Goal: Task Accomplishment & Management: Use online tool/utility

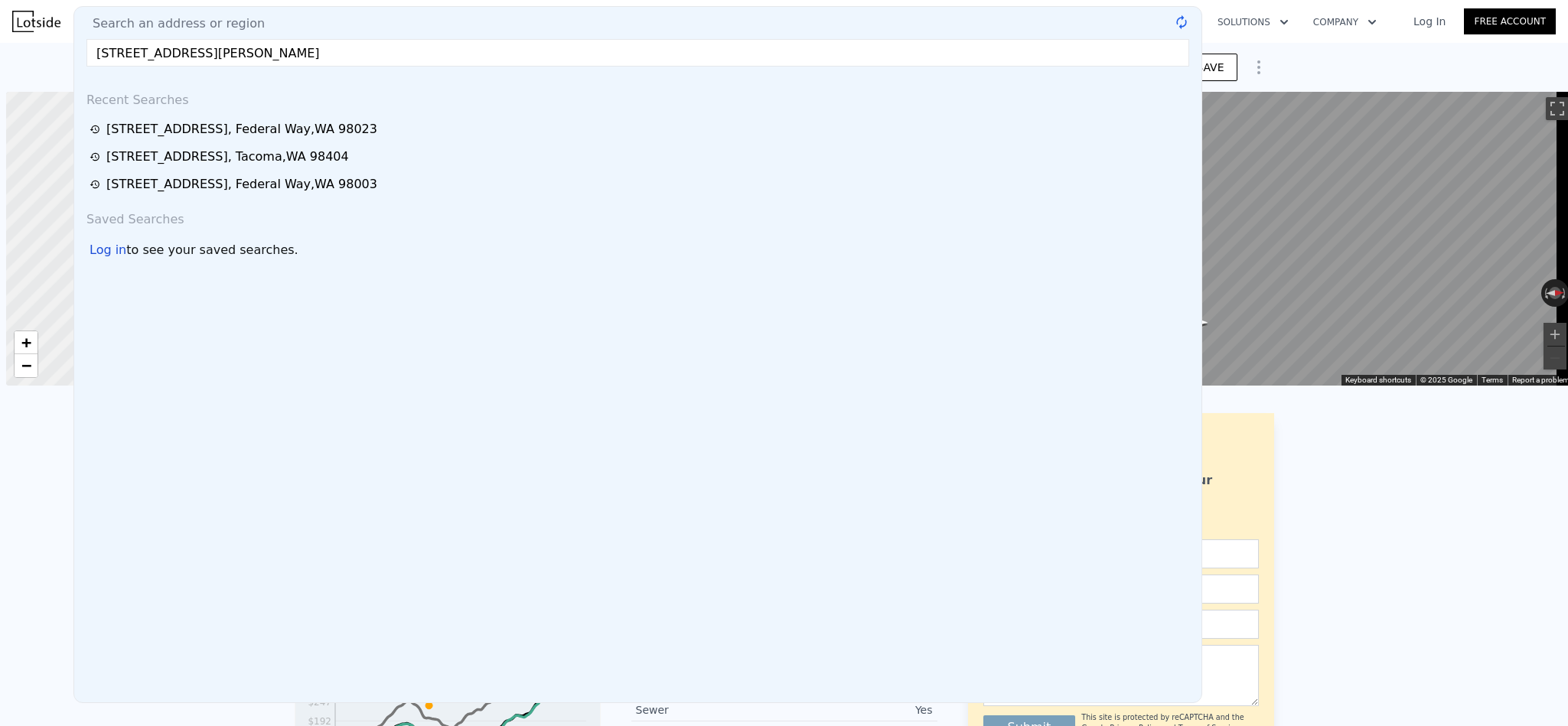
scroll to position [0, 5]
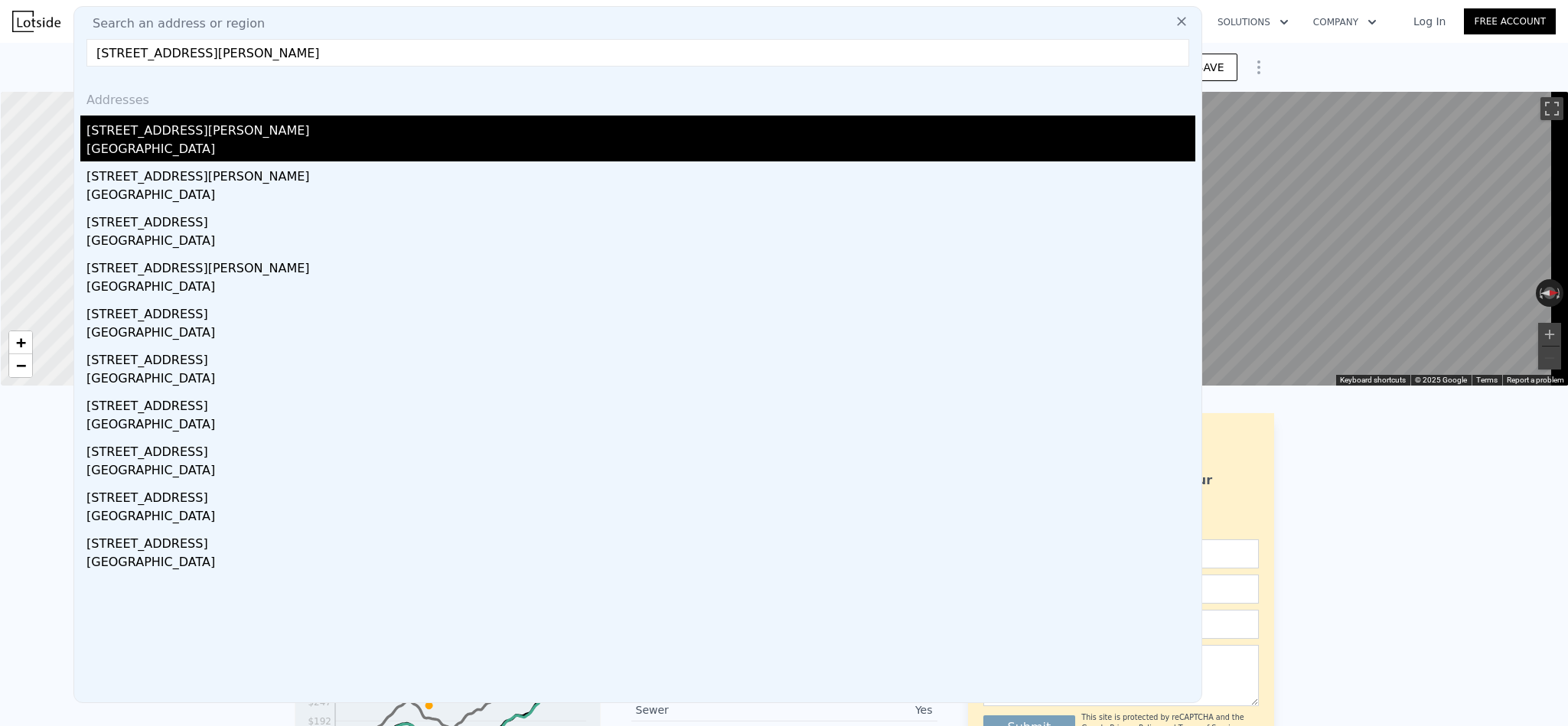
type input "7325 Mary Ave NW Seattle, WA 98117"
click at [257, 141] on div "Seattle, WA 98117" at bounding box center [640, 150] width 1109 height 21
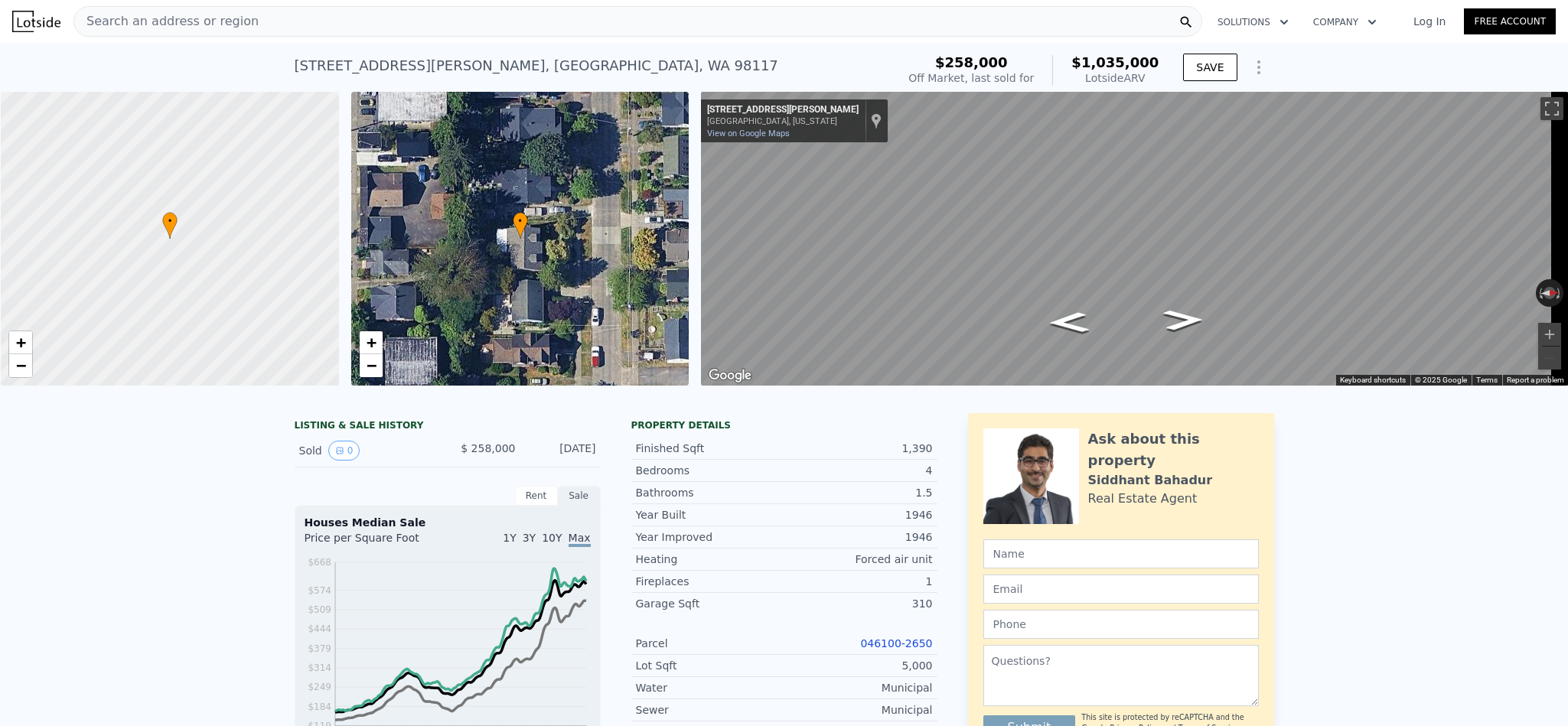
click at [265, 21] on div "Search an address or region" at bounding box center [638, 21] width 1129 height 31
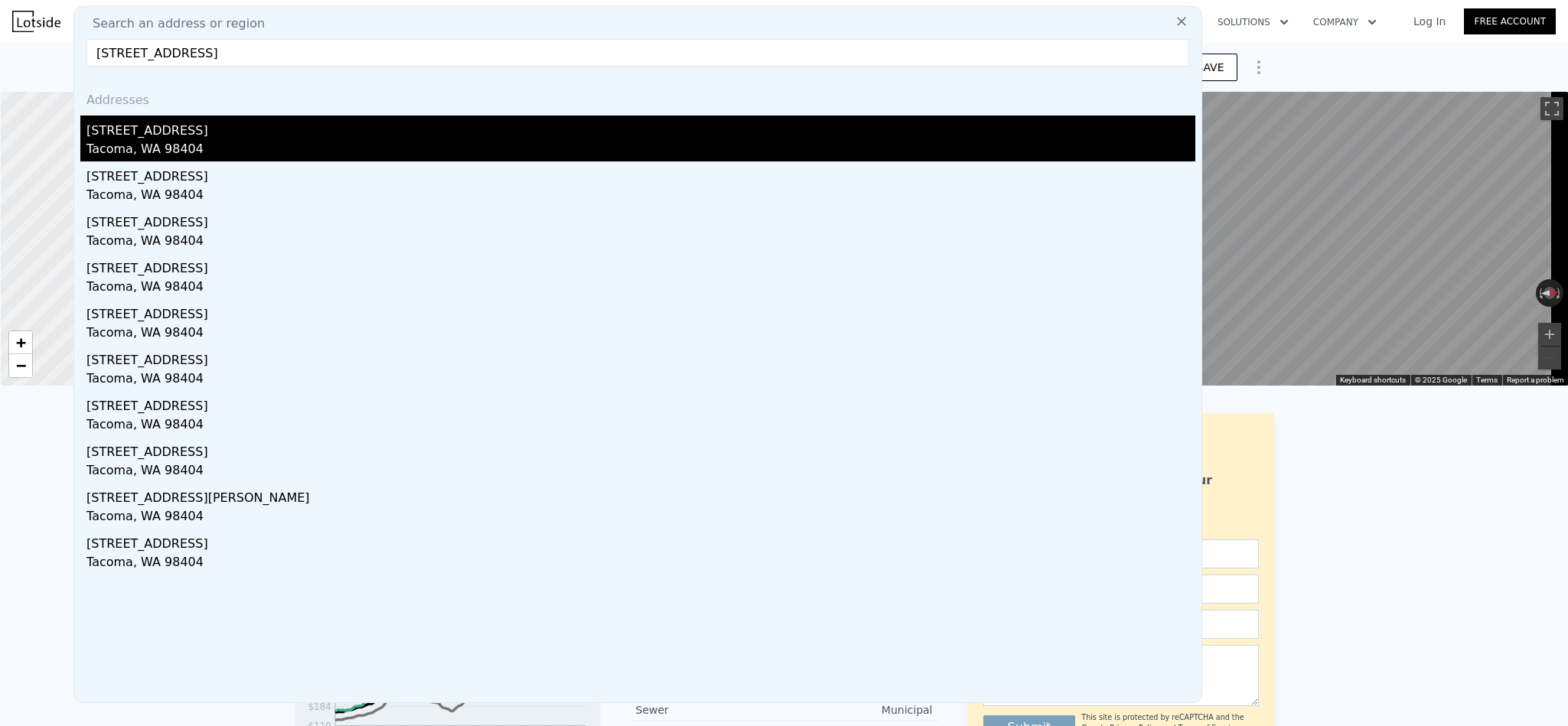
type input "2022 E. 36th St Tacoma, WA 98404"
click at [142, 141] on div "Tacoma, WA 98404" at bounding box center [640, 150] width 1109 height 21
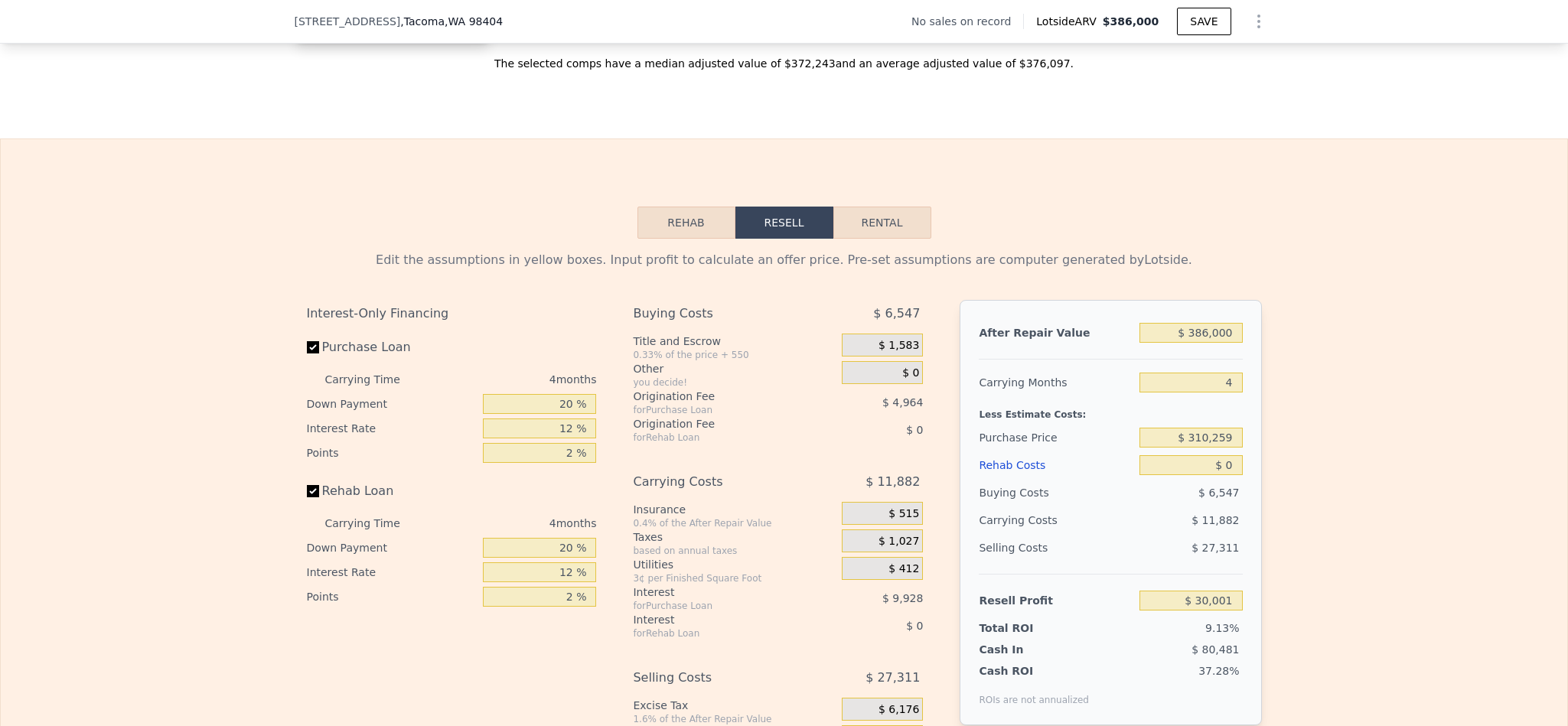
scroll to position [2290, 0]
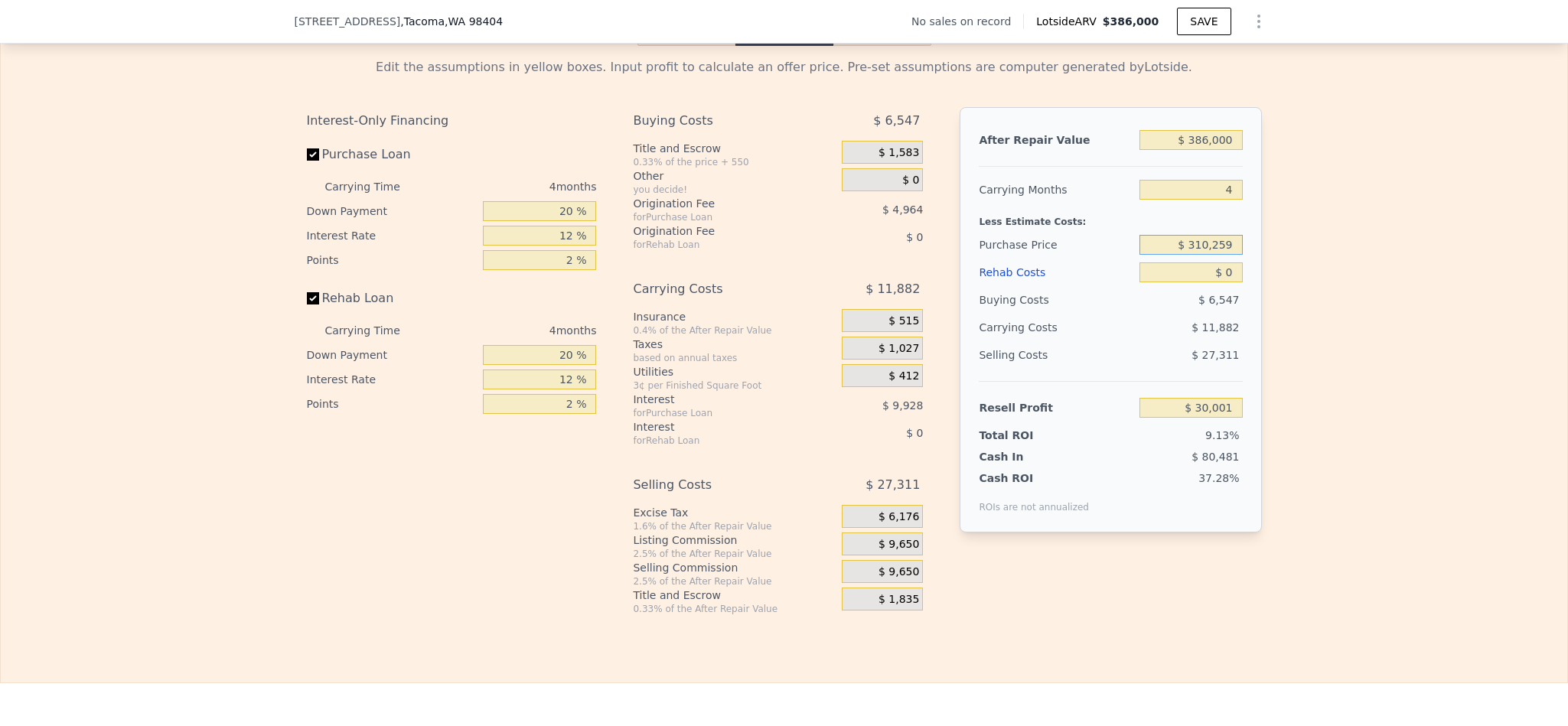
click at [1208, 255] on input "$ 310,259" at bounding box center [1191, 245] width 102 height 20
click at [1210, 255] on input "$ 310,259" at bounding box center [1191, 245] width 102 height 20
type input "$ 285,000"
click at [1342, 319] on div "Edit the assumptions in yellow boxes. Input profit to calculate an offer price.…" at bounding box center [784, 331] width 1566 height 569
type input "$ 56,556"
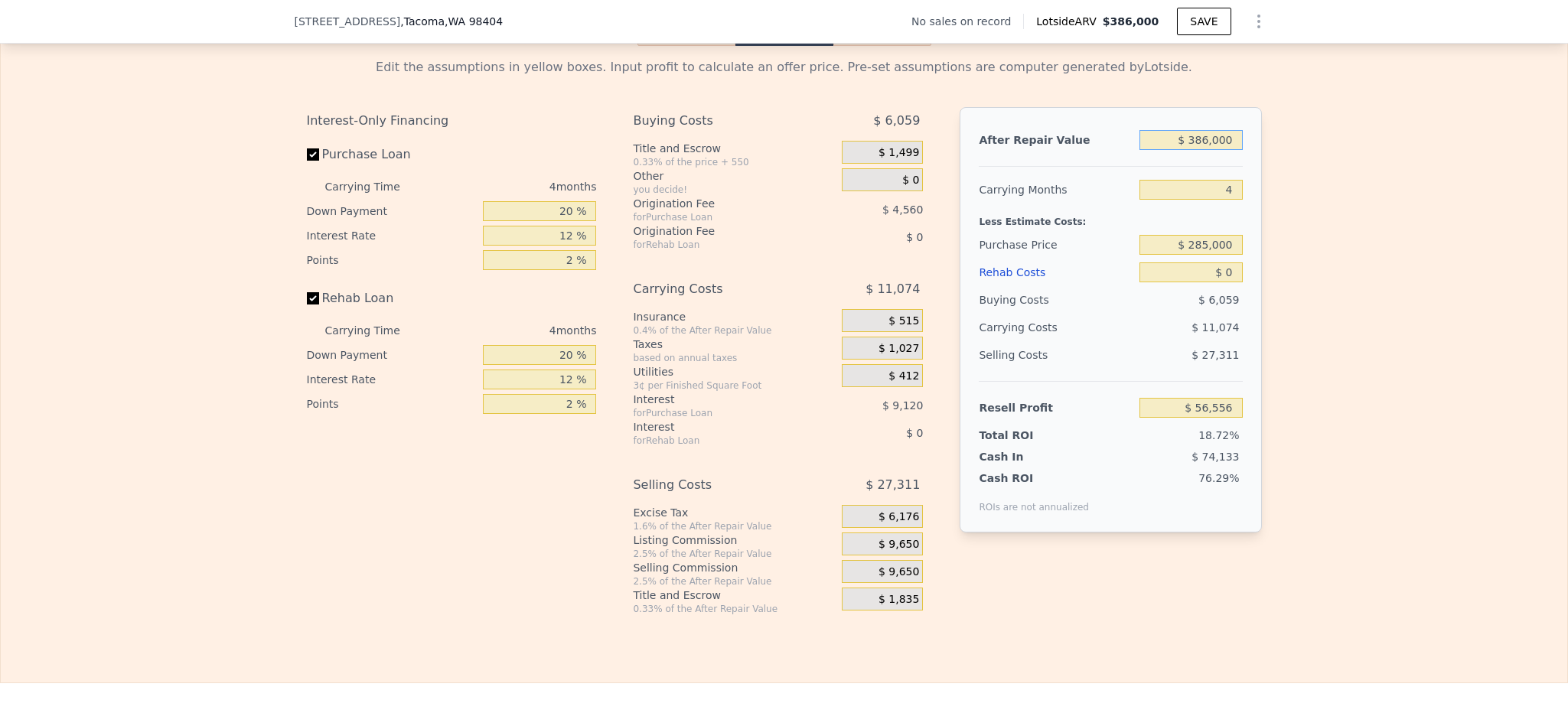
click at [1203, 150] on input "$ 386,000" at bounding box center [1191, 140] width 102 height 20
type input "$ 4"
type input "-$ 302,164"
type input "$ 40"
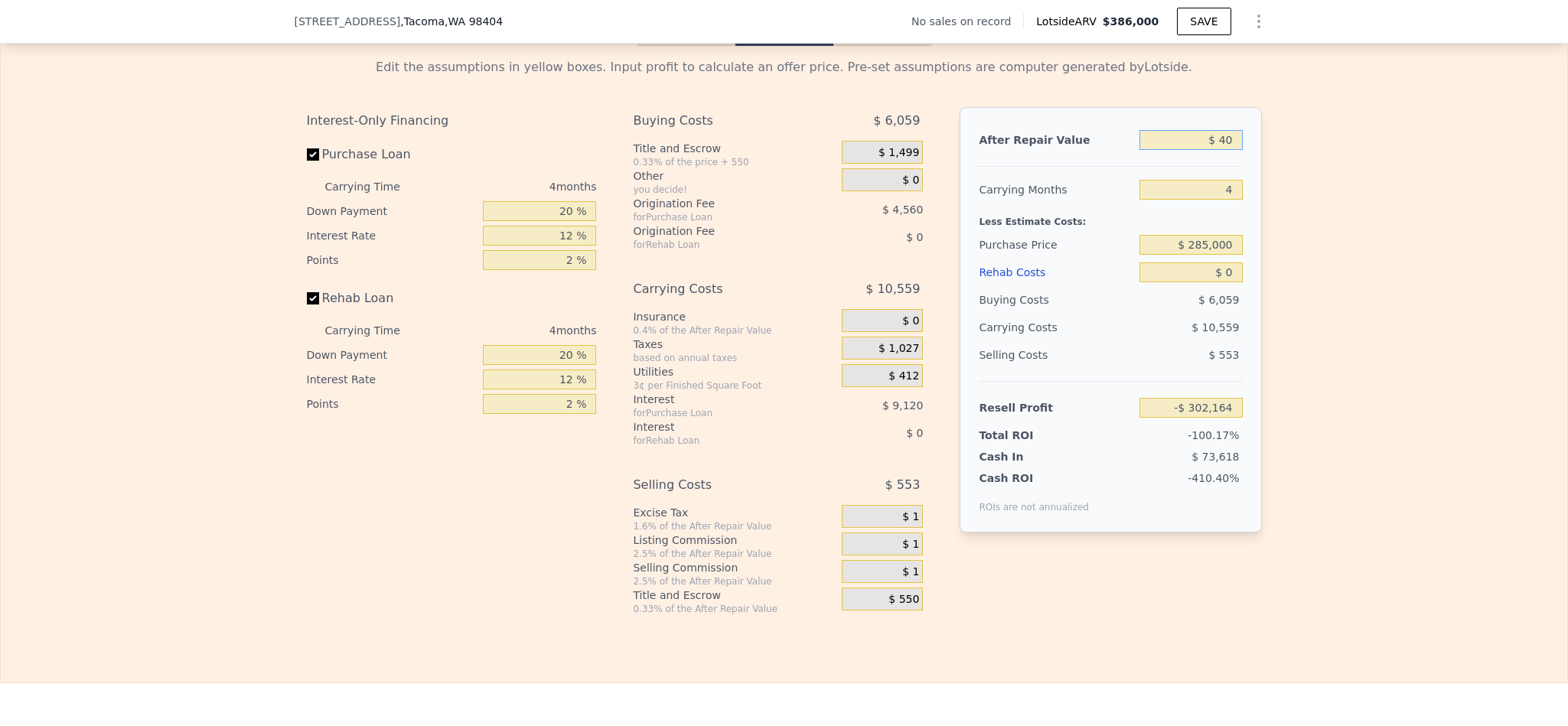
type input "-$ 302,131"
type input "$ 400"
type input "-$ 301,796"
type input "$ 4,000"
type input "-$ 298,450"
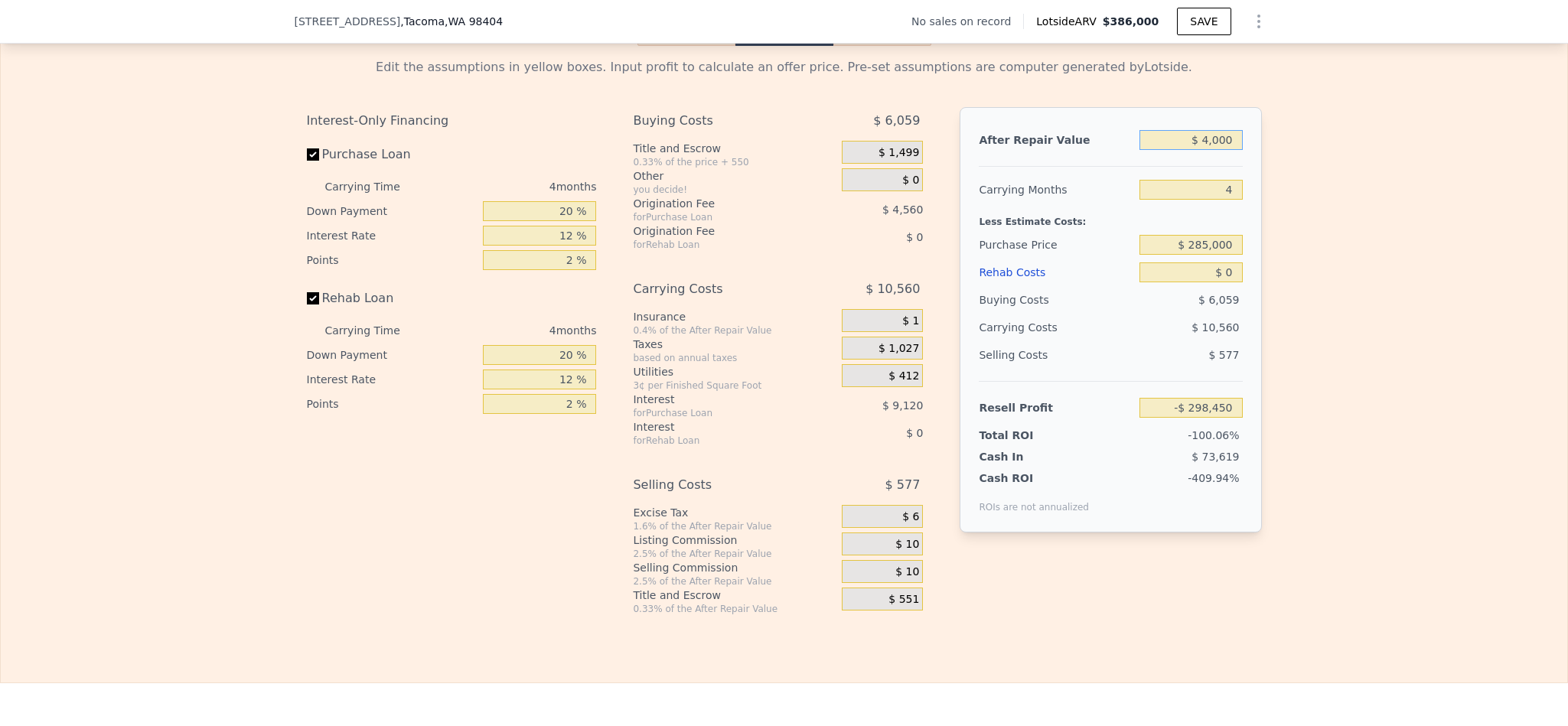
type input "$ 40,000"
type input "-$ 264,994"
type input "$ 400,000"
type input "$ 69,567"
click at [1265, 275] on div "Edit the assumptions in yellow boxes. Input profit to calculate an offer price.…" at bounding box center [784, 331] width 980 height 569
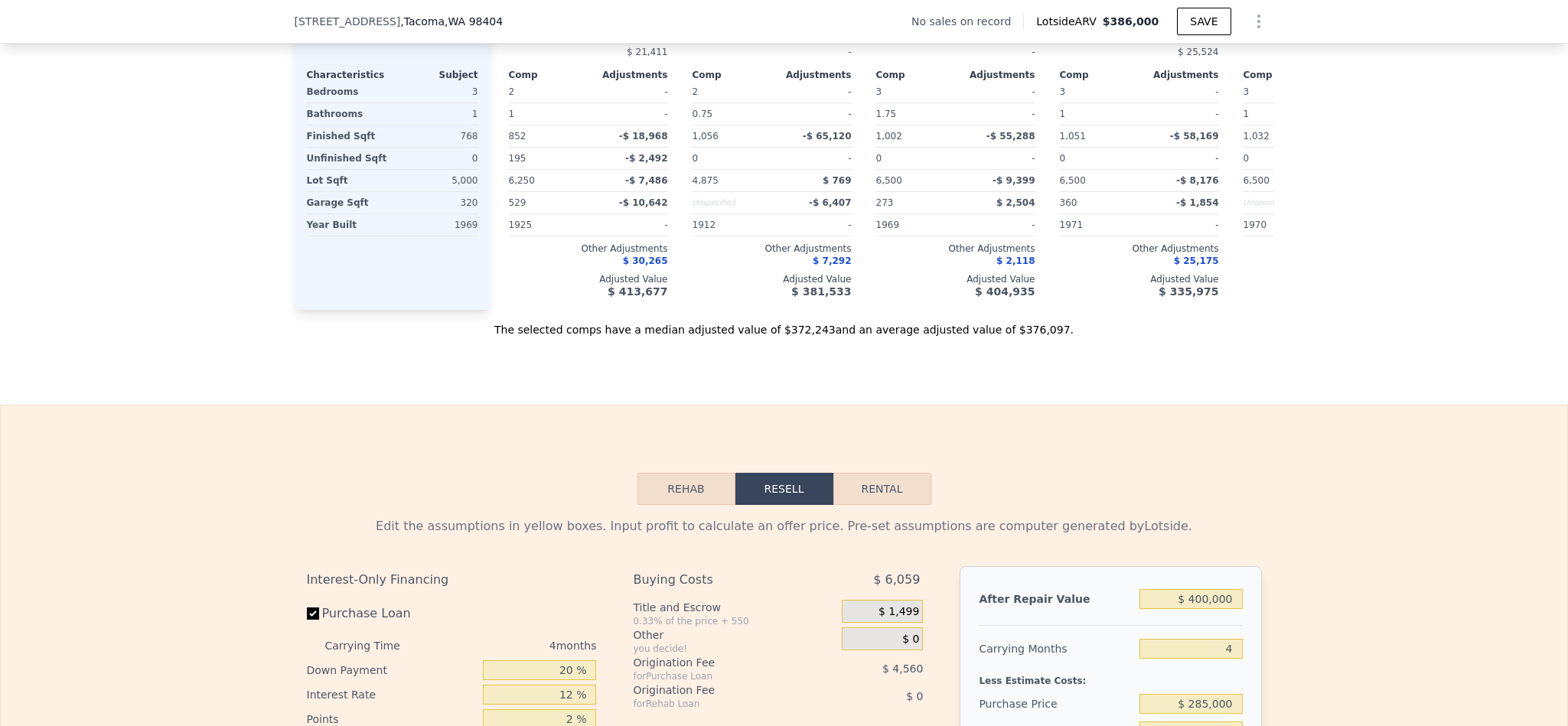
scroll to position [1372, 0]
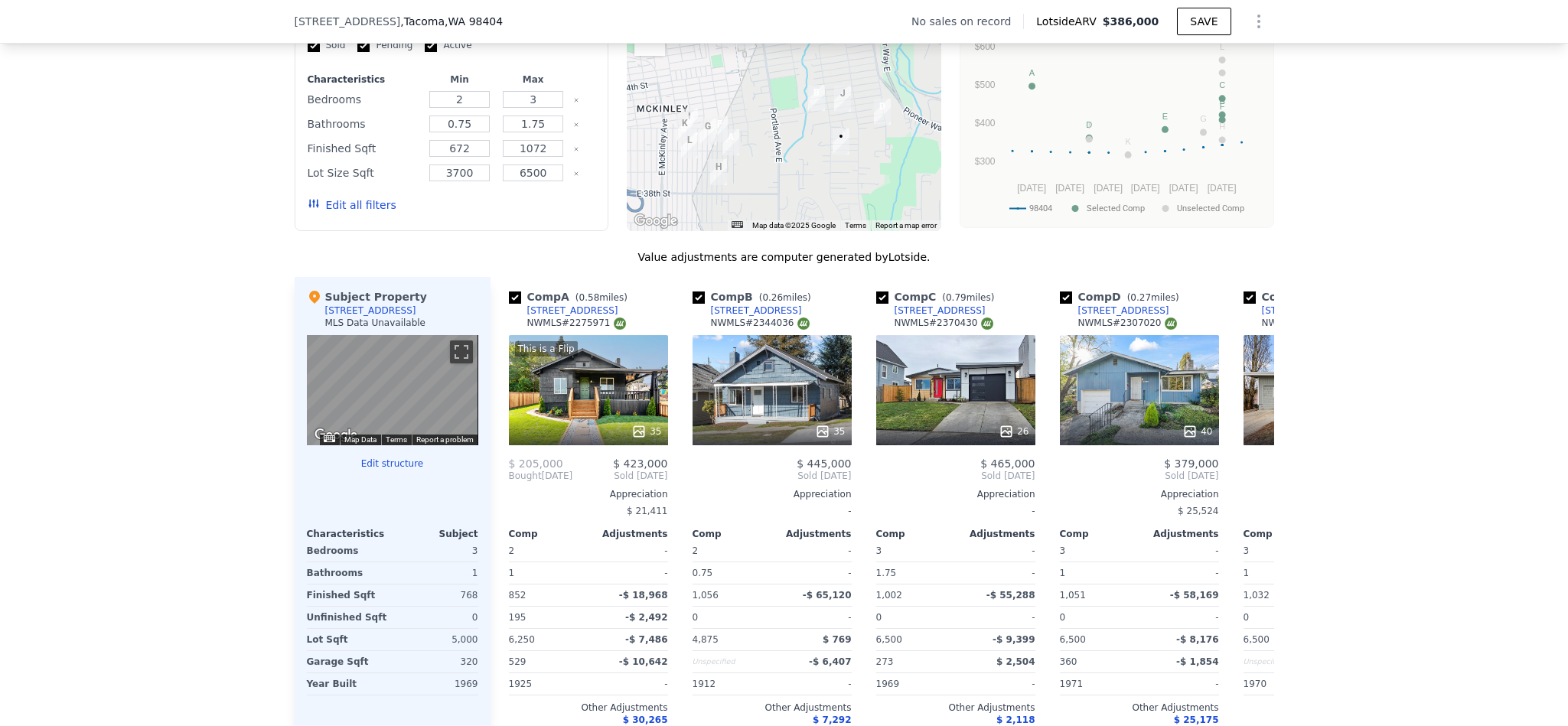
type input "$ 386,000"
type input "$ 30,001"
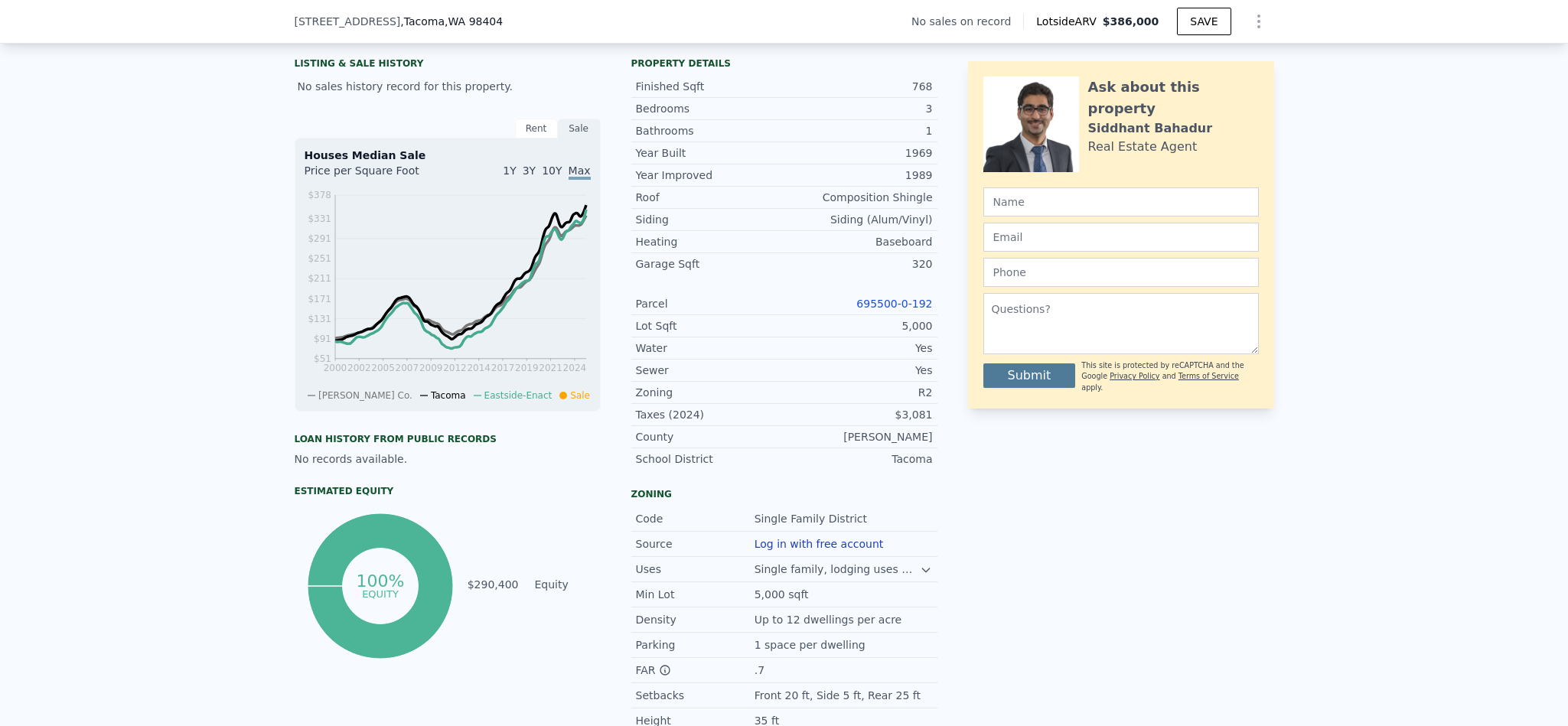
scroll to position [340, 0]
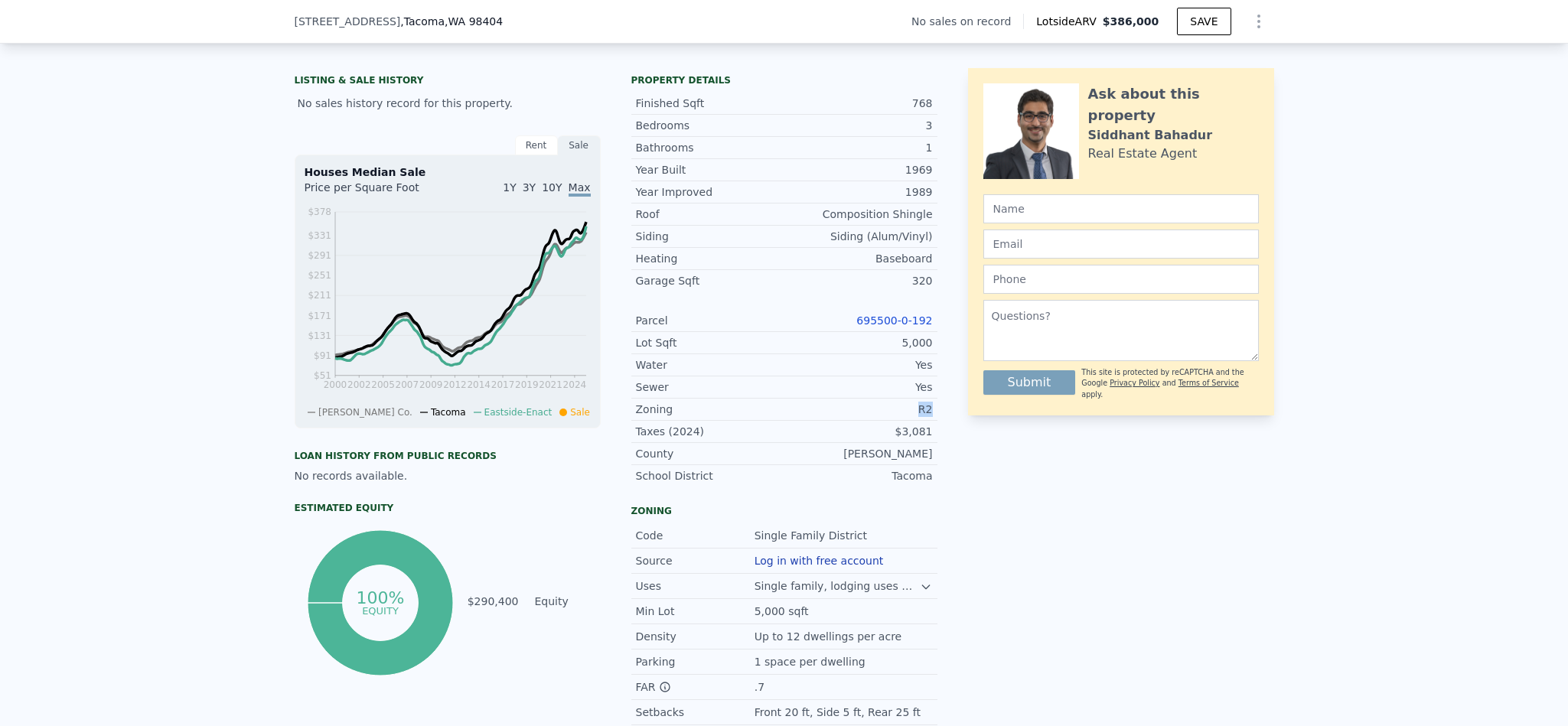
drag, startPoint x: 930, startPoint y: 432, endPoint x: 898, endPoint y: 431, distance: 32.0
click at [898, 431] on div "LISTING & SALE HISTORY No sales history record for this property. Rent Sale Ren…" at bounding box center [784, 434] width 980 height 732
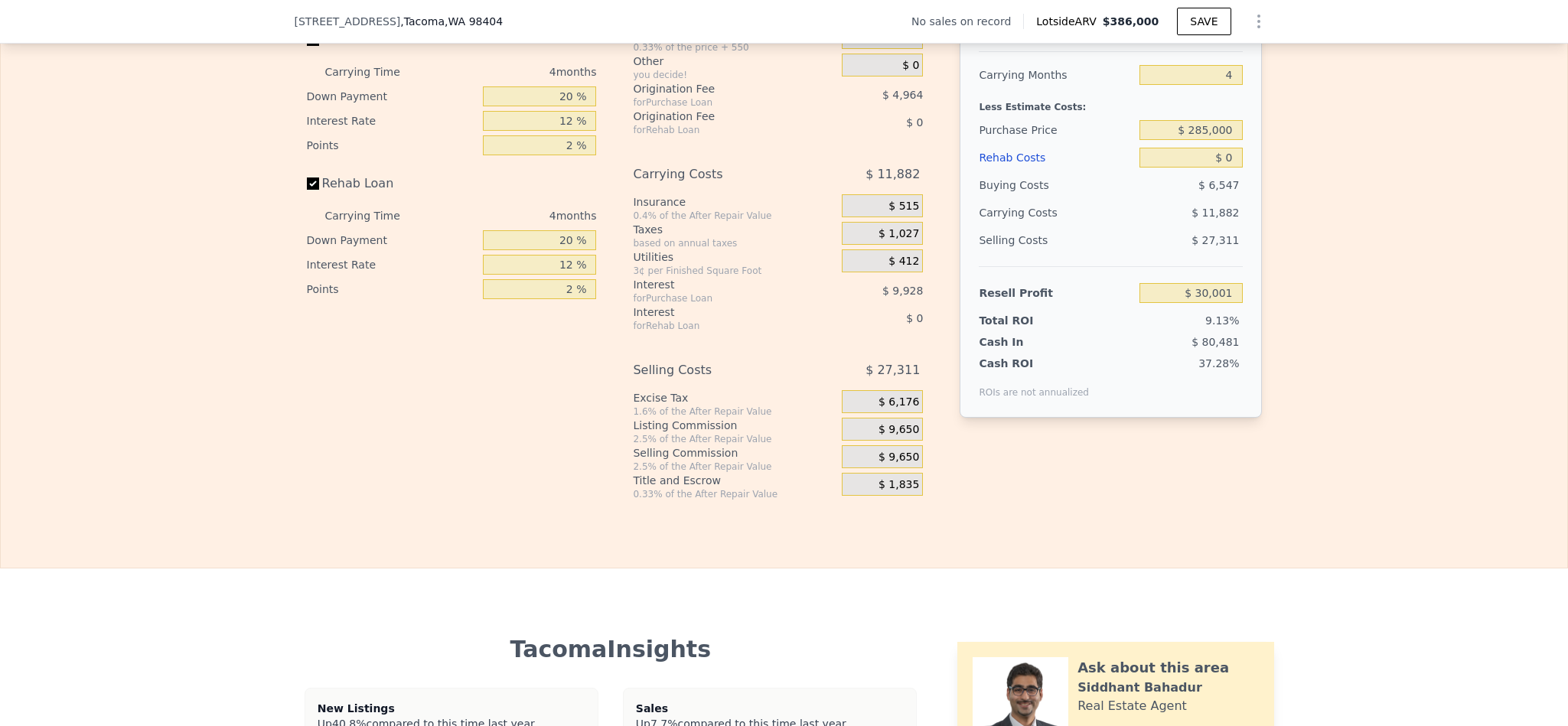
scroll to position [2290, 0]
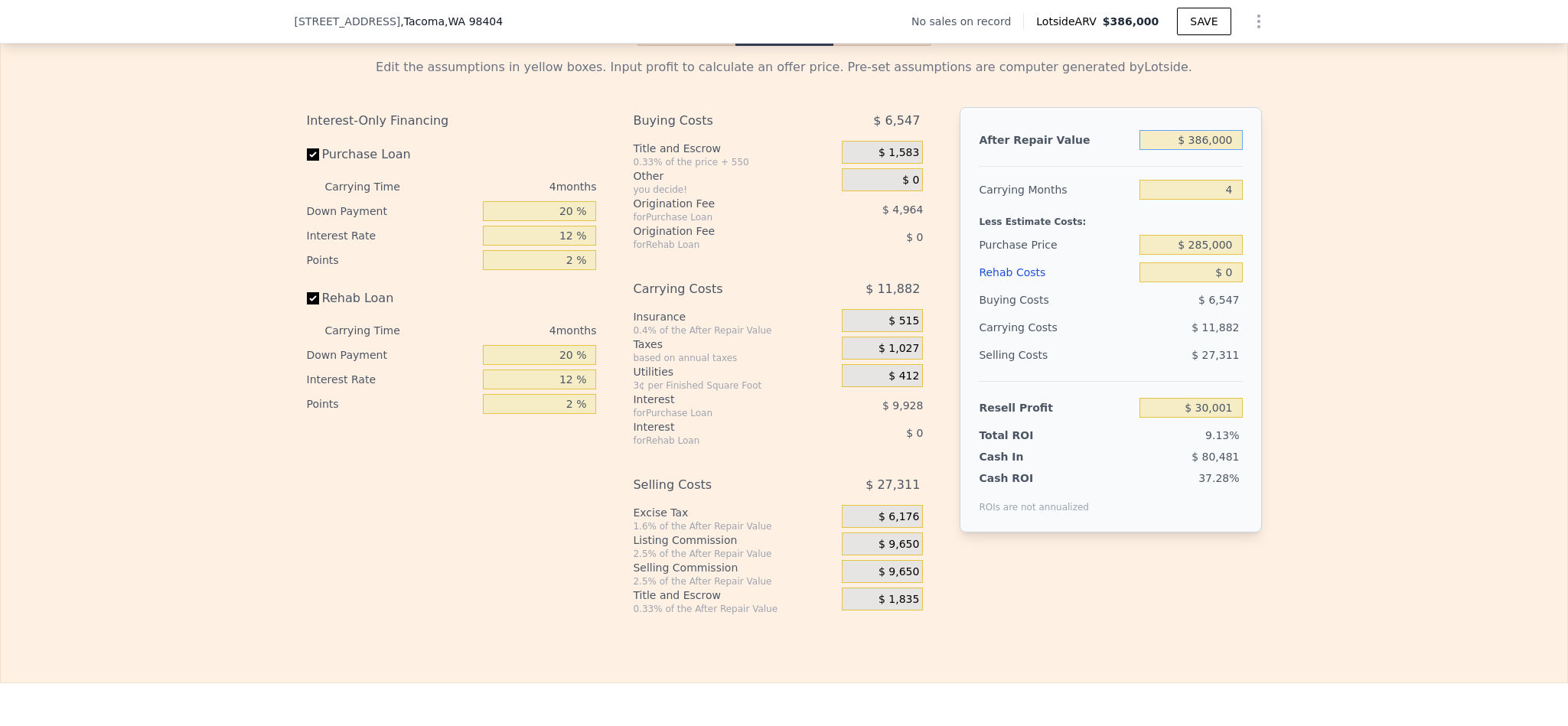
click at [1201, 150] on input "$ 386,000" at bounding box center [1191, 140] width 102 height 20
type input "$ 420"
type input "-$ 328,334"
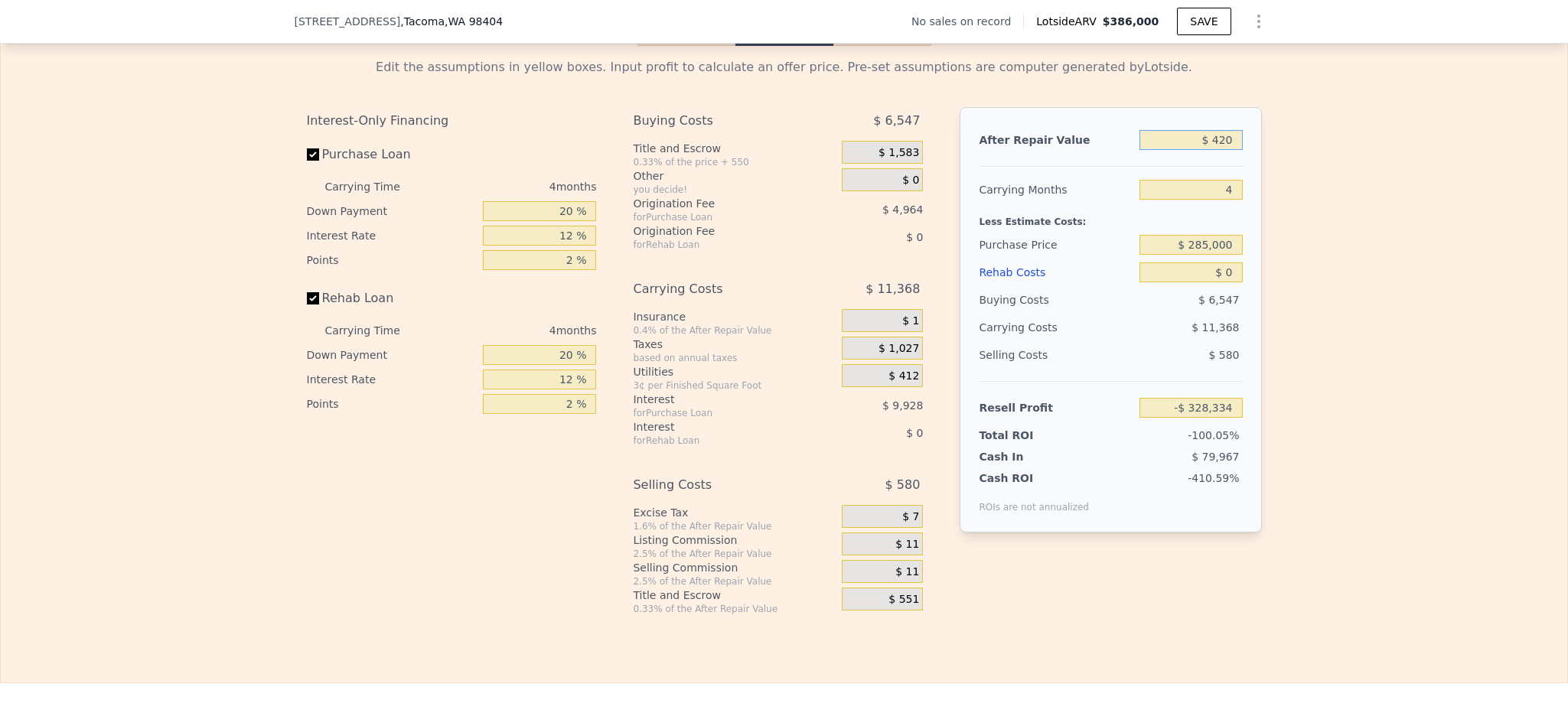
type input "$ 4,200"
type input "-$ 324,820"
type input "$ 420,000"
type input "$ 61,598"
type input "$ 420,000"
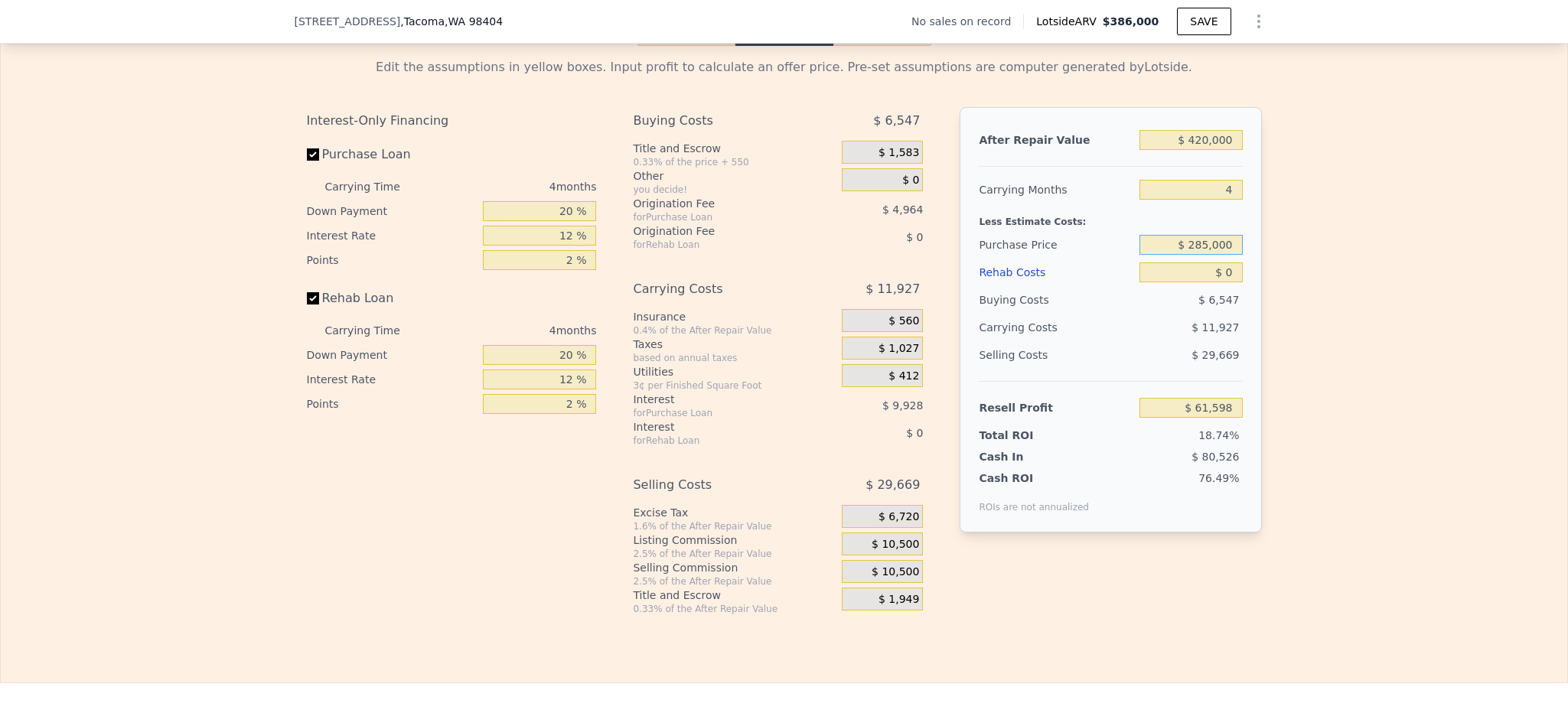
click at [1197, 255] on input "$ 285,000" at bounding box center [1191, 245] width 102 height 20
click at [1222, 282] on input "$ 0" at bounding box center [1191, 272] width 102 height 20
type input "$ 88,153"
click at [1222, 282] on input "$ 0" at bounding box center [1191, 272] width 102 height 20
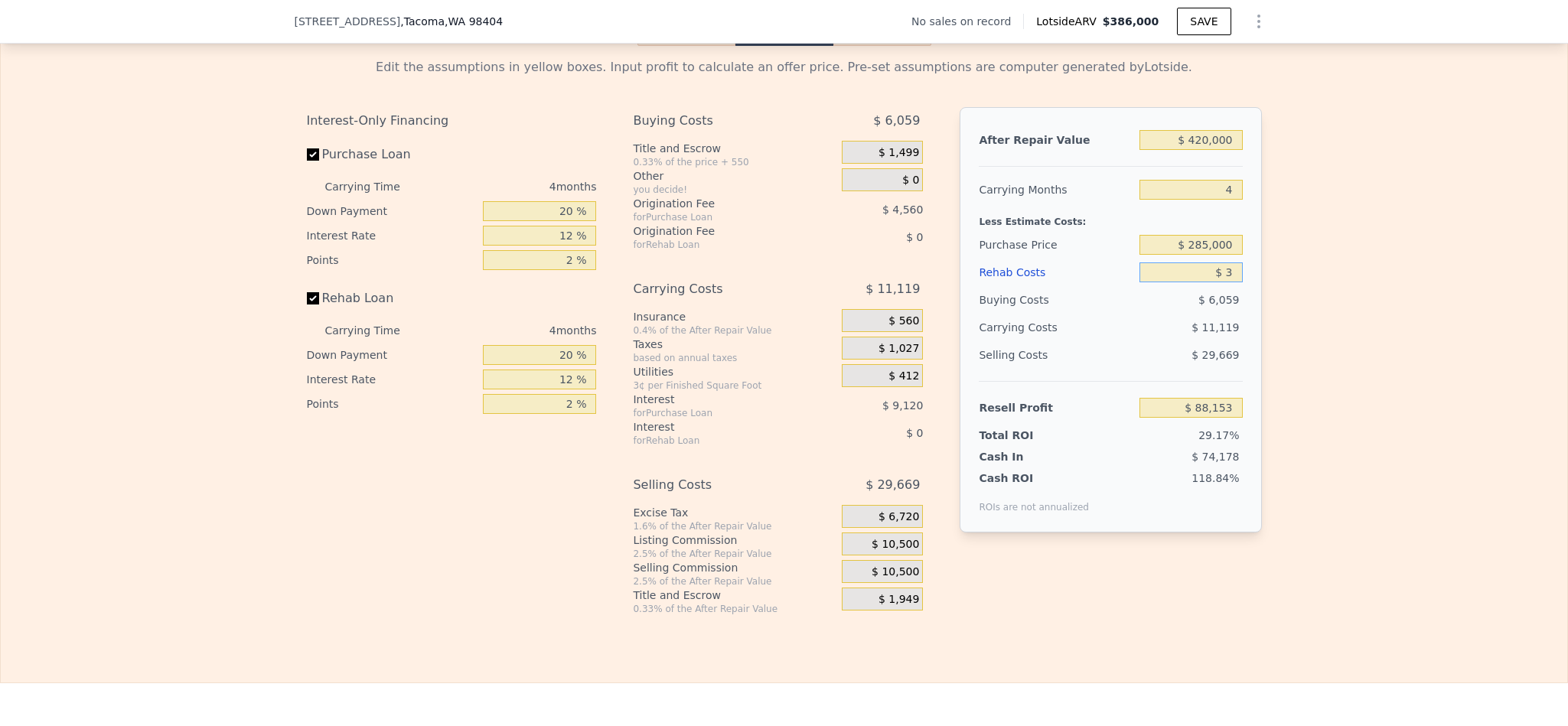
type input "$ 35"
type input "$ 88,117"
type input "$ 350"
type input "$ 87,785"
type input "$ 3,500"
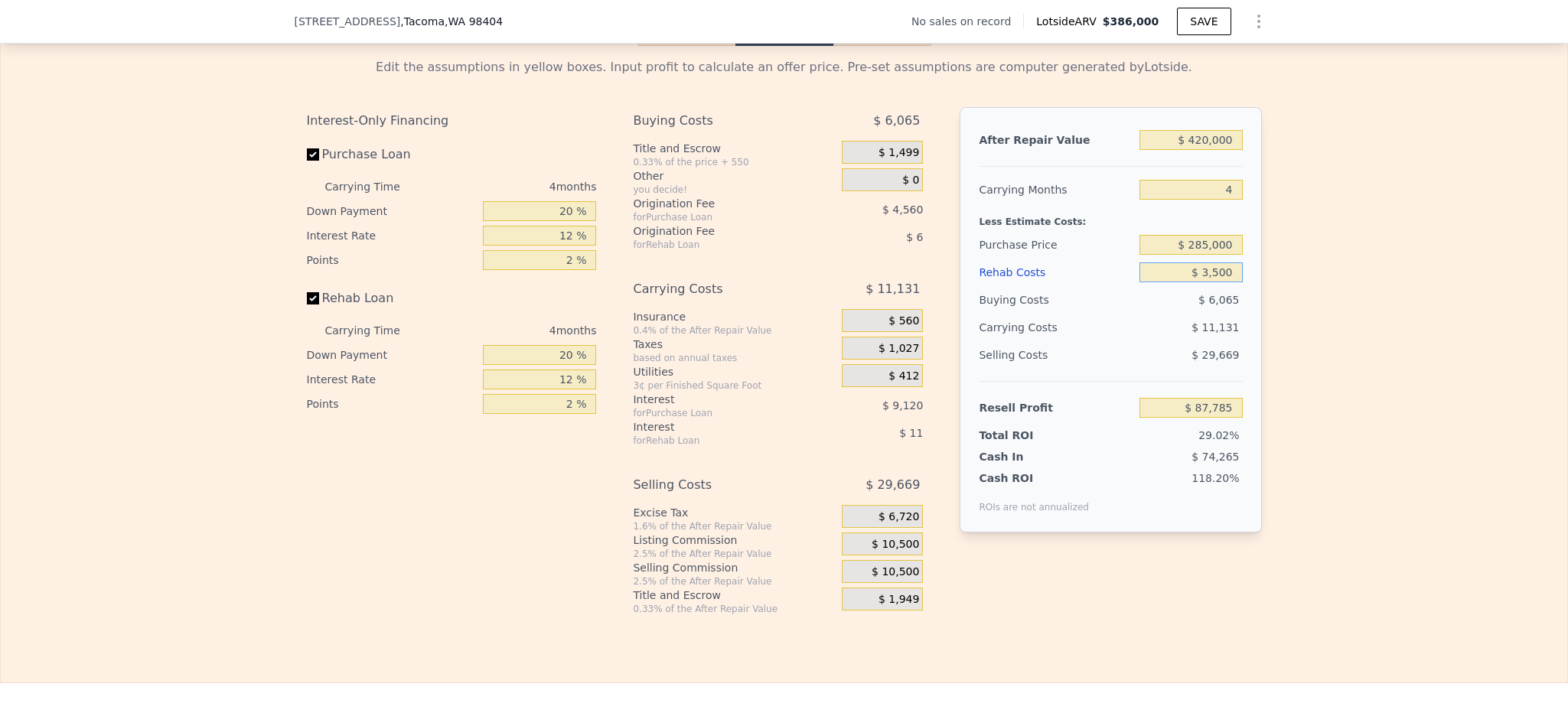
type input "$ 84,485"
type input "$ 35,000"
type input "$ 51,473"
type input "$ 35,000"
click at [1369, 298] on div "Edit the assumptions in yellow boxes. Input profit to calculate an offer price.…" at bounding box center [784, 331] width 1566 height 569
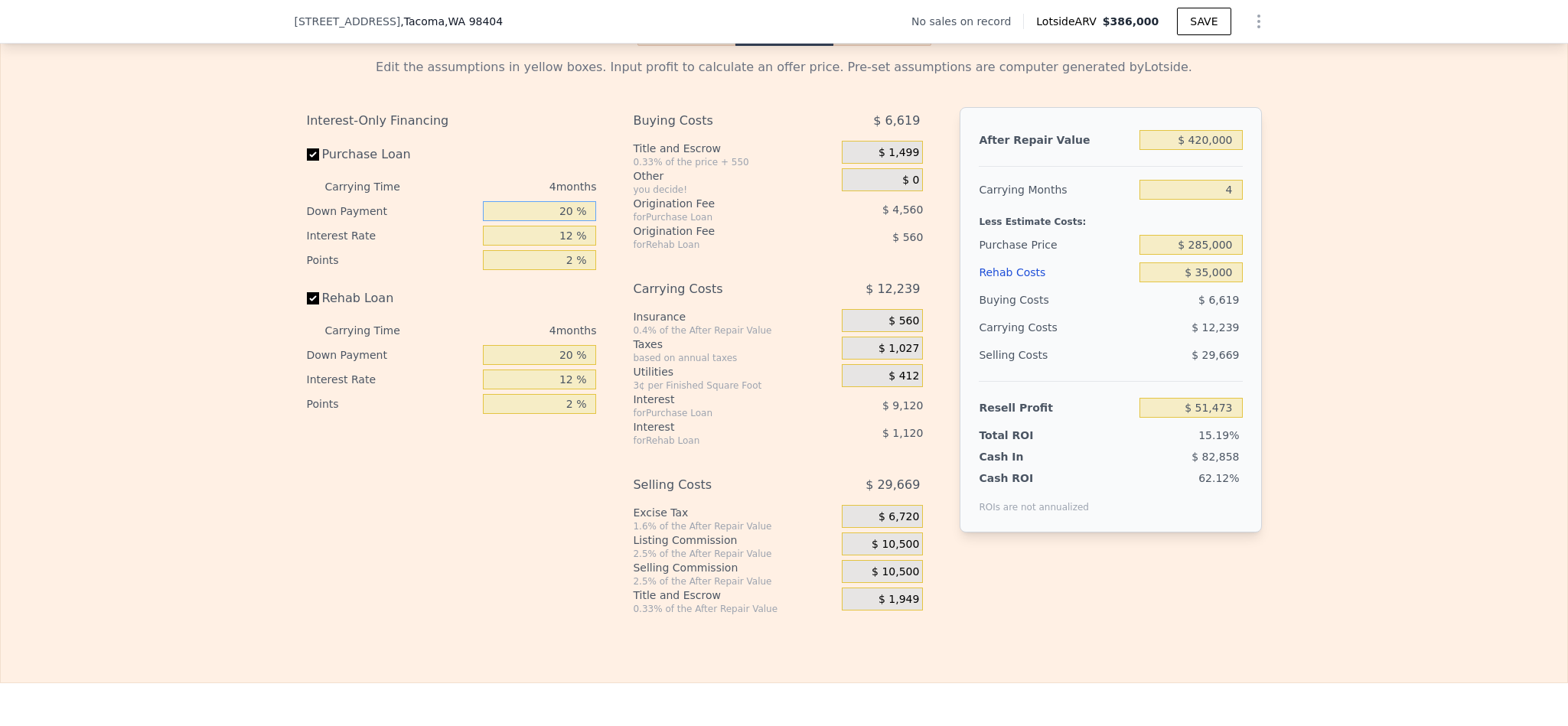
drag, startPoint x: 560, startPoint y: 251, endPoint x: 514, endPoint y: 244, distance: 46.5
click at [515, 245] on div "Carrying Time 4 months Down Payment 20 % Interest Rate 12 % Points 2 %" at bounding box center [452, 223] width 290 height 98
type input "10 %"
type input "$ 49,763"
type input "1 %"
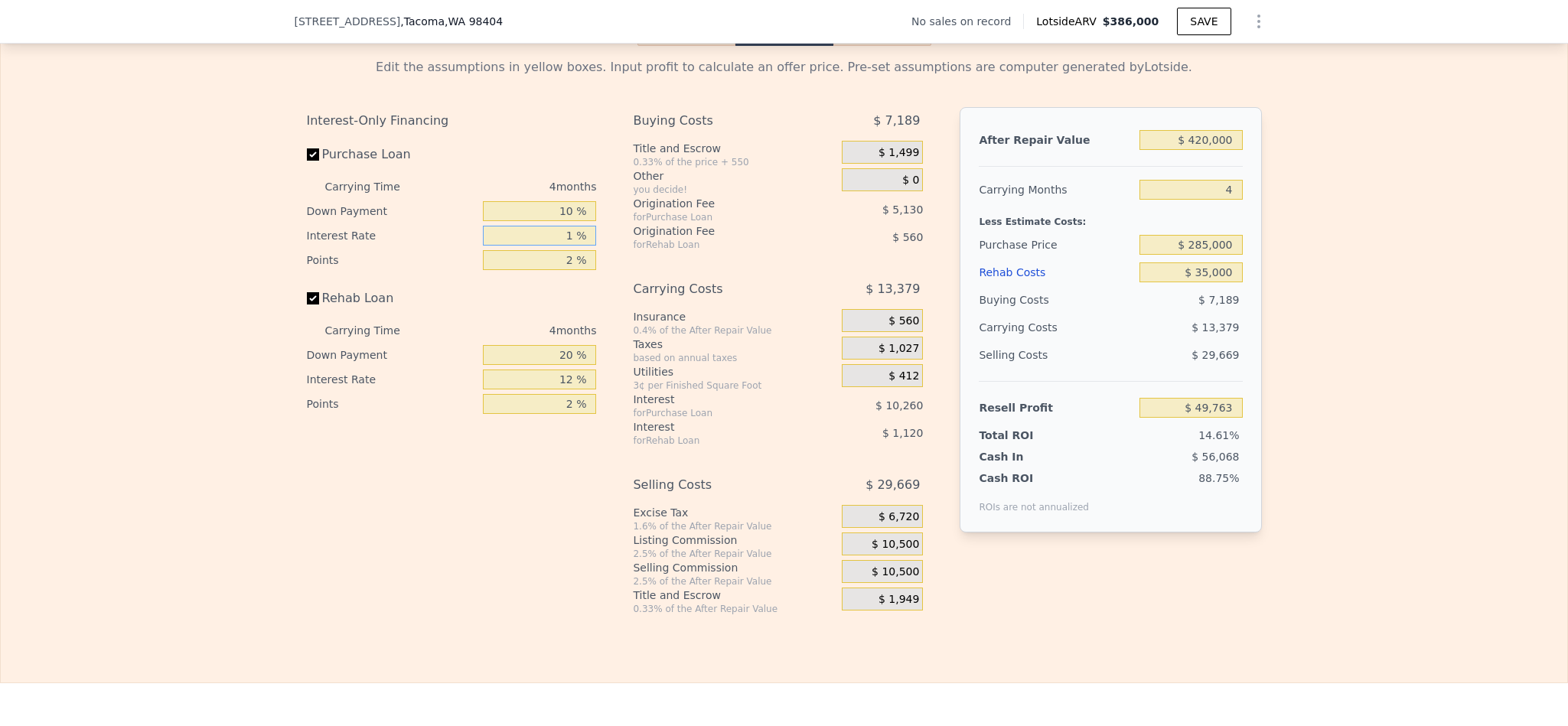
type input "$ 59,167"
type input "10 %"
type input "$ 51,471"
type input "10.5 %"
type input "$ 51,047"
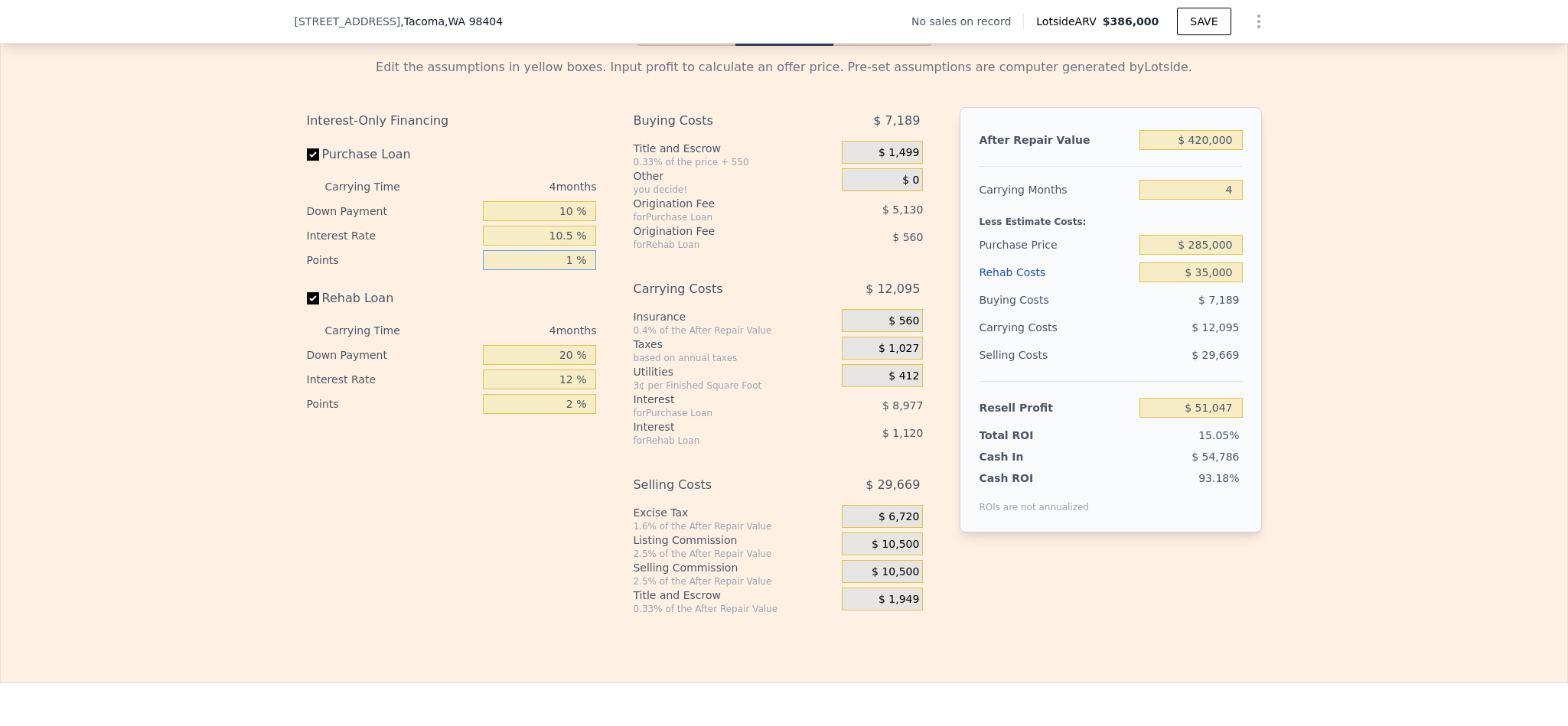
type input "1. %"
type input "$ 53,612"
type input "1.5 %"
type input "$ 52,329"
type input "1.5 %"
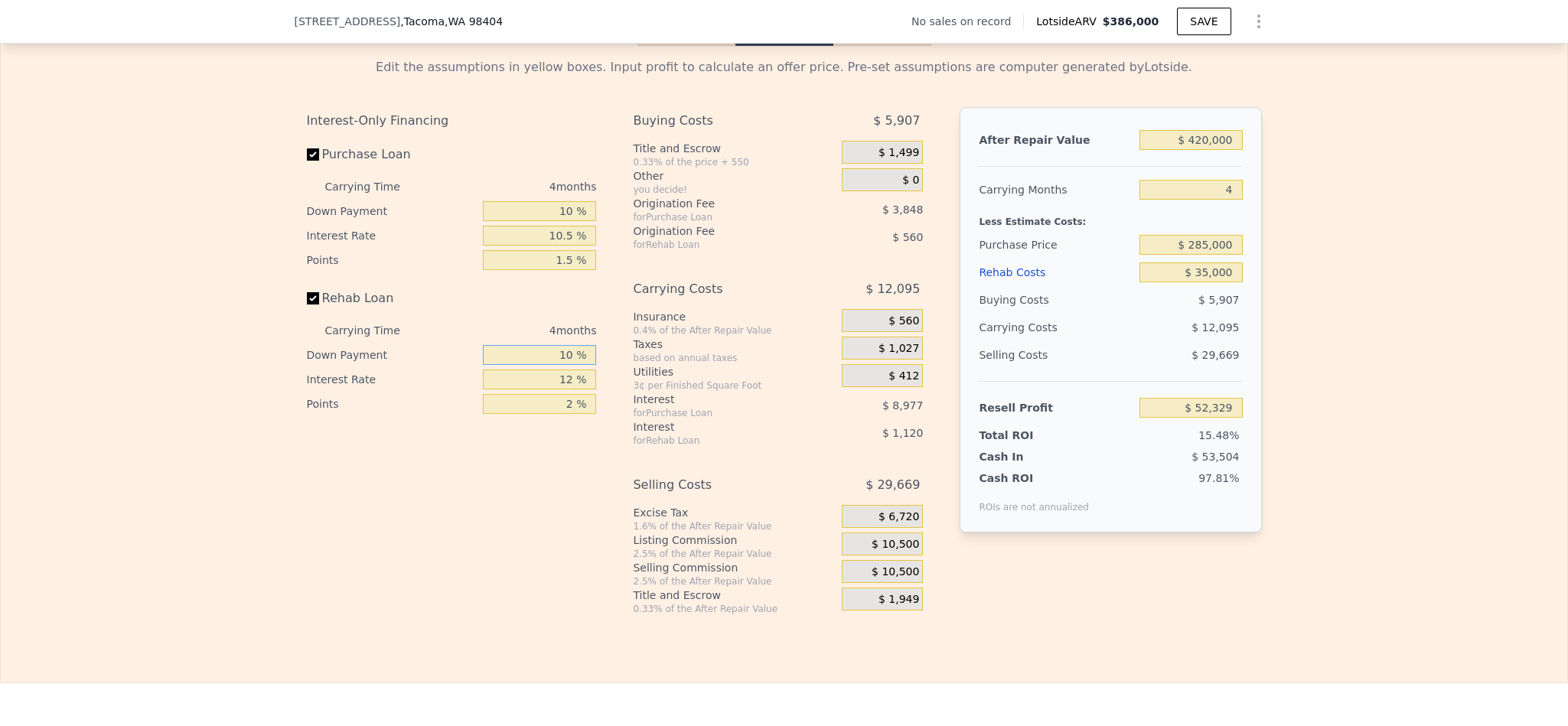
type input "10 %"
type input "10.5 %"
type input "105 %"
type input "$ 19,830"
click at [558, 414] on input "105 %" at bounding box center [539, 403] width 113 height 20
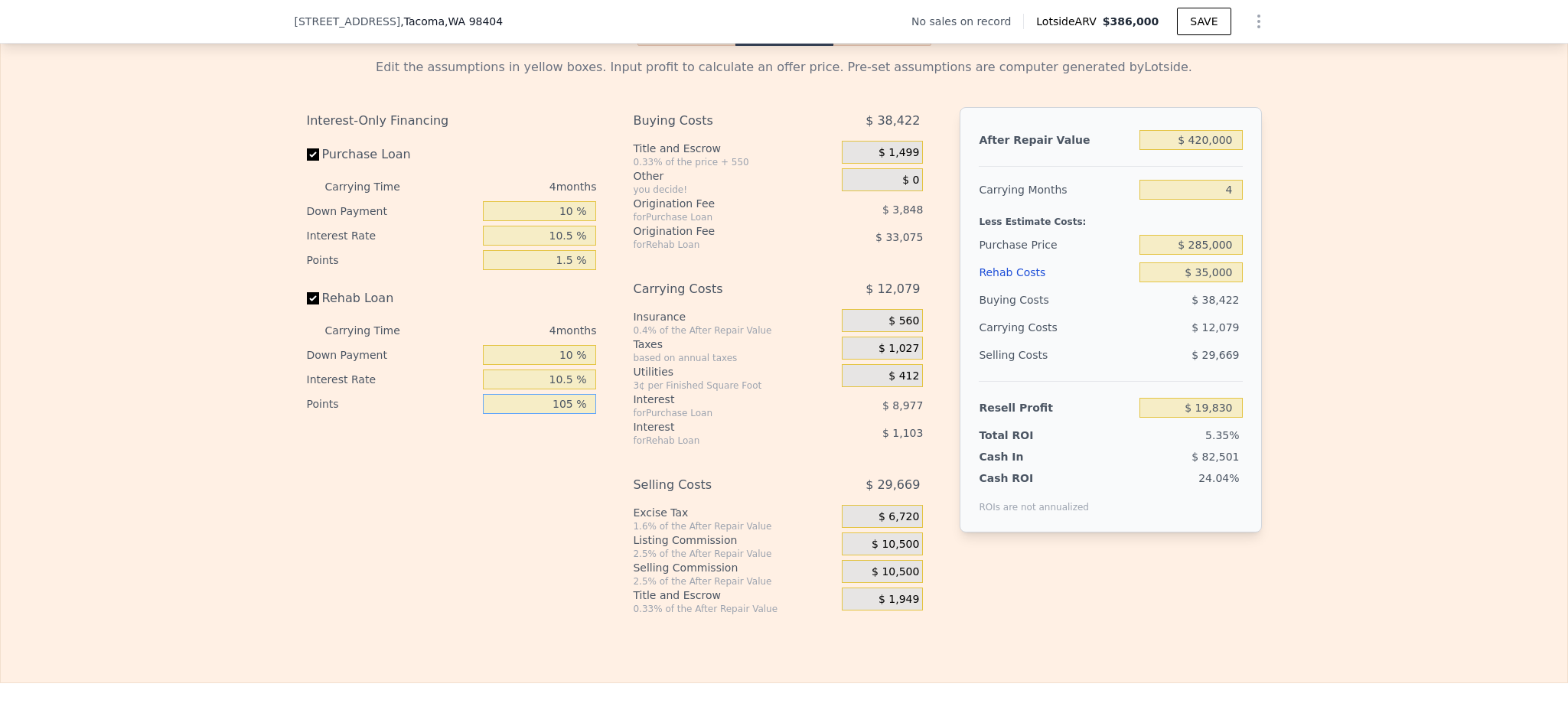
type input "15 %"
type input "$ 48,180"
type input "1.5 %"
type input "$ 52,432"
type input "1.5 %"
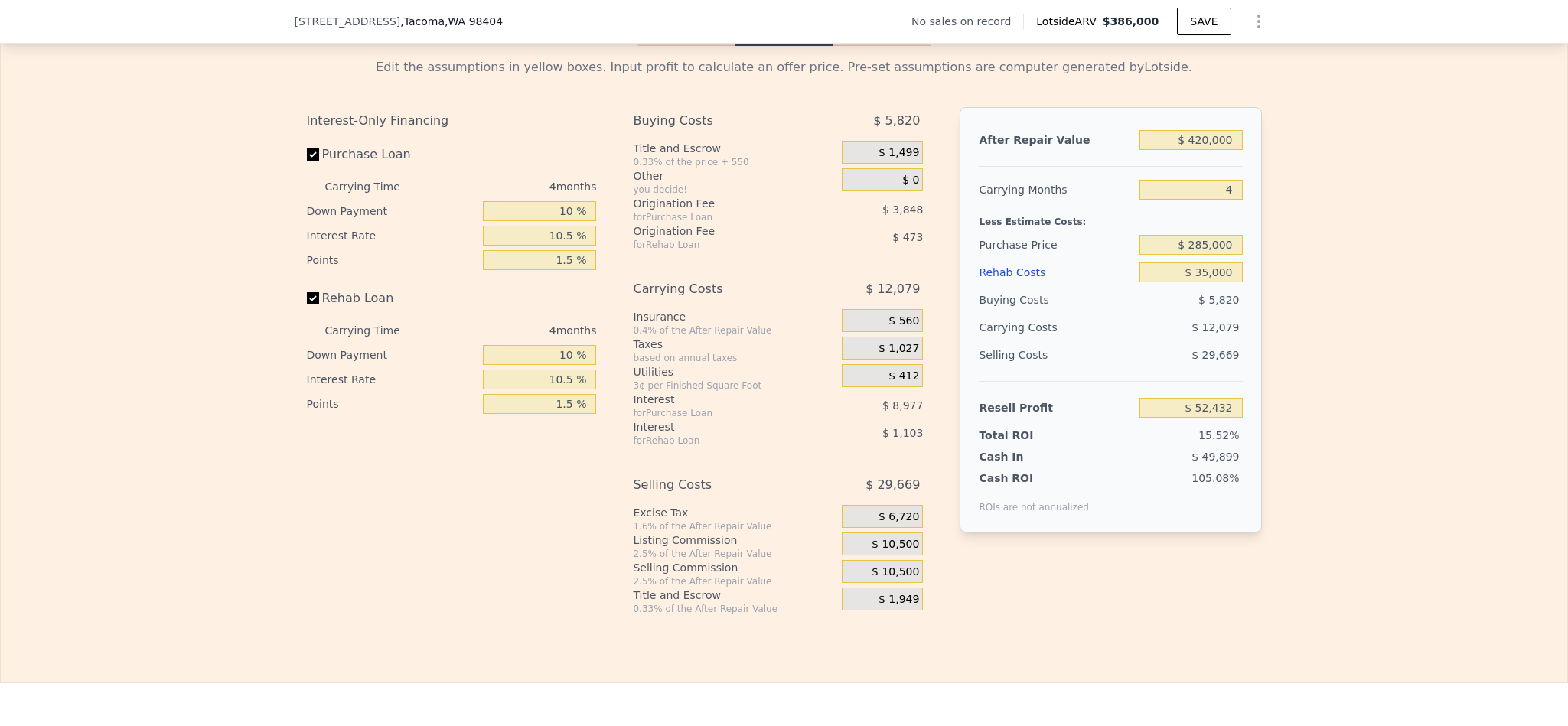
click at [891, 551] on span "$ 10,500" at bounding box center [895, 544] width 48 height 14
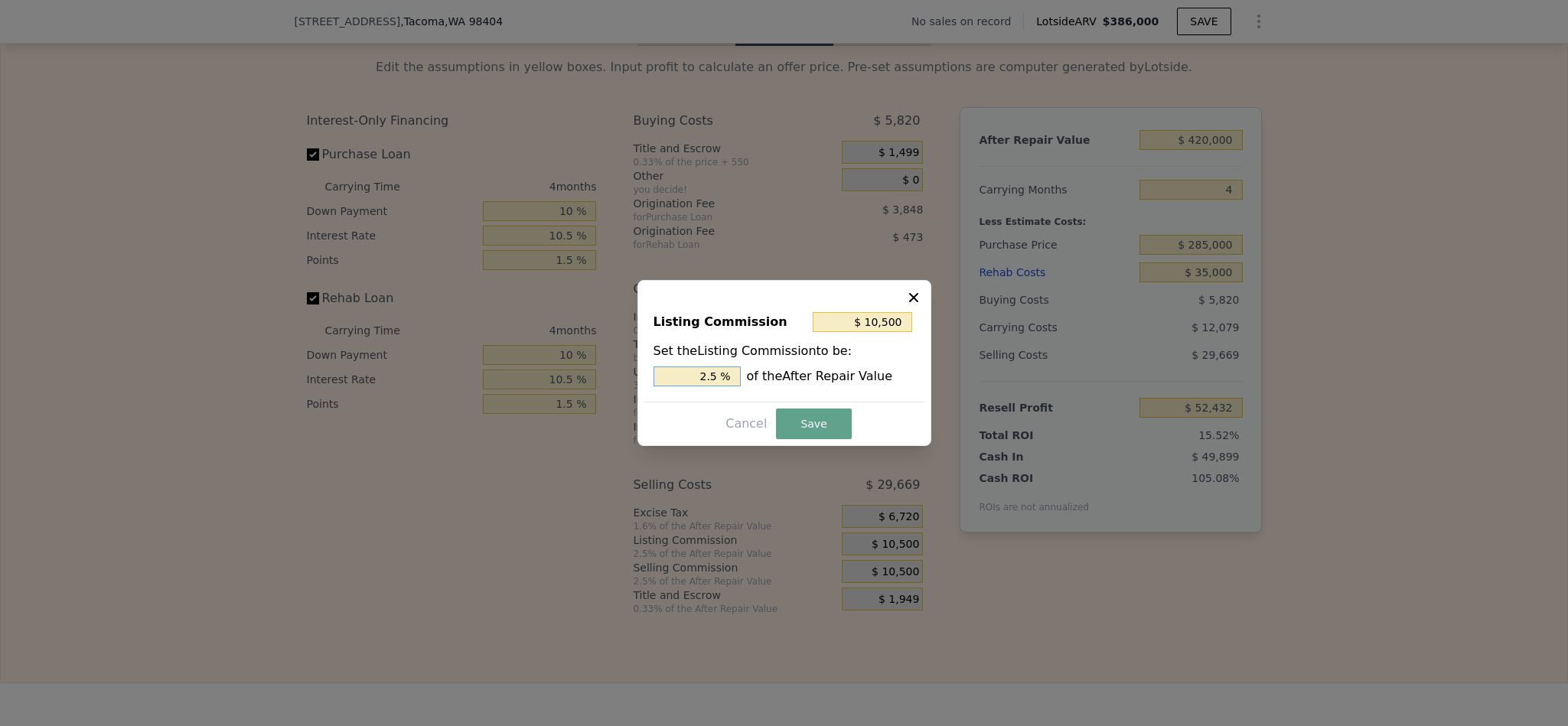
click at [667, 372] on input "2.5 %" at bounding box center [697, 376] width 87 height 20
type input "$ 6,300"
type input "1.5 %"
click at [789, 422] on button "Save" at bounding box center [813, 424] width 75 height 31
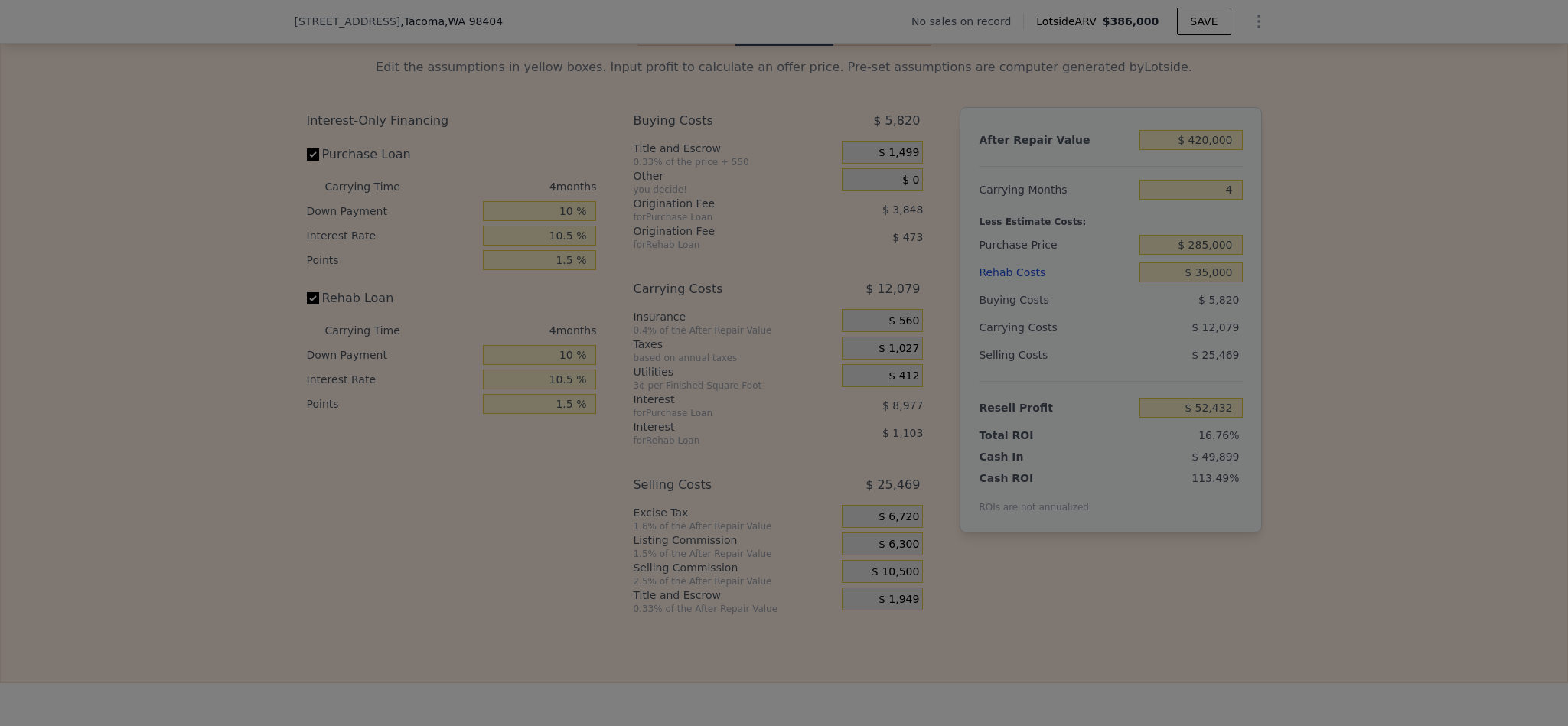
type input "$ 56,632"
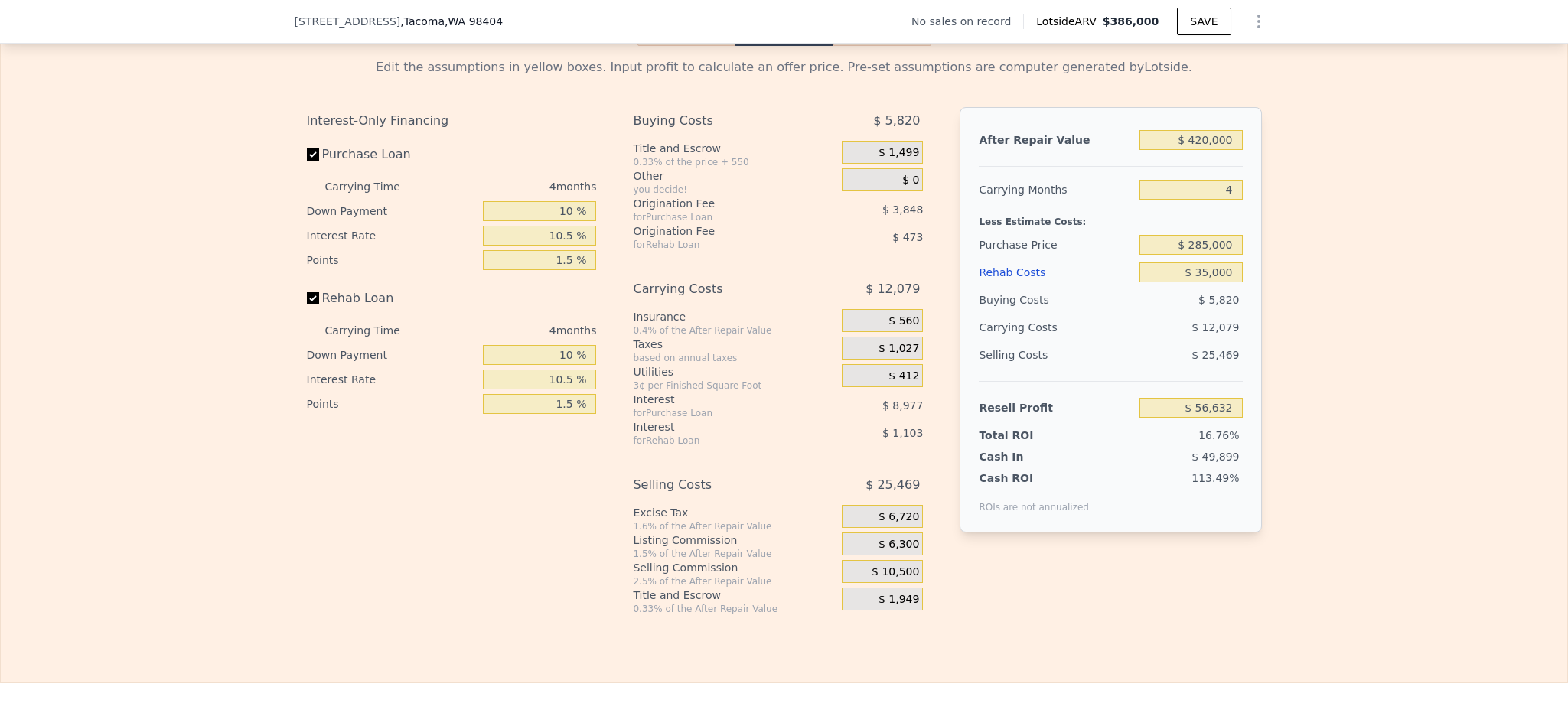
click at [1363, 400] on div "Edit the assumptions in yellow boxes. Input profit to calculate an offer price.…" at bounding box center [784, 331] width 1566 height 569
drag, startPoint x: 1200, startPoint y: 291, endPoint x: 1207, endPoint y: 501, distance: 210.1
click at [1200, 255] on input "$ 285,000" at bounding box center [1191, 245] width 102 height 20
type input "$ 295,000"
click at [1386, 326] on div "Edit the assumptions in yellow boxes. Input profit to calculate an offer price.…" at bounding box center [784, 331] width 1566 height 569
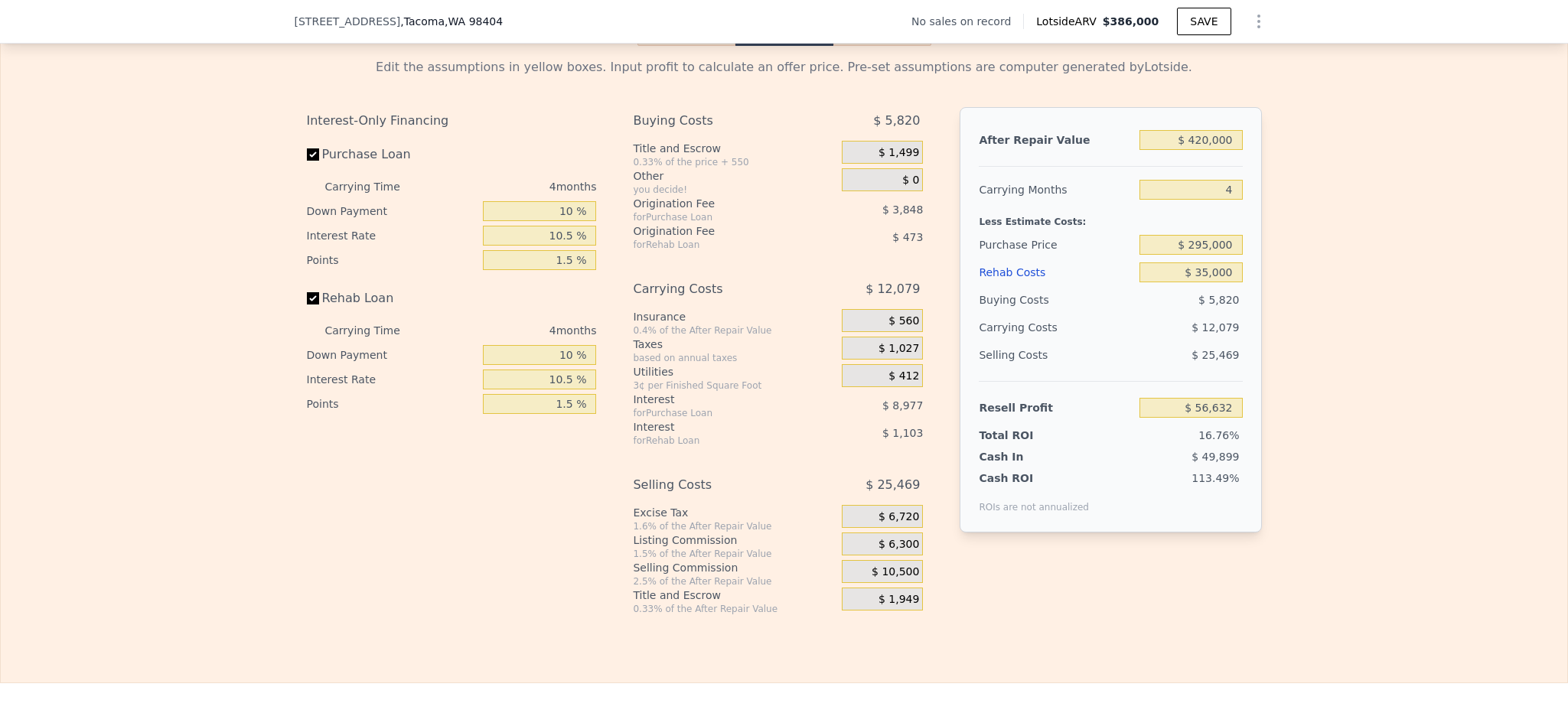
type input "$ 46,148"
drag, startPoint x: 1201, startPoint y: 296, endPoint x: 1185, endPoint y: 294, distance: 16.1
click at [1185, 255] on input "$ 295,000" at bounding box center [1191, 245] width 102 height 20
type input "$ 300,000"
click at [1352, 325] on div "Edit the assumptions in yellow boxes. Input profit to calculate an offer price.…" at bounding box center [784, 331] width 1566 height 569
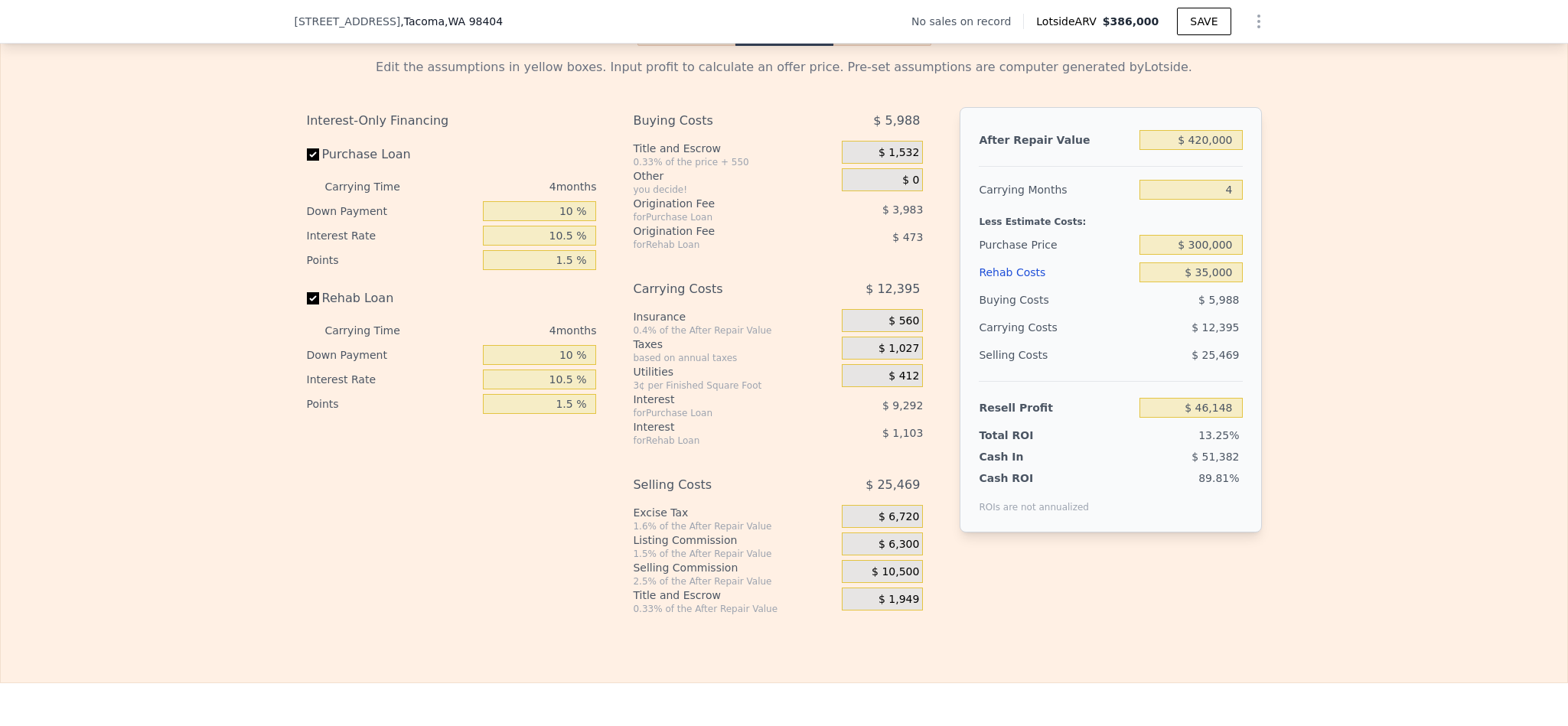
type input "$ 40,908"
type input "$ 386,000"
type input "$ 0"
type input "$ 30,001"
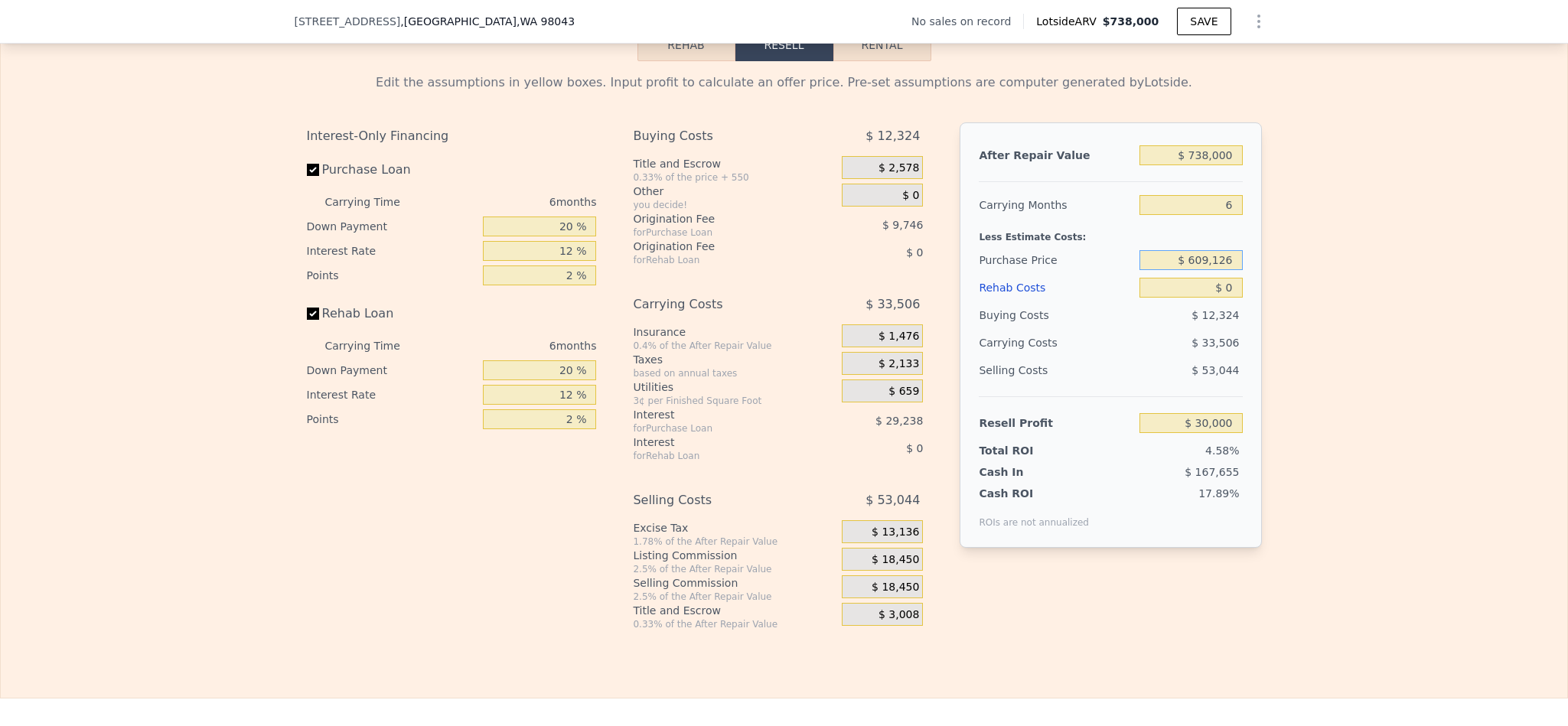
click at [1207, 270] on input "$ 609,126" at bounding box center [1191, 260] width 102 height 20
type input "$ 497,500"
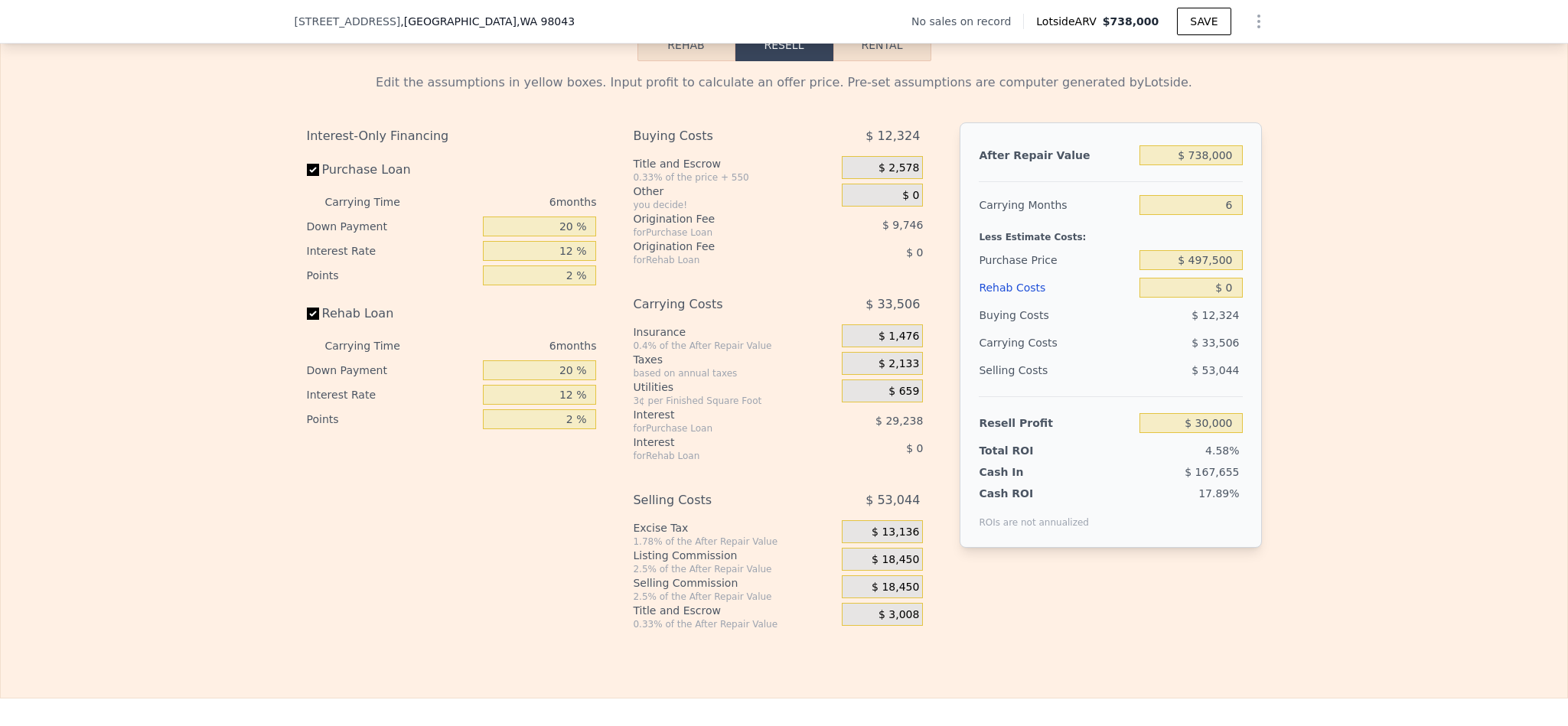
click at [1330, 302] on div "Edit the assumptions in yellow boxes. Input profit to calculate an offer price.…" at bounding box center [784, 346] width 1566 height 569
type input "$ 149,141"
click at [1215, 297] on input "$ 0" at bounding box center [1191, 287] width 102 height 20
click at [1236, 329] on div "After Repair Value $ 738,000 Carrying Months 6 Less Estimate Costs: Purchase Pr…" at bounding box center [1111, 335] width 302 height 425
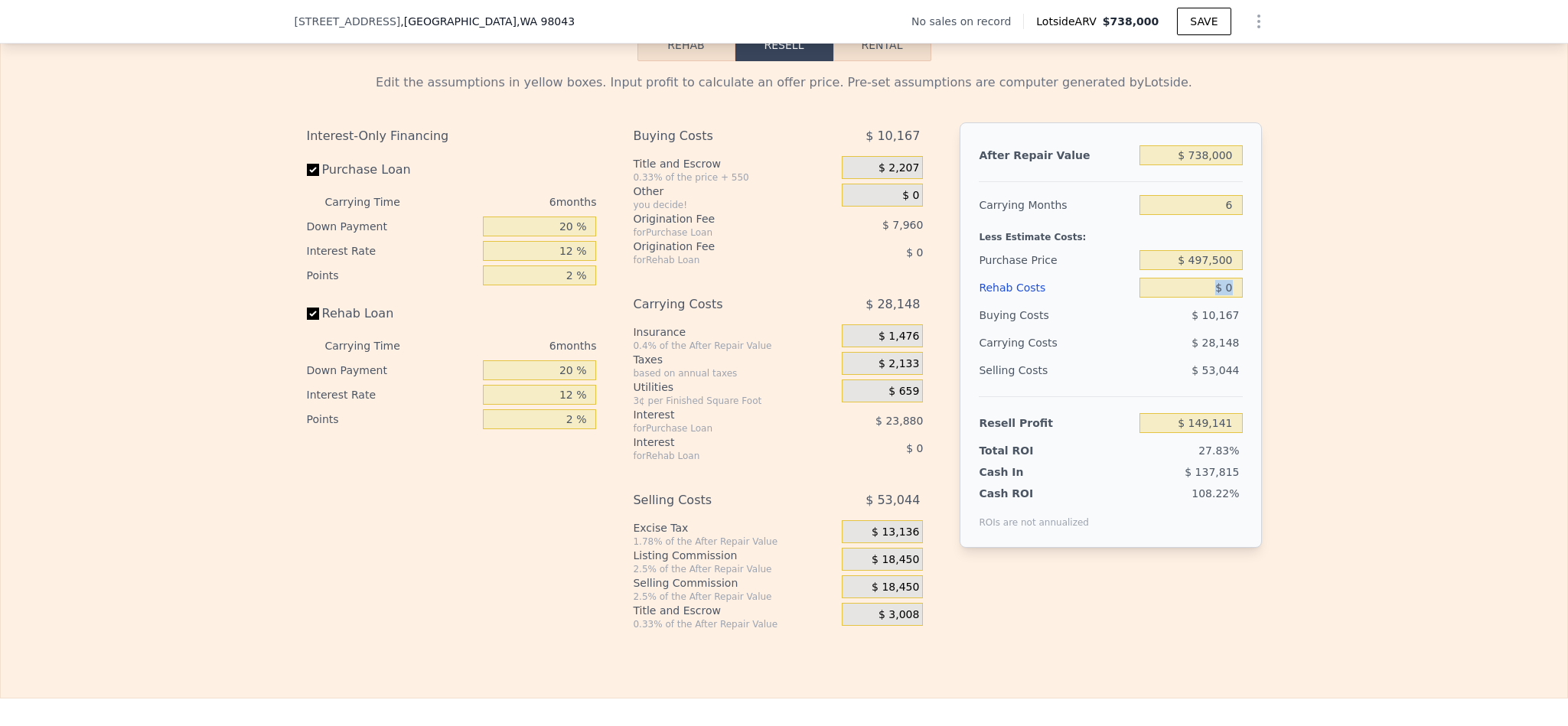
click at [1236, 329] on div "After Repair Value $ 738,000 Carrying Months 6 Less Estimate Costs: Purchase Pr…" at bounding box center [1111, 335] width 302 height 425
click at [1227, 297] on input "$ 0" at bounding box center [1191, 287] width 102 height 20
type input "$ 8"
type input "$ 149,133"
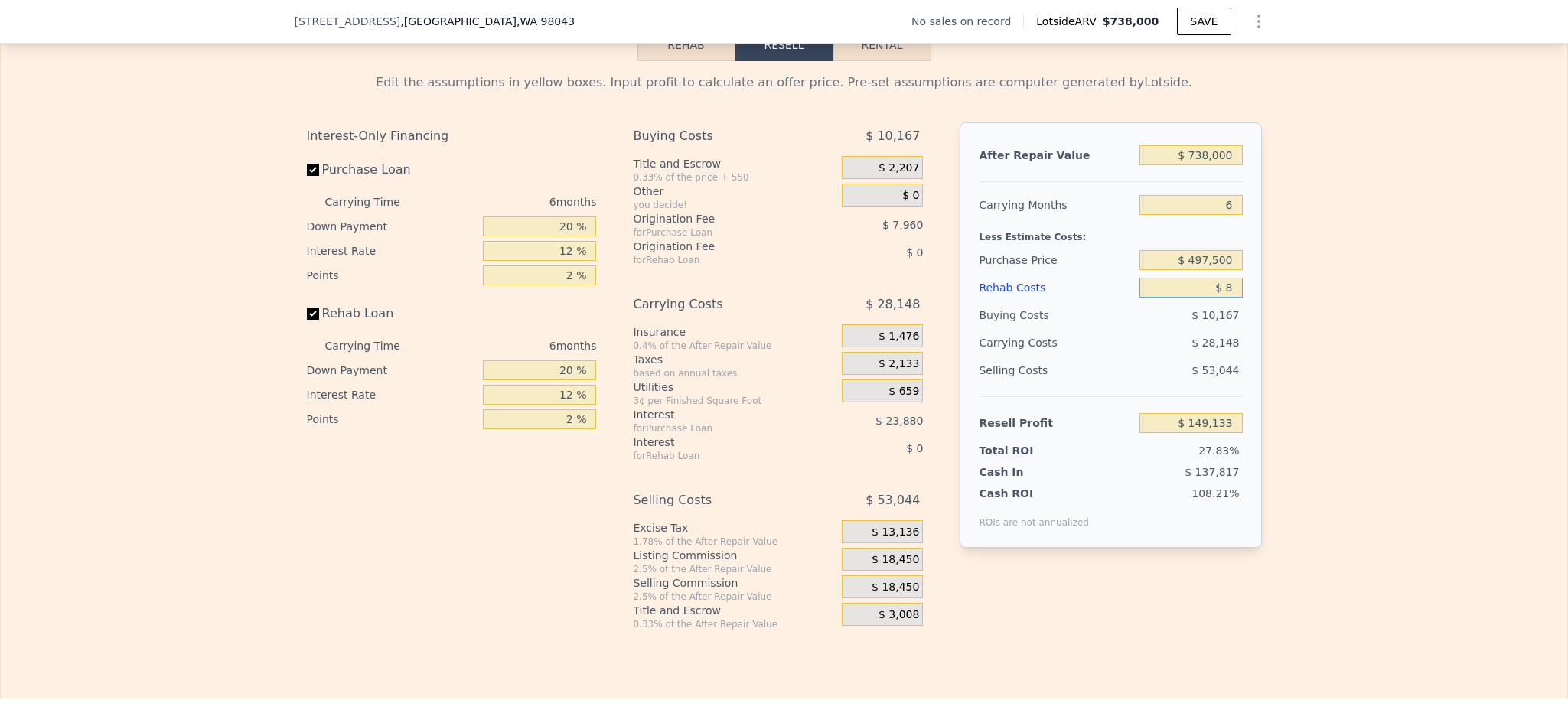
type input "$ 80"
type input "$ 149,054"
type input "$ 800"
type input "$ 148,292"
type input "$ 8,000"
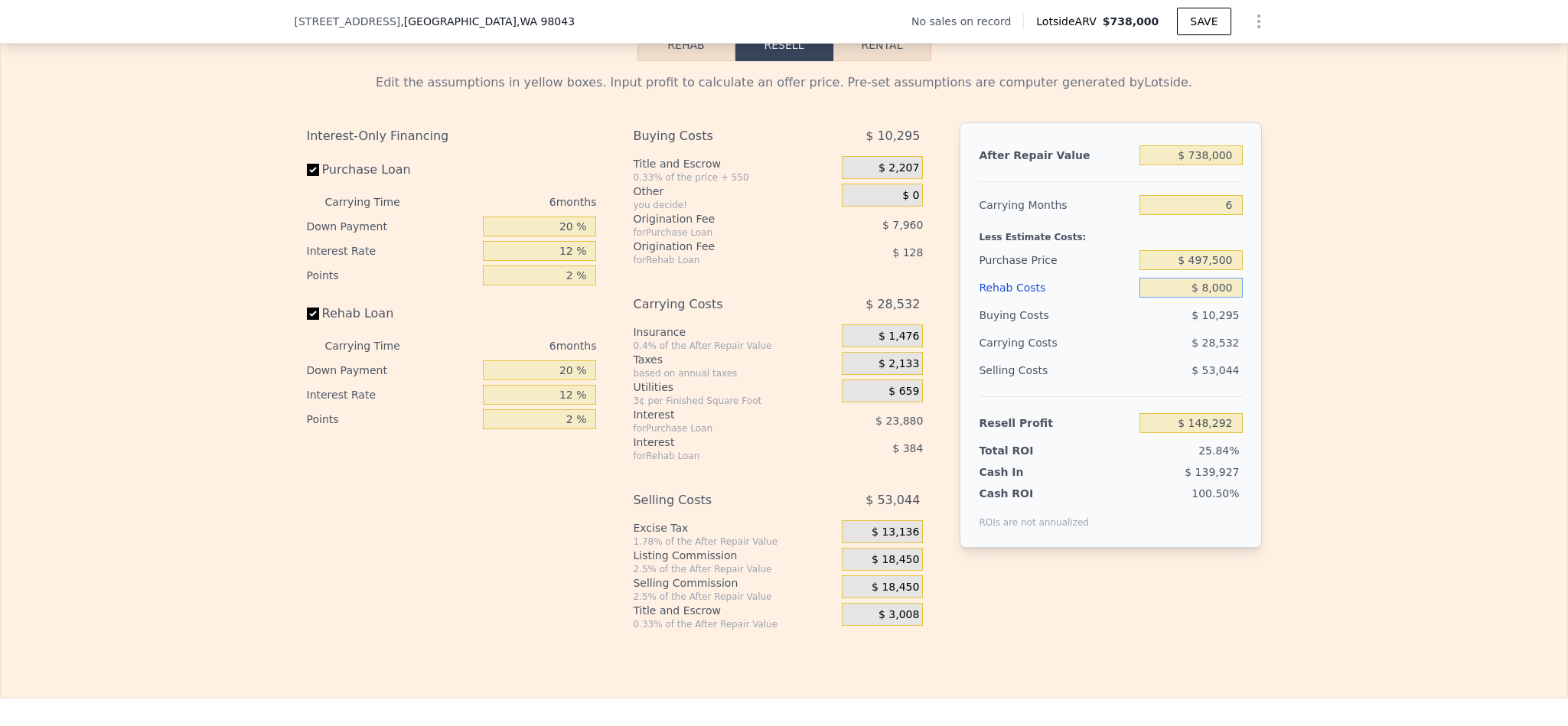
type input "$ 140,629"
type input "$ 80,000"
type input "$ 64,021"
type input "$ 80,000"
click at [1316, 314] on div "Edit the assumptions in yellow boxes. Input profit to calculate an offer price.…" at bounding box center [784, 346] width 1566 height 569
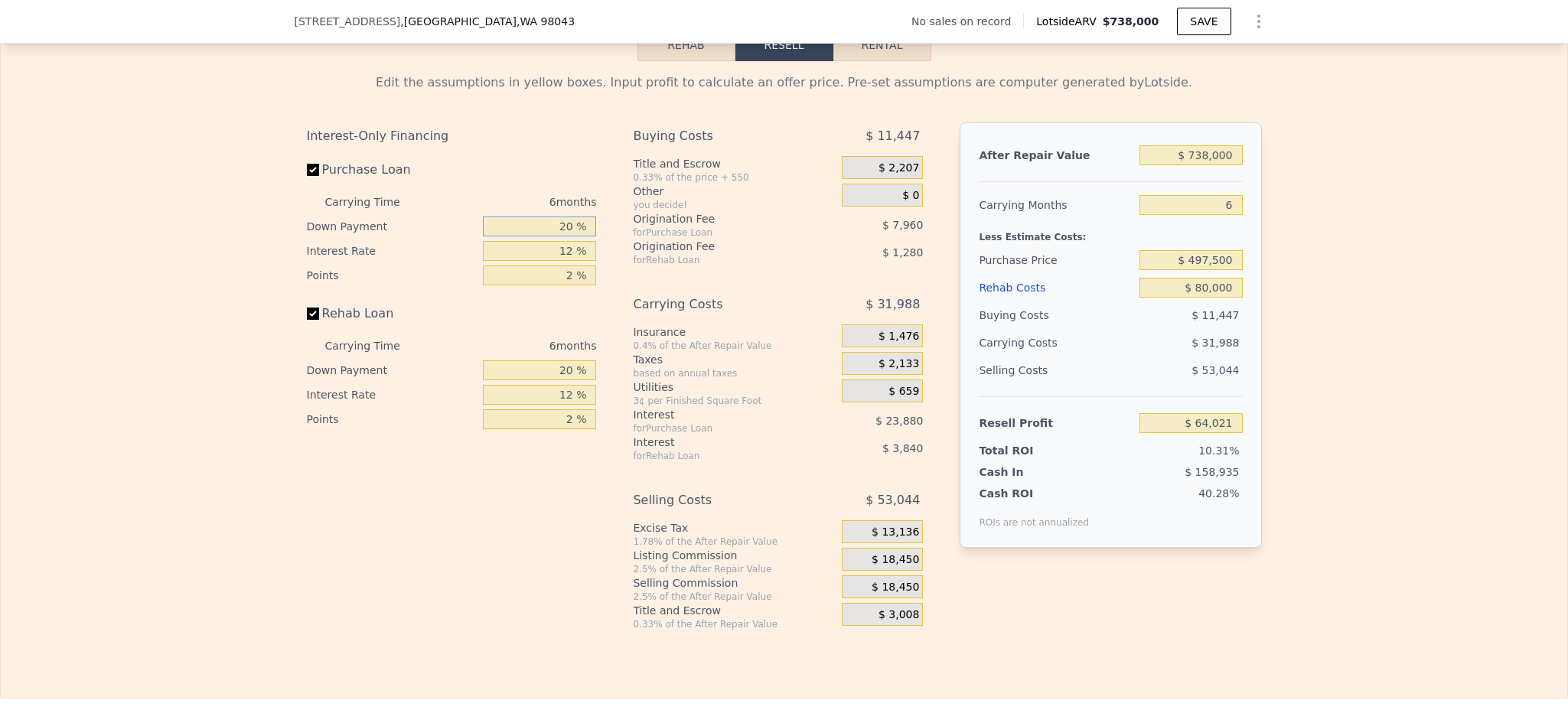
drag, startPoint x: 568, startPoint y: 257, endPoint x: 529, endPoint y: 257, distance: 39.0
click at [529, 236] on input "20 %" at bounding box center [539, 226] width 113 height 20
type input "0 %"
type input "$ 56,061"
type input "10 %"
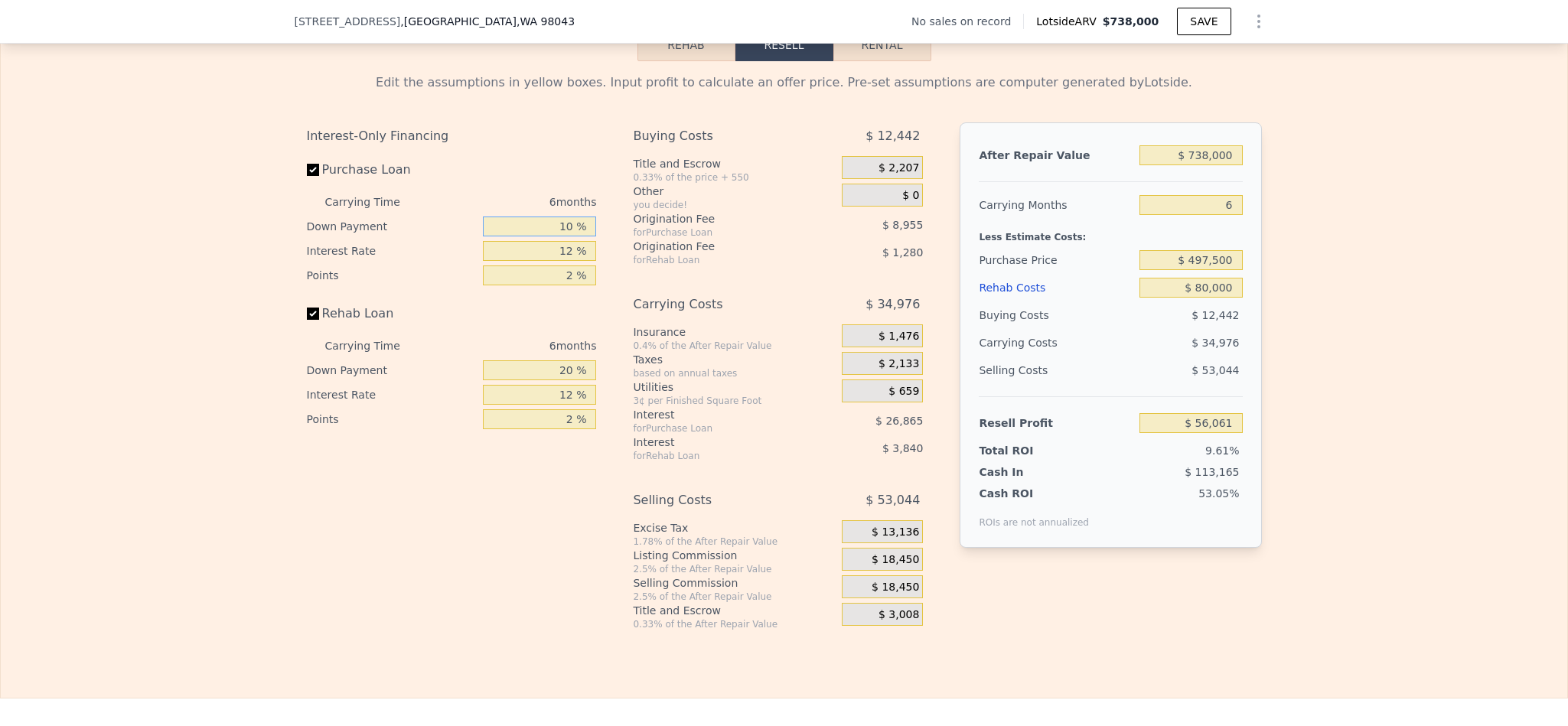
type input "$ 60,038"
type input "10 %"
type input "1 %"
type input "$ 84,668"
type input "10 %"
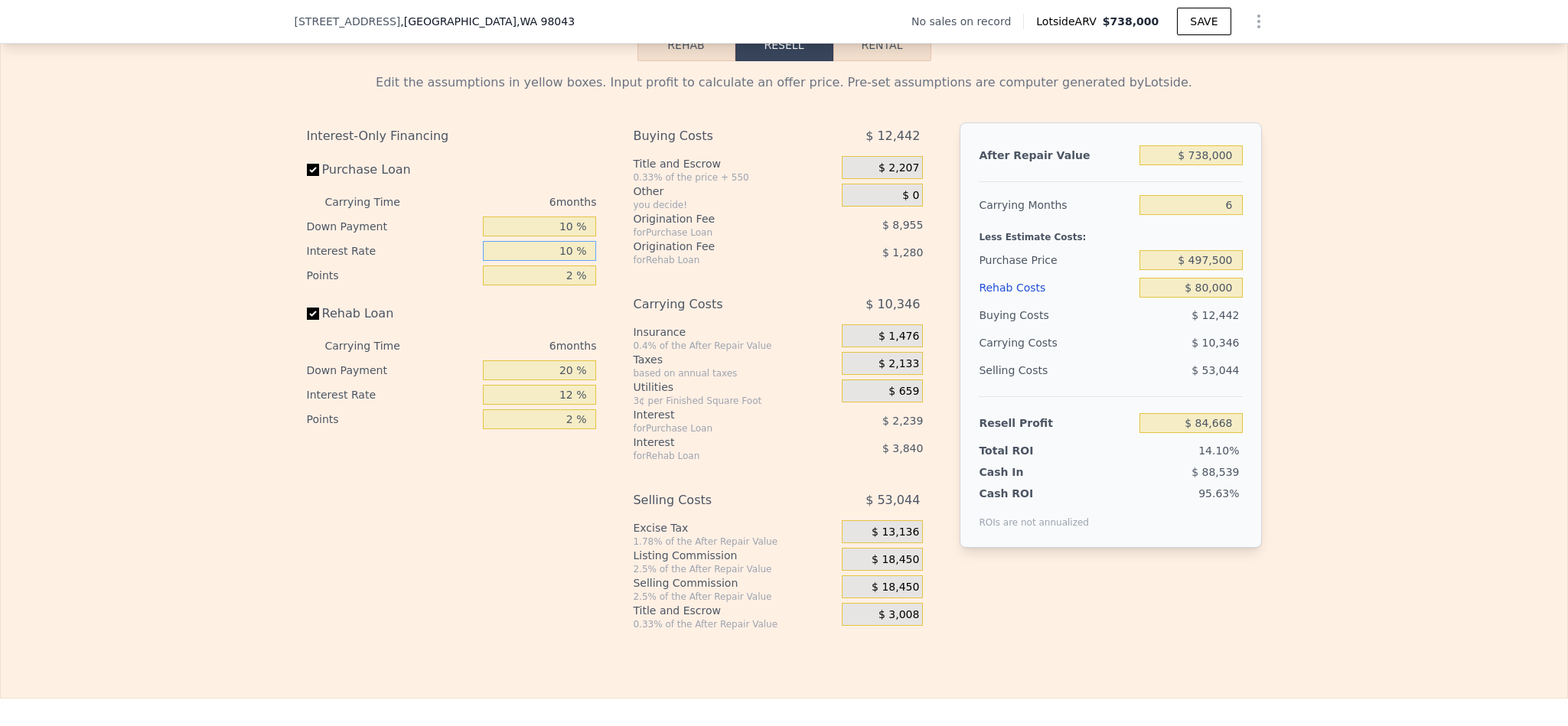
type input "$ 64,520"
type input "10.5 %"
type input "$ 63,398"
type input "10.5 %"
type input "1 %"
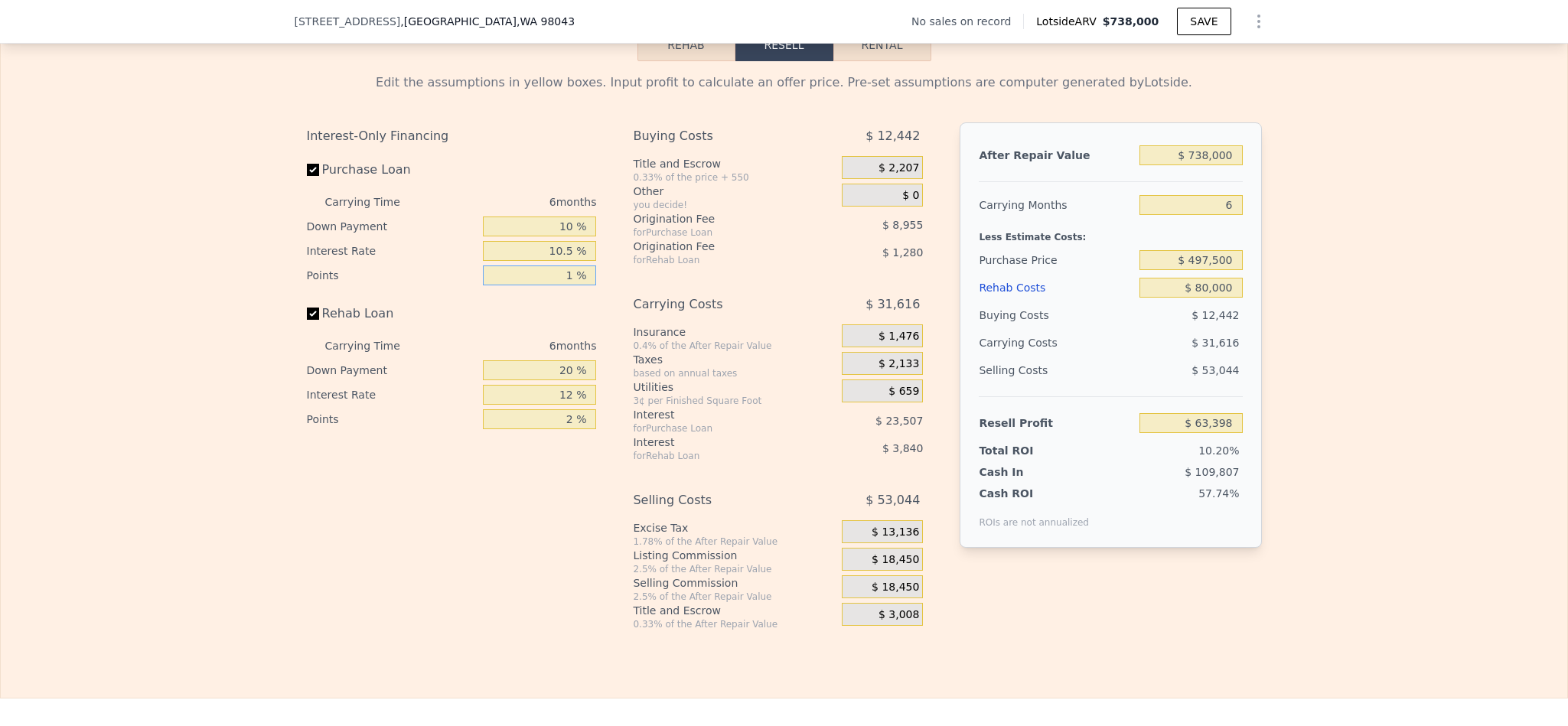
type input "$ 67,875"
type input "1.5 %"
type input "$ 65,637"
type input "1.5 %"
type input "1 %"
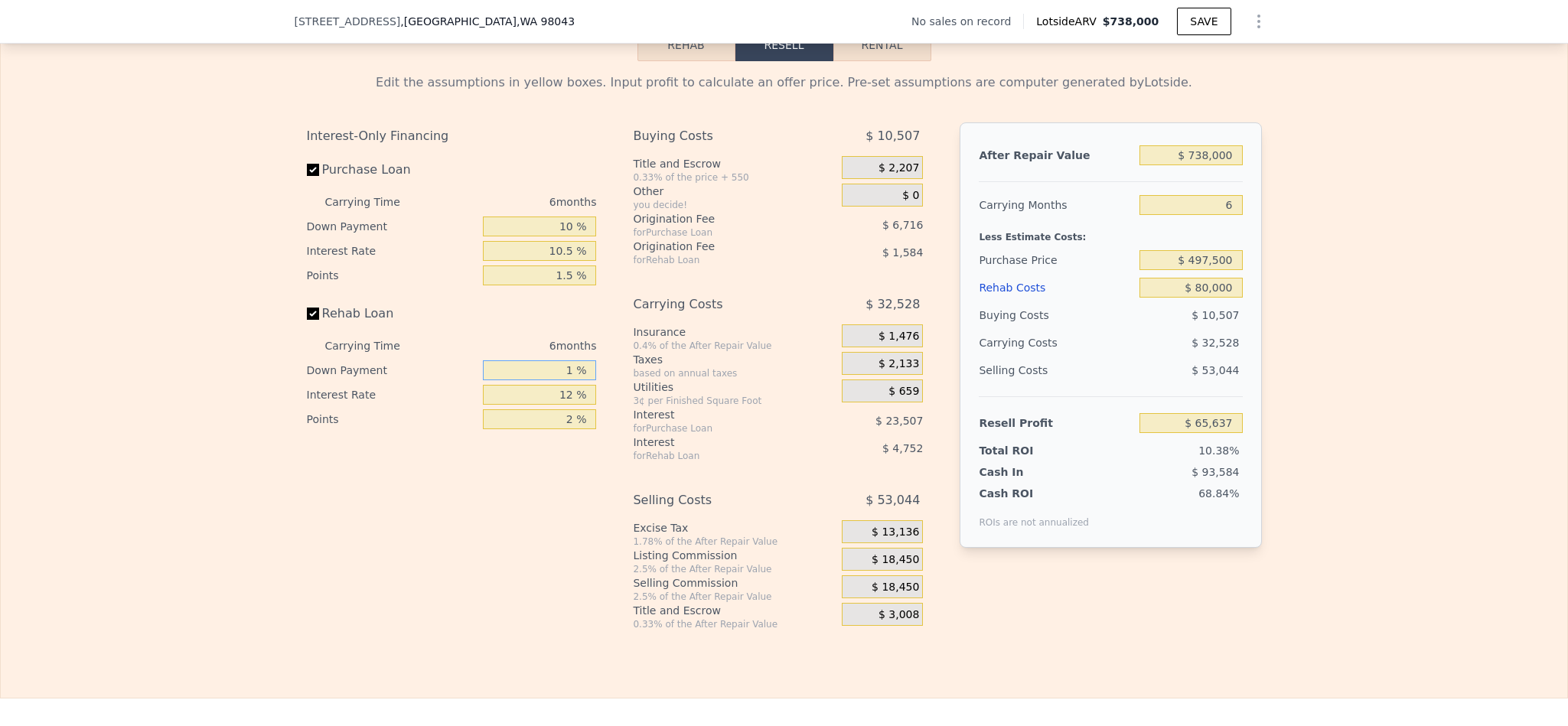
type input "$ 64,421"
type input "10 %"
type input "$ 64,997"
type input "10 %"
type input "1 %"
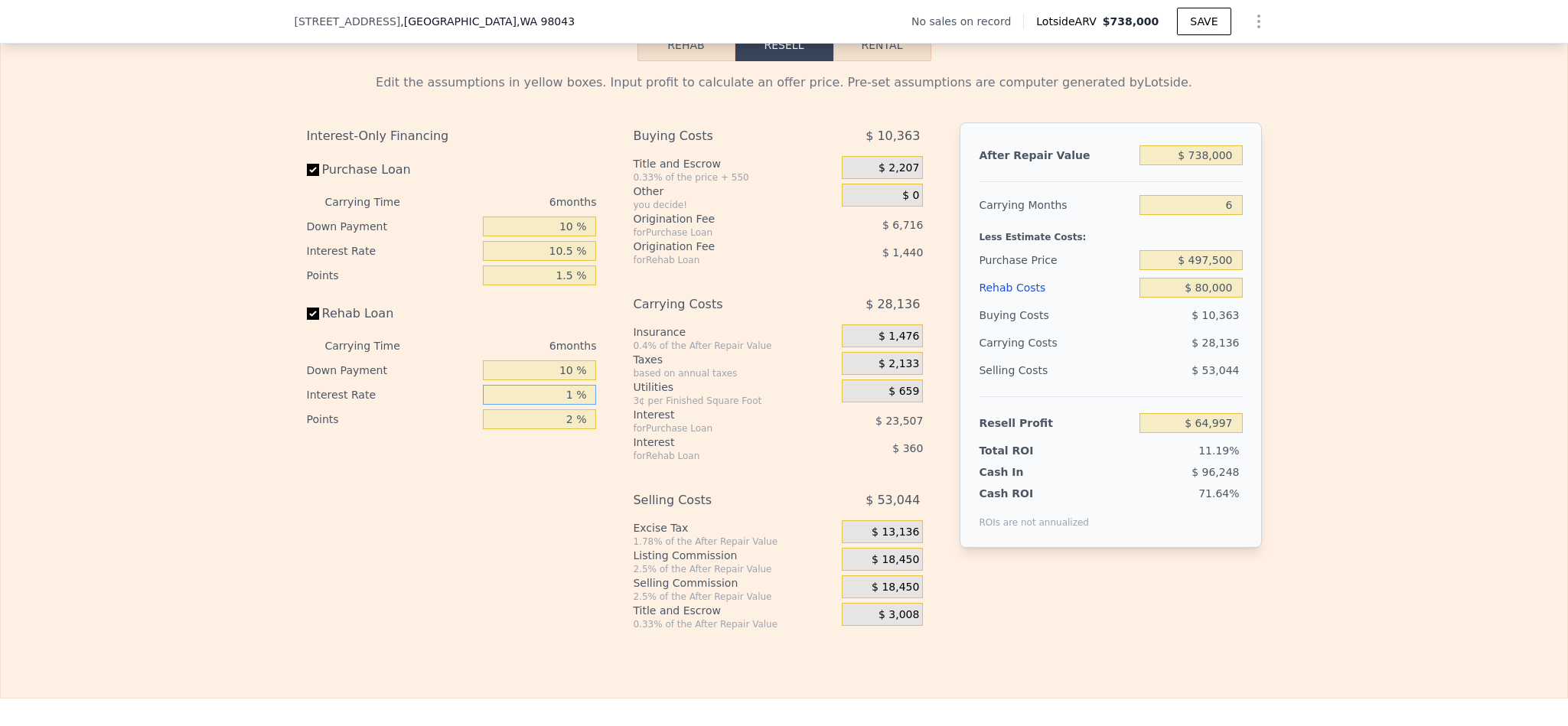
type input "$ 68,957"
type input "10 %"
type input "$ 65,717"
type input "10.5 %"
type input "$ 65,537"
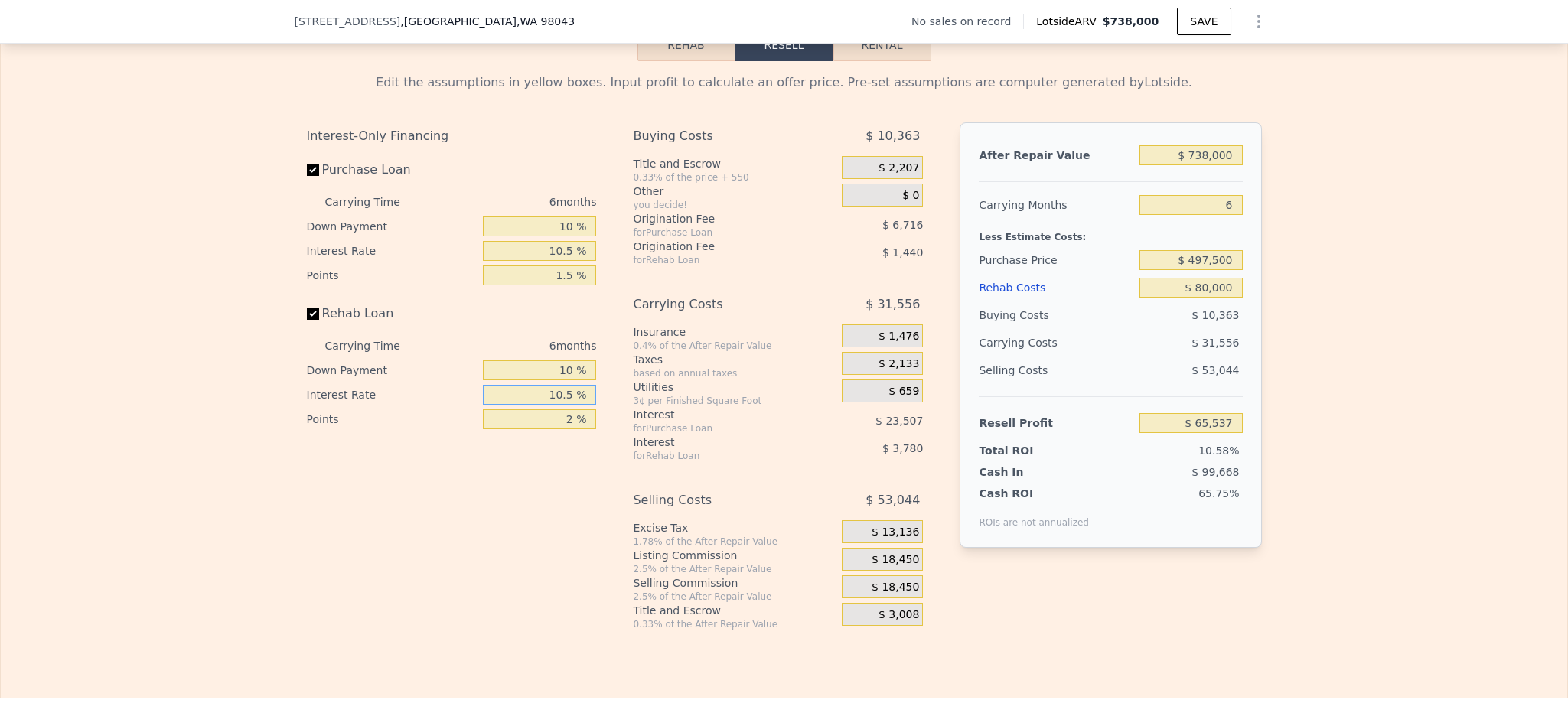
type input "10.5 %"
type input "1 %"
type input "$ 66,257"
type input "1.5 %"
type input "$ 65,897"
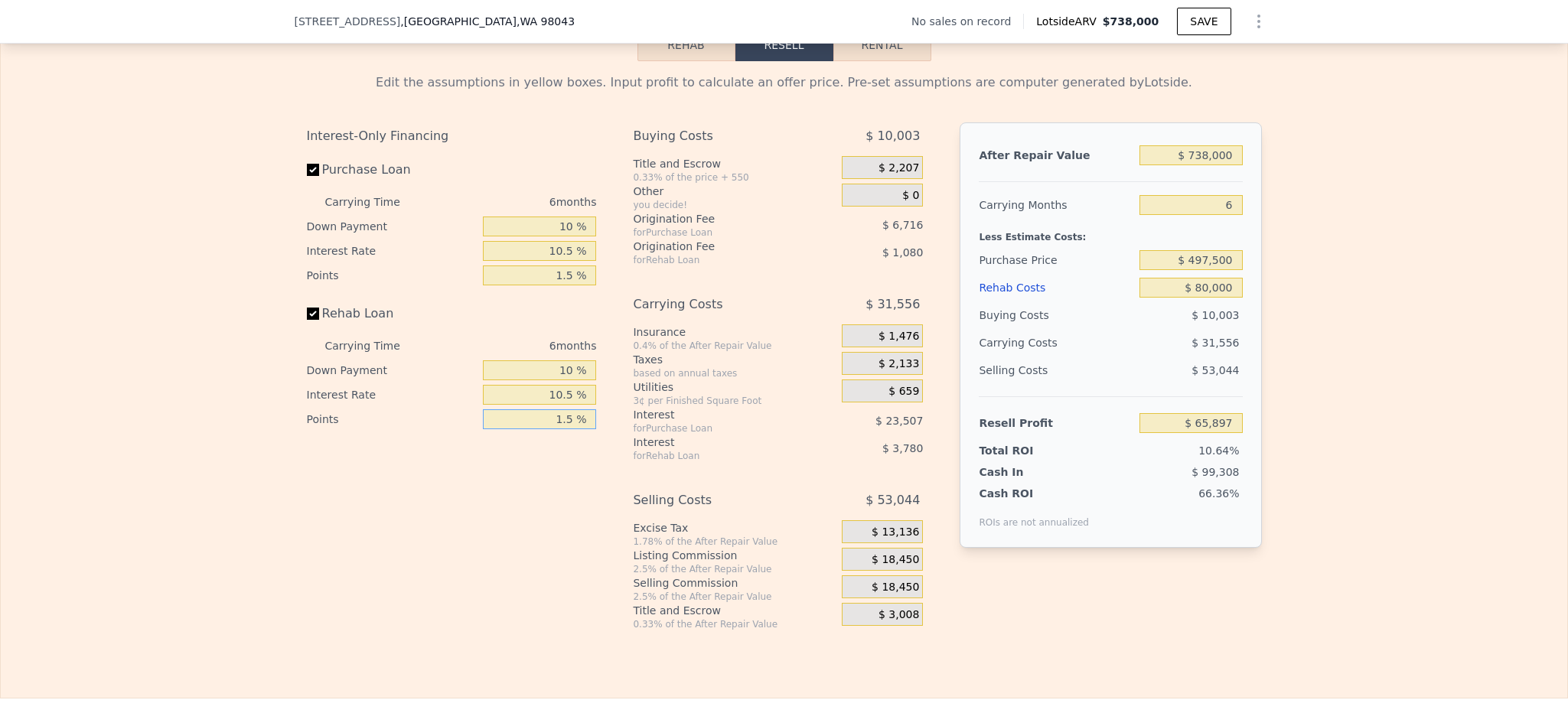
type input "1.5 %"
click at [903, 567] on span "$ 18,450" at bounding box center [895, 560] width 48 height 14
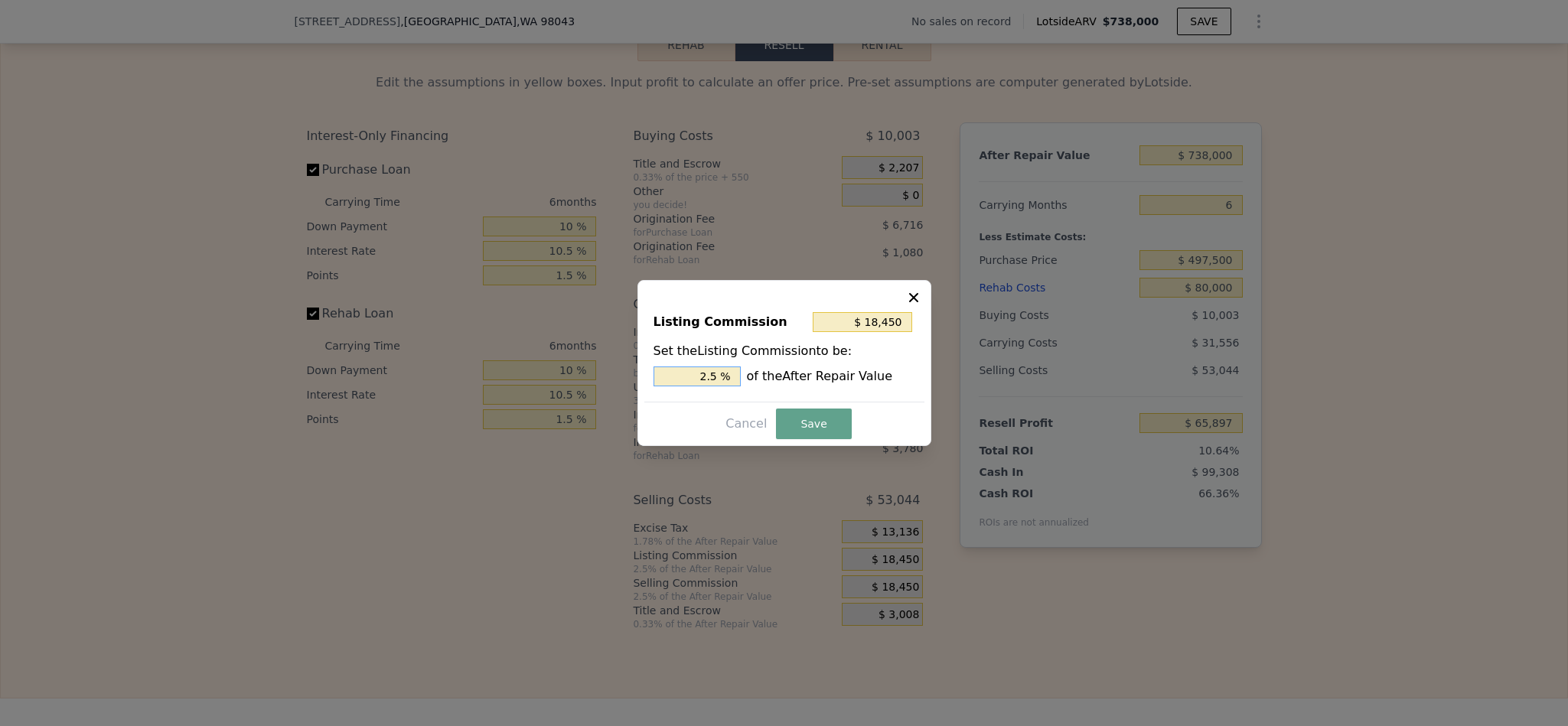
drag, startPoint x: 709, startPoint y: 377, endPoint x: 690, endPoint y: 377, distance: 19.0
click at [690, 377] on input "2.5 %" at bounding box center [697, 376] width 87 height 20
type input "$ 11,070"
type input "1.5 %"
click at [822, 423] on button "Save" at bounding box center [813, 424] width 75 height 31
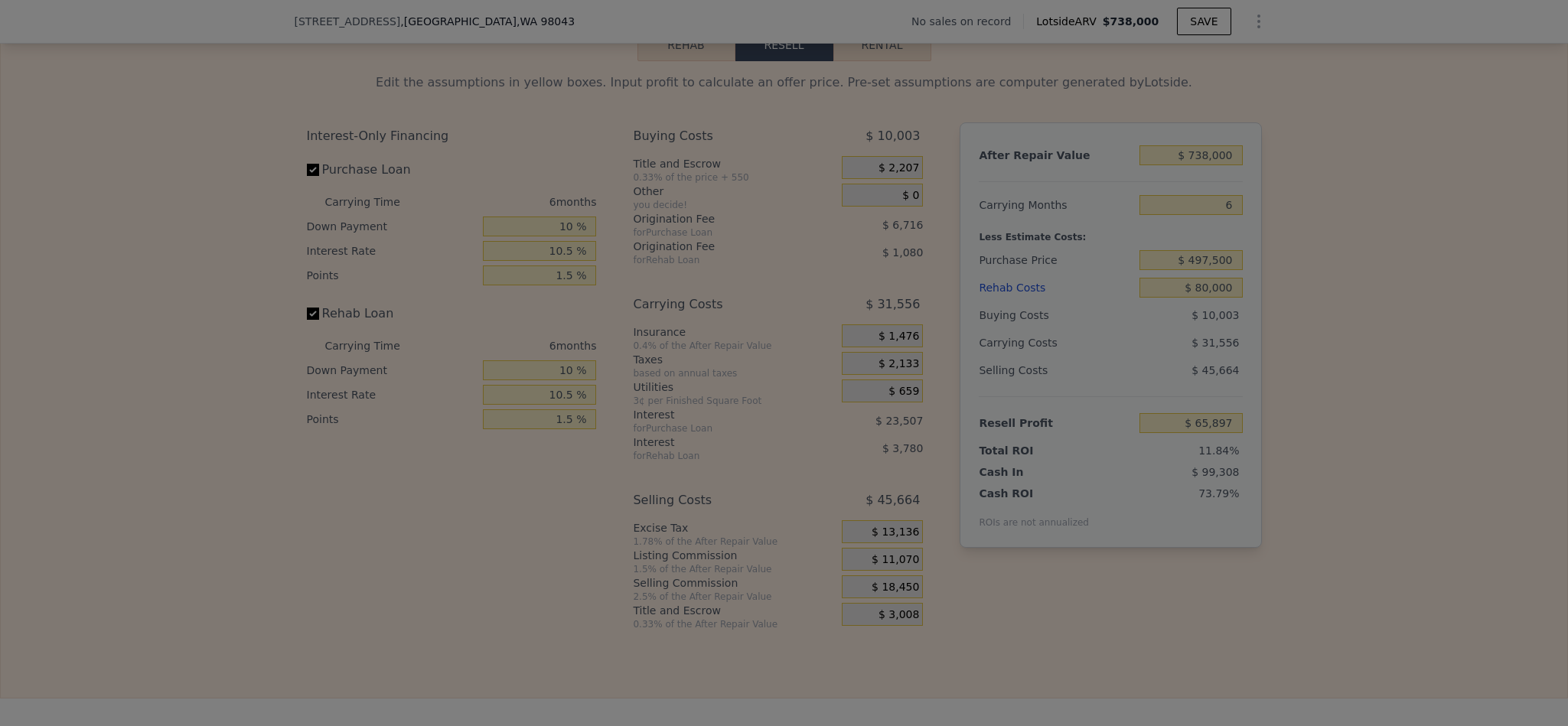
type input "$ 73,277"
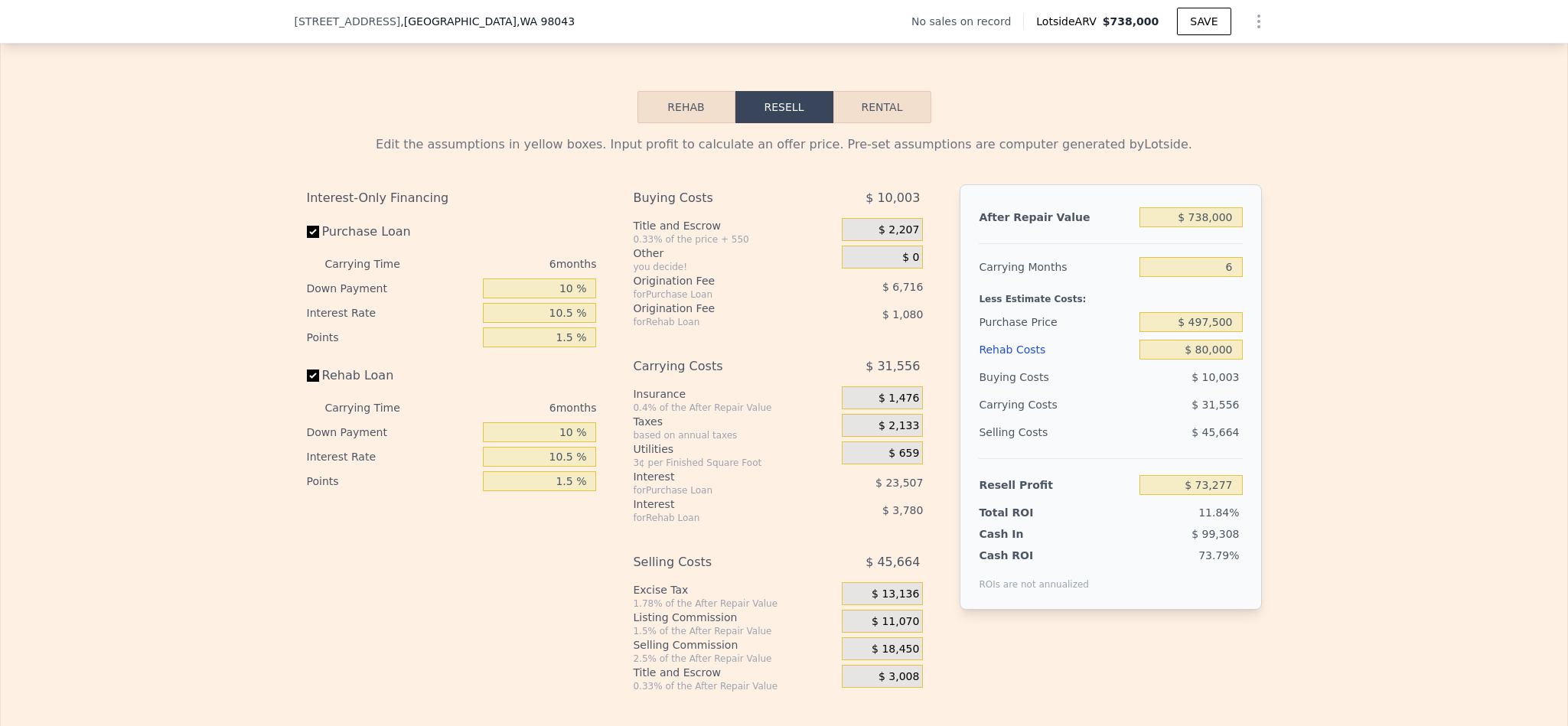
scroll to position [2175, 0]
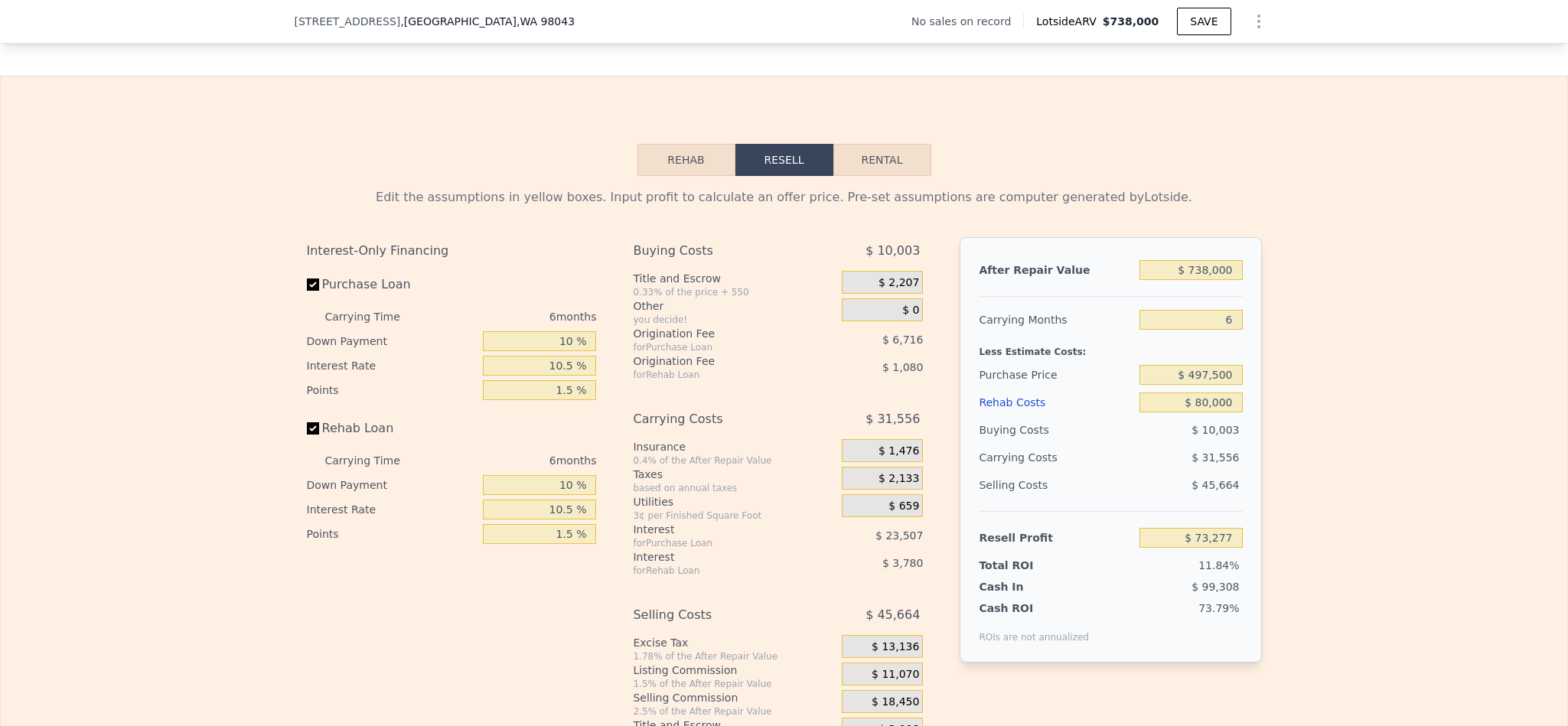
type input "$ 0"
type input "$ 30,000"
drag, startPoint x: 1224, startPoint y: 352, endPoint x: 1123, endPoint y: 344, distance: 101.3
click at [1123, 333] on div "Carrying Months 6" at bounding box center [1110, 320] width 263 height 27
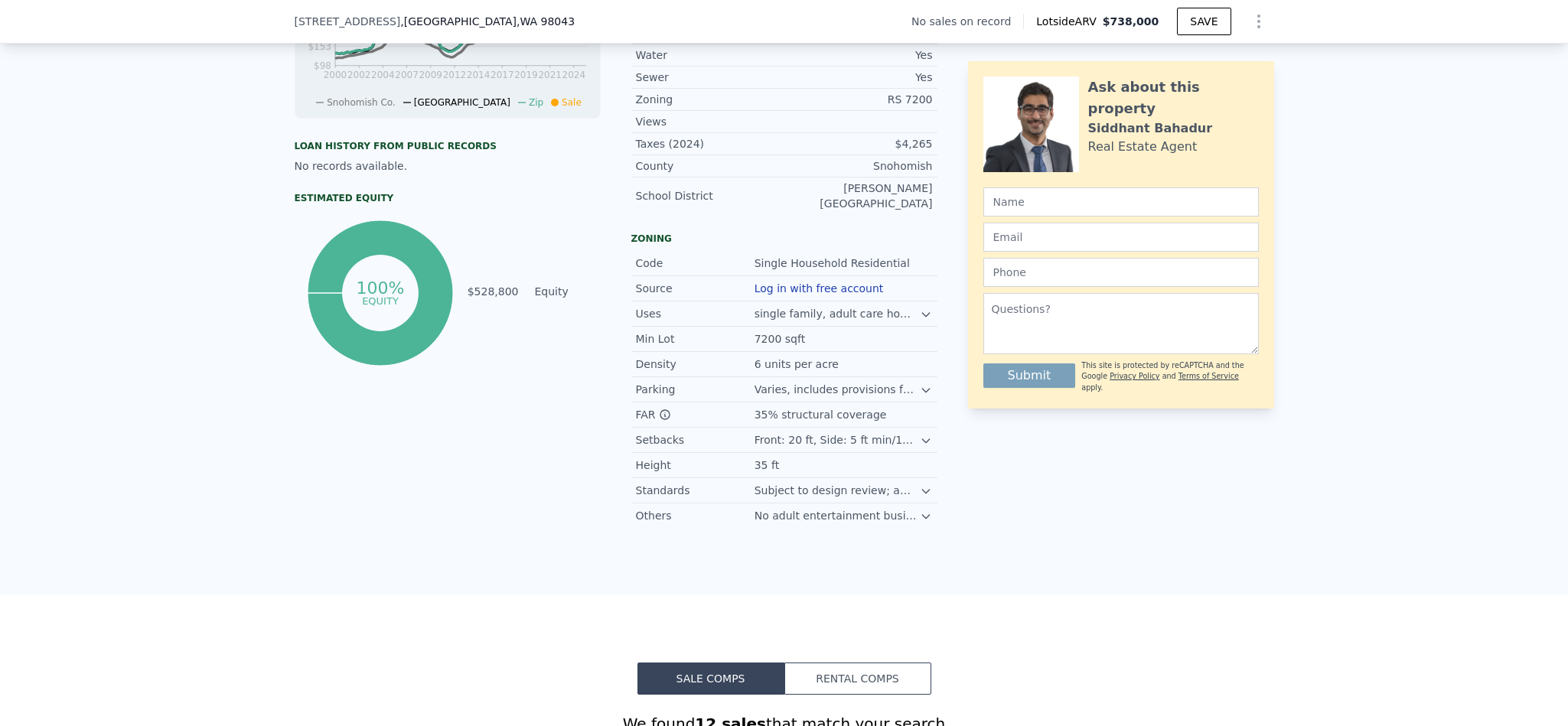
scroll to position [569, 0]
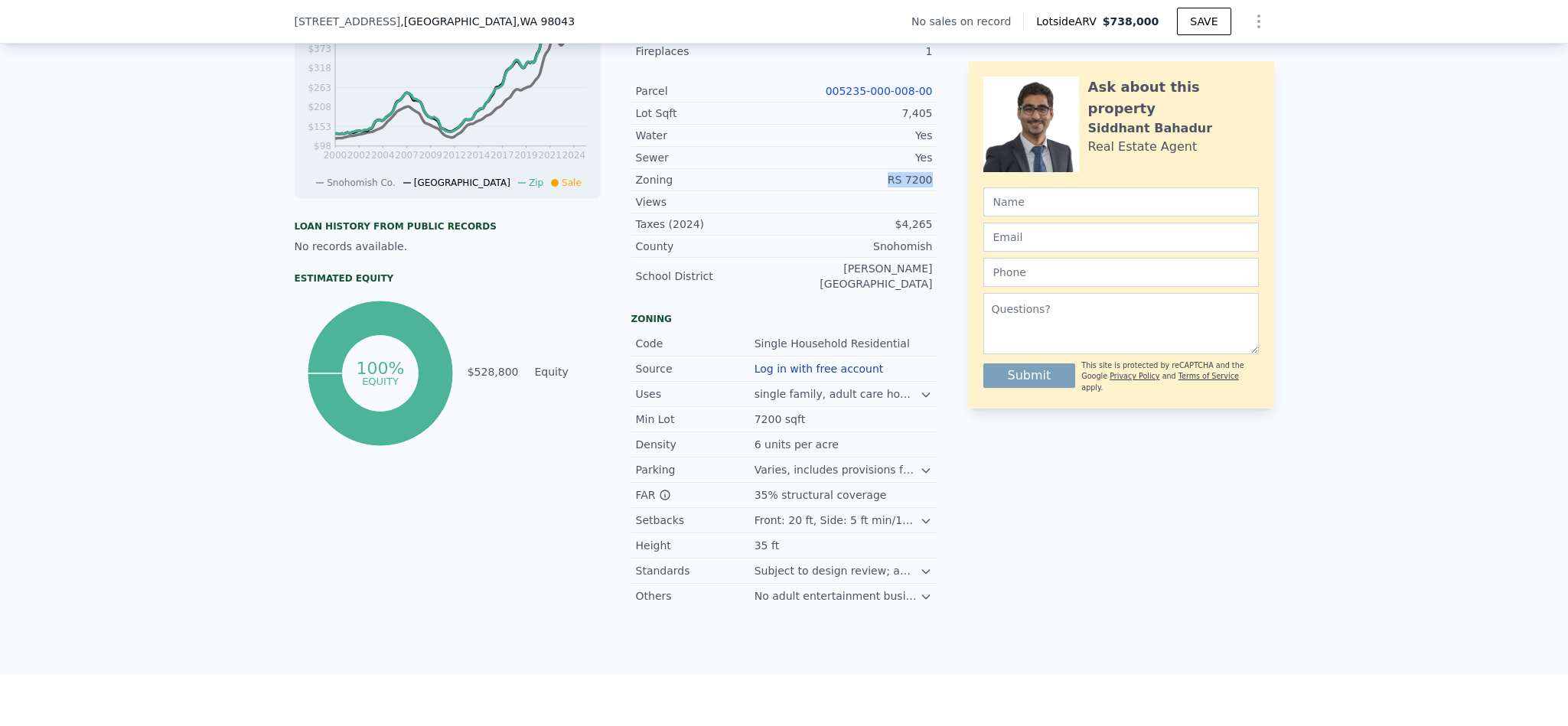
drag, startPoint x: 928, startPoint y: 205, endPoint x: 864, endPoint y: 203, distance: 64.0
click at [864, 191] on div "Zoning RS 7200" at bounding box center [784, 180] width 306 height 22
copy div "RS 7200"
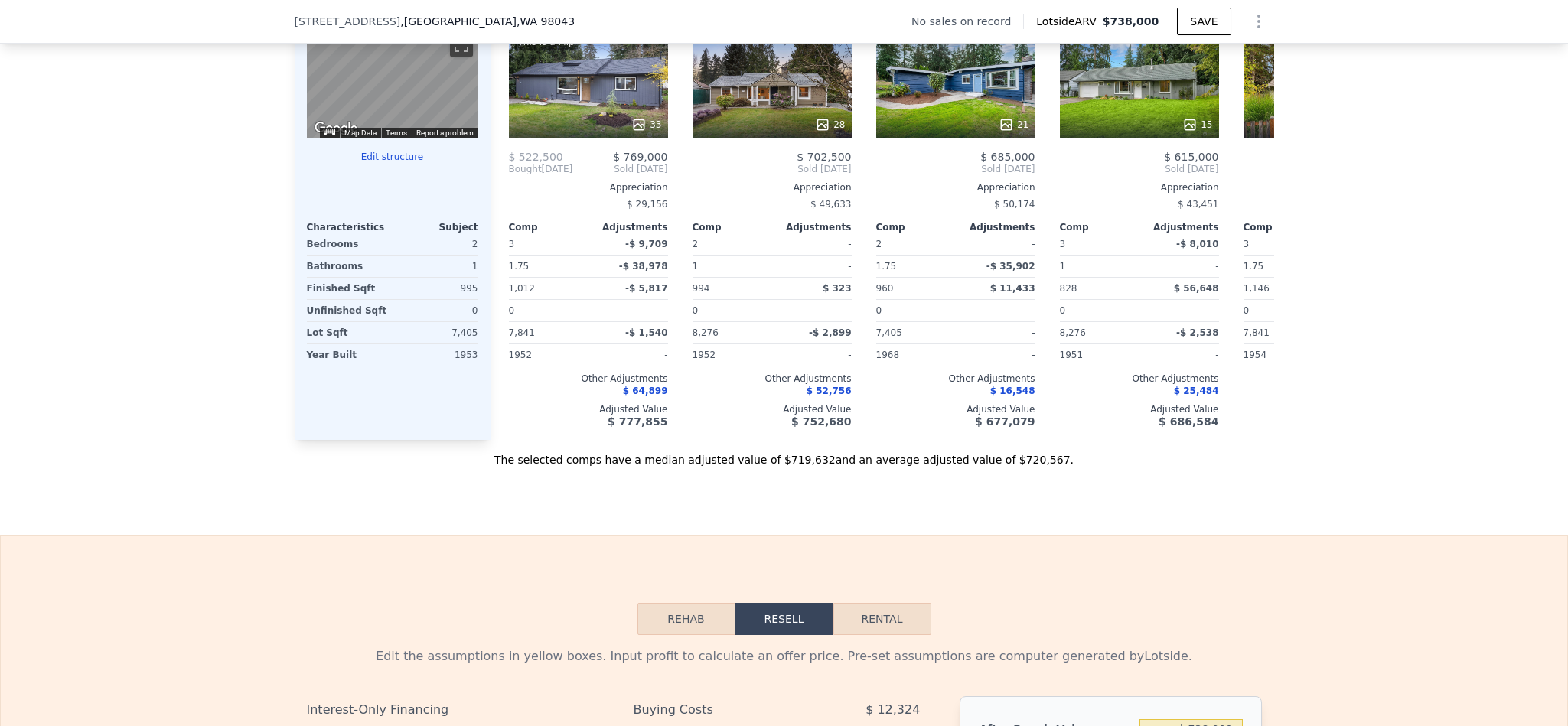
scroll to position [1602, 0]
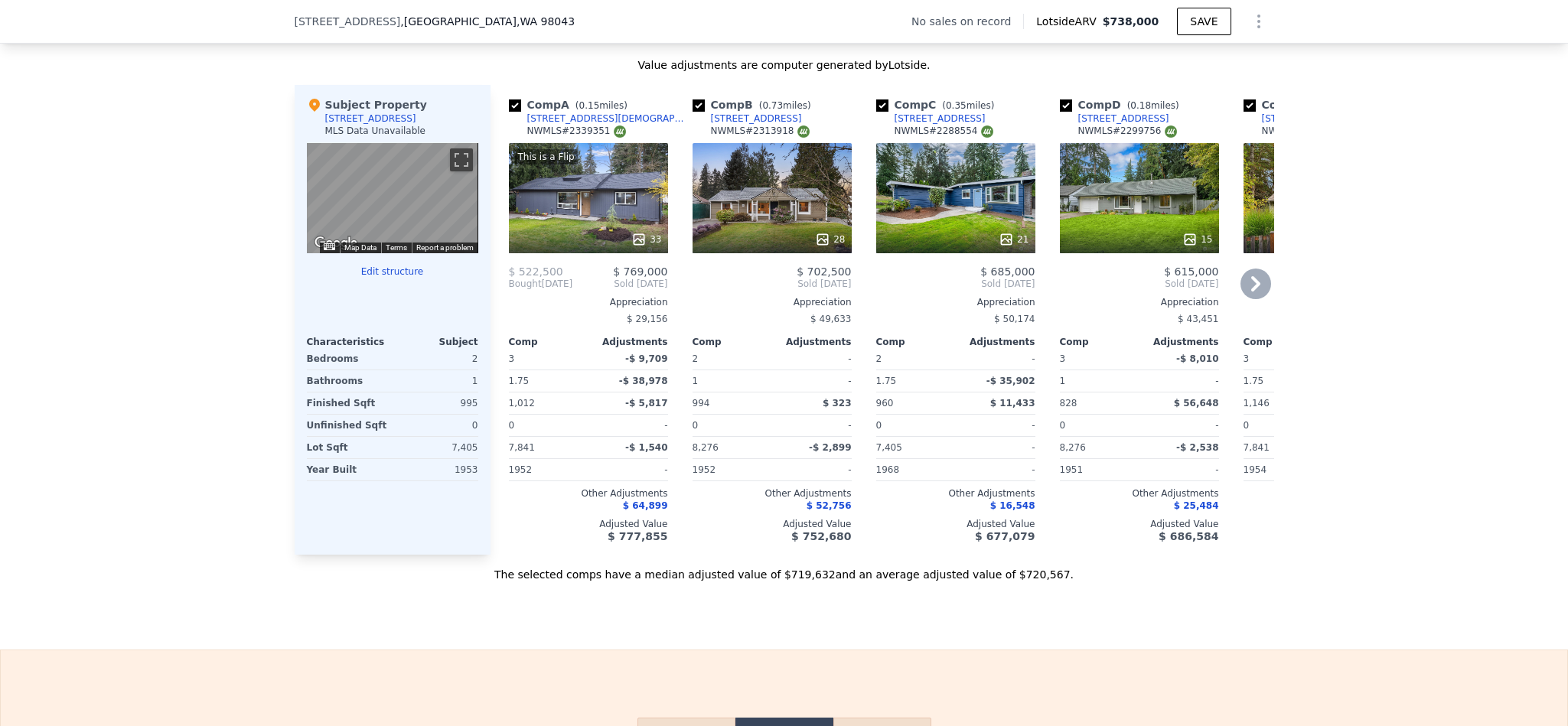
click at [590, 216] on div "This is a Flip 33" at bounding box center [588, 198] width 159 height 110
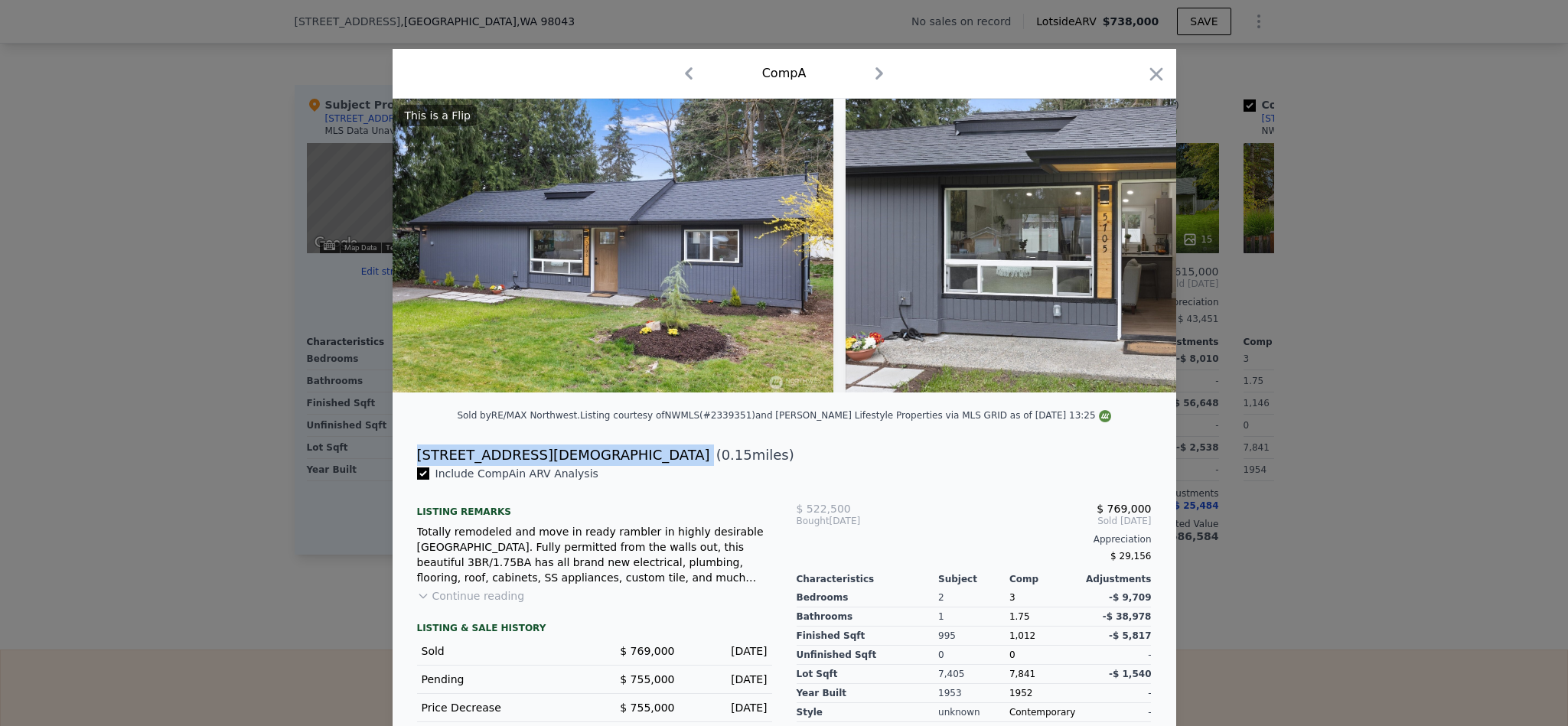
drag, startPoint x: 522, startPoint y: 469, endPoint x: 409, endPoint y: 471, distance: 113.0
click at [409, 466] on div "5705 227th St SW ( 0.15 miles)" at bounding box center [784, 455] width 759 height 21
copy div "5705 227th St SW"
click at [1135, 71] on div "Comp A" at bounding box center [784, 73] width 759 height 25
click at [1148, 77] on icon "button" at bounding box center [1156, 74] width 21 height 21
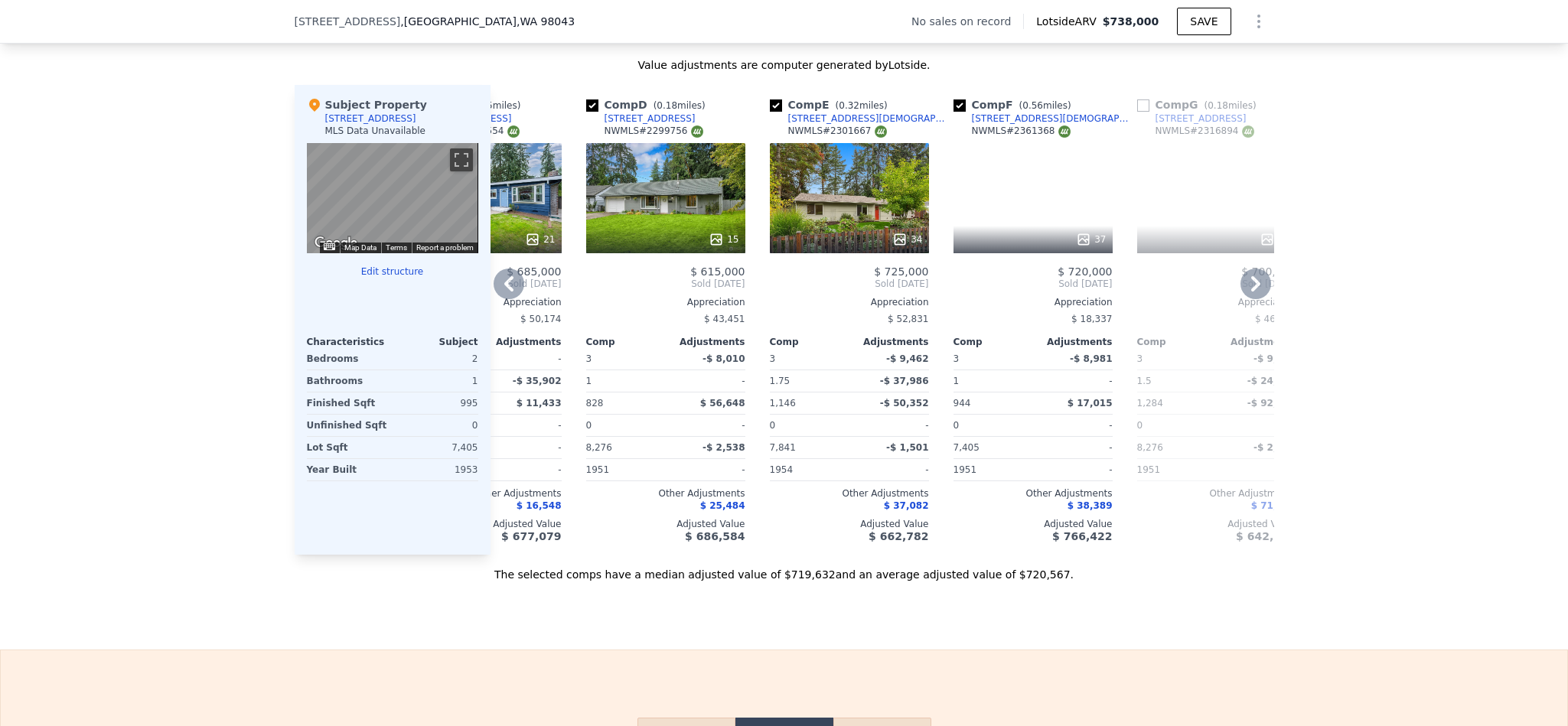
scroll to position [0, 598]
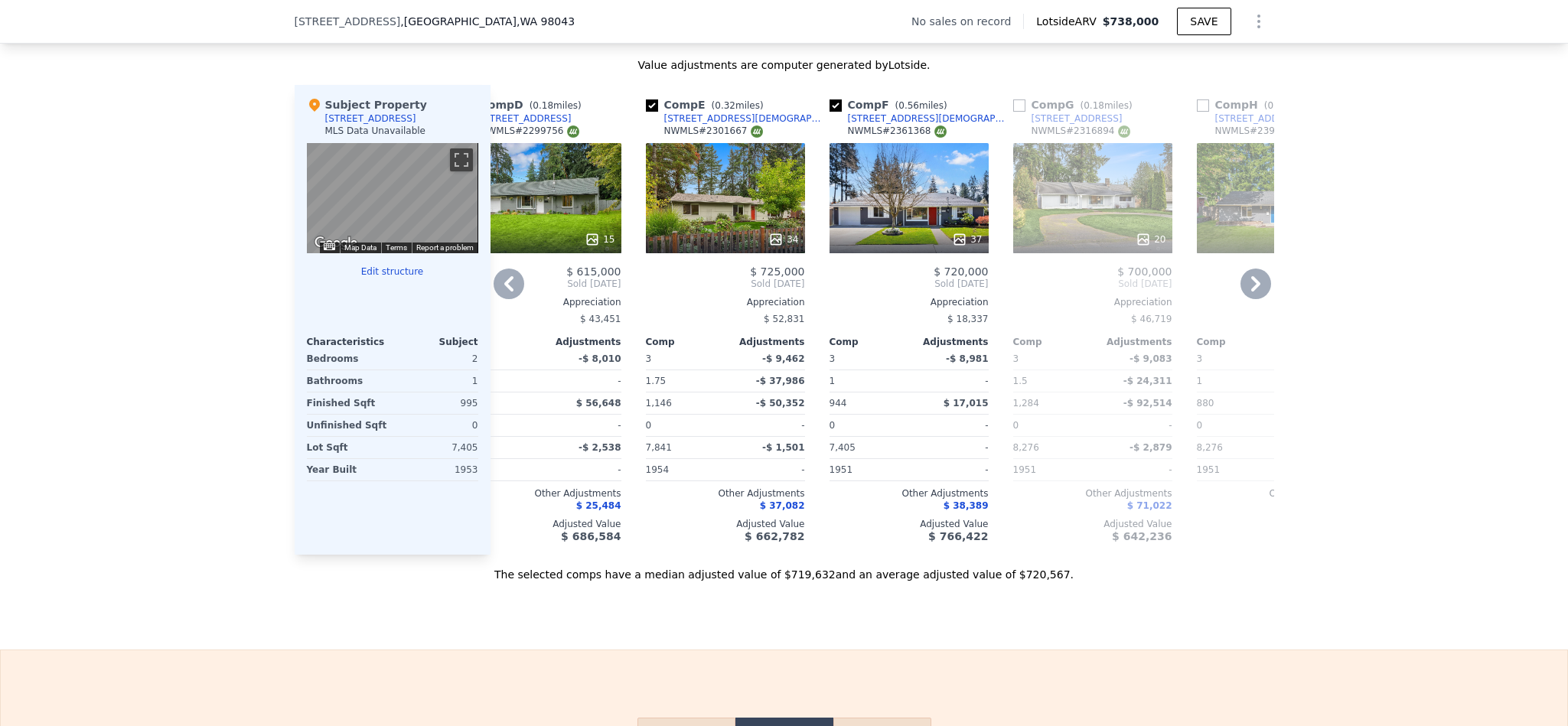
click at [899, 193] on div "37" at bounding box center [909, 198] width 159 height 110
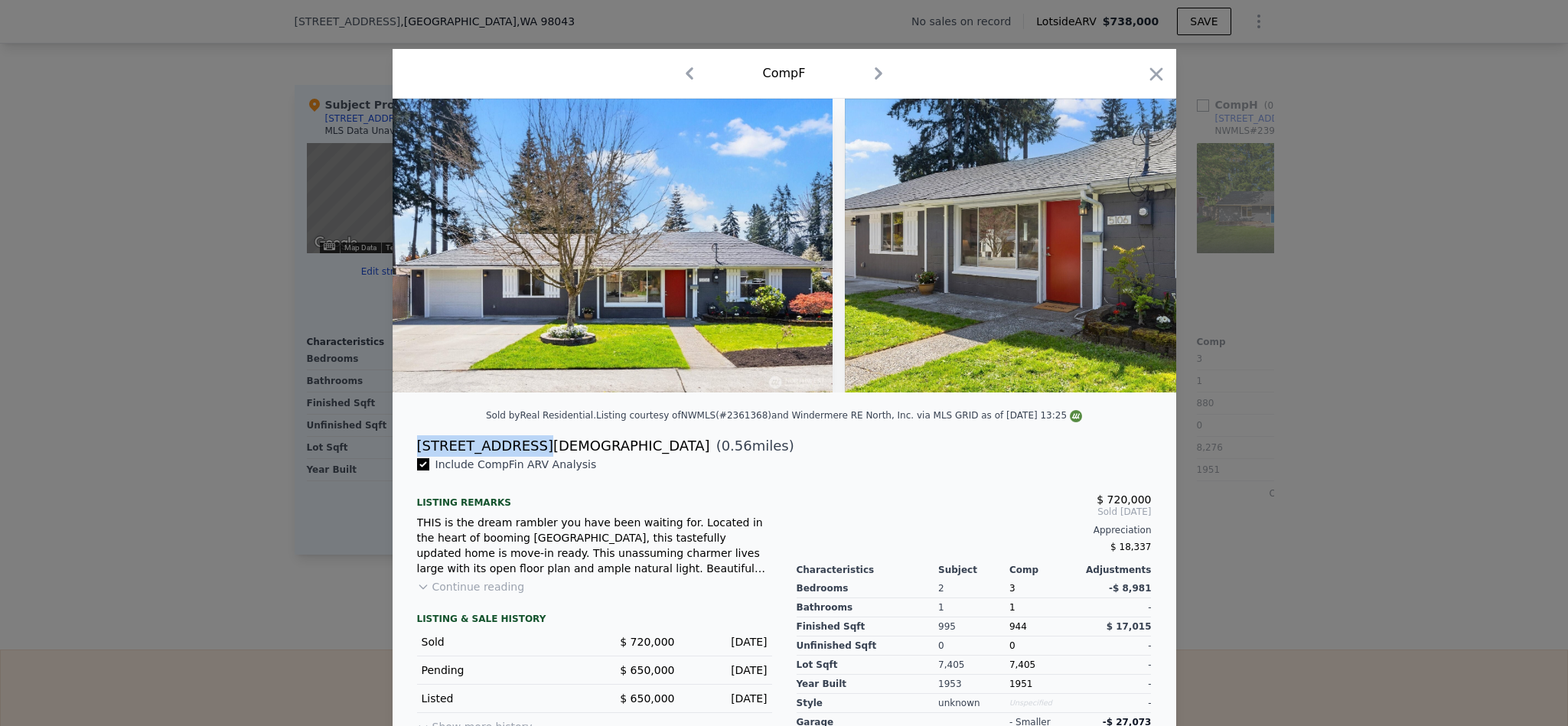
drag, startPoint x: 515, startPoint y: 462, endPoint x: 405, endPoint y: 452, distance: 110.5
click at [405, 452] on div "5106 230th St SW ( 0.56 miles)" at bounding box center [784, 446] width 759 height 21
copy div "5106 230th St SW"
drag, startPoint x: 1142, startPoint y: 80, endPoint x: 1305, endPoint y: 420, distance: 377.1
click at [1149, 80] on icon "button" at bounding box center [1155, 73] width 13 height 13
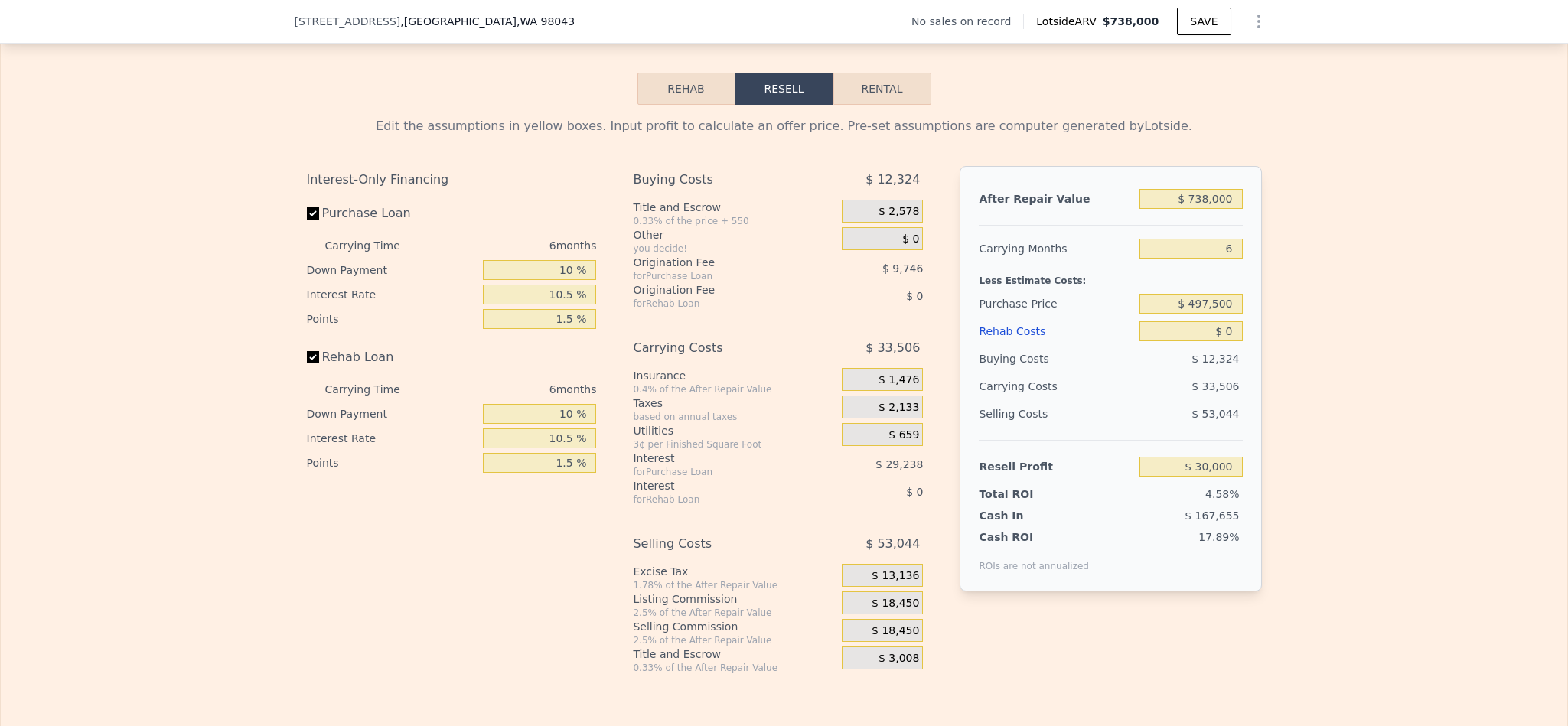
scroll to position [2290, 0]
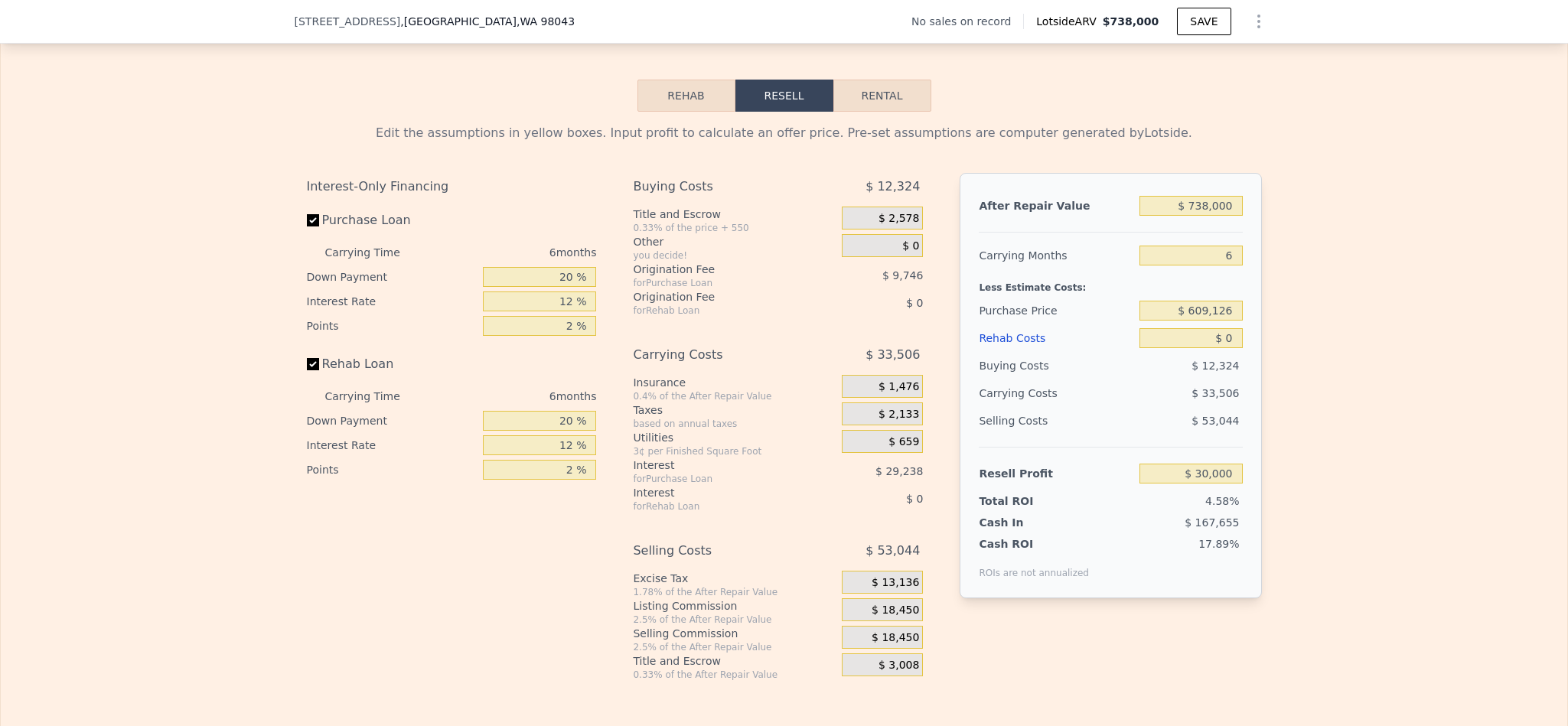
scroll to position [2290, 0]
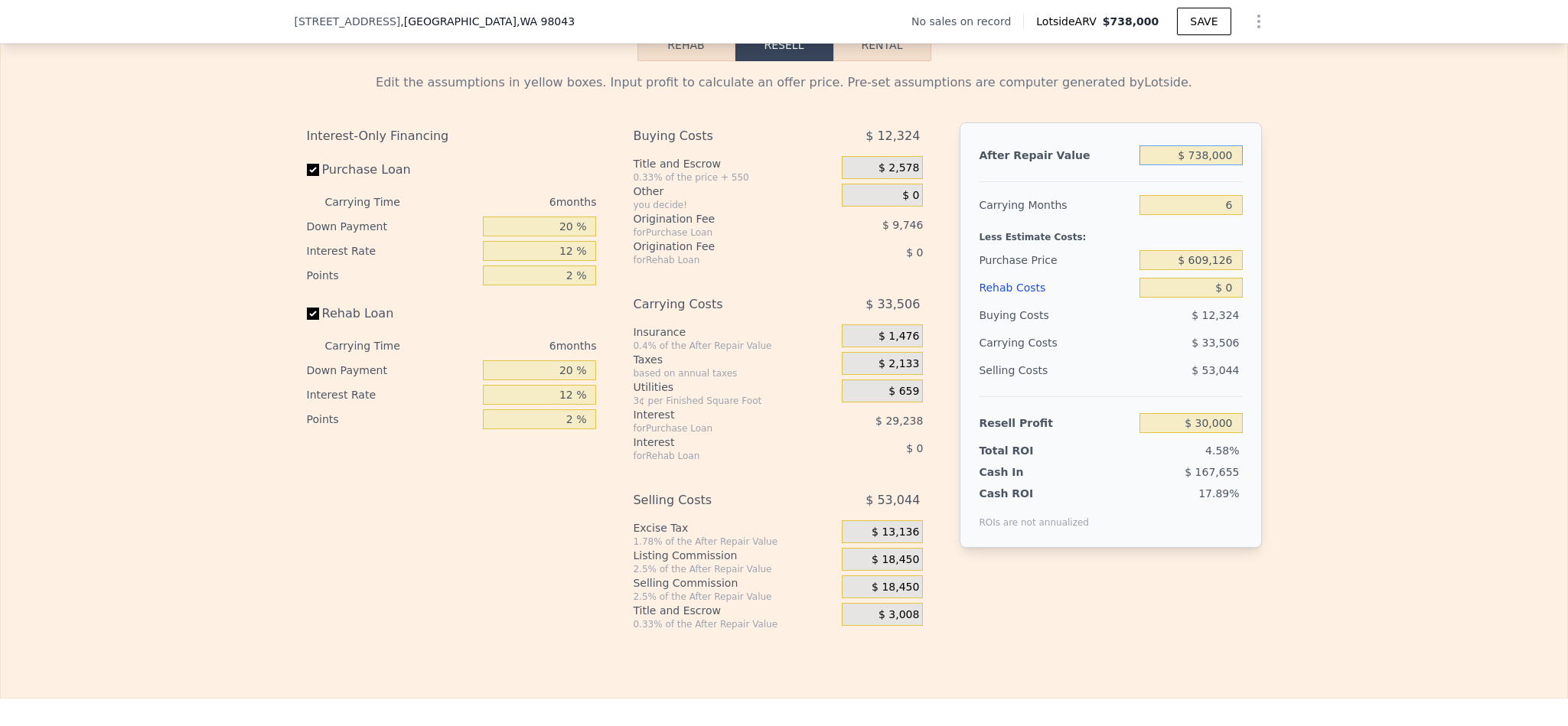
click at [1195, 165] on input "$ 738,000" at bounding box center [1191, 155] width 102 height 20
type input "$ 4"
type input "-$ 654,026"
type input "$ 7"
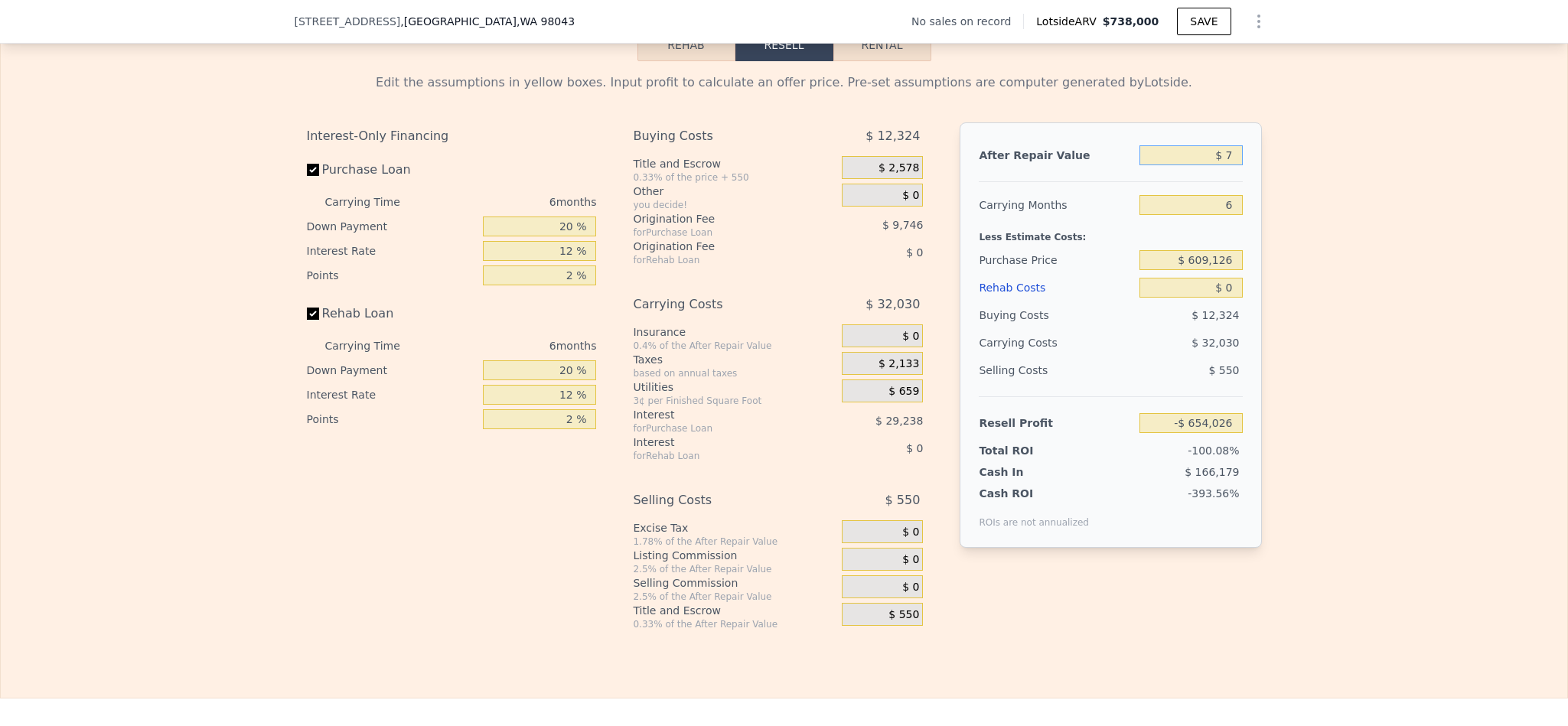
type input "-$ 654,023"
type input "$ 75"
type input "-$ 653,960"
type input "$ 750"
type input "-$ 653,335"
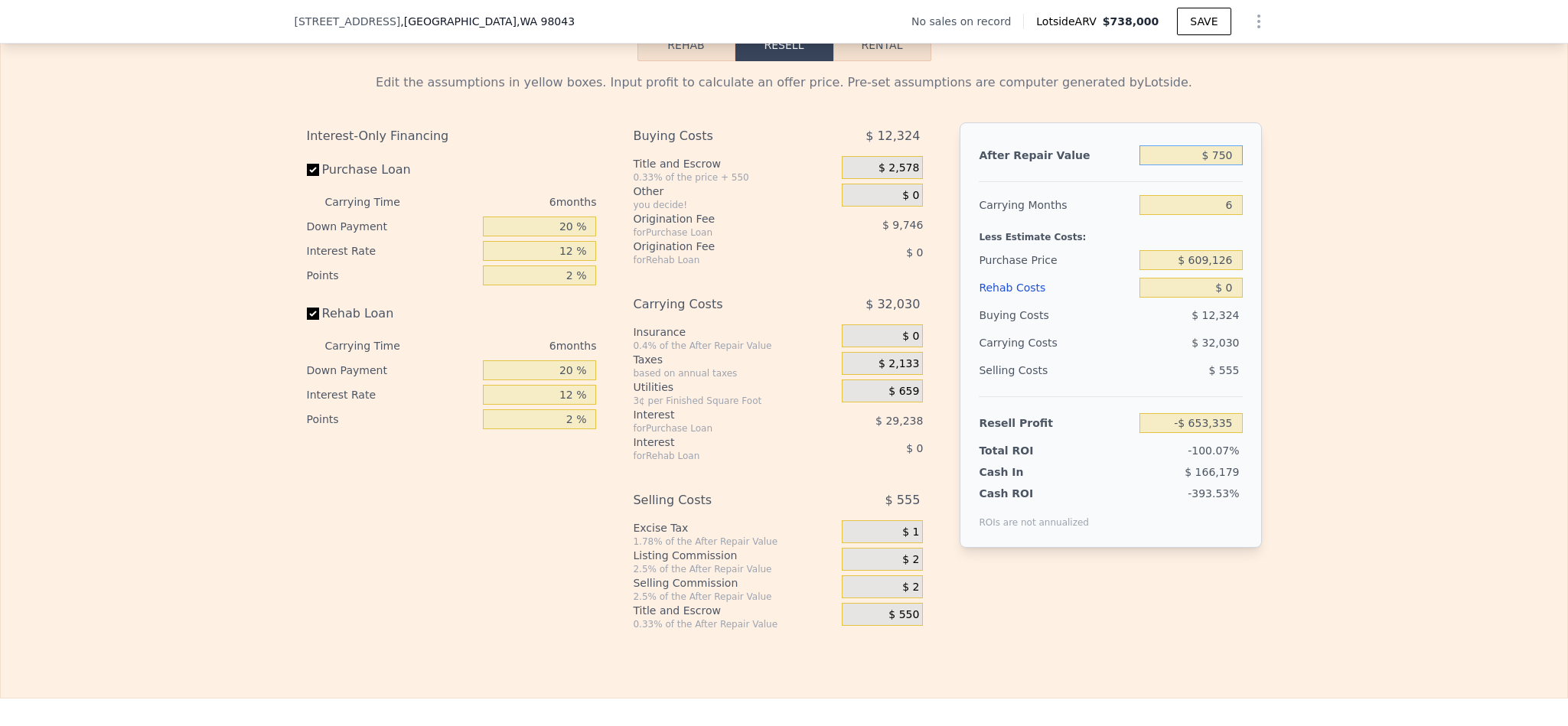
type input "$ 7,500"
type input "-$ 647,080"
type input "$ 75,000"
type input "-$ 584,515"
type input "$ 750,000"
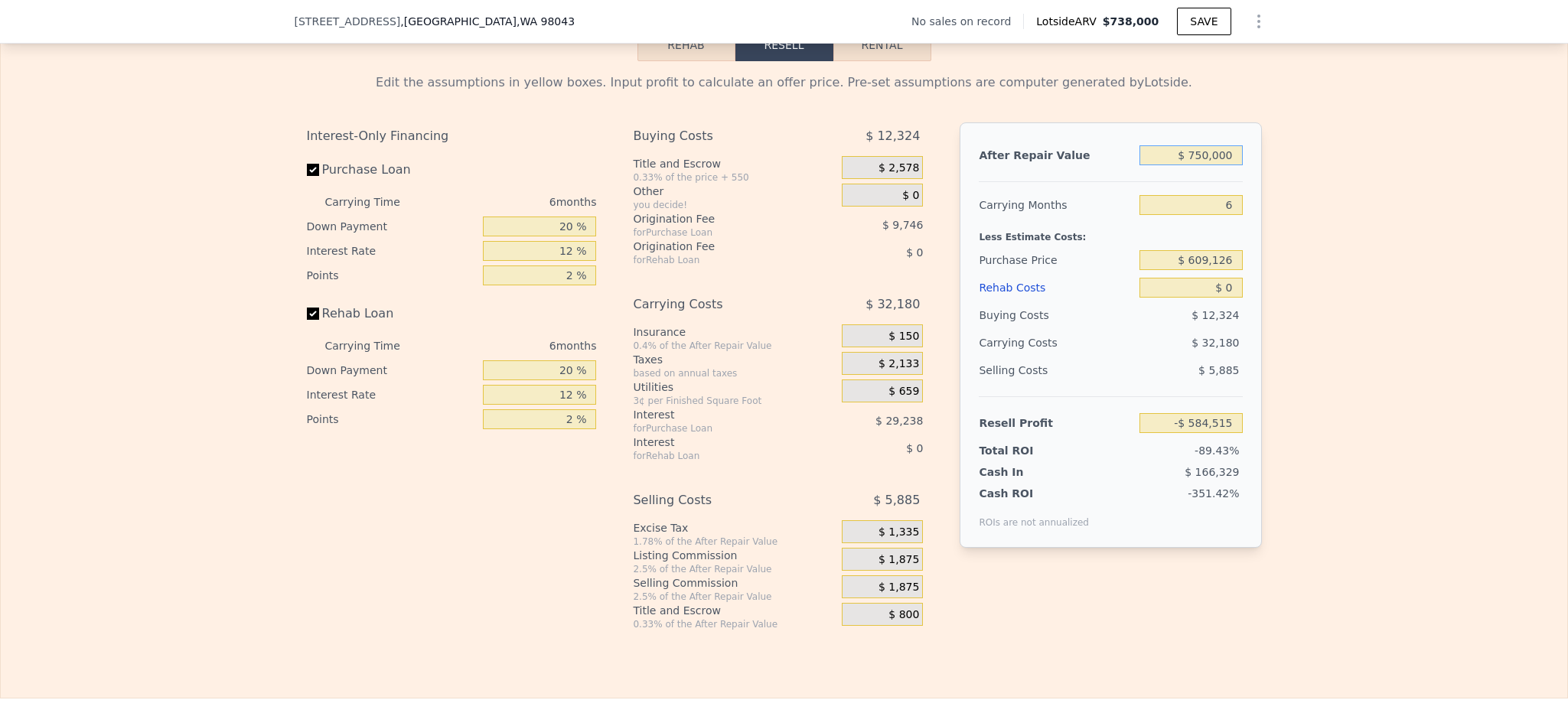
type input "$ 41,122"
type input "$ 750,000"
type input "5"
type input "$ 46,711"
type input "5"
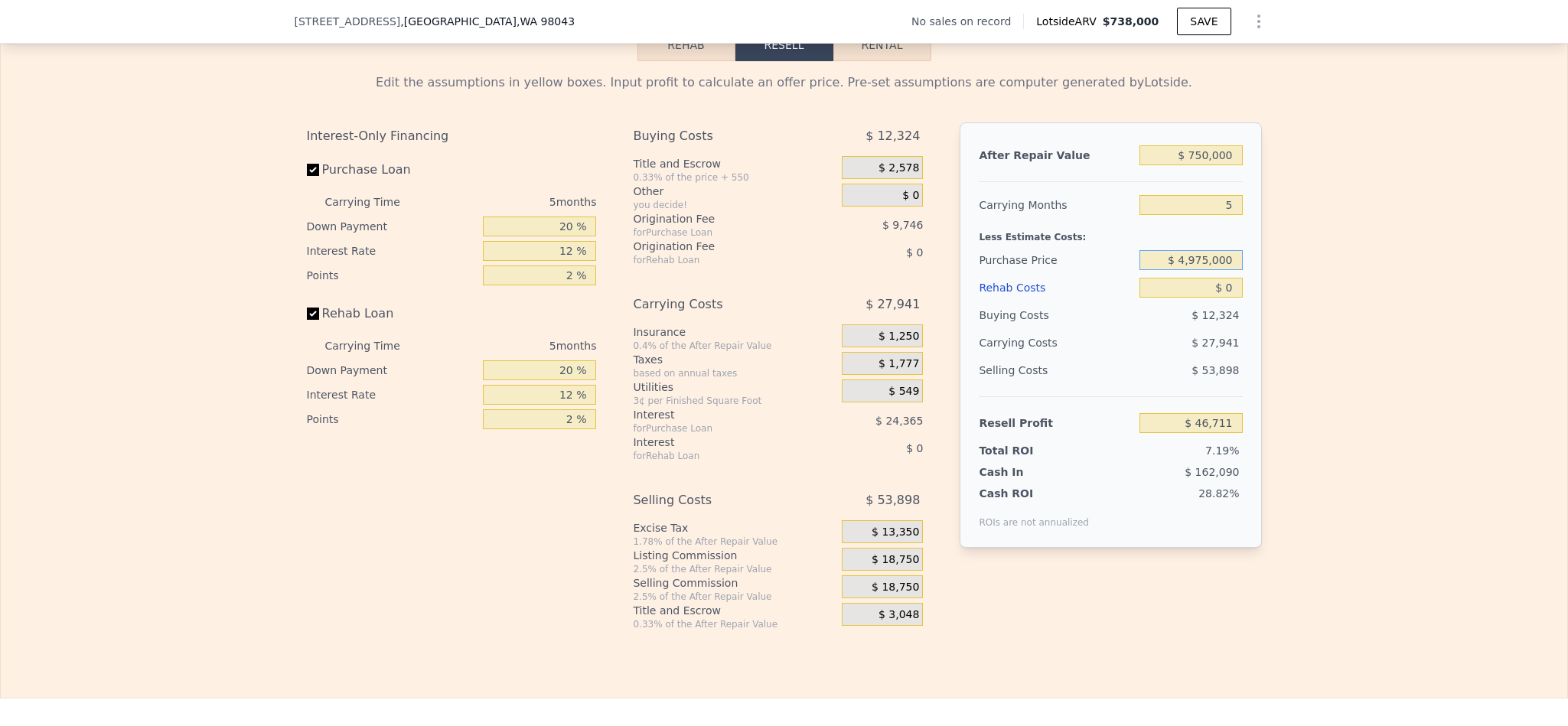
type input "$ 4,975,000"
type input "-$ 4,578,191"
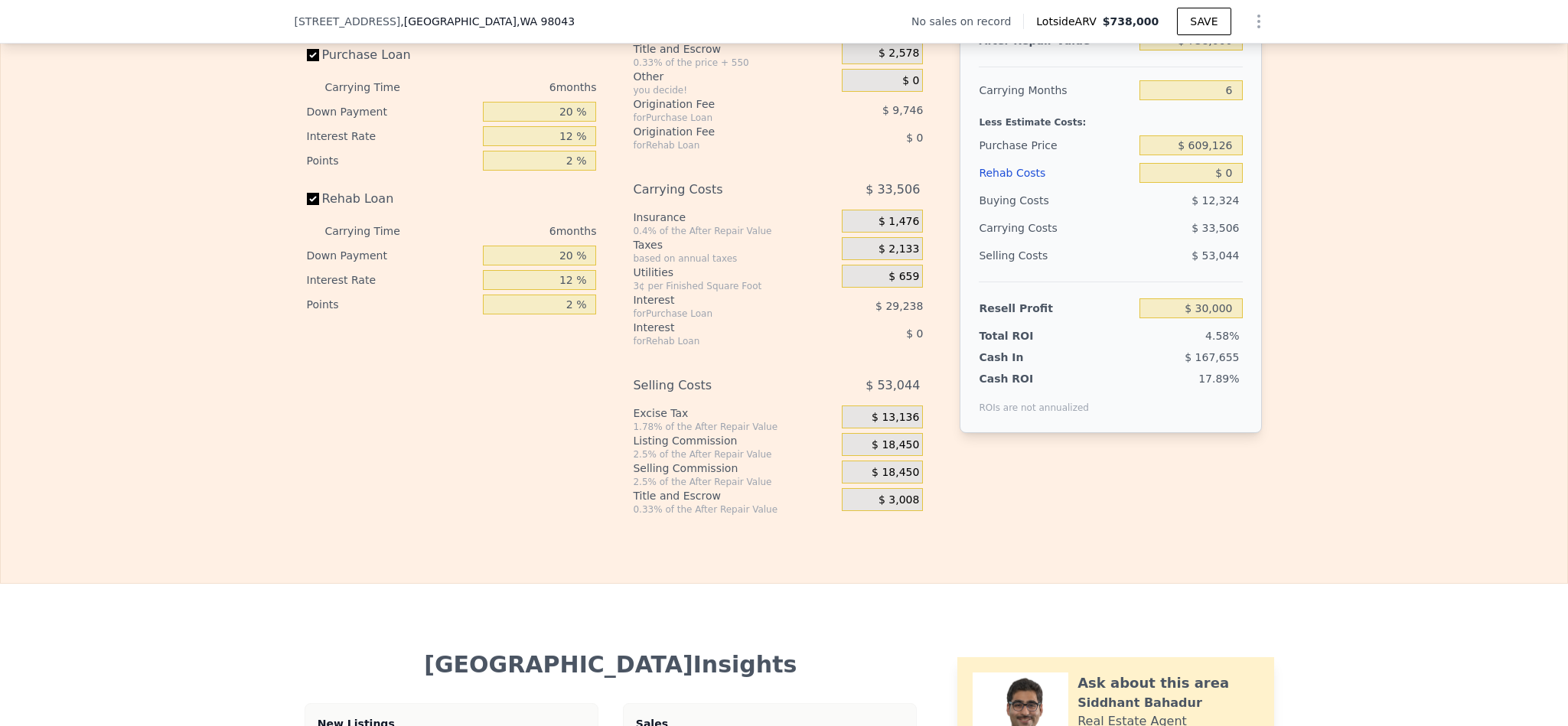
scroll to position [2290, 0]
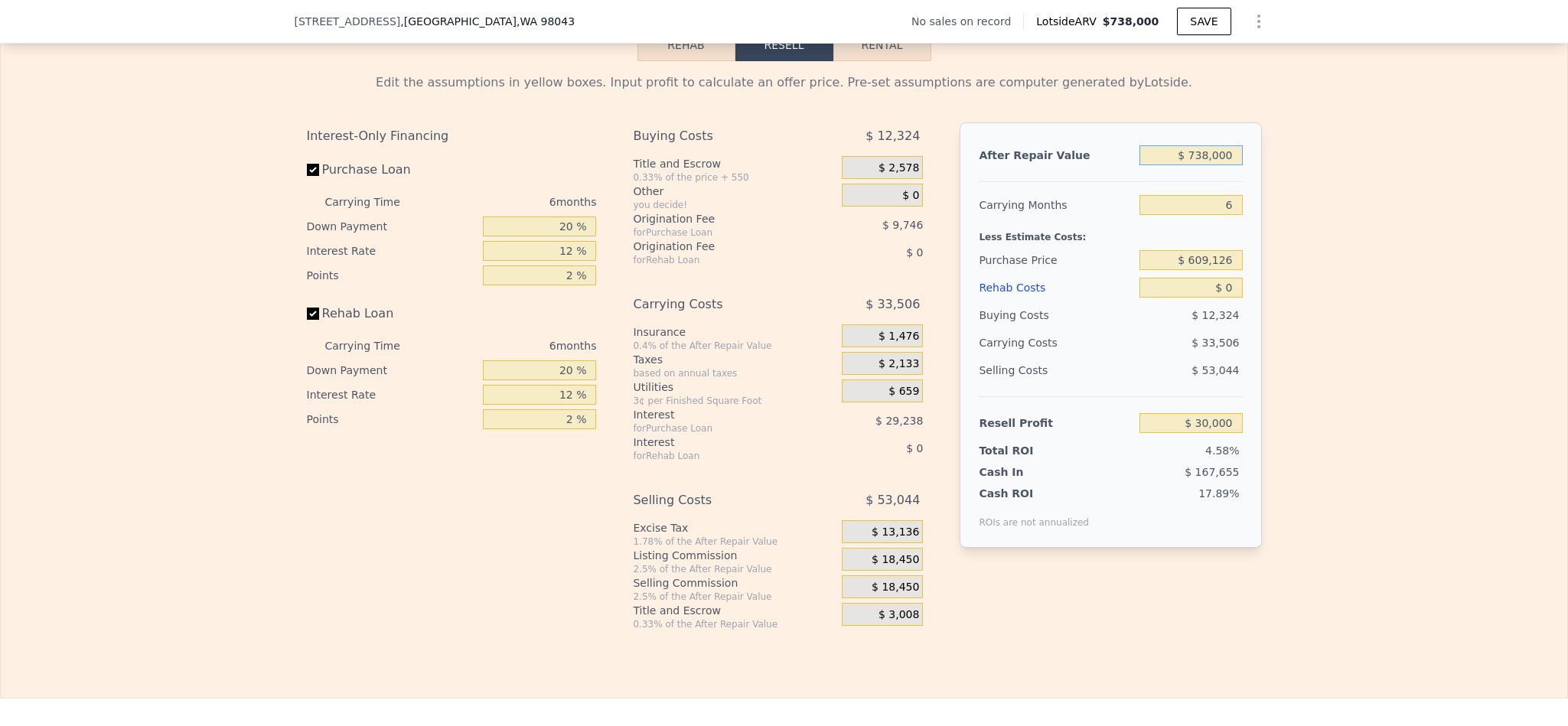
click at [1201, 165] on input "$ 738,000" at bounding box center [1191, 155] width 102 height 20
type input "$ 7"
type input "-$ 654,023"
type input "$ 75"
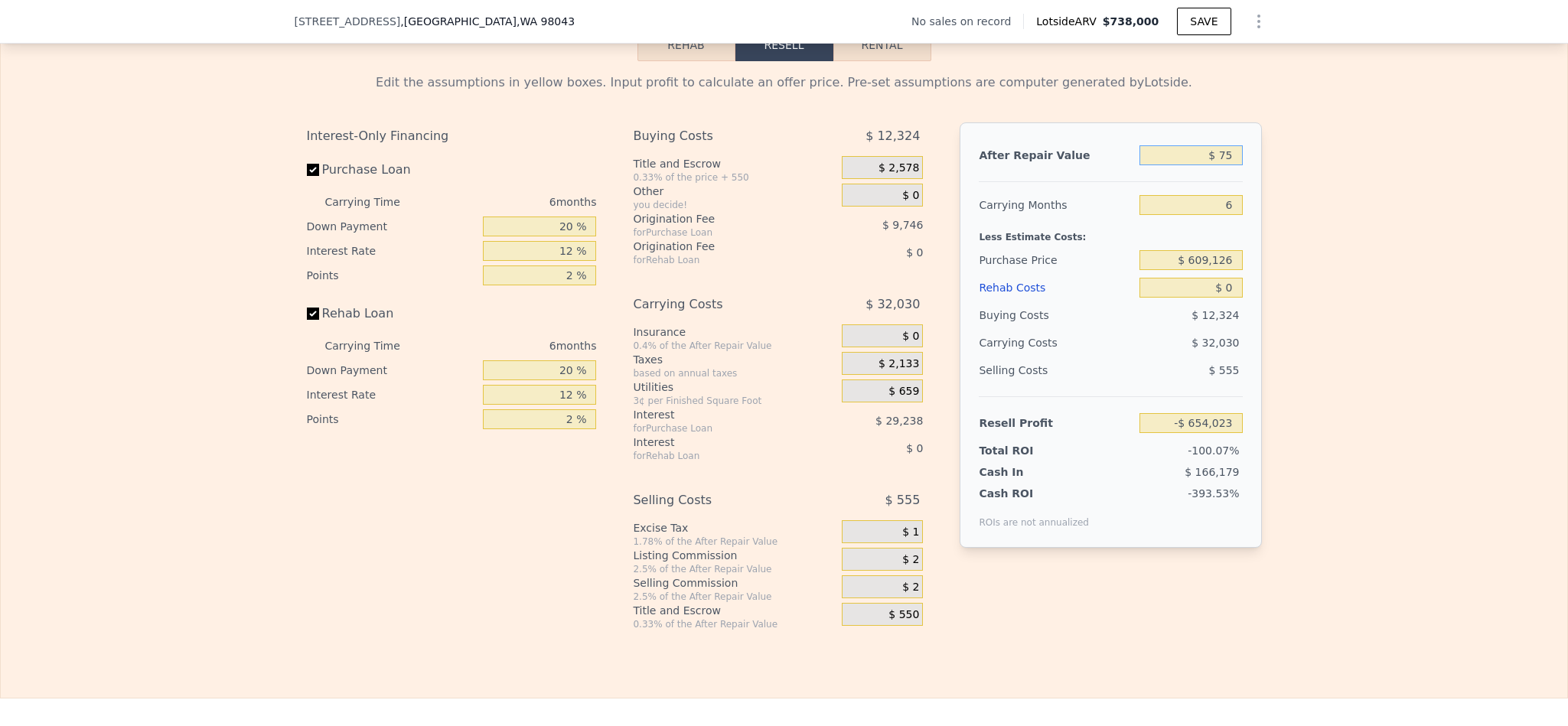
type input "-$ 653,960"
type input "$ 750"
type input "-$ 653,335"
type input "$ 7,500"
type input "-$ 647,080"
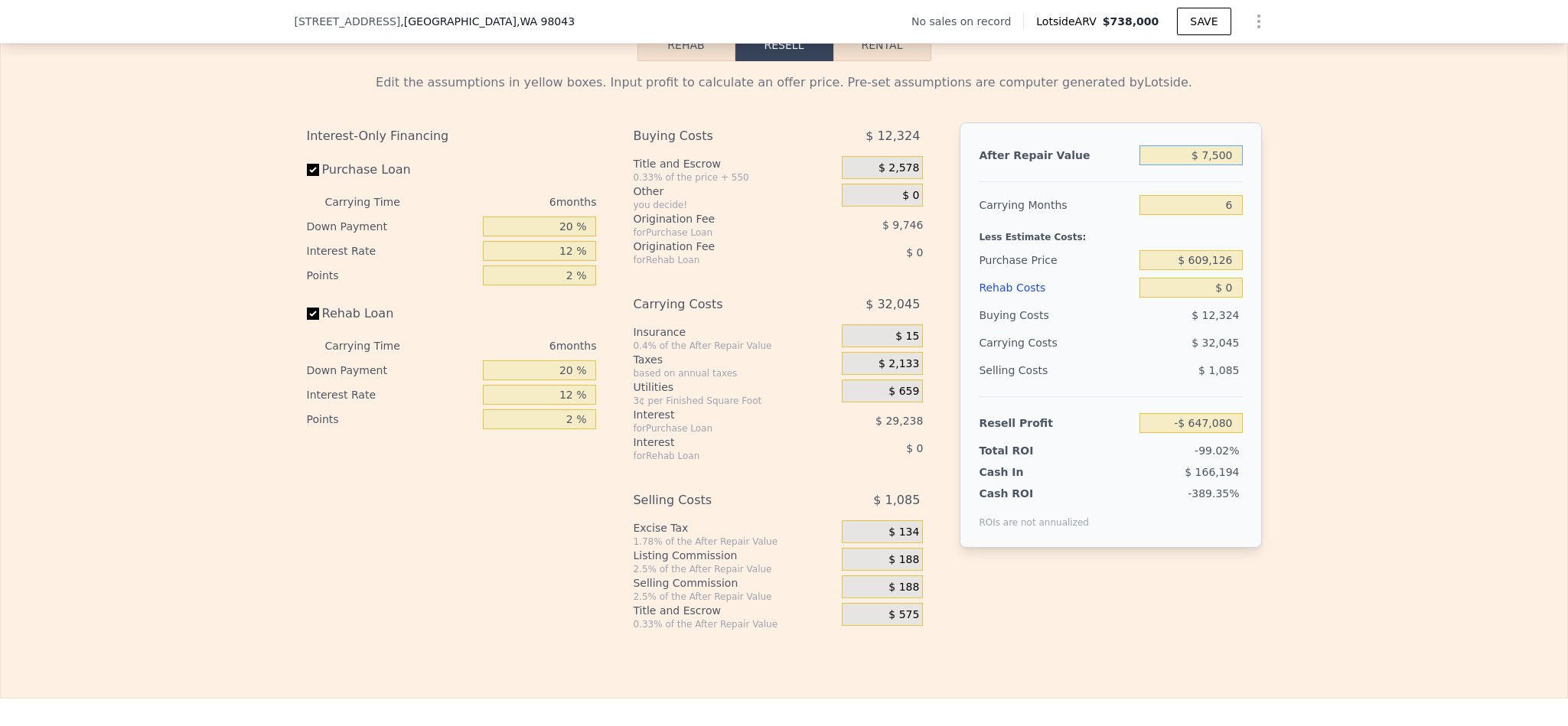
type input "$ 75,000"
type input "-$ 584,515"
type input "$ 750,000"
type input "$ 41,122"
type input "$ 750,000"
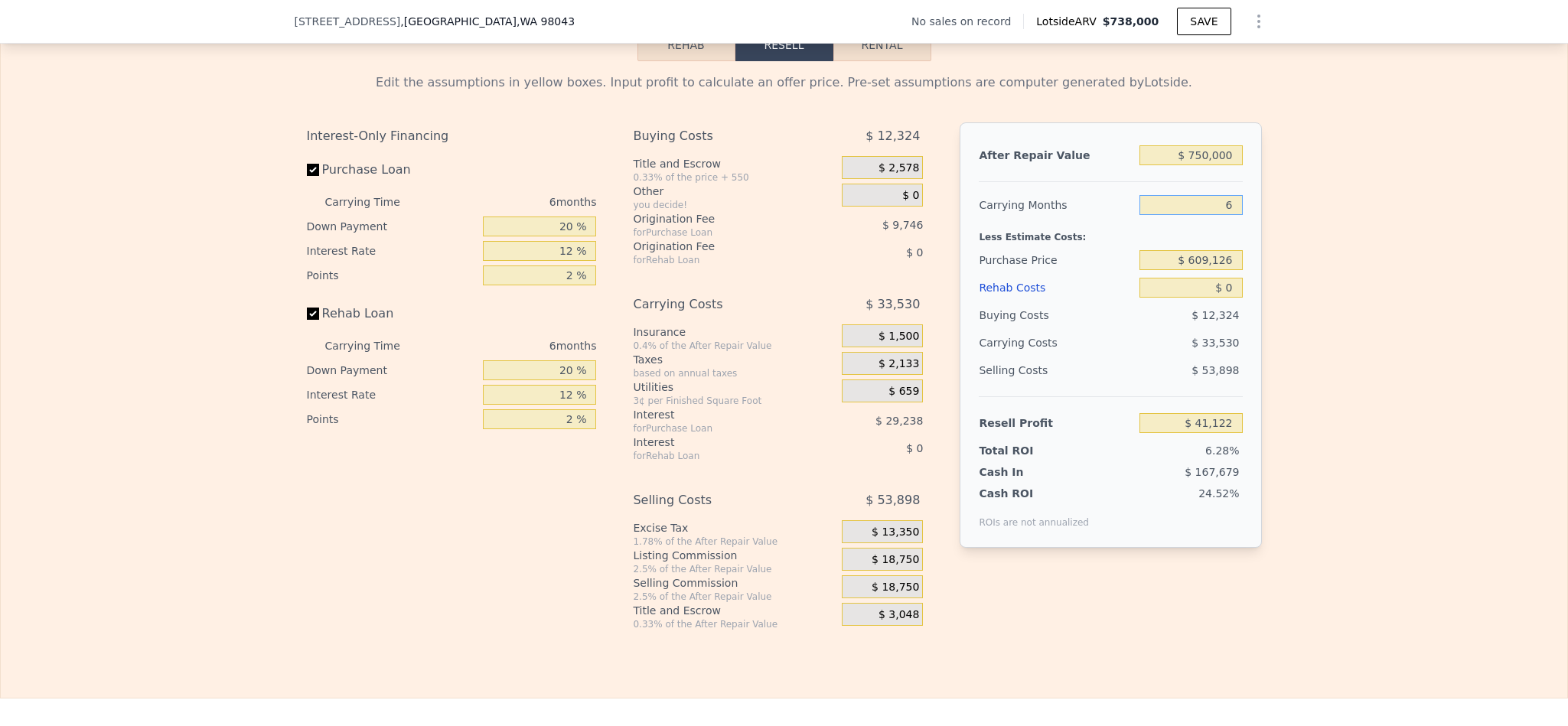
type input "5"
type input "$ 46,711"
type input "5"
type input "$ 497,500"
type input "$ 164,959"
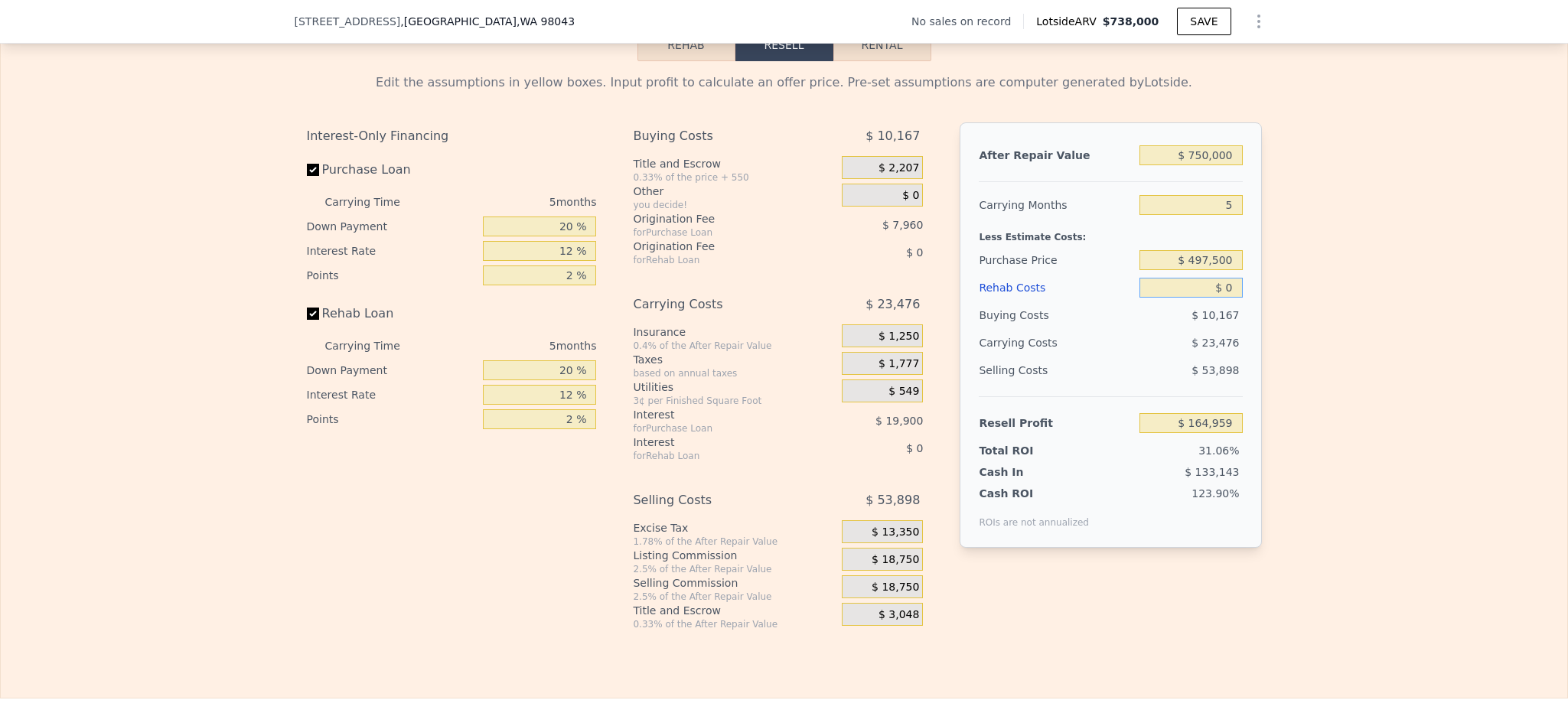
type input "$ 8"
type input "$ 164,951"
type input "$ 80"
type input "$ 164,873"
type input "$ 800"
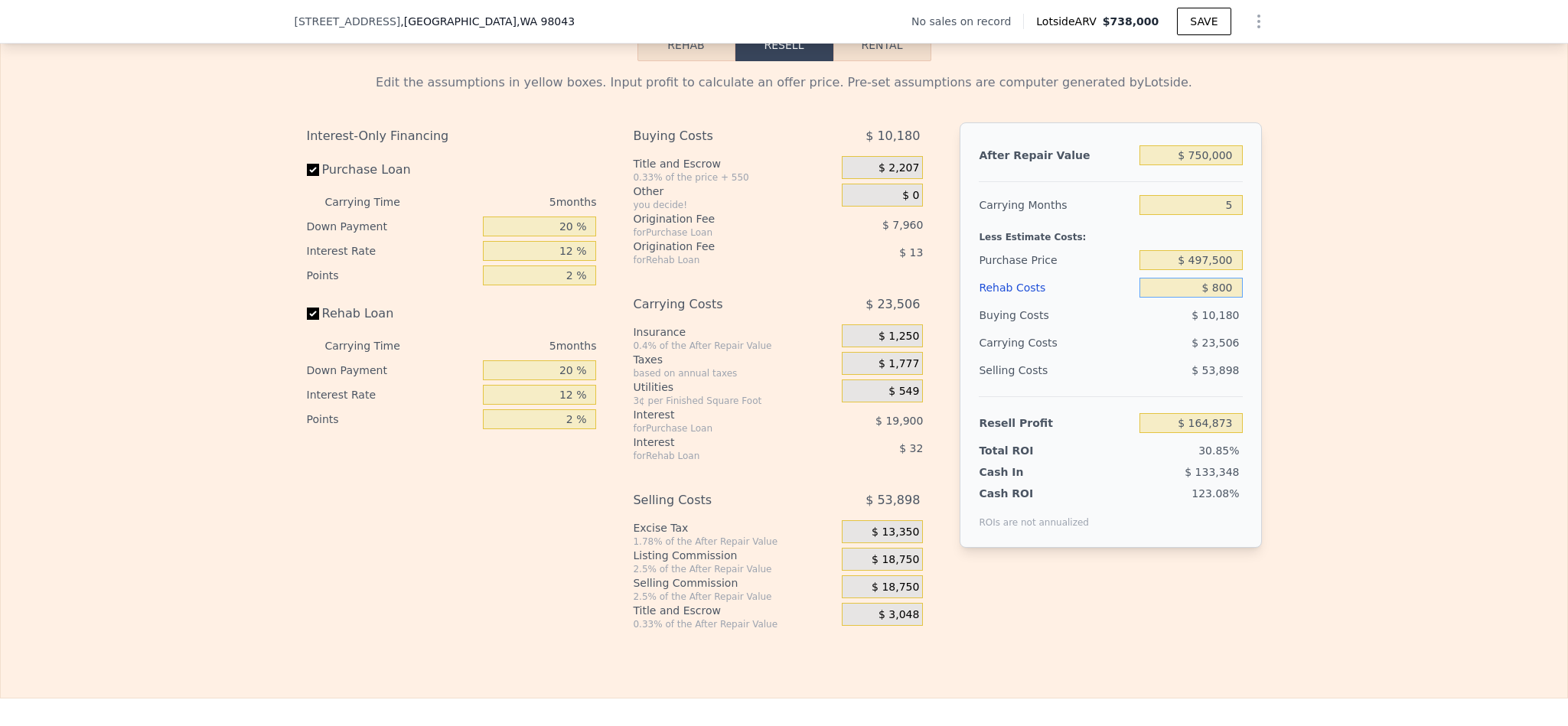
type input "$ 164,116"
type input "$ 8,000"
type input "$ 156,511"
type input "$ 80,000"
type input "$ 80,479"
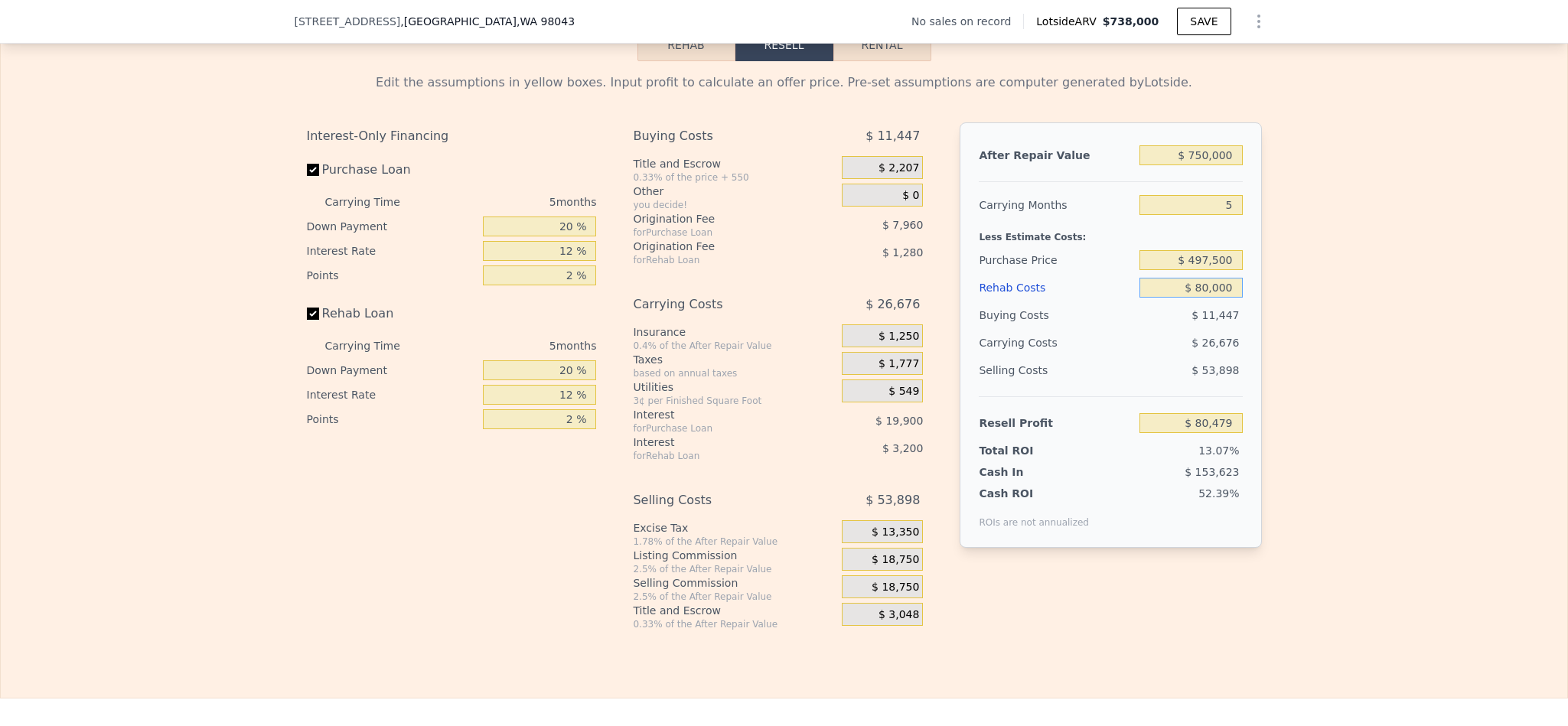
type input "$ 80,000"
click at [1366, 333] on div "Edit the assumptions in yellow boxes. Input profit to calculate an offer price.…" at bounding box center [784, 346] width 1566 height 569
drag, startPoint x: 564, startPoint y: 257, endPoint x: 524, endPoint y: 257, distance: 40.0
click at [524, 236] on input "20 %" at bounding box center [539, 226] width 113 height 20
type input "10 %"
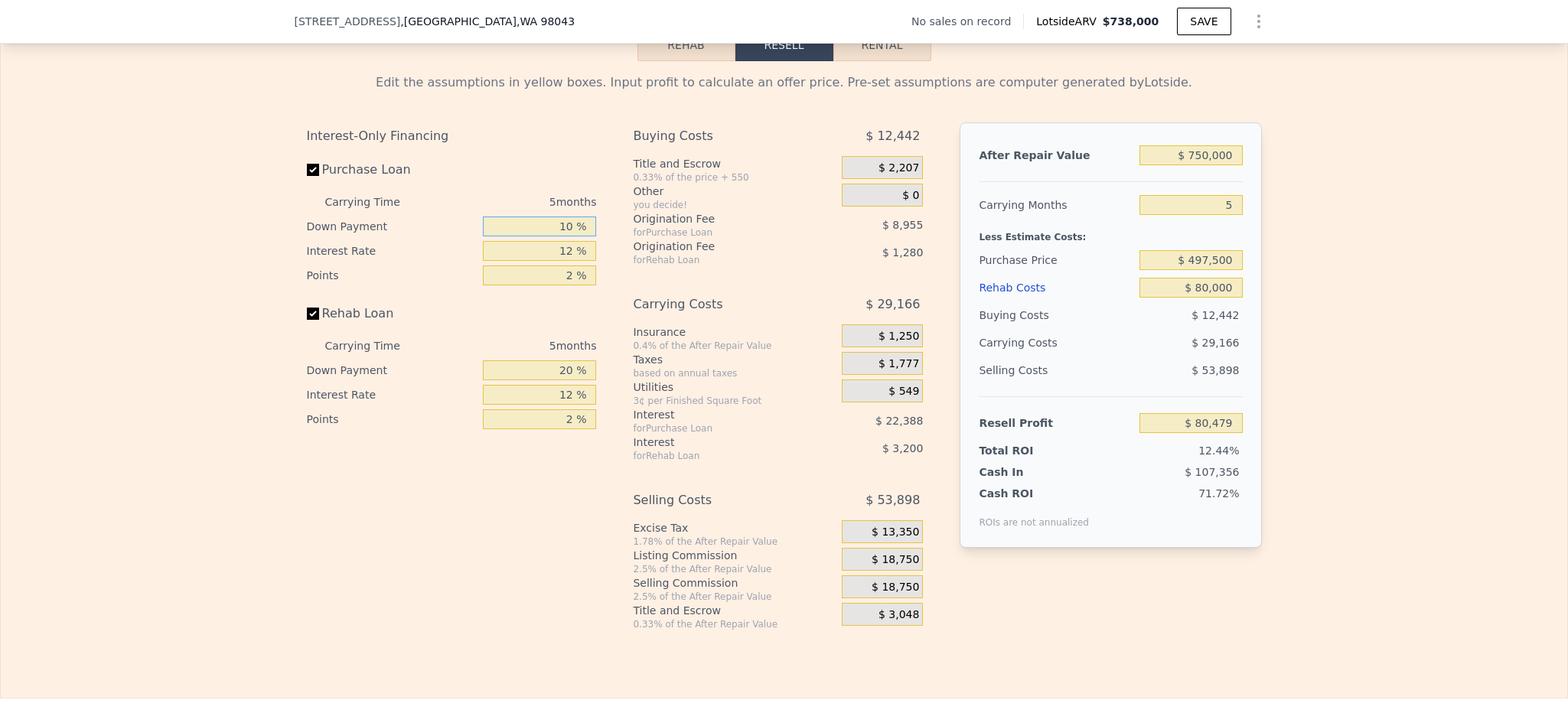
type input "$ 76,994"
type input "10 %"
type input "1 %"
type input "$ 97,519"
type input "10 %"
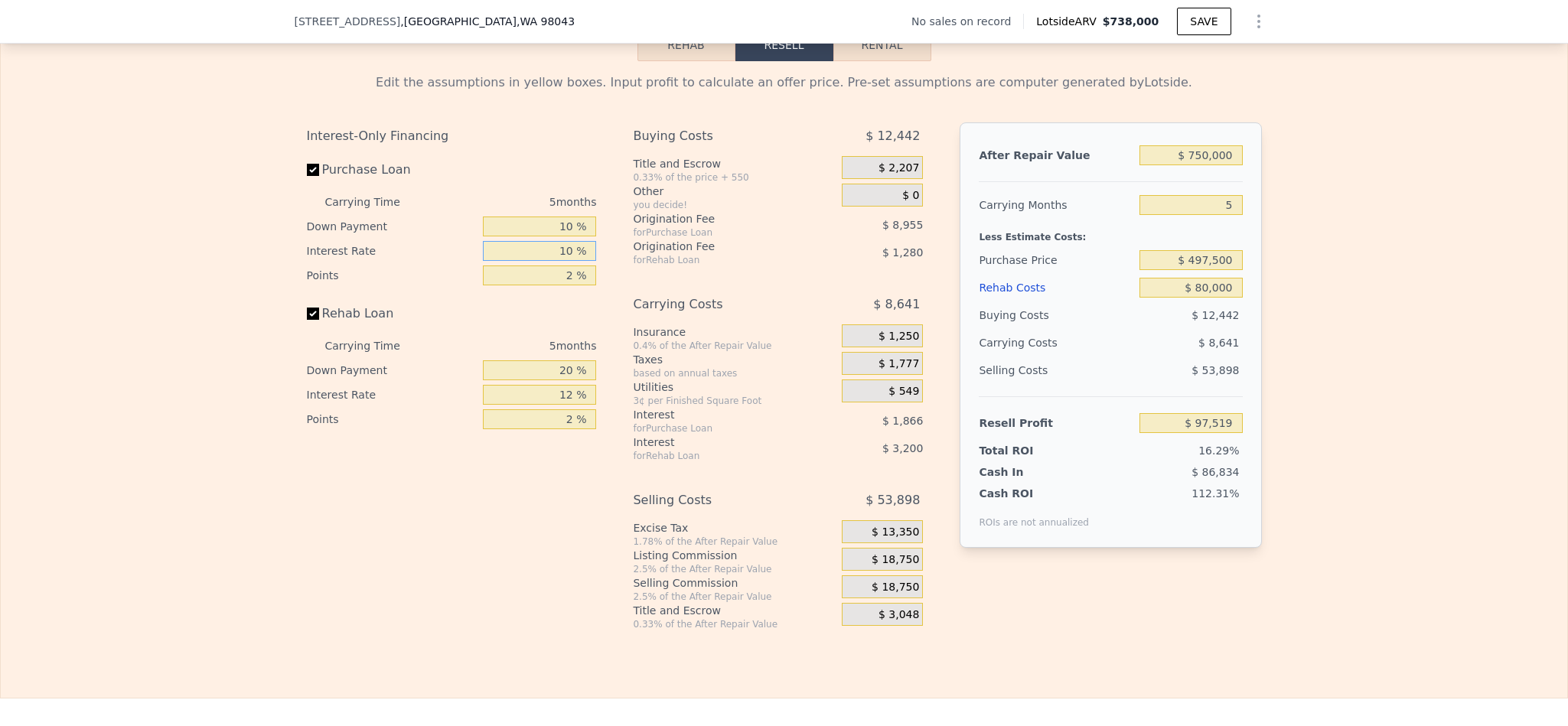
type input "$ 80,729"
type input "10.5 %"
type input "$ 79,794"
type input "10.5 %"
type input "1 %"
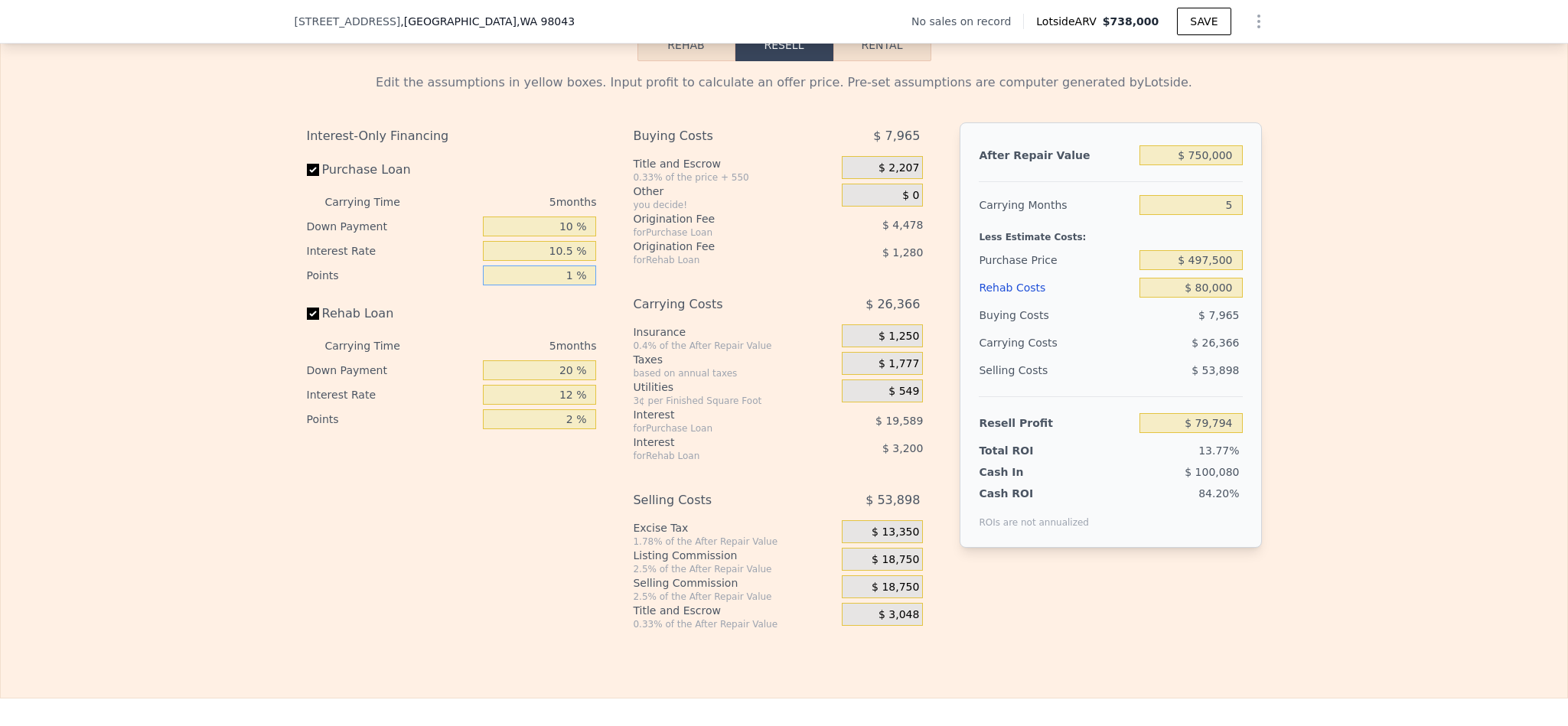
type input "$ 84,271"
type input "1.5 %"
type input "$ 82,033"
type input "1.5 %"
type input "1 %"
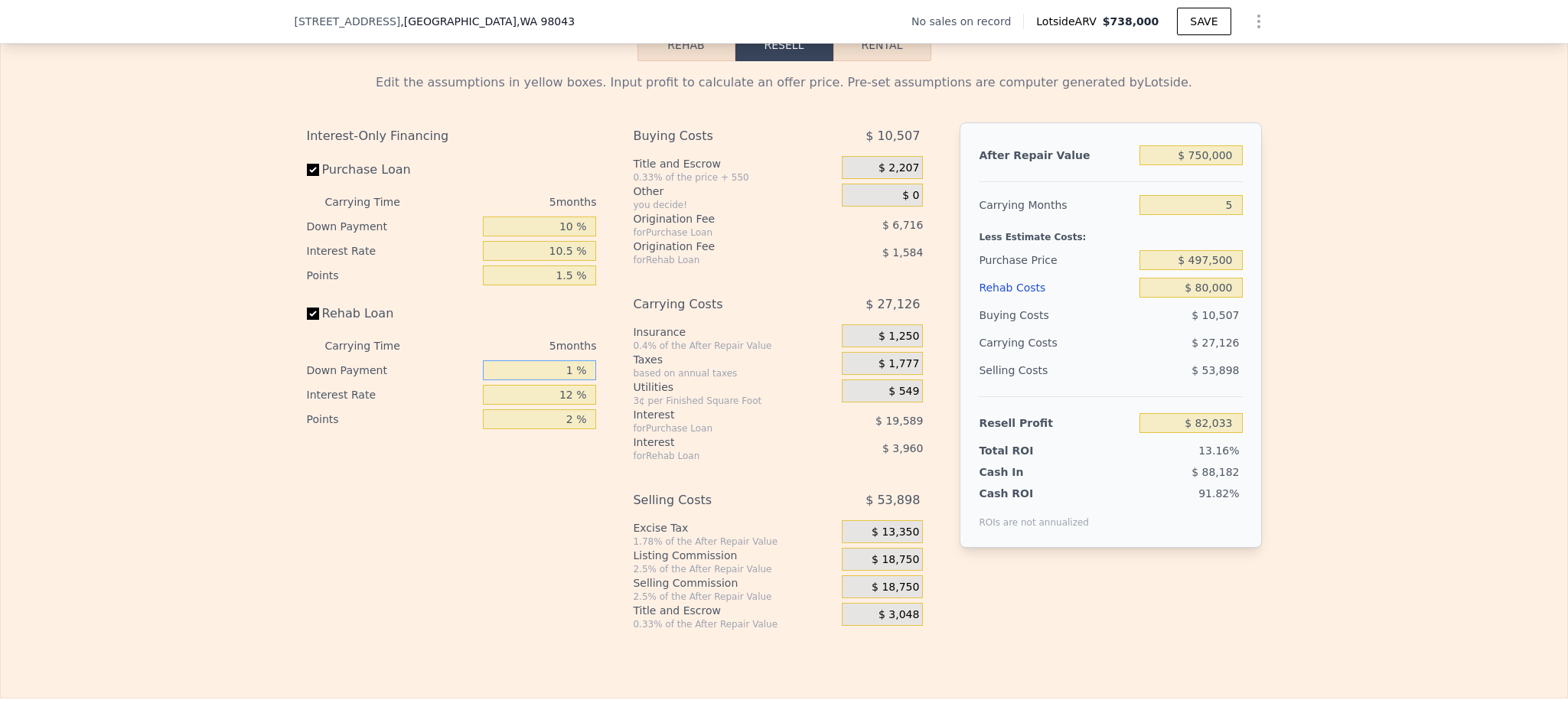
type input "$ 80,969"
type input "10 %"
type input "$ 81,473"
type input "10 %"
type input "1 %"
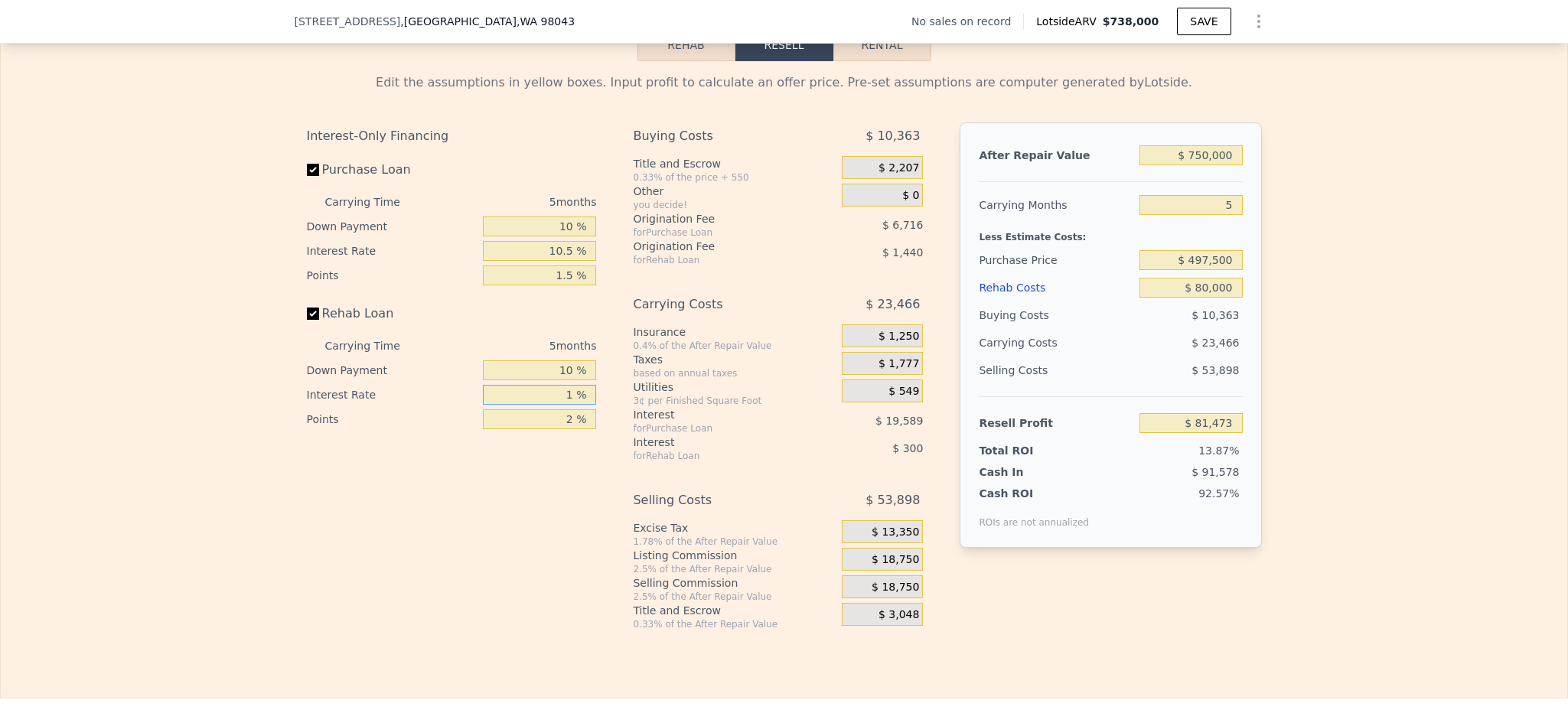
type input "$ 84,773"
type input "10 %"
type input "$ 82,073"
type input "10.5 %"
type input "$ 81,923"
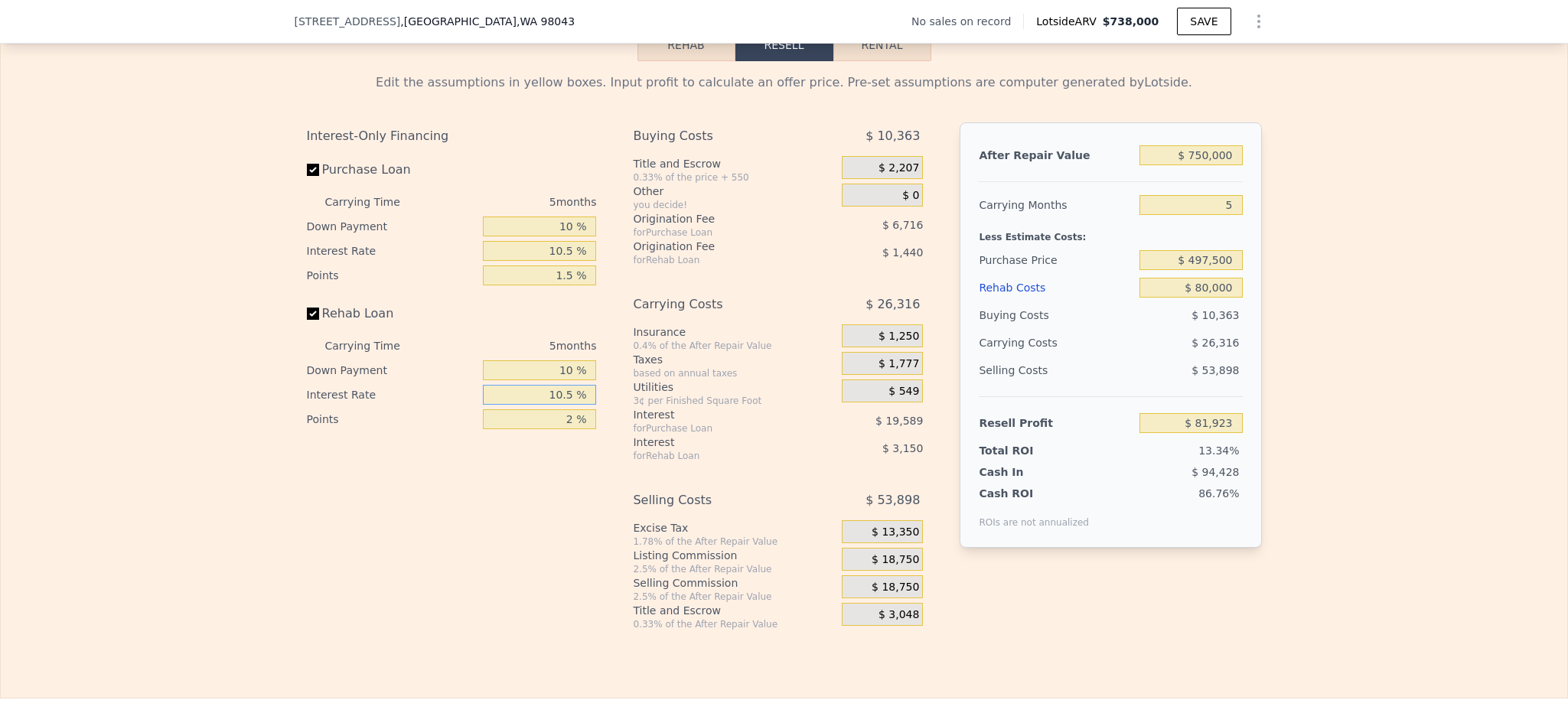
type input "10.5 %"
type input "1 %"
type input "$ 82,643"
type input "1.5 %"
type input "$ 82,283"
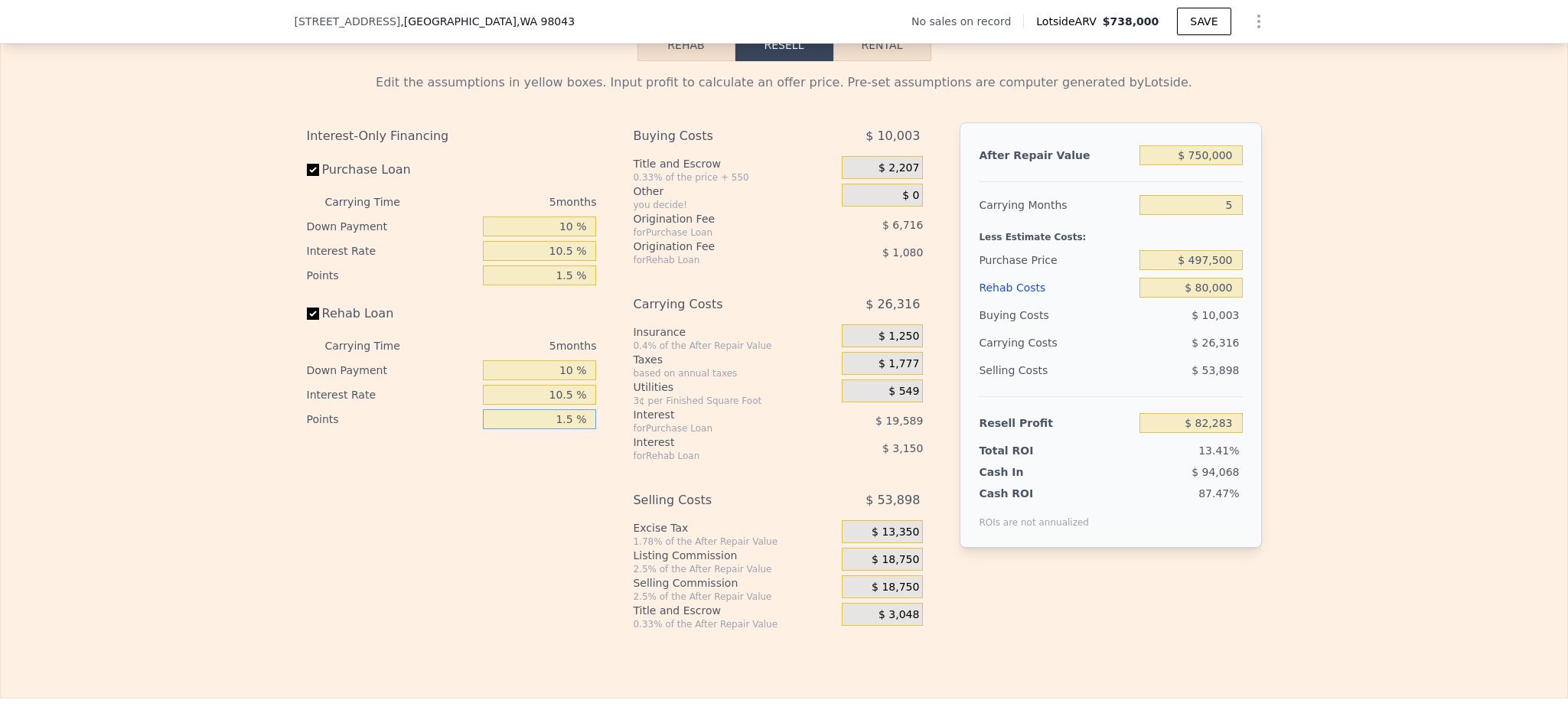
type input "1.5 %"
click at [885, 571] on div "$ 18,750" at bounding box center [882, 559] width 81 height 23
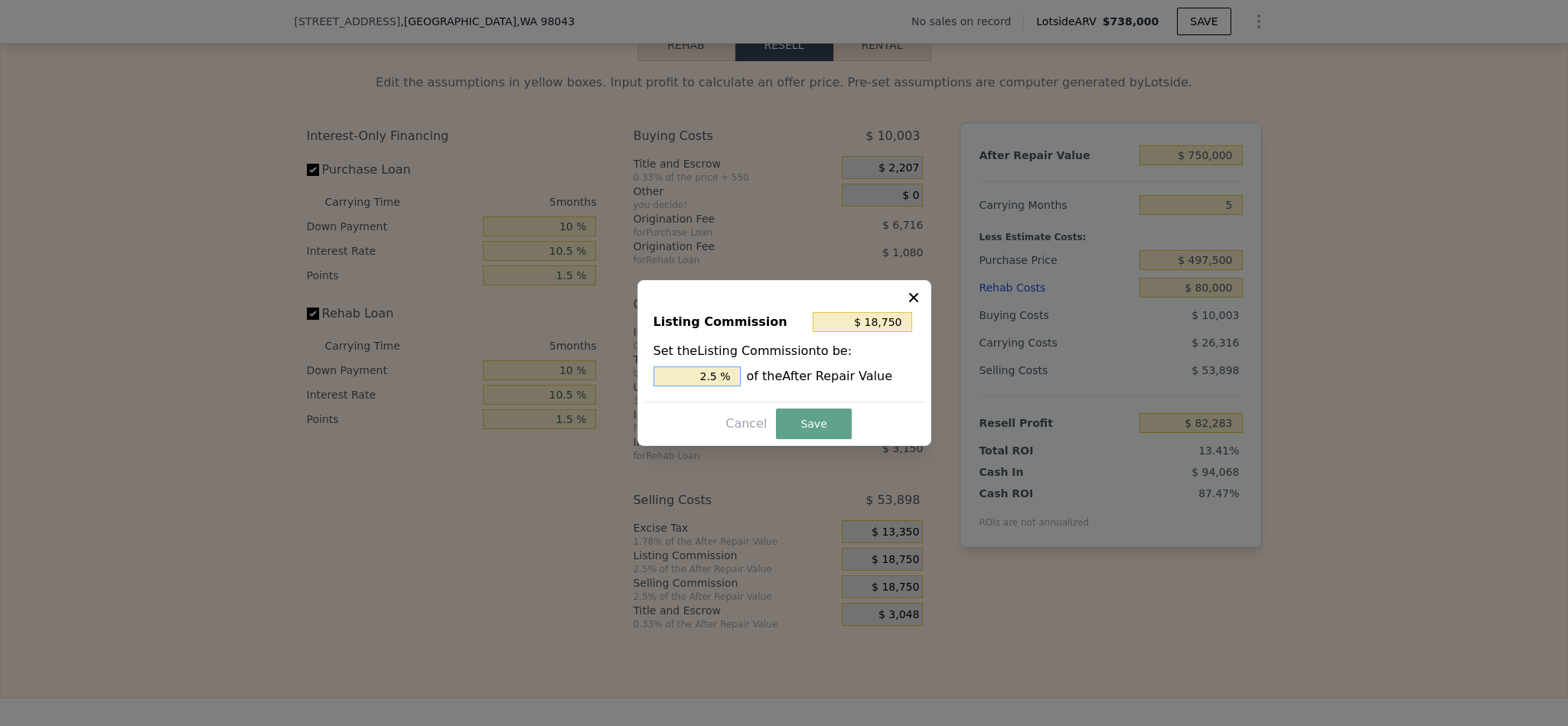
drag, startPoint x: 709, startPoint y: 375, endPoint x: 664, endPoint y: 375, distance: 45.0
click at [664, 375] on input "2.5 %" at bounding box center [697, 376] width 87 height 20
type input "1.5 %"
type input "$ 11,250"
type input "1.5 %"
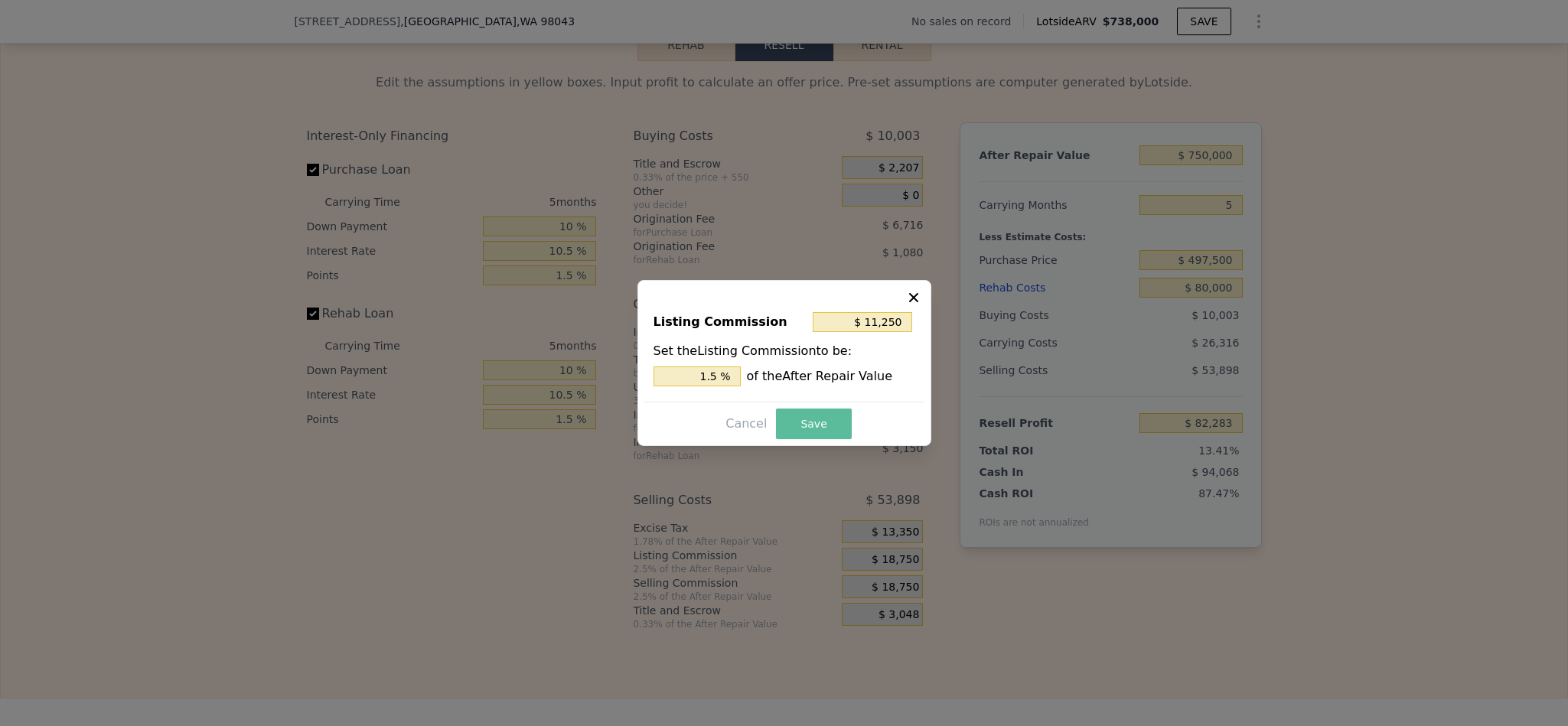
click at [792, 435] on button "Save" at bounding box center [813, 424] width 75 height 31
type input "$ 89,783"
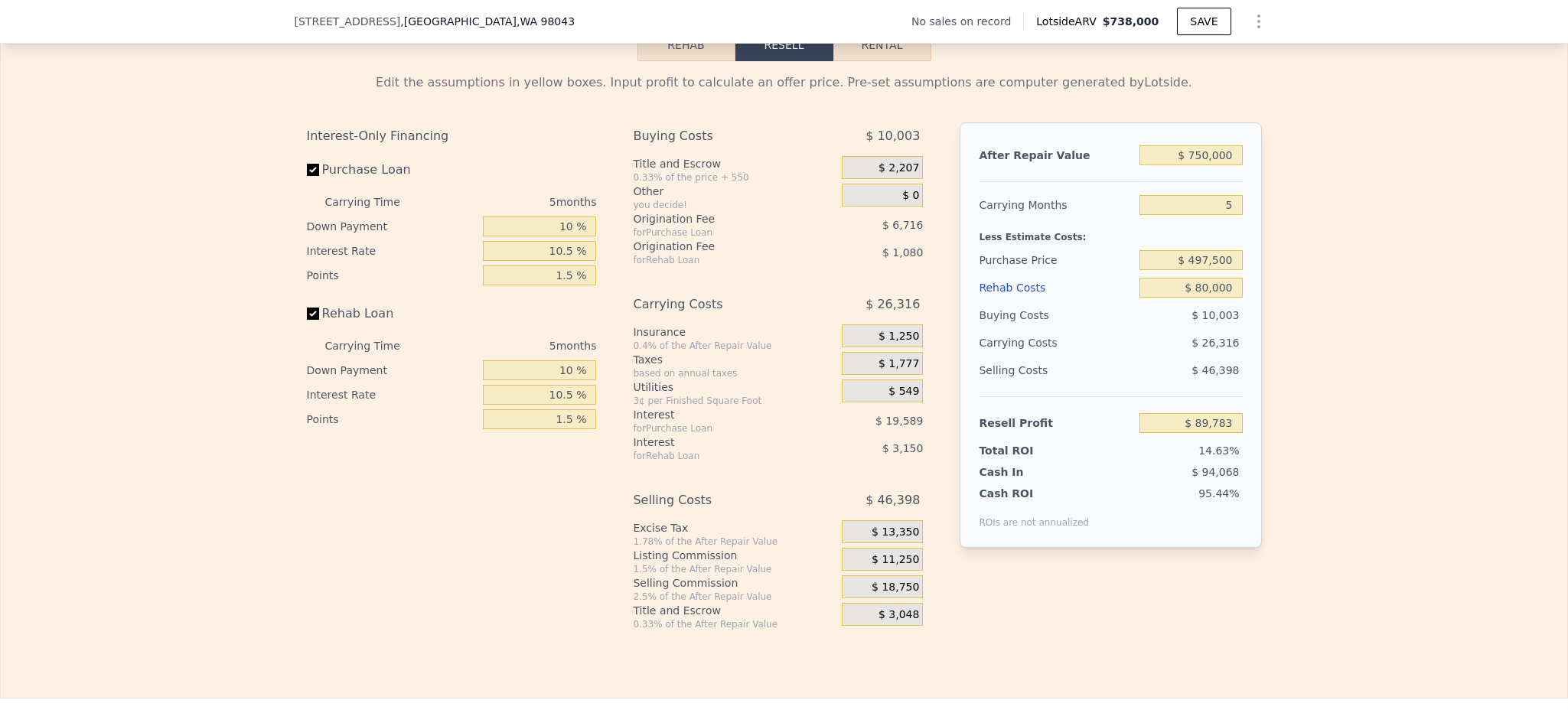
click at [1357, 517] on div "Edit the assumptions in yellow boxes. Input profit to calculate an offer price.…" at bounding box center [784, 346] width 1566 height 569
type input "$ 738,000"
type input "6"
type input "$ 0"
type input "$ 30,000"
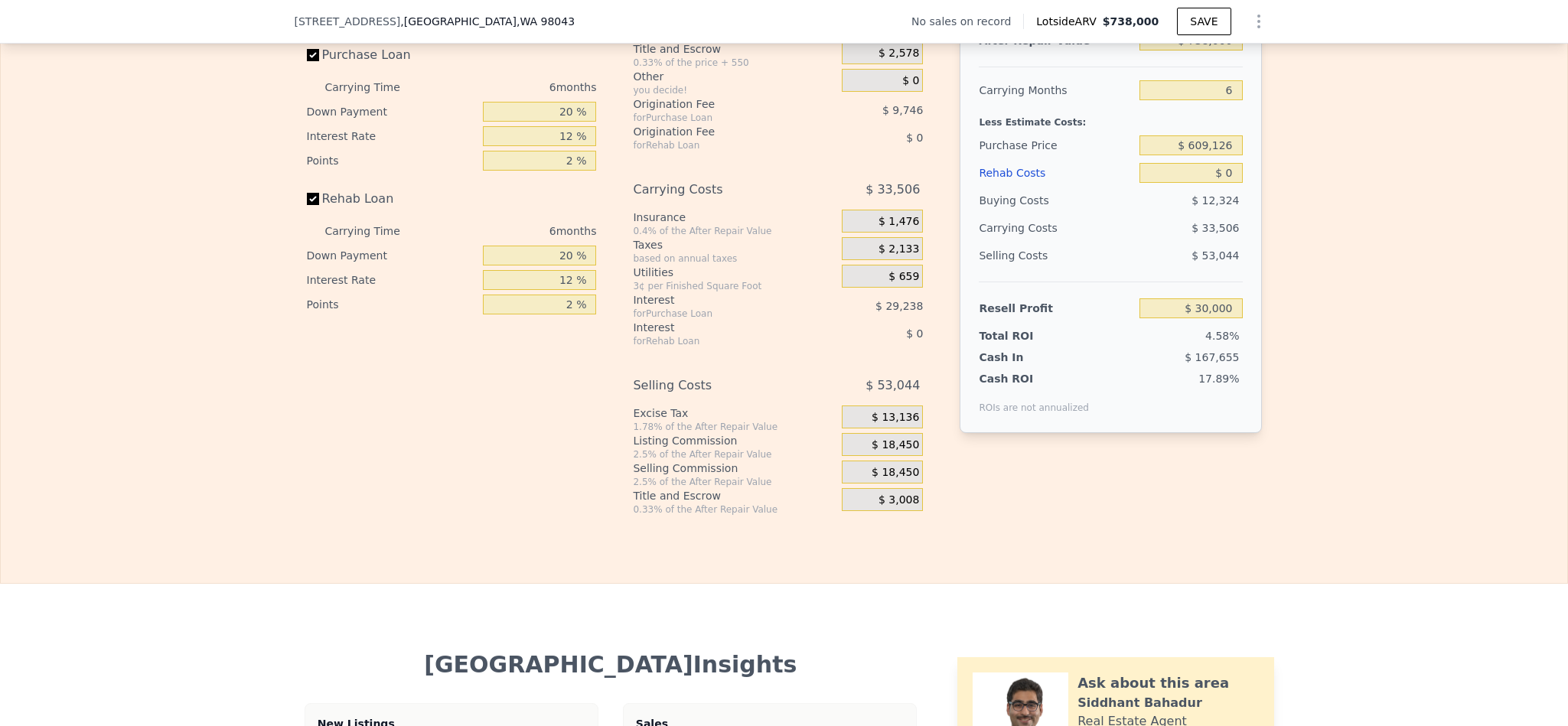
scroll to position [2290, 0]
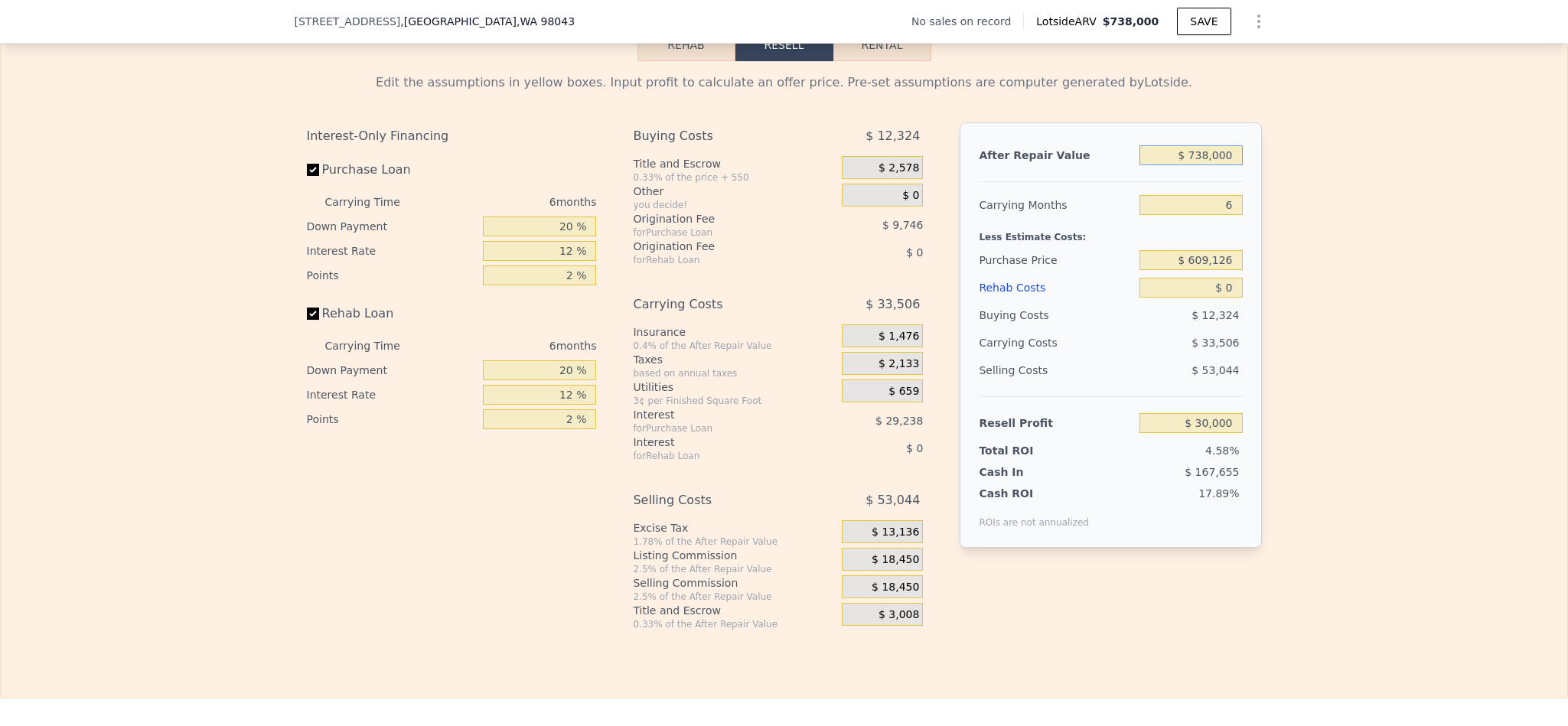
click at [1197, 165] on input "$ 738,000" at bounding box center [1191, 155] width 102 height 20
type input "$ 7"
type input "-$ 654,023"
type input "$ 75"
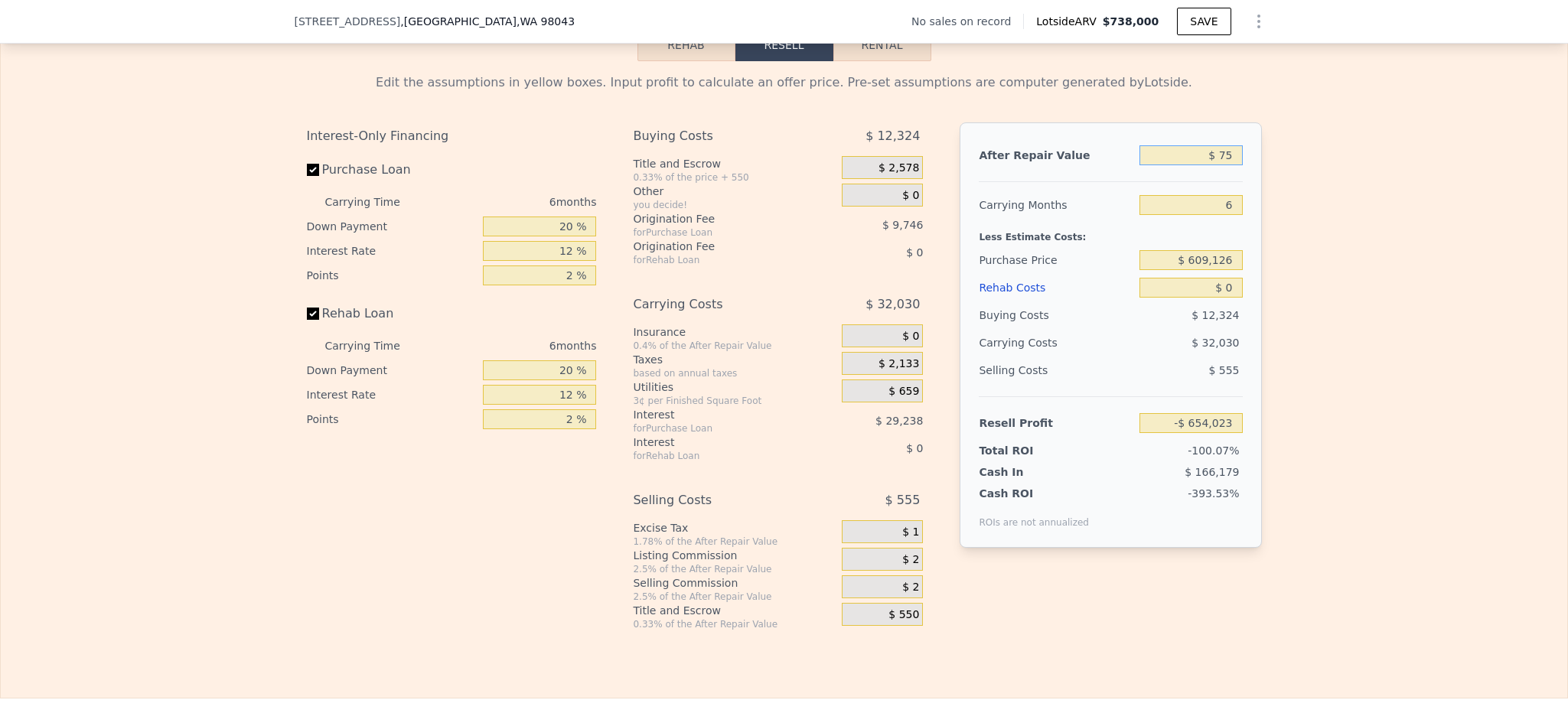
type input "-$ 653,960"
type input "$ 750"
type input "-$ 653,335"
type input "$ 7,500"
type input "-$ 647,080"
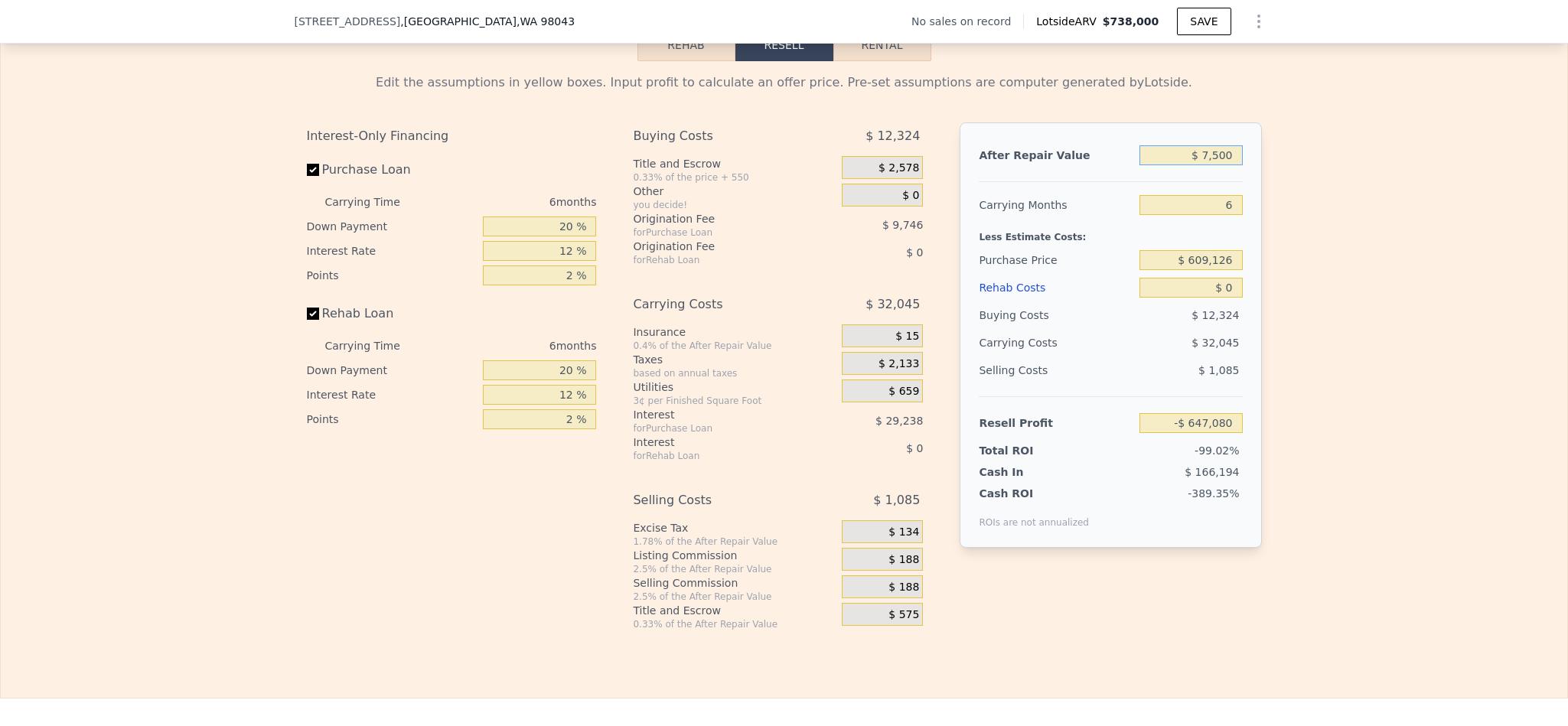
type input "$ 75,000"
type input "-$ 584,515"
type input "$ 750,000"
type input "$ 41,122"
type input "$ 750,000"
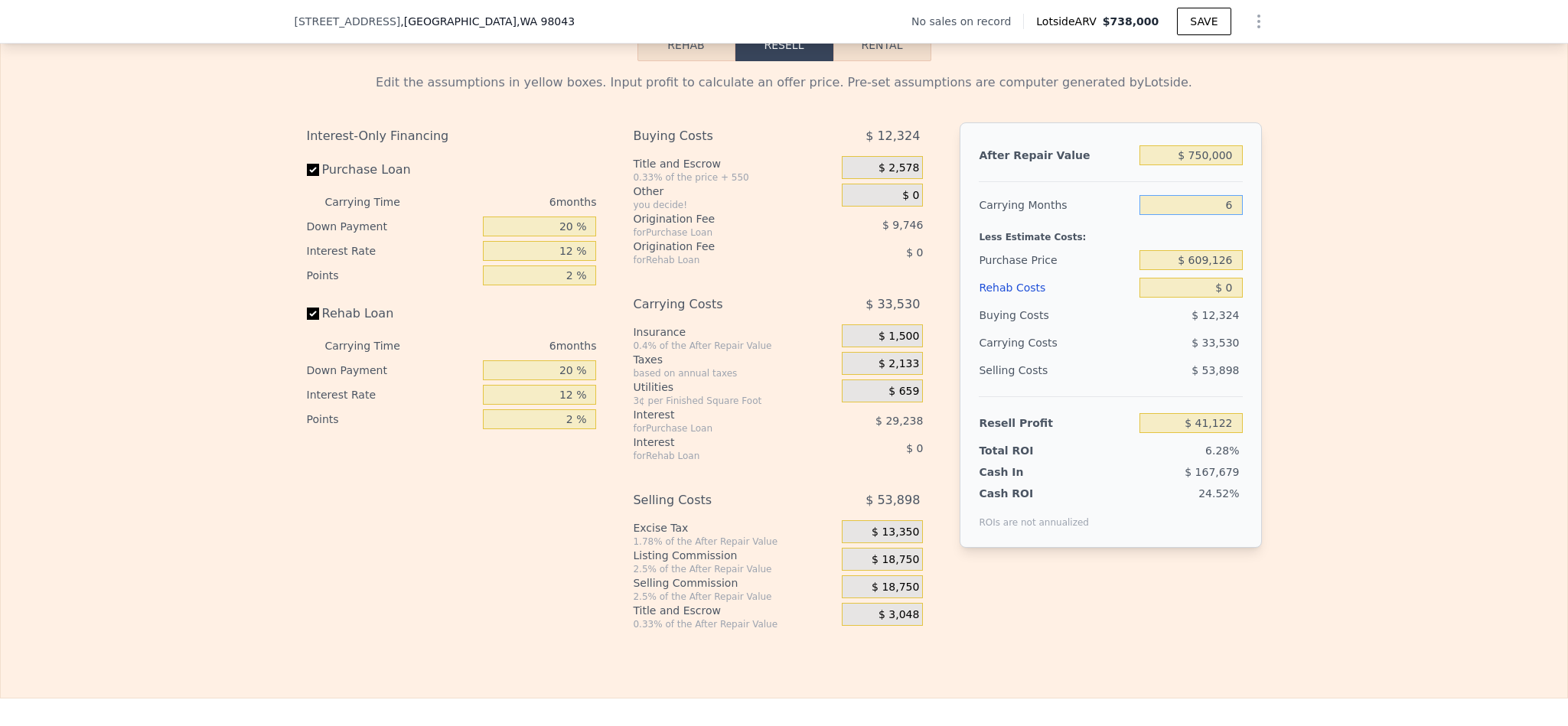
type input "5"
type input "$ 46,711"
type input "5"
type input "$ 4"
paste input "$ 507,500"
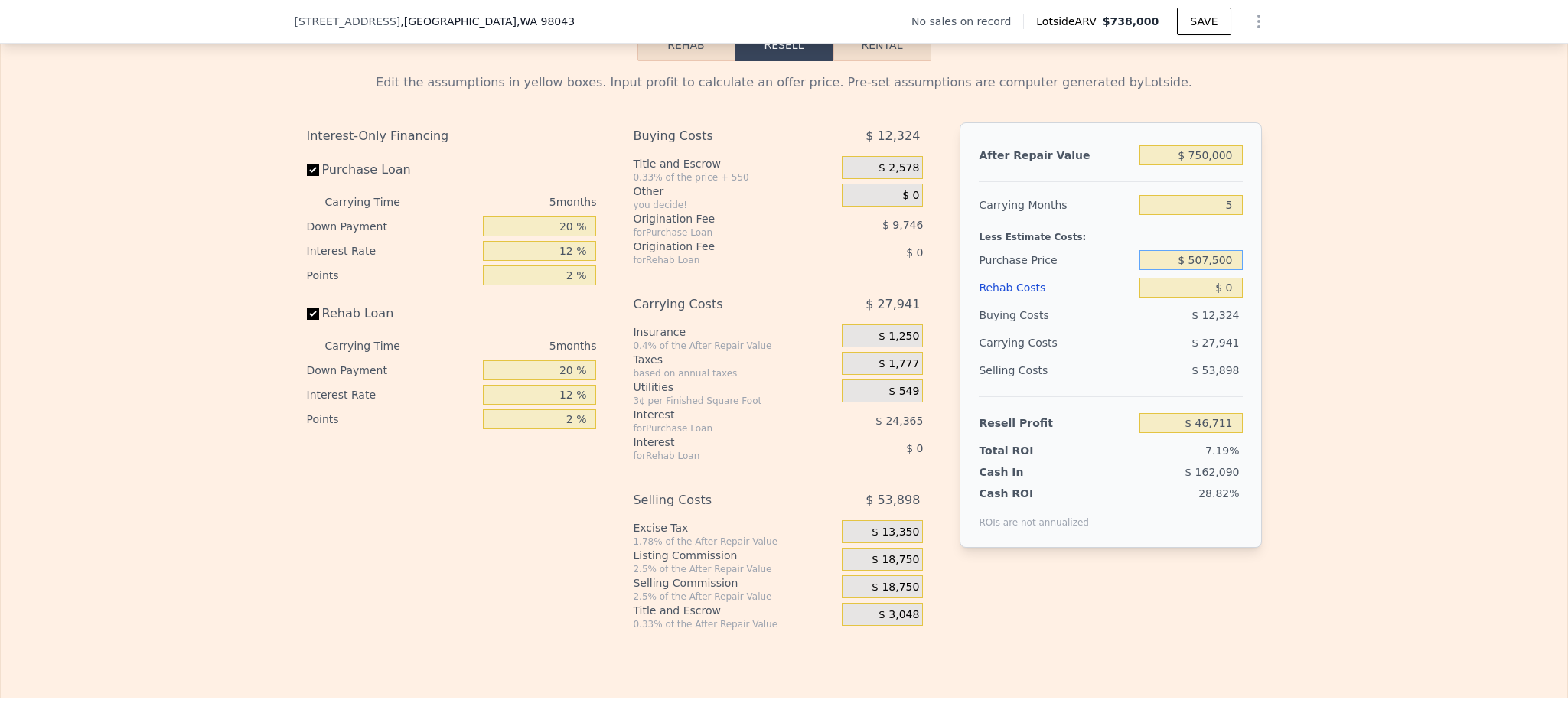
type input "$ 507,500"
click at [1373, 301] on div "Edit the assumptions in yellow boxes. Input profit to calculate an offer price.…" at bounding box center [784, 346] width 1566 height 569
type input "$ 154,366"
click at [1227, 297] on input "$ 0" at bounding box center [1191, 287] width 102 height 20
click at [1230, 297] on input "$ 0" at bounding box center [1191, 287] width 102 height 20
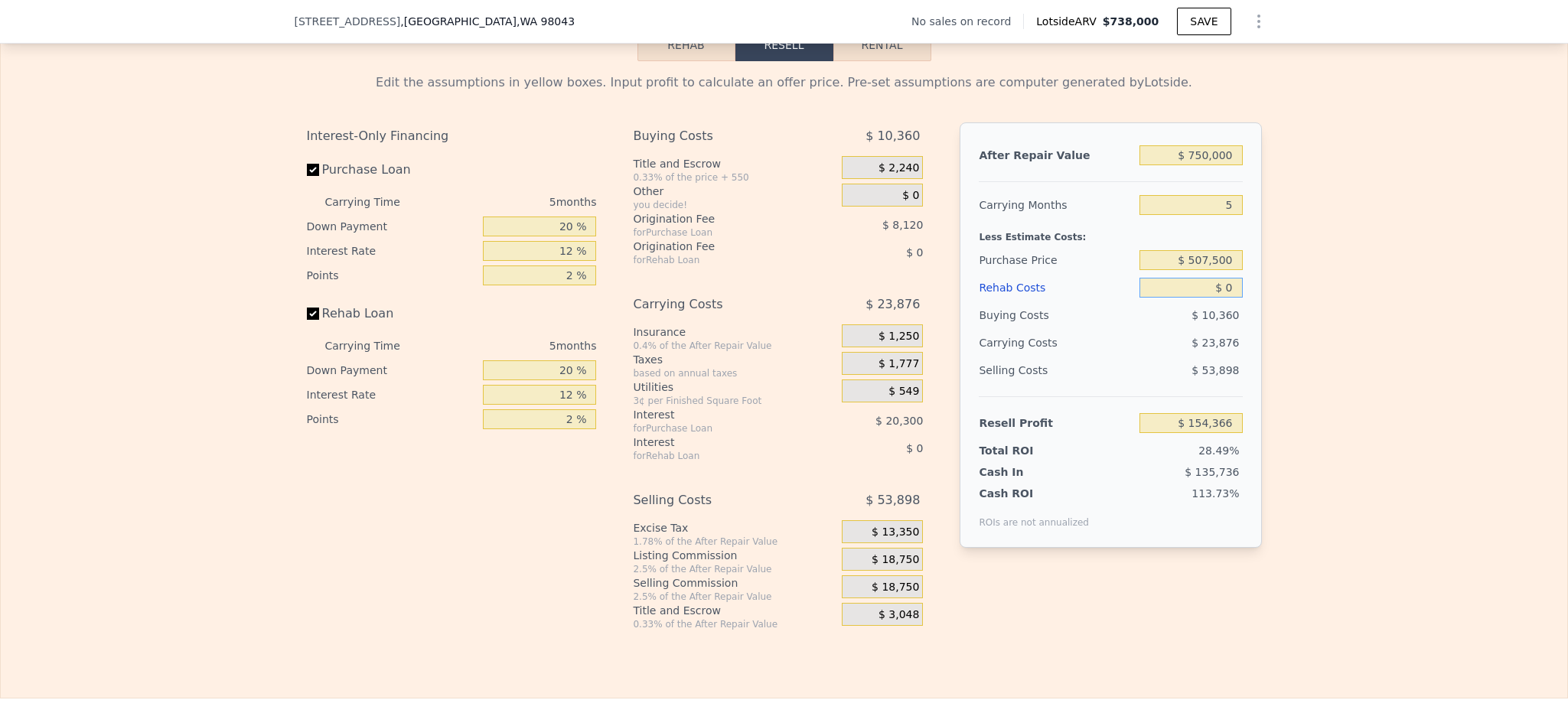
type input "$ 8"
type input "$ 154,358"
type input "$ 80"
type input "$ 154,280"
type input "$ 800"
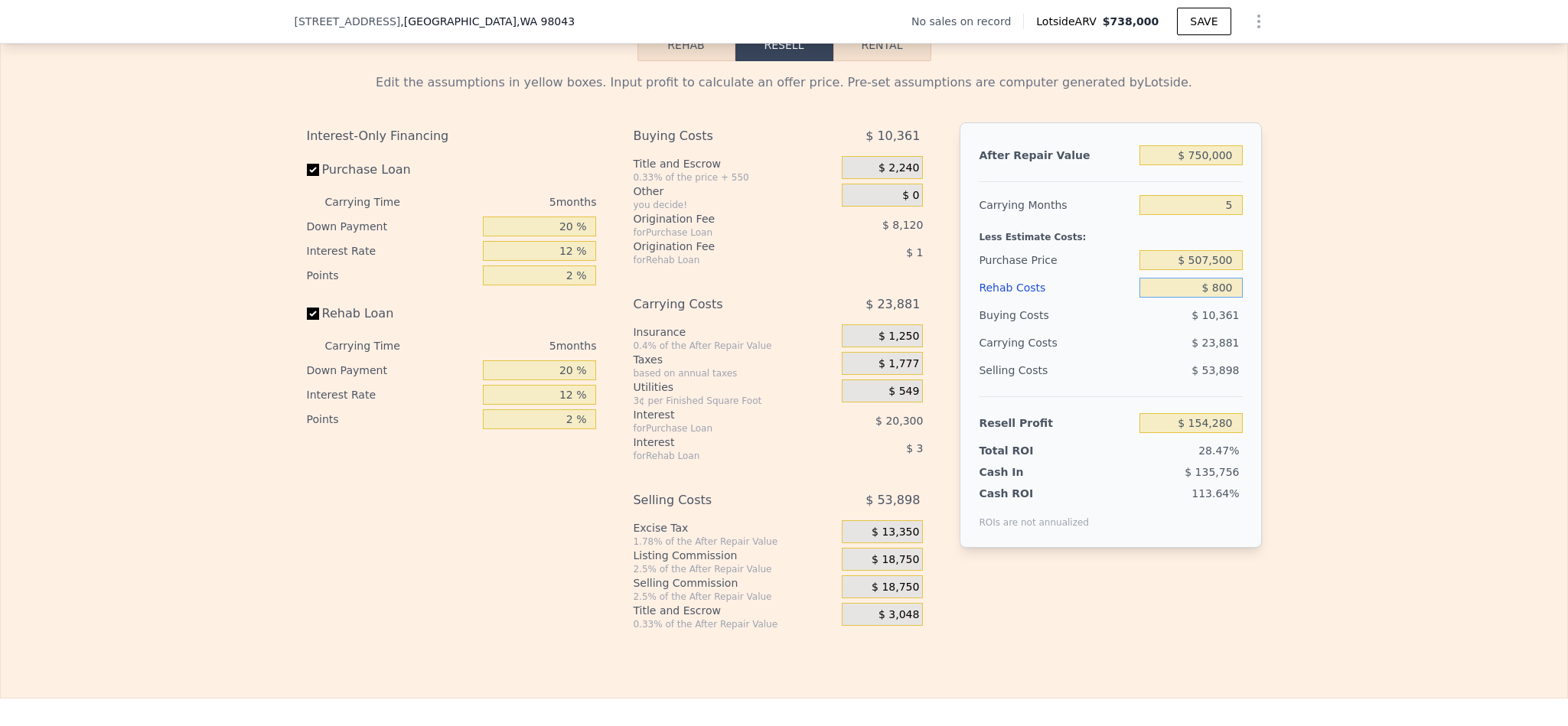
type input "$ 153,523"
type input "$ 8,000"
type input "$ 145,918"
type input "$ 80,000"
type input "$ 69,886"
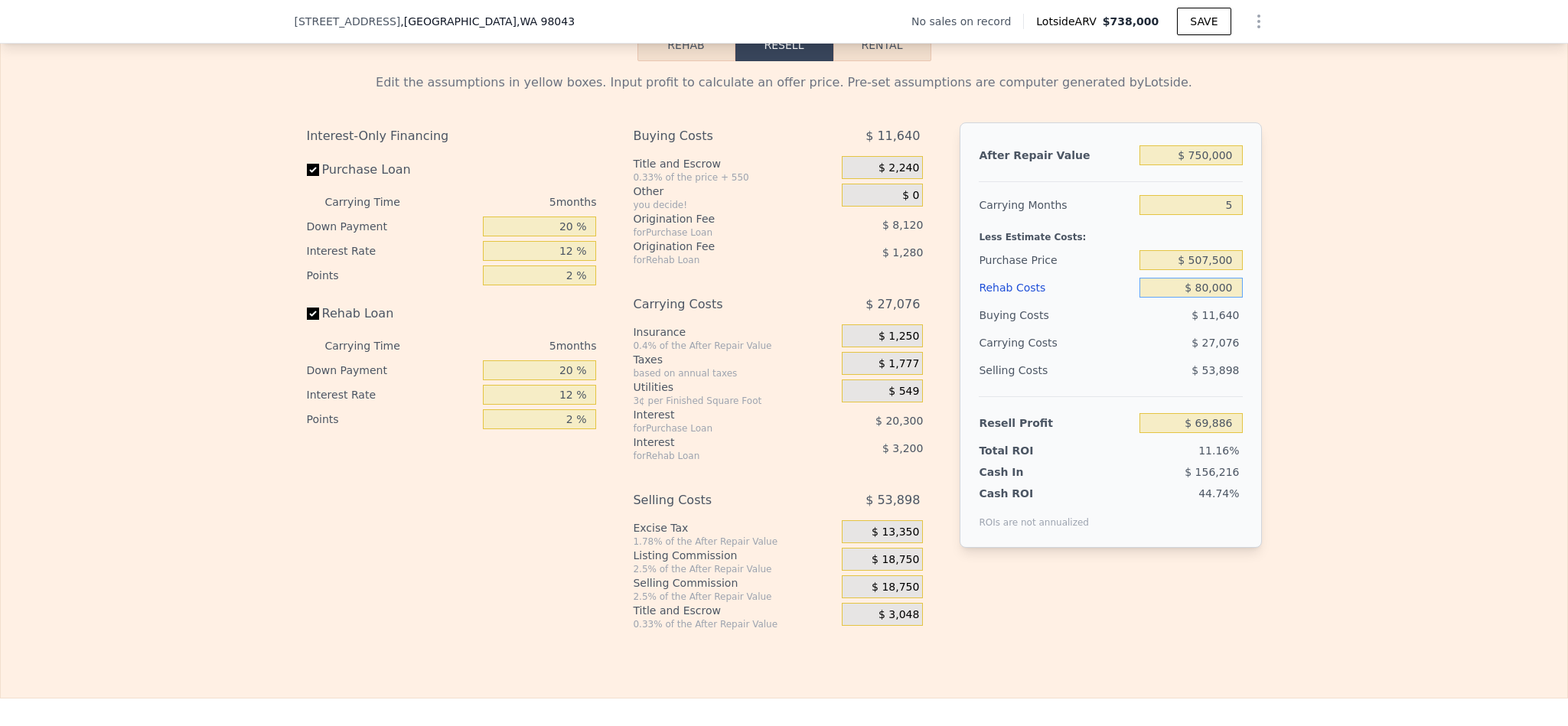
type input "$ 80,000"
click at [1367, 389] on div "Edit the assumptions in yellow boxes. Input profit to calculate an offer price.…" at bounding box center [784, 346] width 1566 height 569
click at [557, 236] on input "20 %" at bounding box center [539, 226] width 113 height 20
drag, startPoint x: 561, startPoint y: 256, endPoint x: 510, endPoint y: 257, distance: 51.0
click at [510, 236] on input "20 %" at bounding box center [539, 226] width 113 height 20
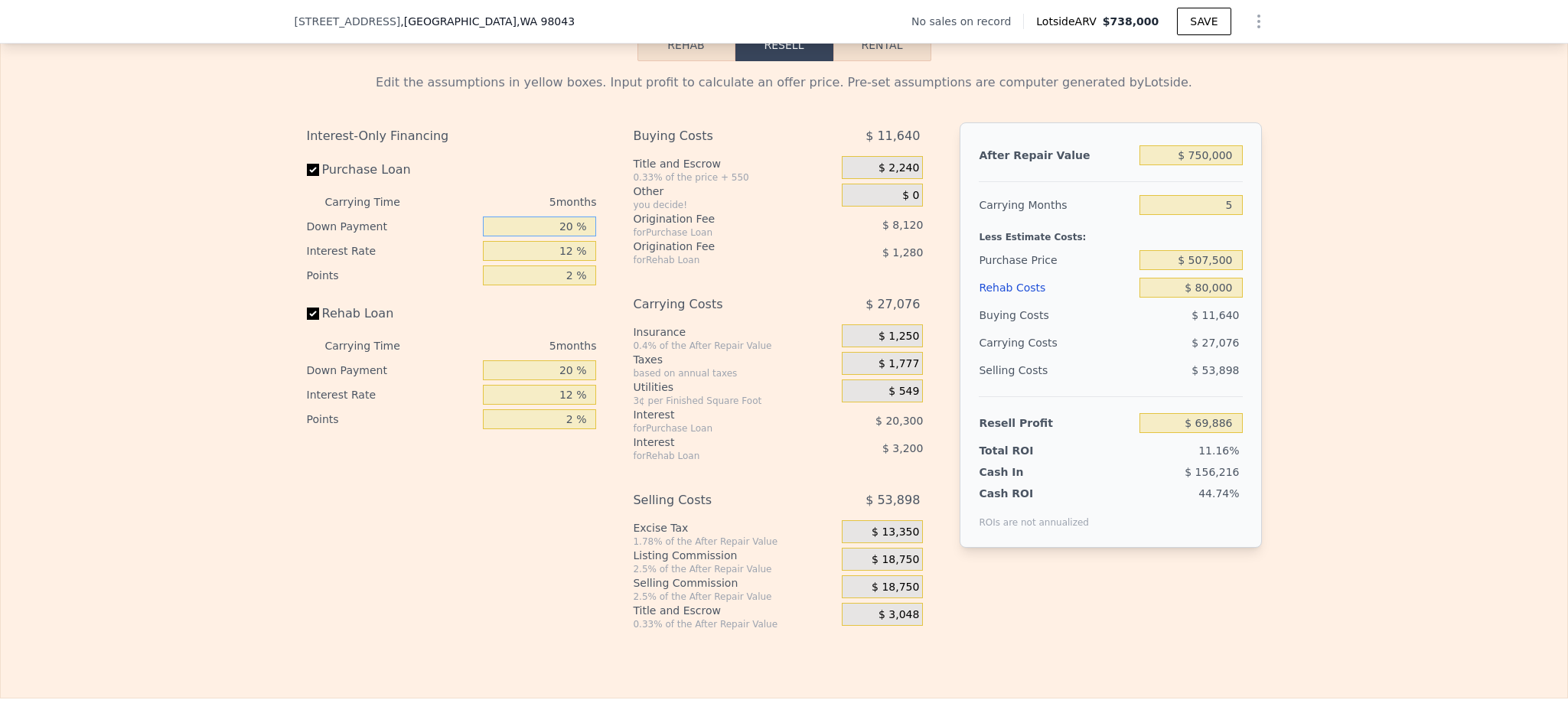
type input "10 %"
type input "$ 66,331"
type input "1 %"
type input "$ 87,266"
type input "10 %"
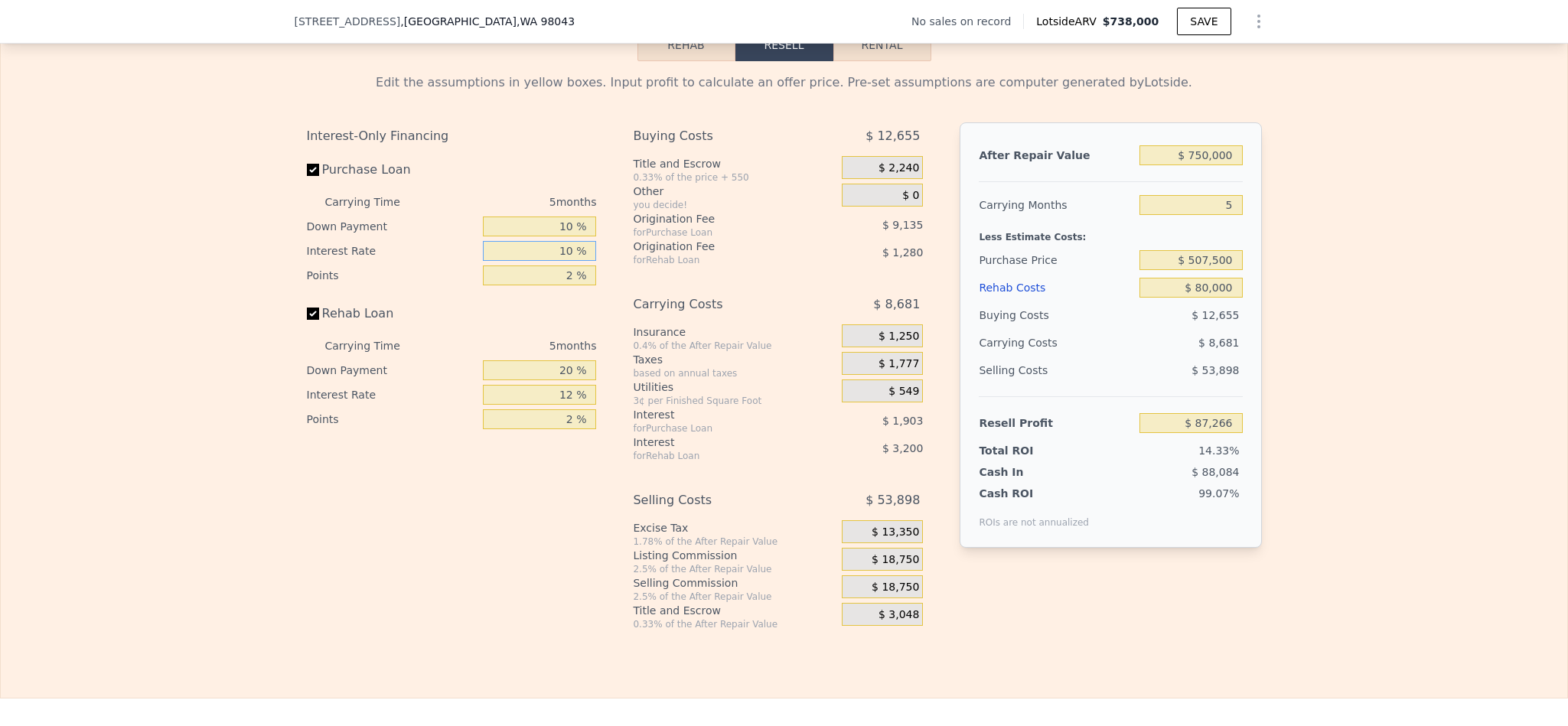
type input "$ 70,141"
type input "10.5 %"
type input "$ 69,186"
type input "1 %"
type input "$ 73,753"
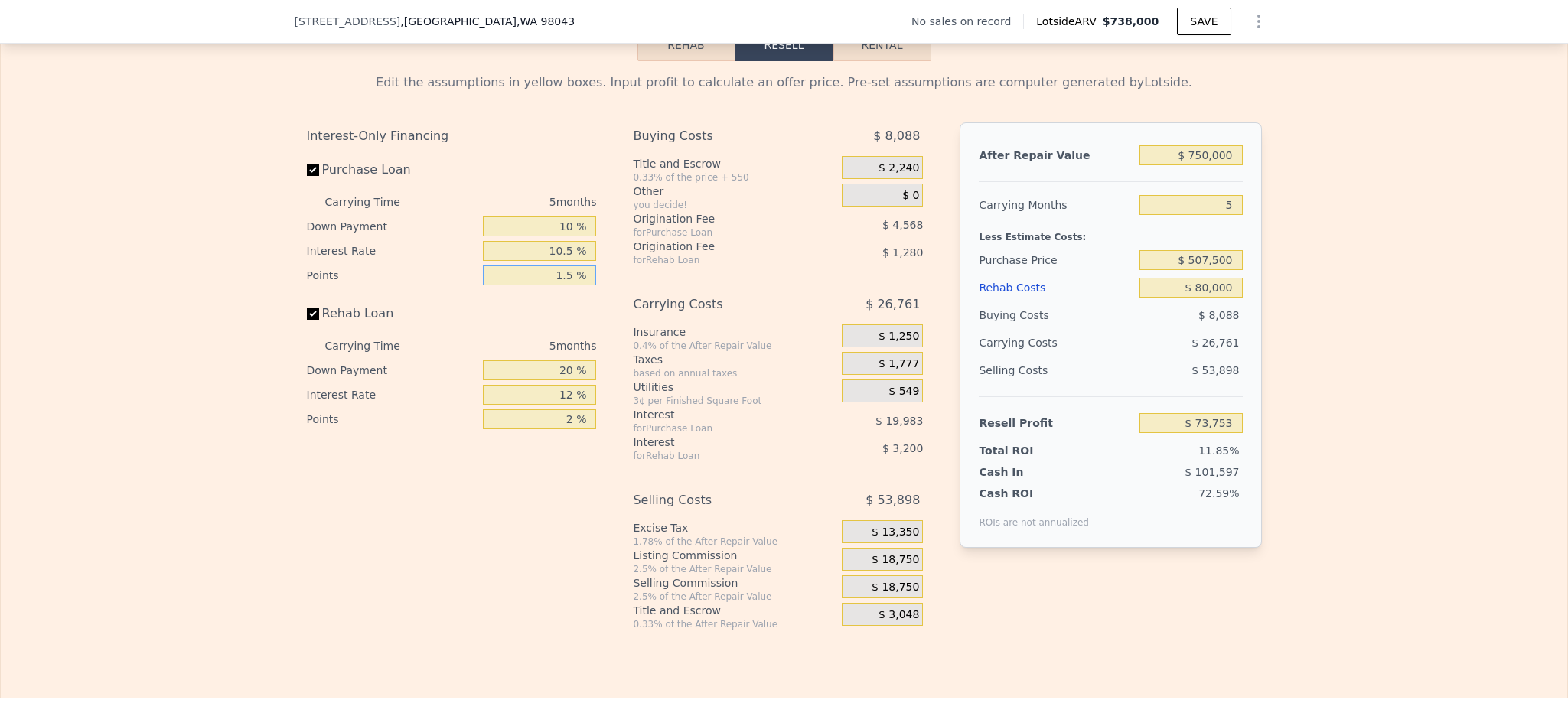
type input "1.5 %"
type input "$ 71,470"
type input "1 %"
type input "$ 70,406"
type input "10 %"
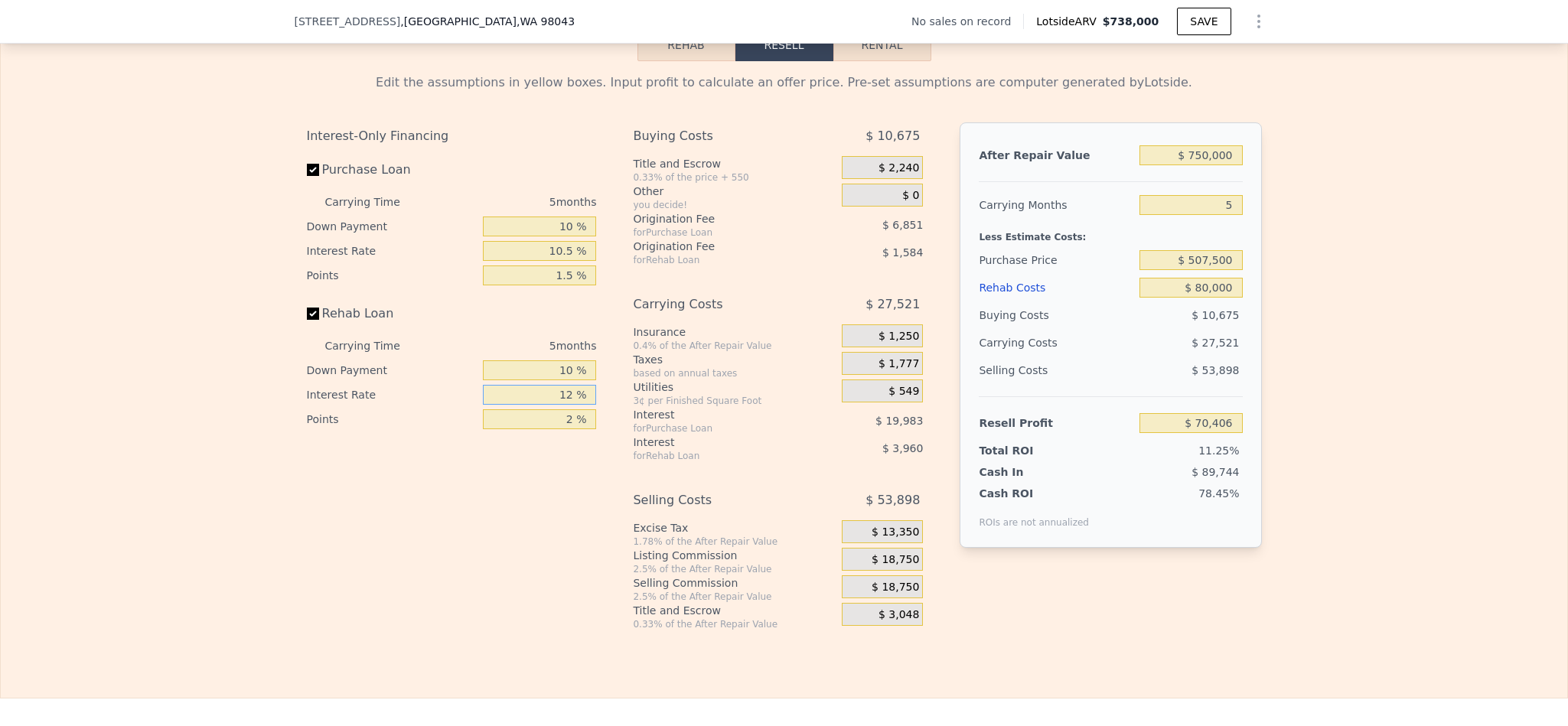
type input "$ 70,910"
type input "1 %"
type input "$ 74,210"
type input "10 %"
type input "$ 71,510"
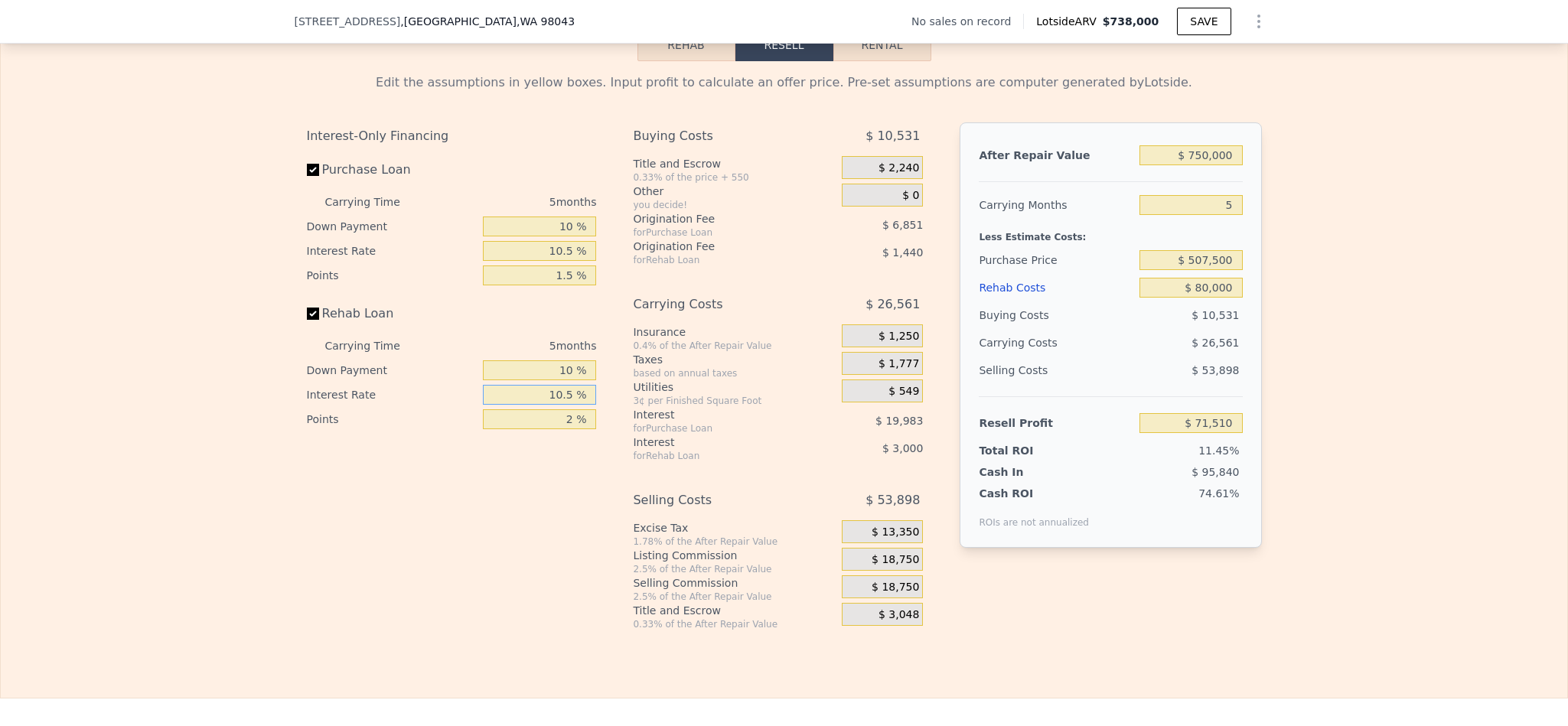
type input "10.5 %"
type input "$ 71,360"
type input "1 %"
type input "$ 72,080"
type input "1.5 %"
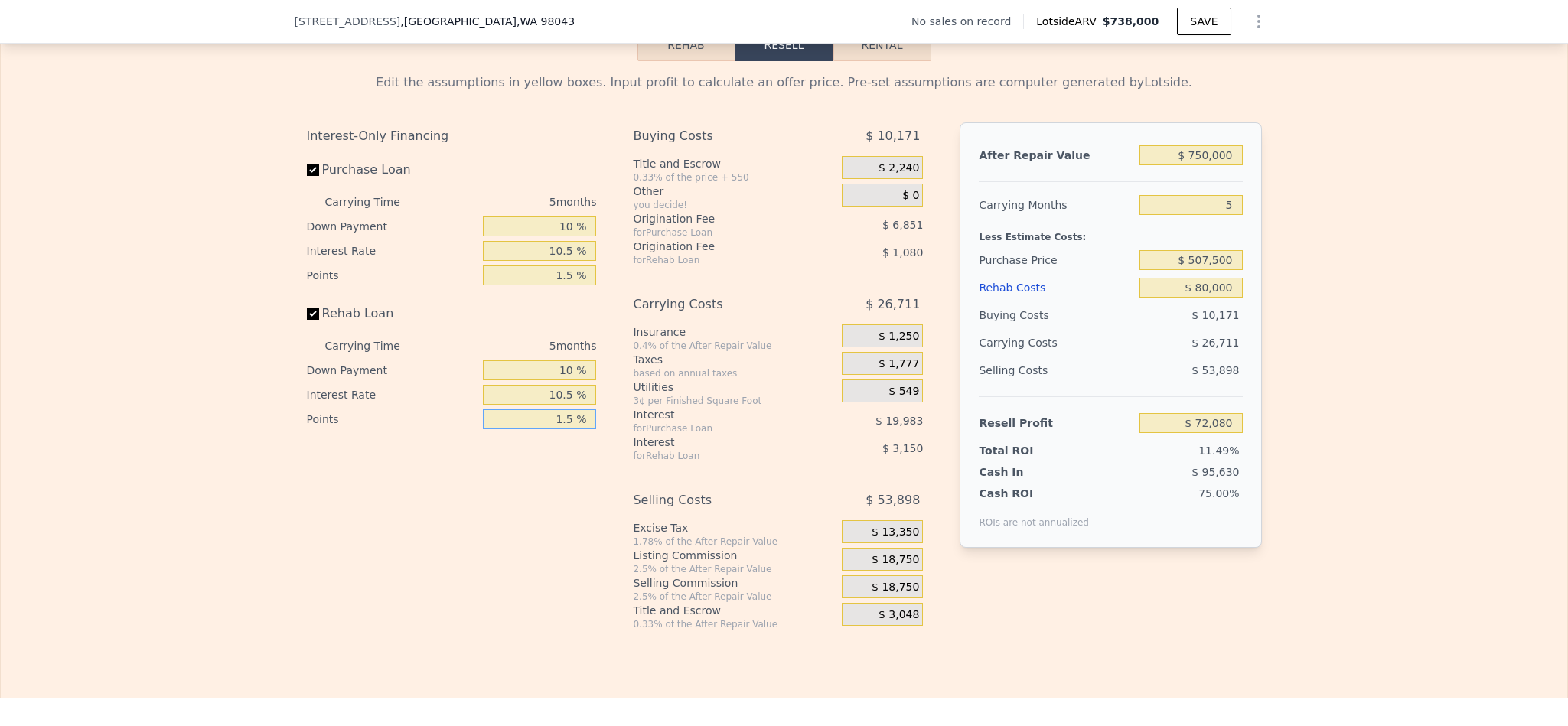
type input "$ 71,720"
type input "1.5 %"
click at [906, 567] on span "$ 18,750" at bounding box center [895, 560] width 48 height 14
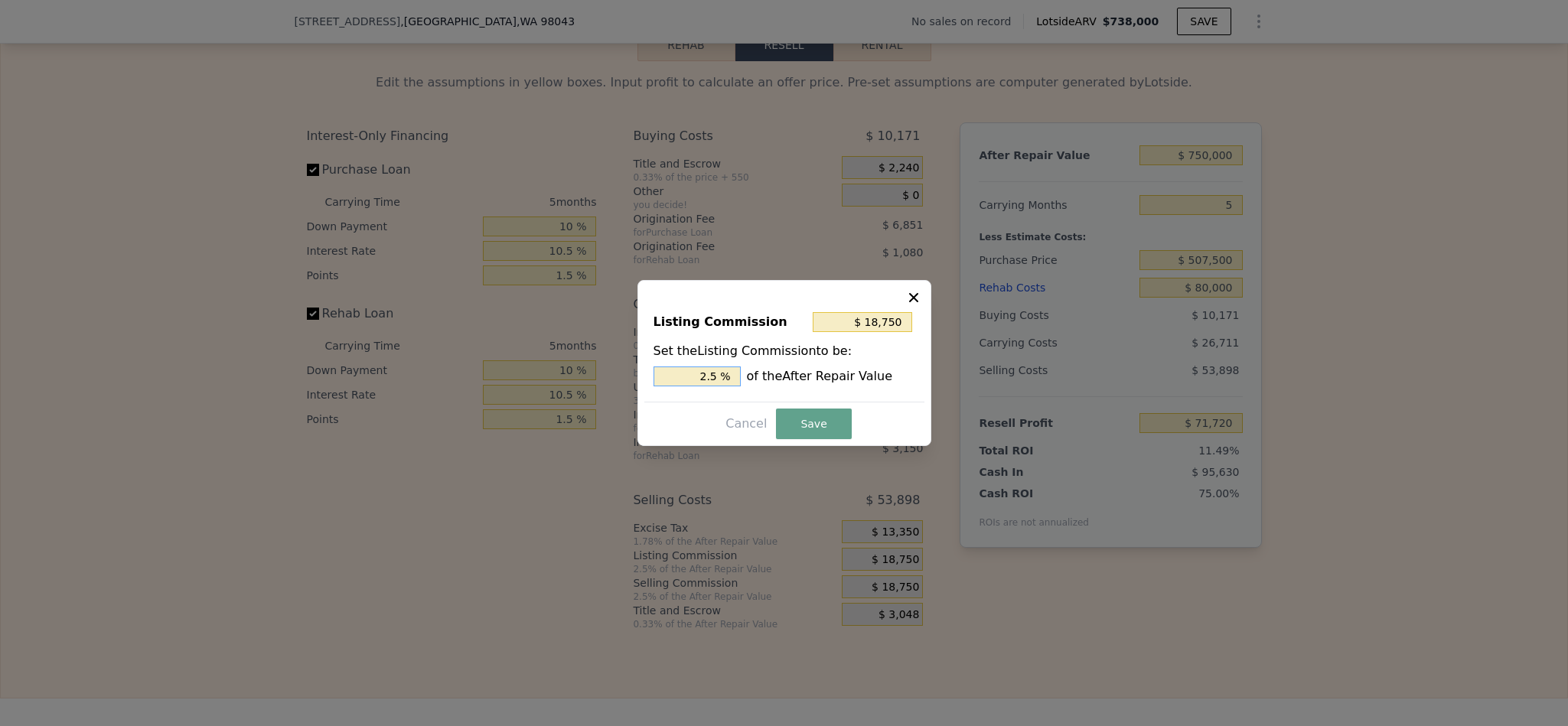
drag, startPoint x: 710, startPoint y: 372, endPoint x: 682, endPoint y: 372, distance: 28.0
click at [682, 372] on input "2.5 %" at bounding box center [697, 376] width 87 height 20
type input "1.5 %"
type input "$ 11,250"
type input "1.5 %"
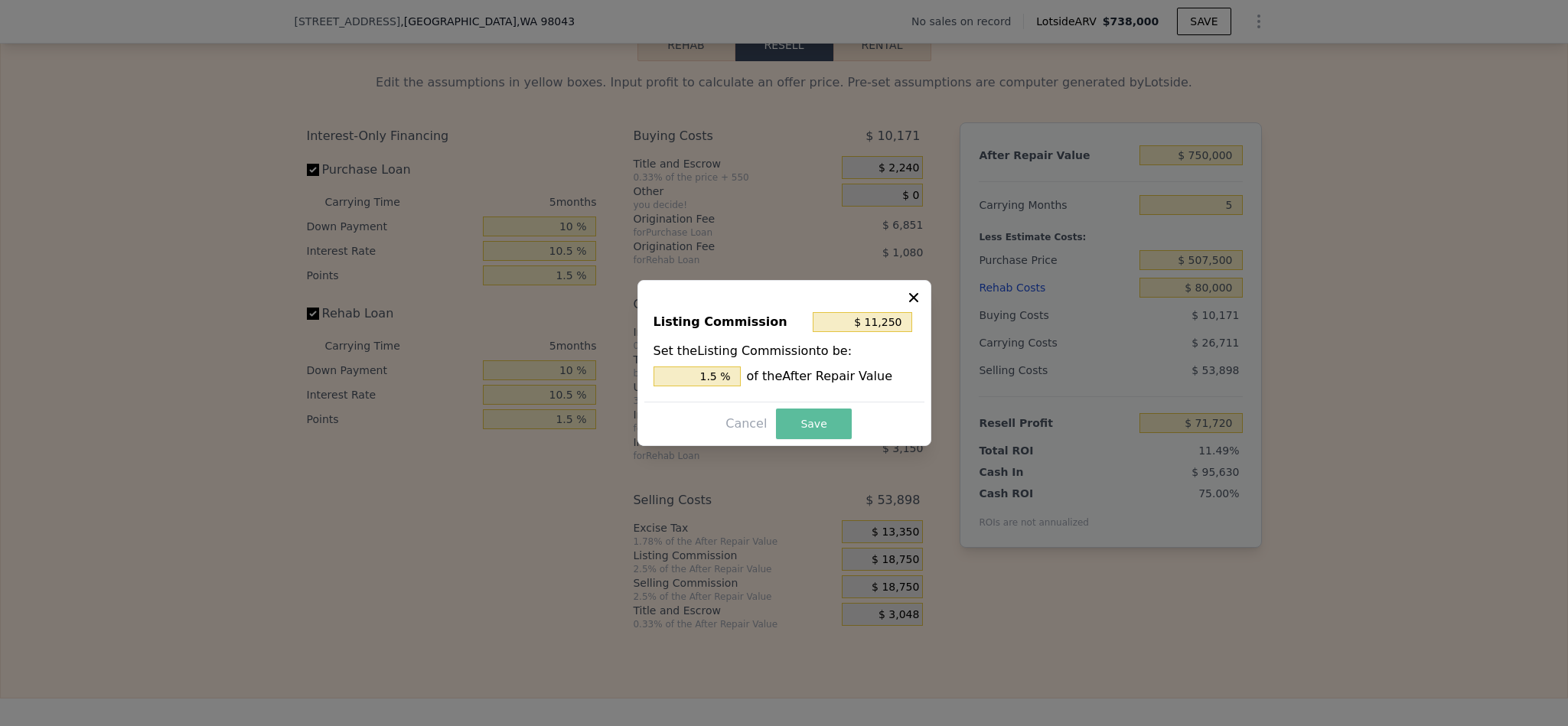
click at [822, 415] on button "Save" at bounding box center [813, 424] width 75 height 31
type input "$ 79,220"
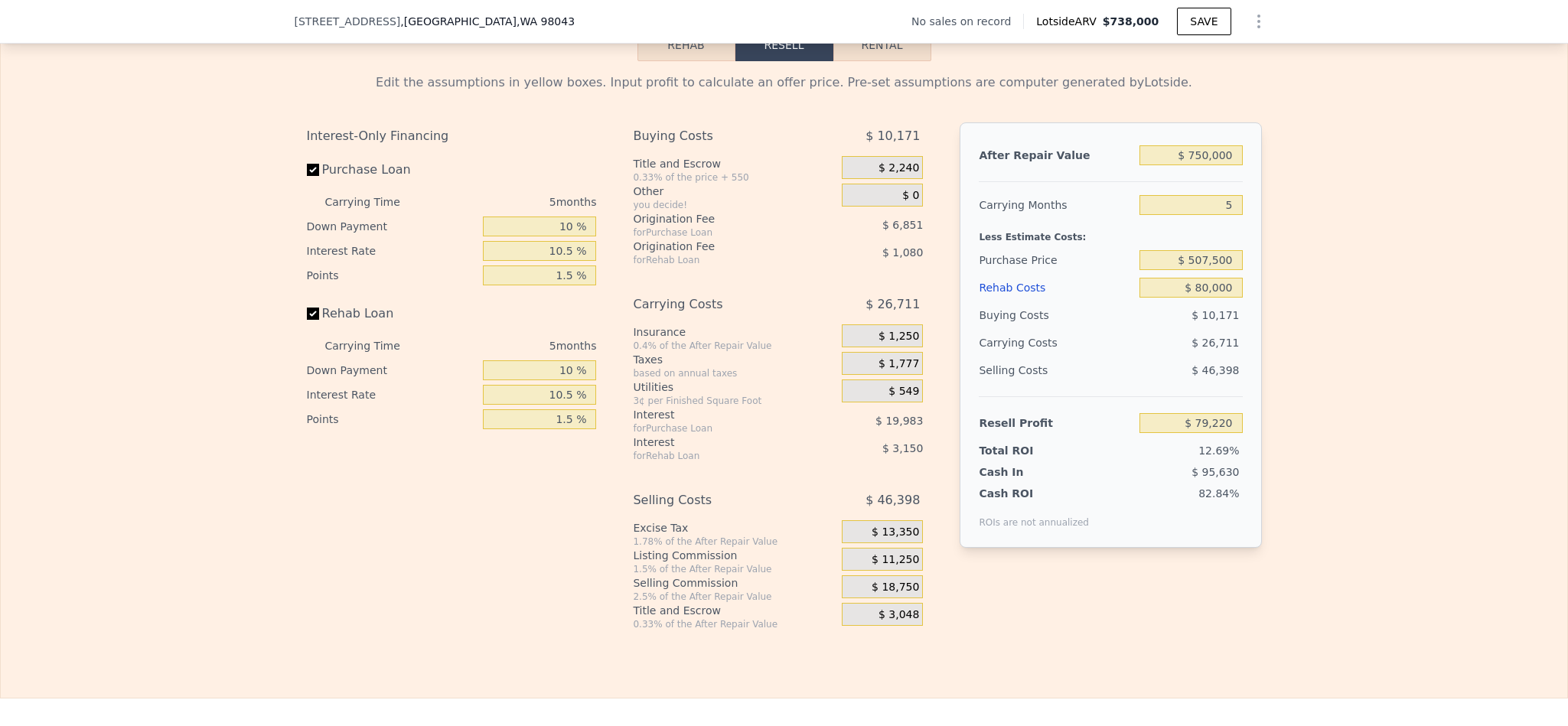
click at [1287, 574] on div "Edit the assumptions in yellow boxes. Input profit to calculate an offer price.…" at bounding box center [784, 346] width 1566 height 569
type input "$ 738,000"
type input "6"
type input "$ 0"
type input "$ 30,000"
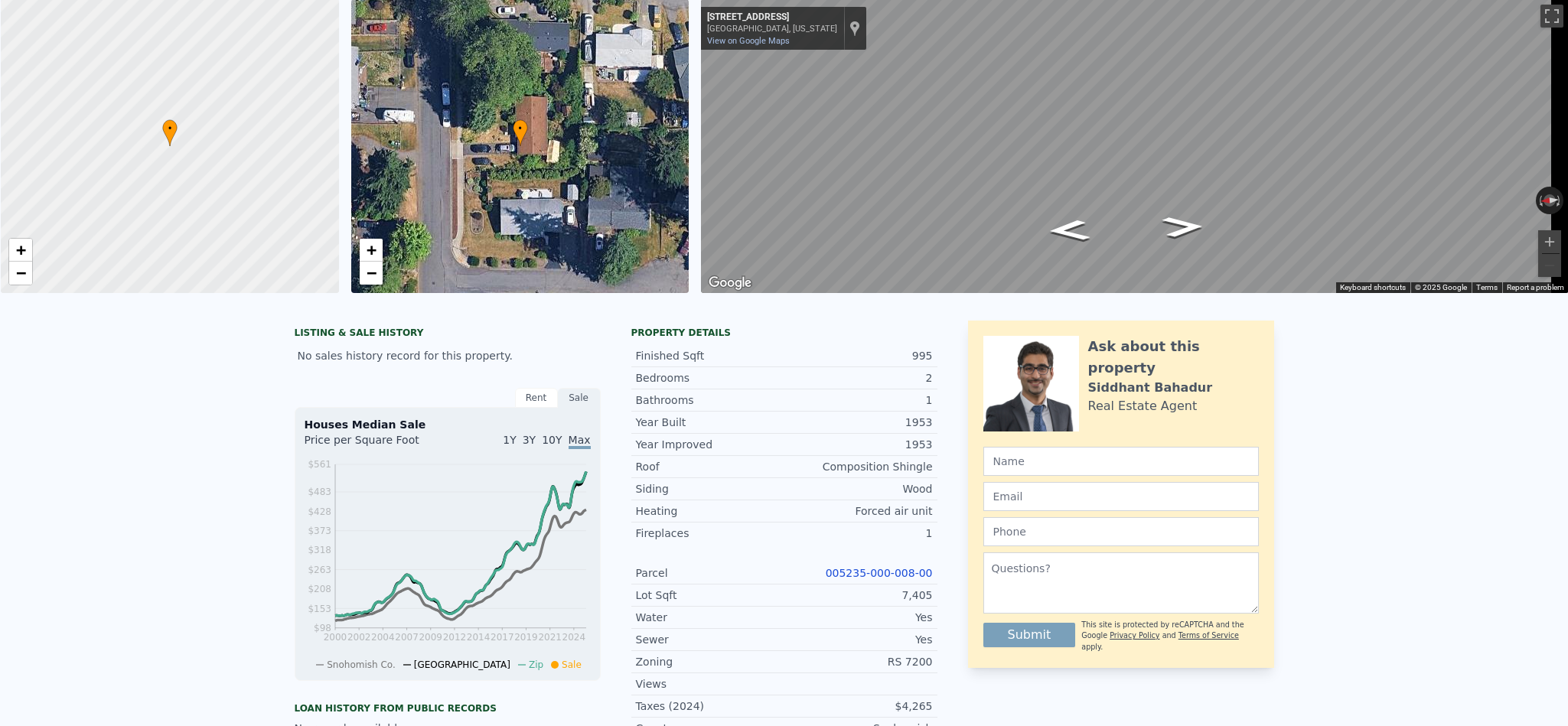
scroll to position [4, 0]
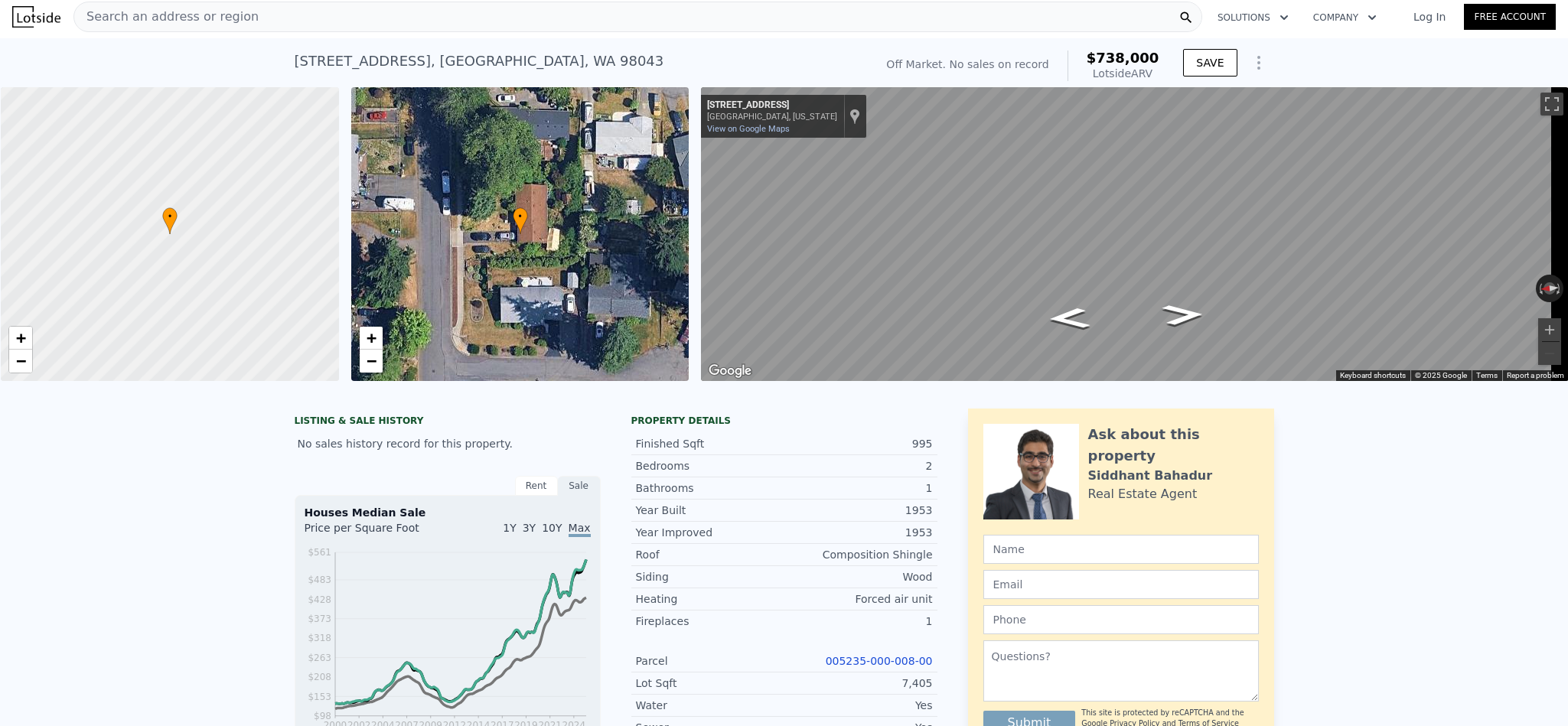
click at [273, 14] on div "Search an address or region" at bounding box center [638, 17] width 1129 height 31
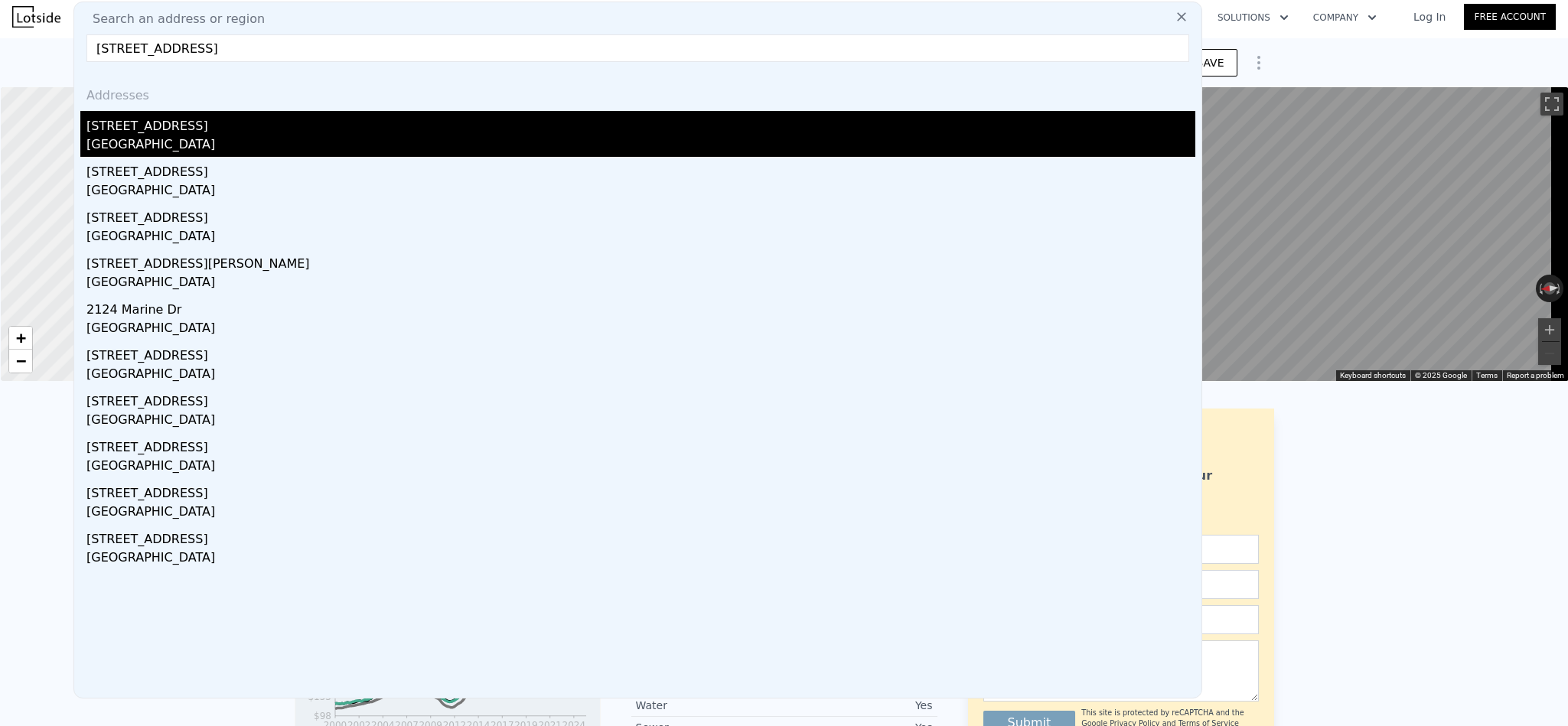
type input "2124 15th St Bremerton, WA 98312"
click at [257, 142] on div "Bremerton, WA 98312" at bounding box center [640, 146] width 1109 height 21
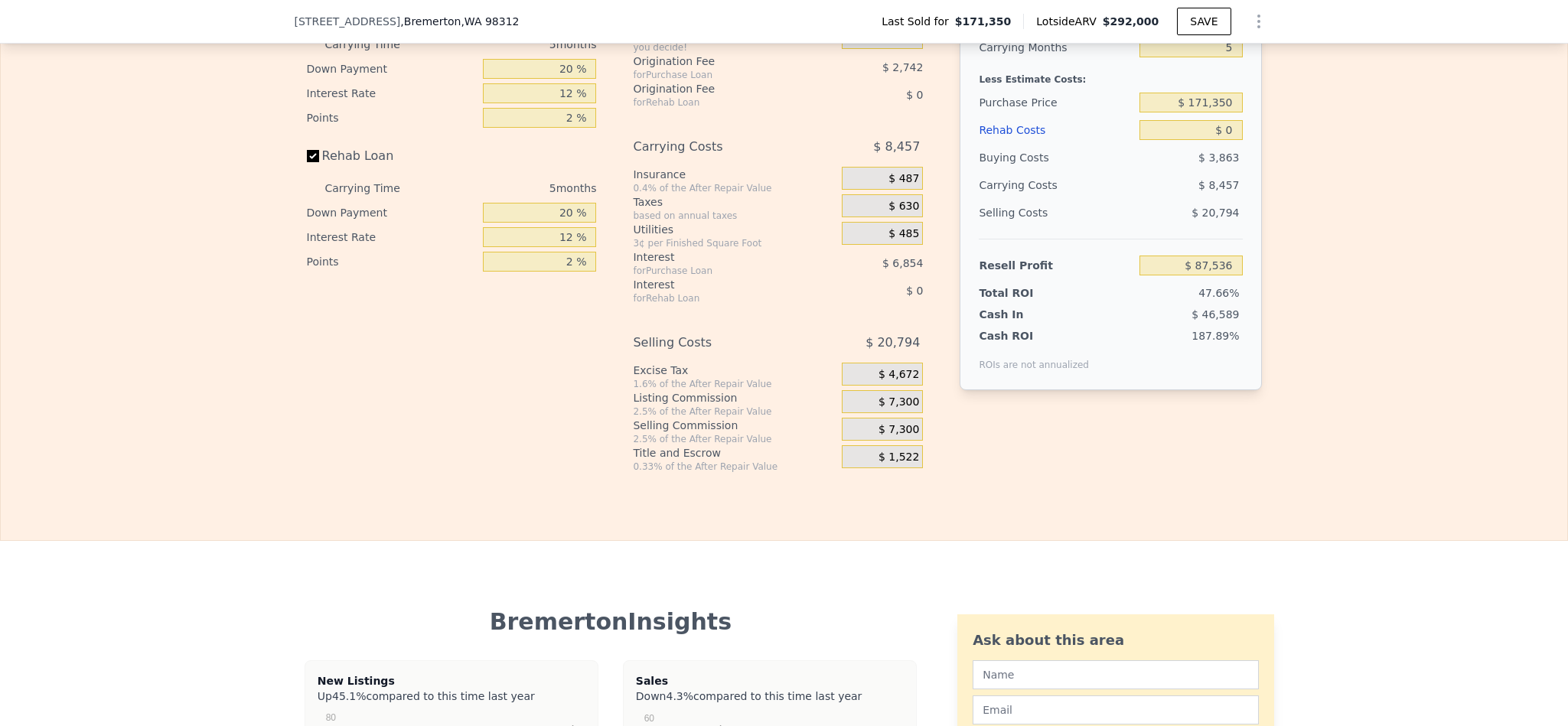
scroll to position [2180, 0]
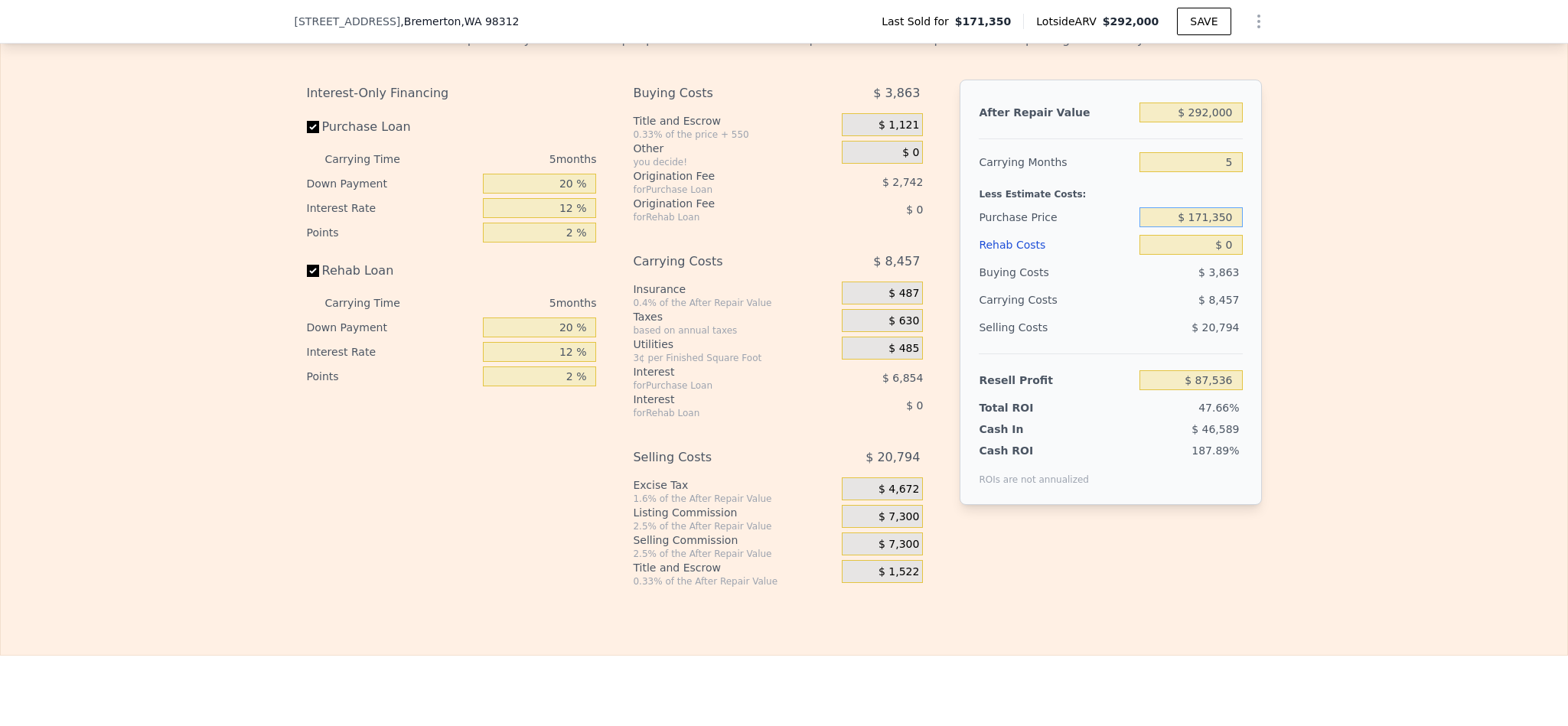
click at [1222, 228] on input "$ 171,350" at bounding box center [1191, 216] width 102 height 20
type input "$ 145,000"
click at [1443, 328] on div "Edit the assumptions in yellow boxes. Input profit to calculate an offer price.…" at bounding box center [784, 303] width 1566 height 569
type input "$ 115,451"
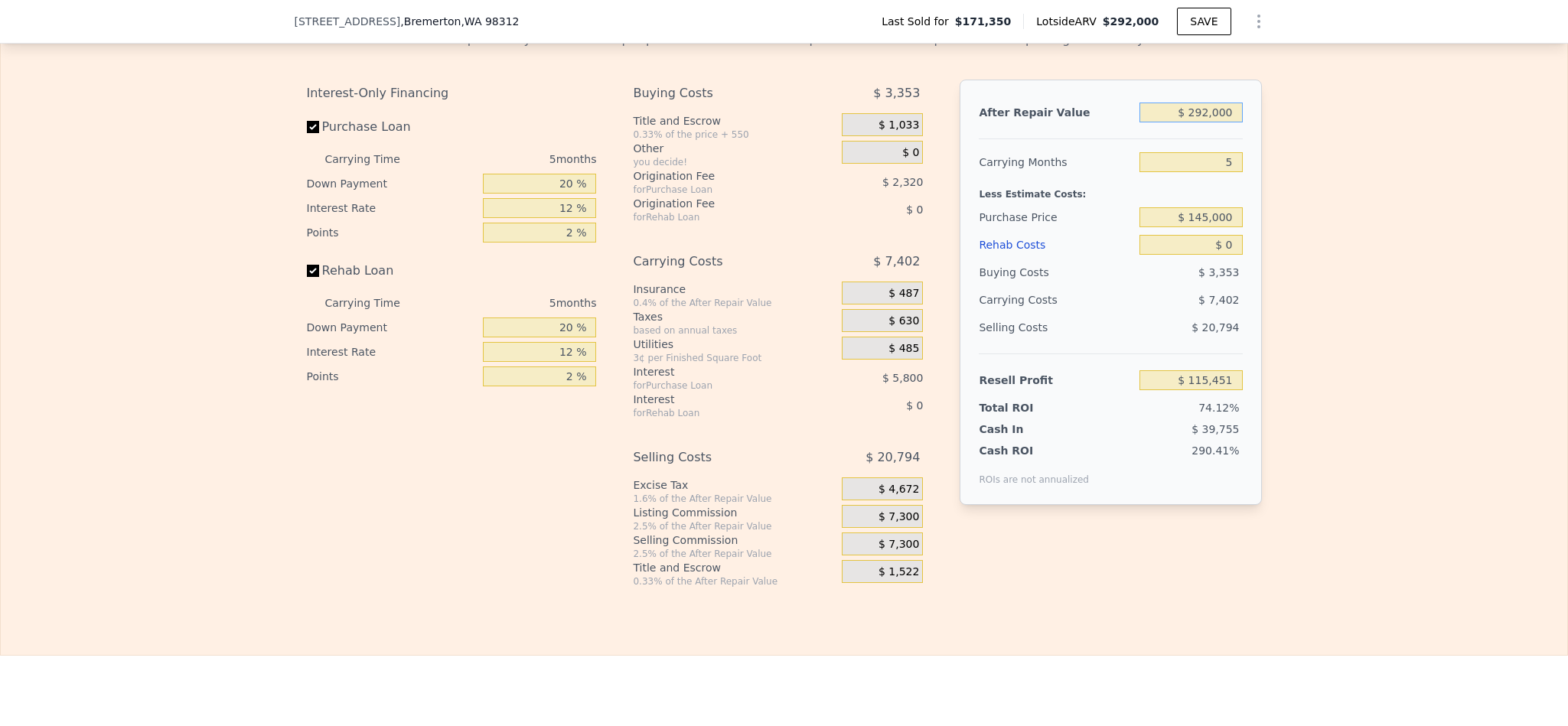
click at [1200, 123] on input "$ 292,000" at bounding box center [1191, 112] width 102 height 20
type input "$ 30"
type input "-$ 155,790"
type input "$ 300"
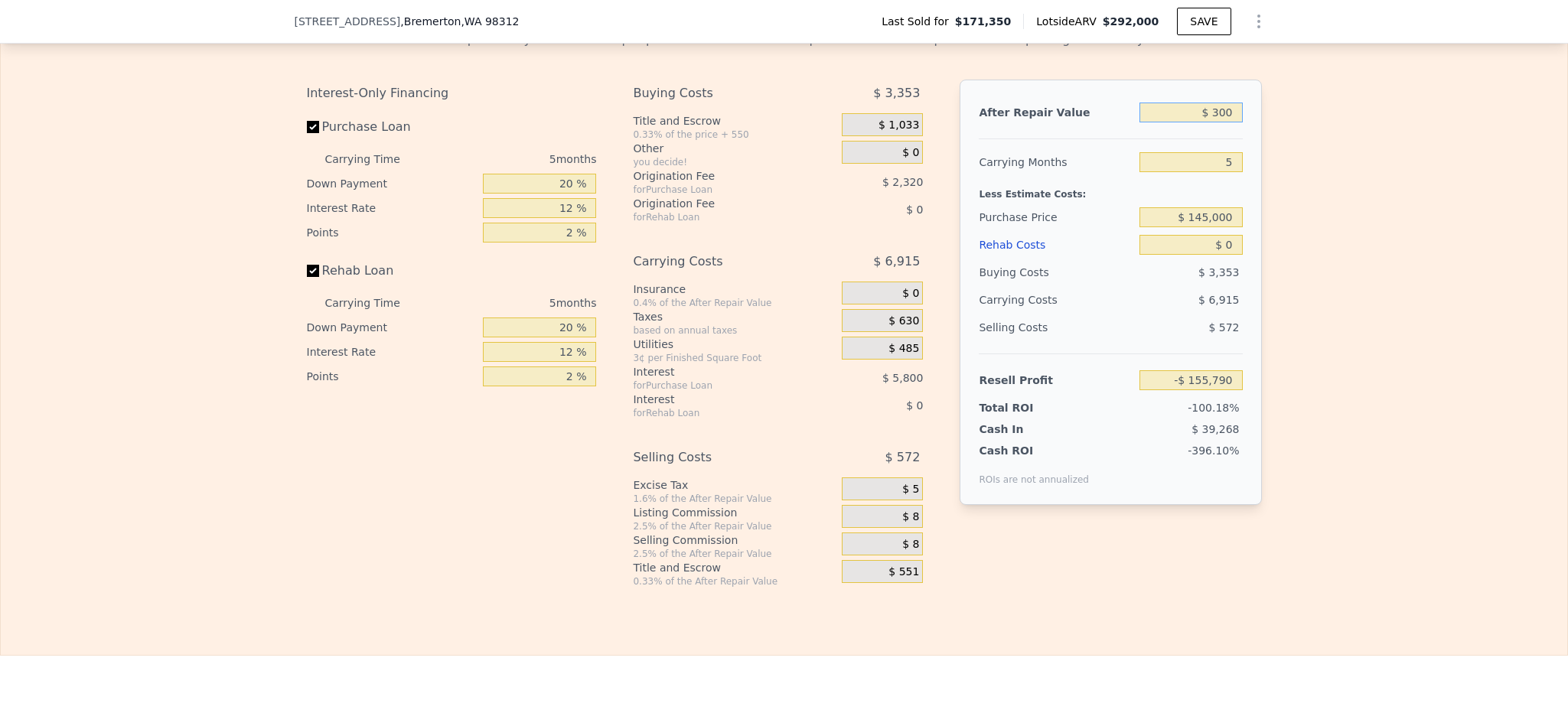
type input "-$ 155,540"
type input "$ 30,000"
type input "-$ 127,948"
type input "$ 300,000"
type input "$ 122,883"
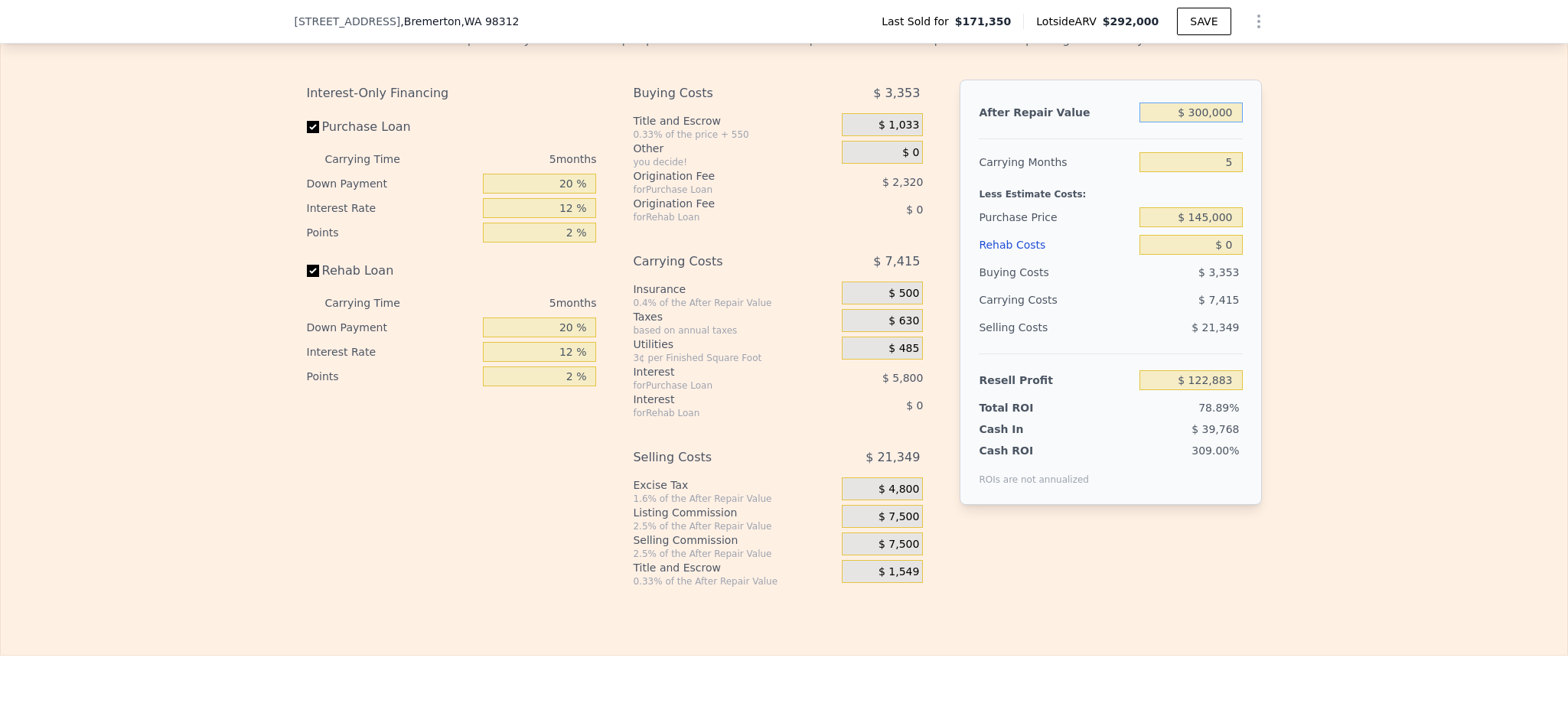
type input "$ 300,000"
click at [1355, 193] on div "Edit the assumptions in yellow boxes. Input profit to calculate an offer price.…" at bounding box center [784, 303] width 1566 height 569
click at [1226, 255] on input "$ 0" at bounding box center [1191, 245] width 102 height 20
type input "$ 2"
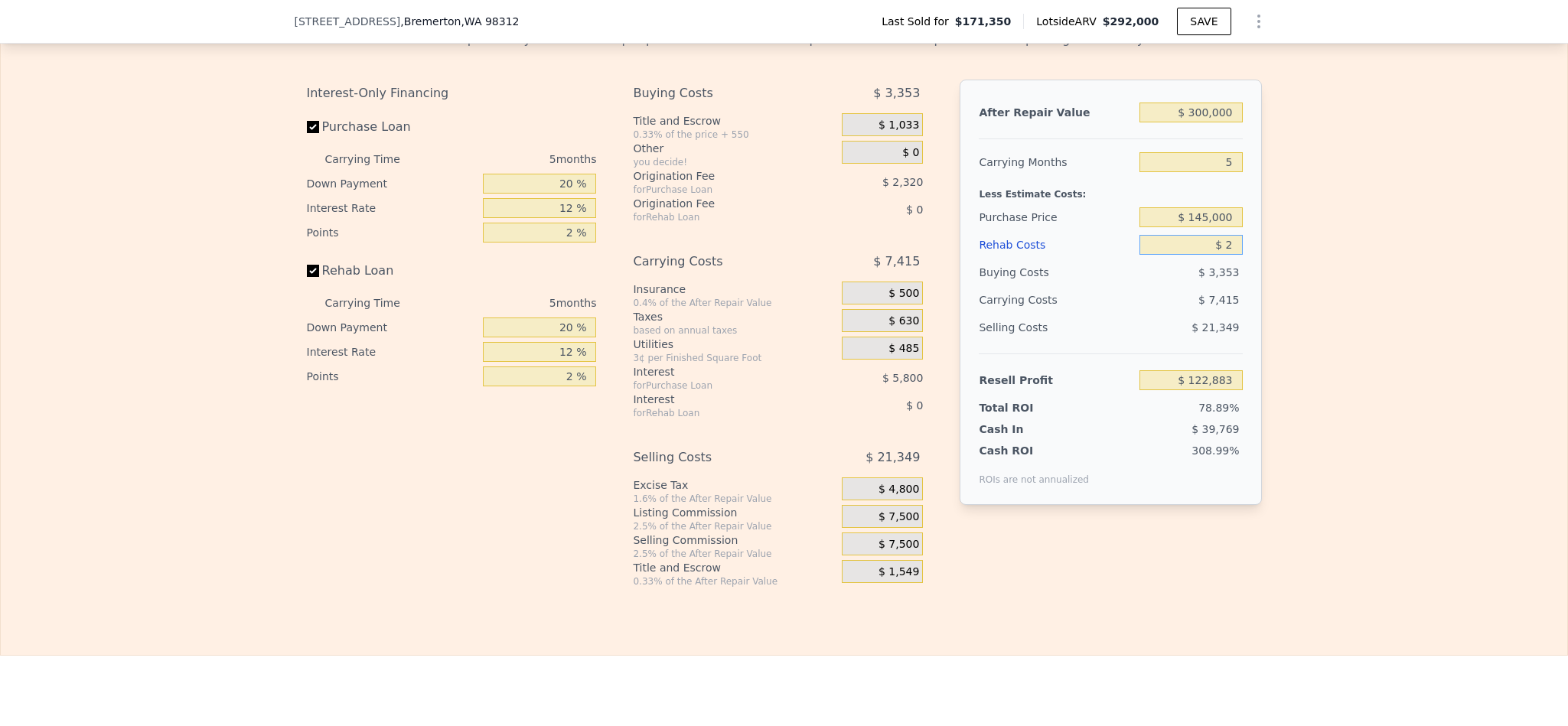
type input "$ 122,881"
type input "$ 25"
type input "$ 122,858"
type input "$ 250"
type input "$ 122,619"
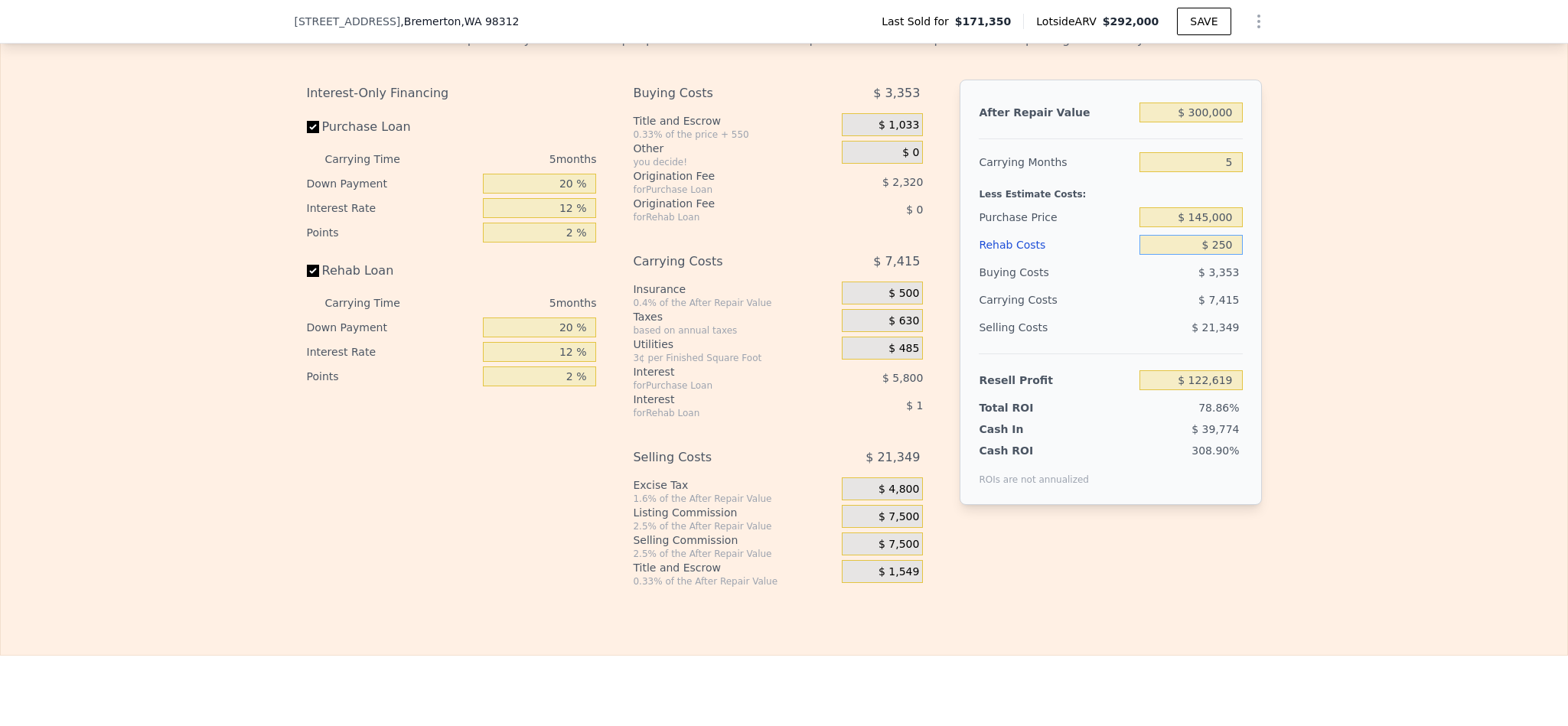
type input "$ 2,500"
type input "$ 120,243"
type input "$ 25,000"
type input "$ 96,483"
type input "$ 25,000"
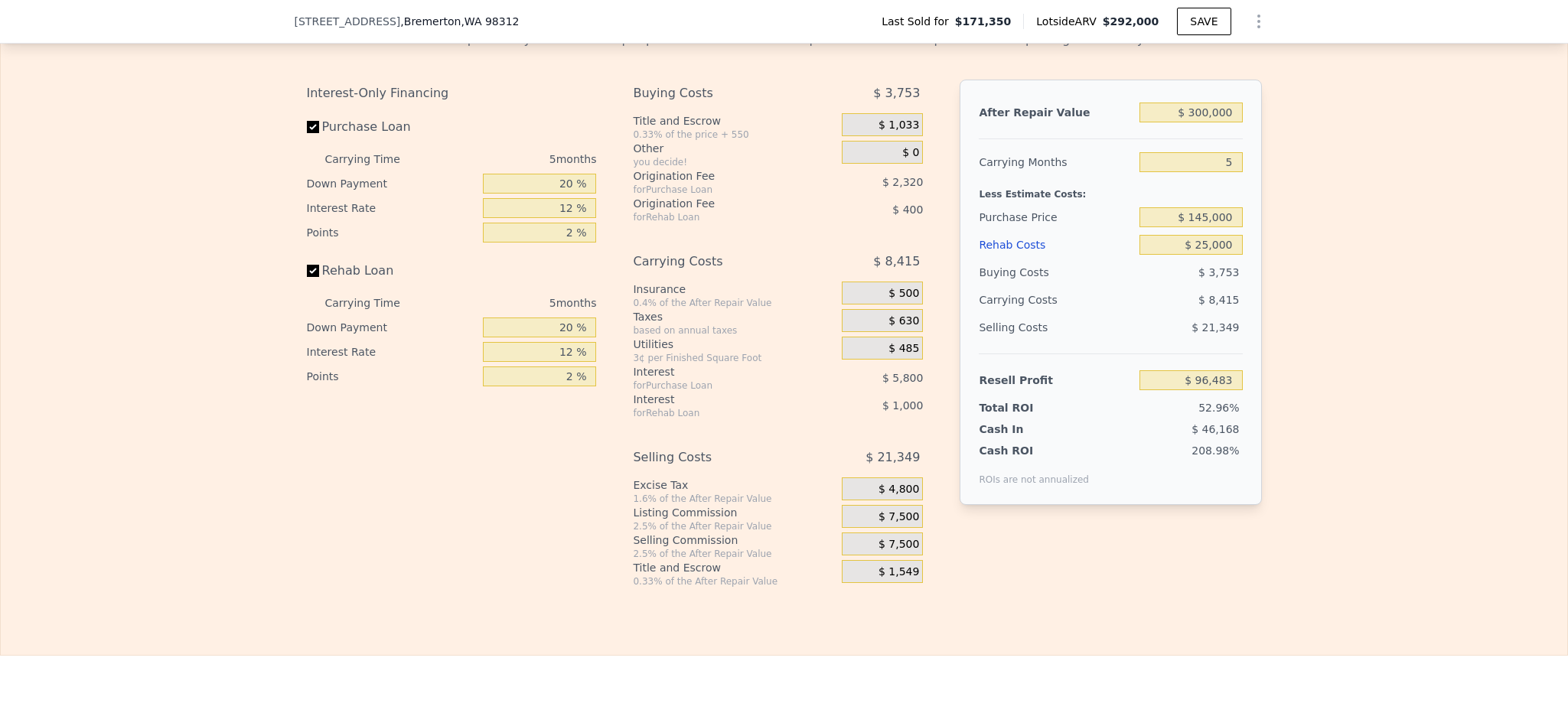
click at [1353, 289] on div "Edit the assumptions in yellow boxes. Input profit to calculate an offer price.…" at bounding box center [784, 303] width 1566 height 569
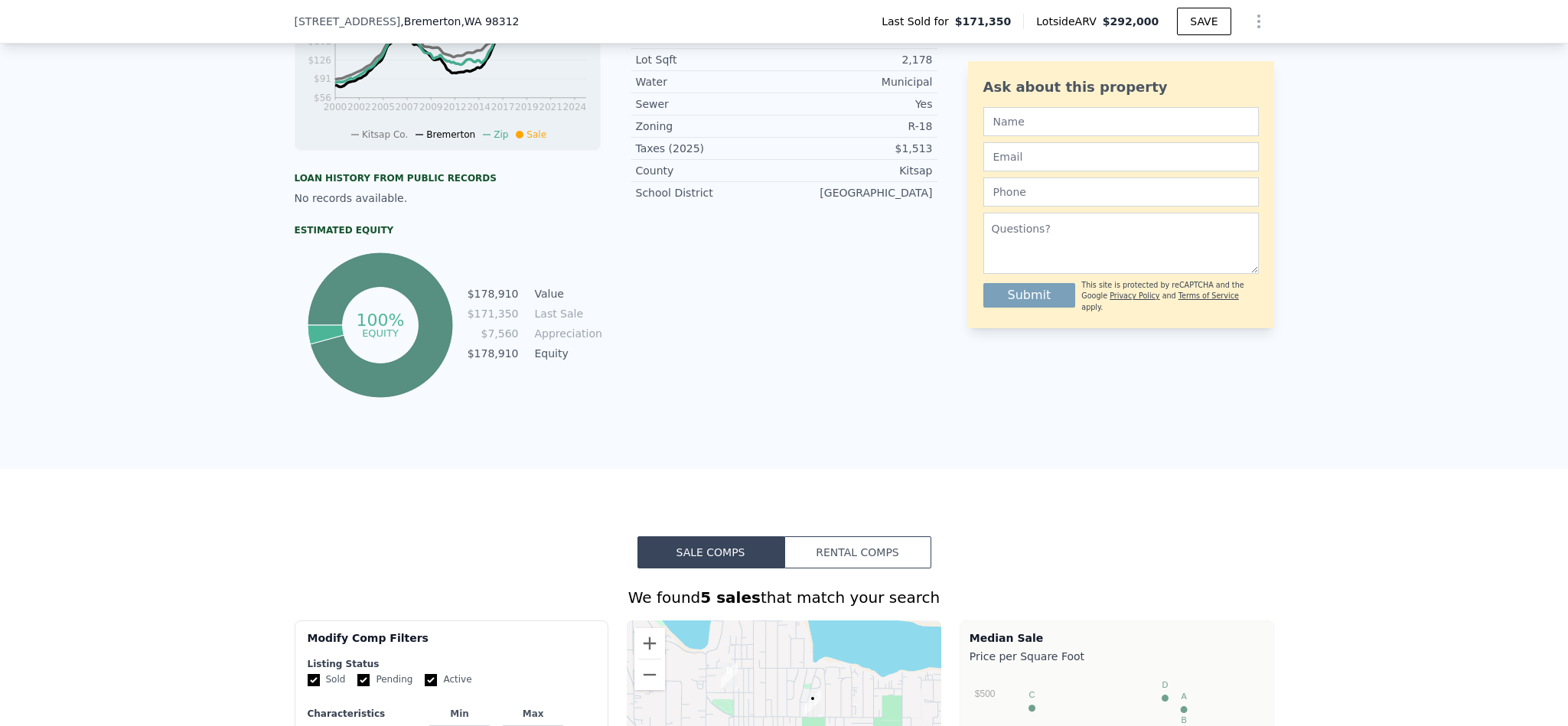
scroll to position [344, 0]
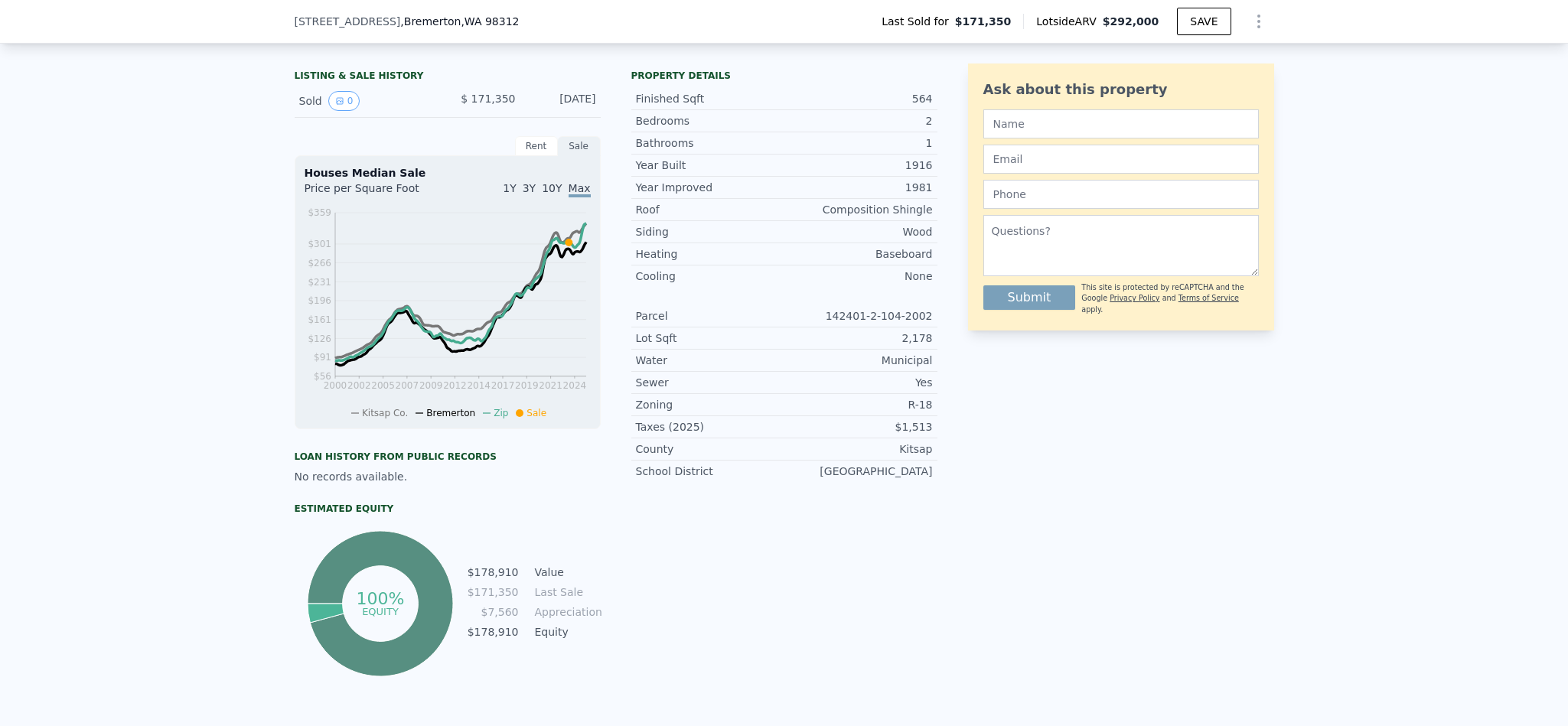
type input "$ 292,000"
type input "$ 0"
type input "$ 87,536"
drag, startPoint x: 934, startPoint y: 420, endPoint x: 899, endPoint y: 429, distance: 36.1
click at [899, 429] on div "LISTING & SALE HISTORY Sold 0 $ 171,350 Oct 19, 2023 Rent Sale Rent over time P…" at bounding box center [784, 372] width 980 height 616
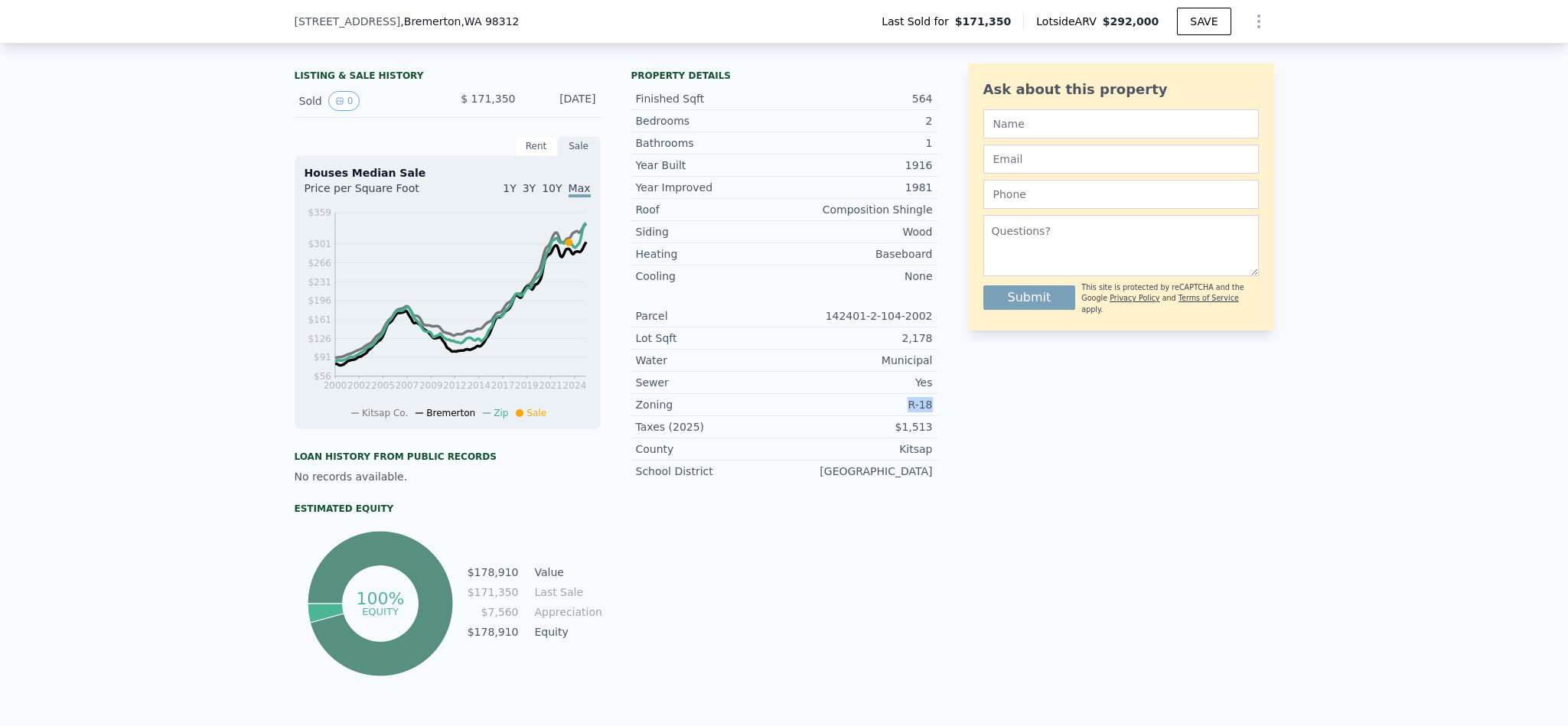
copy div "R-18"
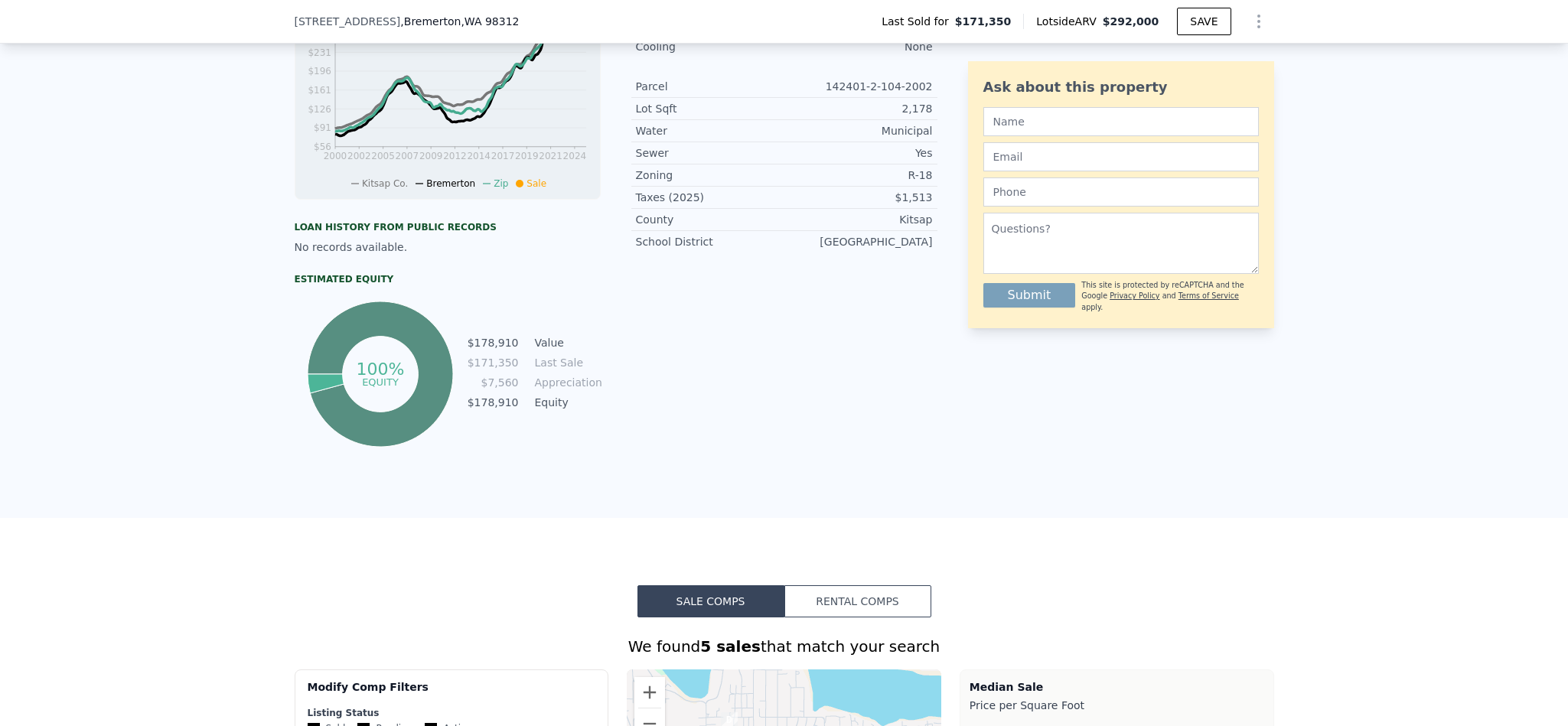
click at [921, 475] on div "LISTING & SALE HISTORY Sold 0 $ 171,350 Oct 19, 2023 Rent Sale Rent over time P…" at bounding box center [784, 170] width 1568 height 696
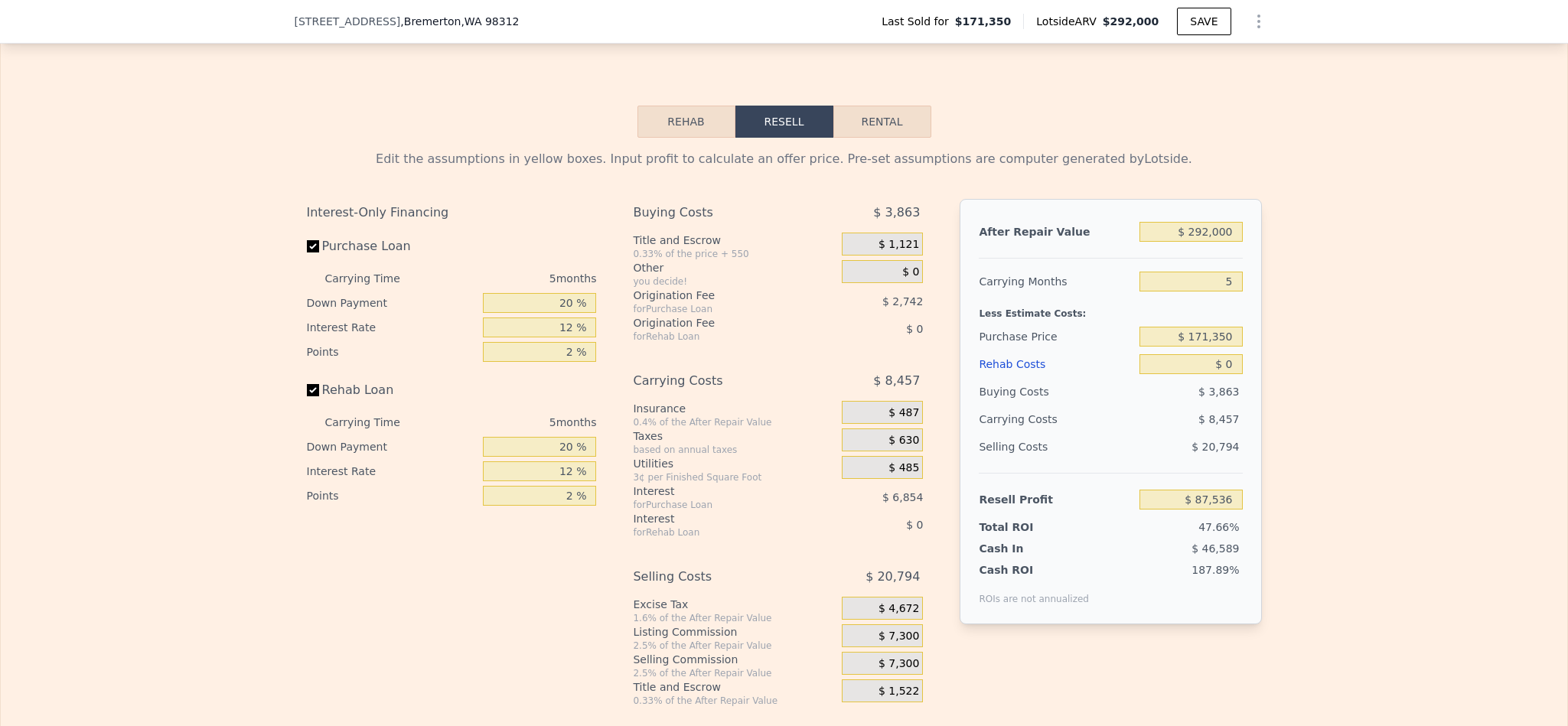
scroll to position [2175, 0]
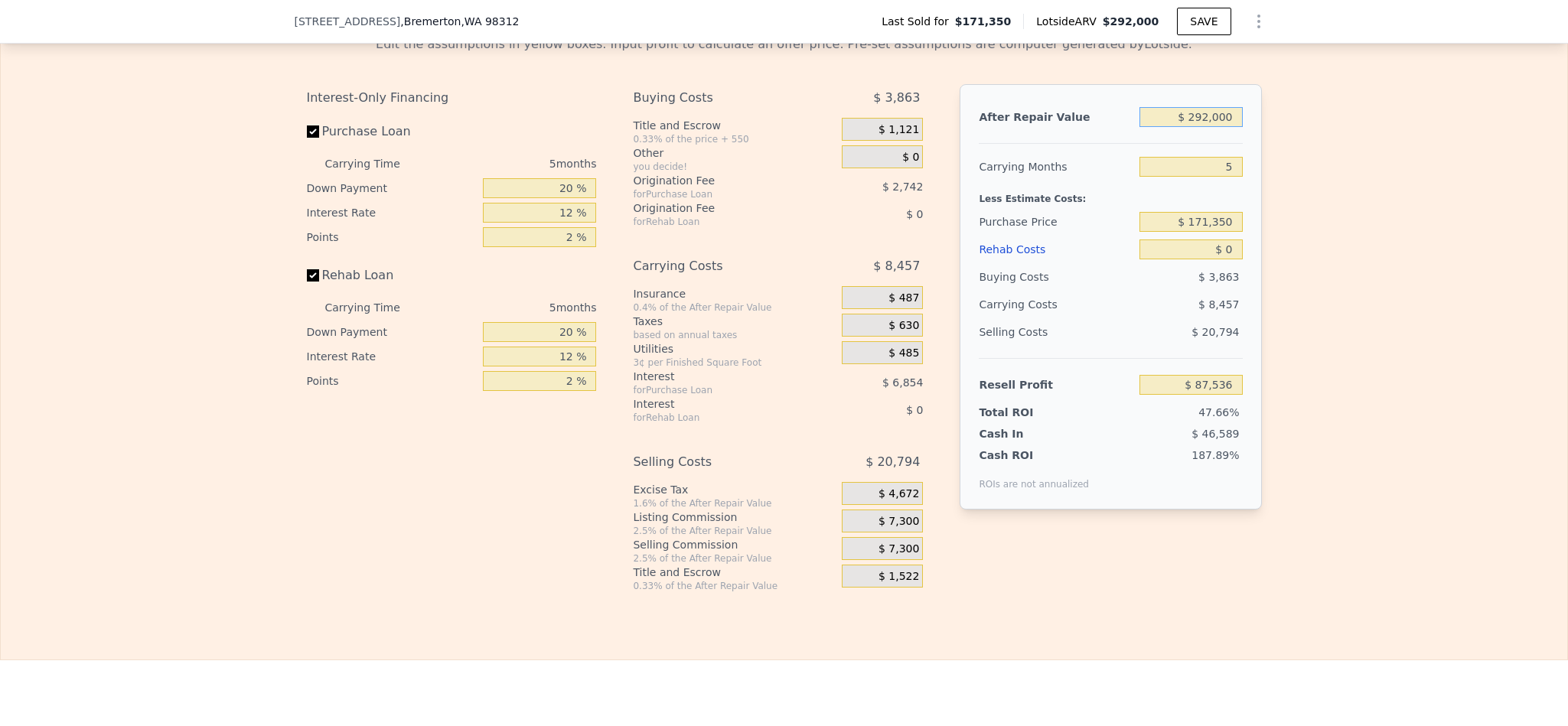
click at [1196, 127] on input "$ 292,000" at bounding box center [1191, 117] width 102 height 20
type input "$ 3"
type input "-$ 183,730"
type input "$ 292,000"
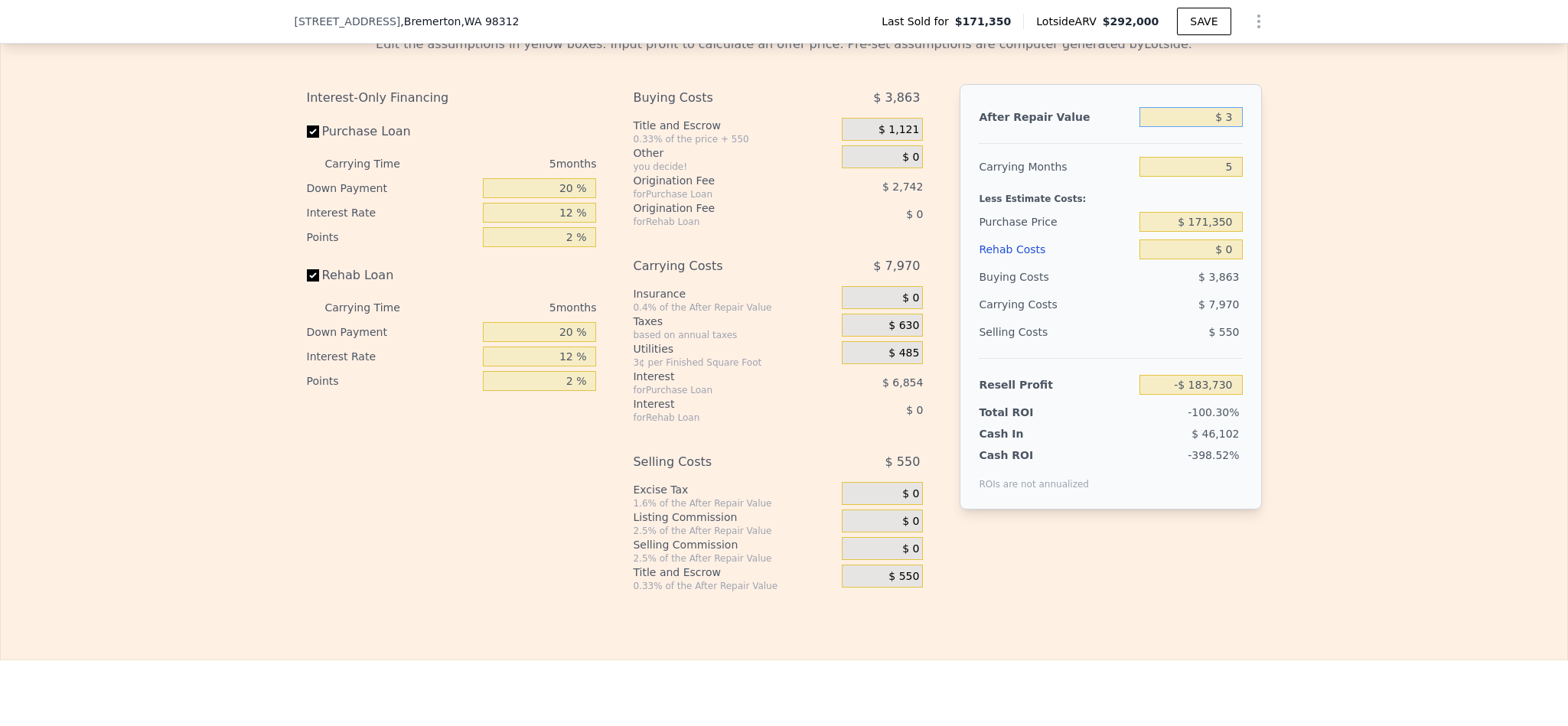
type input "$ 87,536"
type input "$ 2,920,005"
type input "$ 2,528,961"
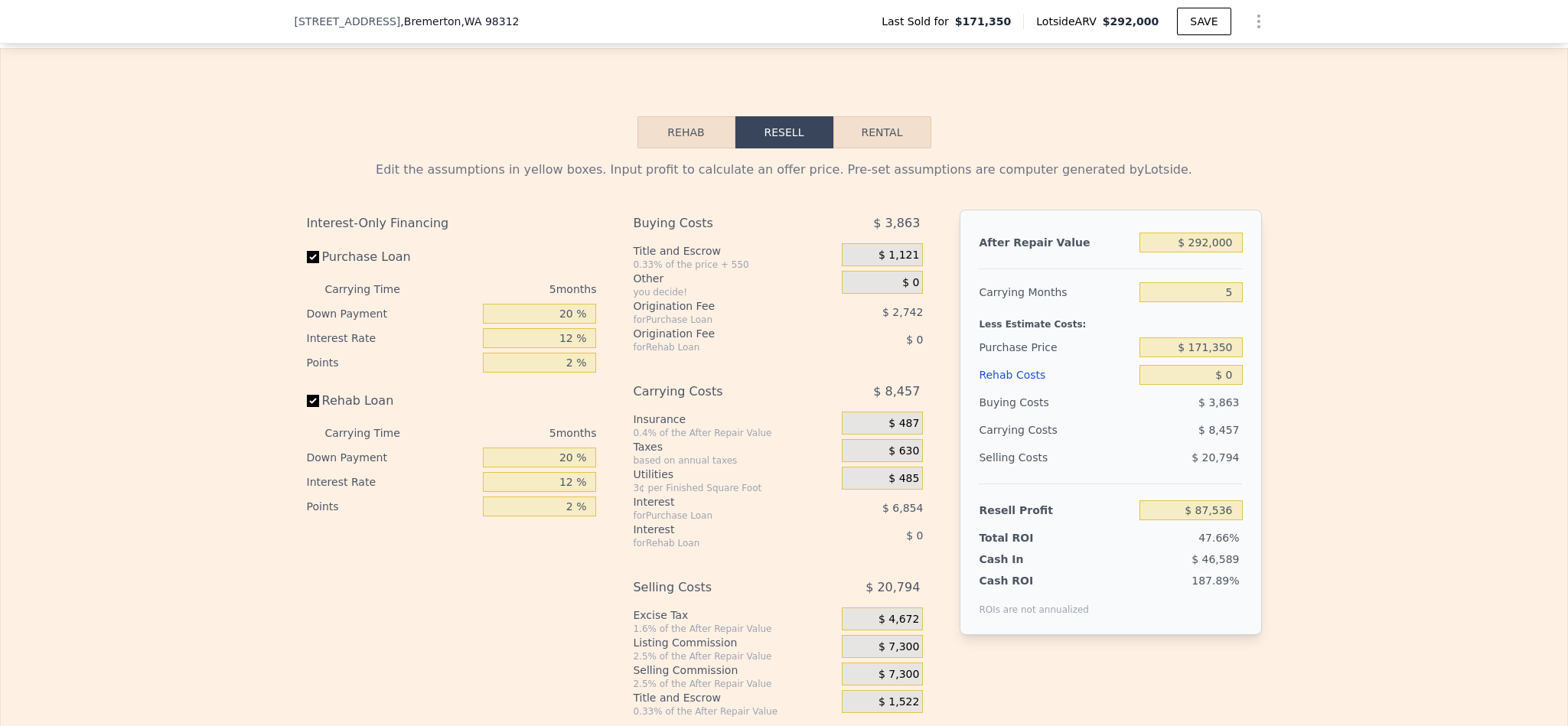
scroll to position [2175, 0]
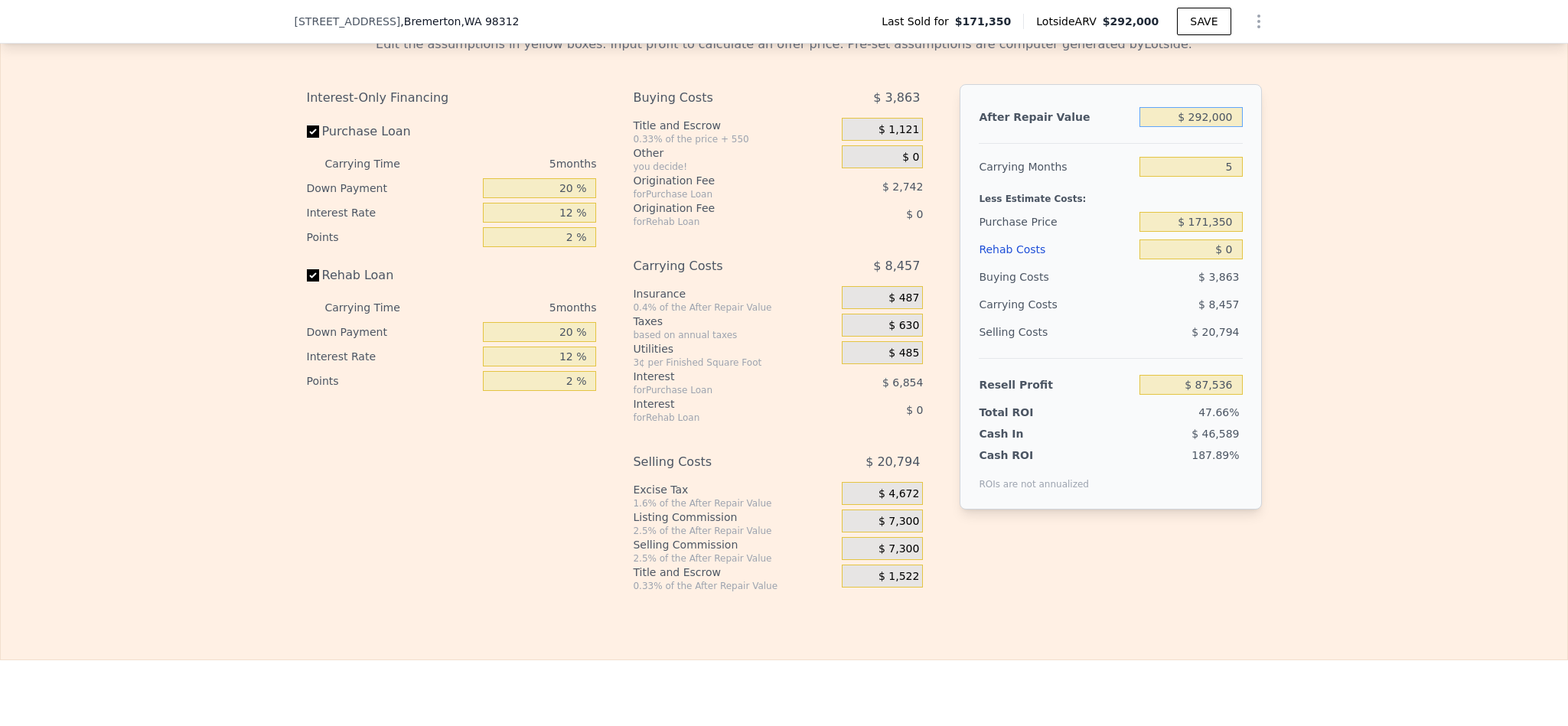
click at [1207, 127] on input "$ 292,000" at bounding box center [1191, 117] width 102 height 20
type input "$ 35"
type input "-$ 183,701"
type input "$ 350"
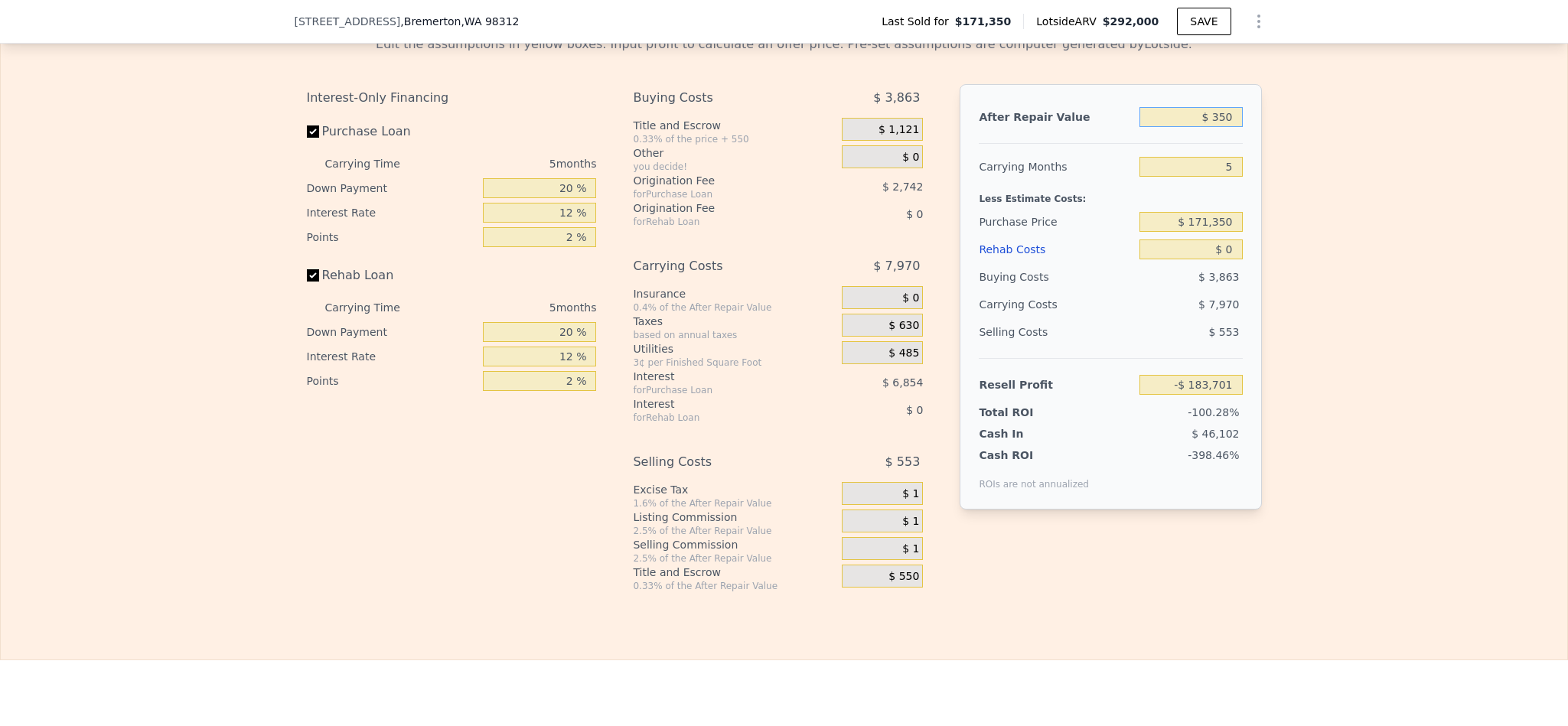
type input "-$ 183,409"
type input "$ 3,500"
type input "-$ 180,483"
type input "$ 35,000"
type input "-$ 151,218"
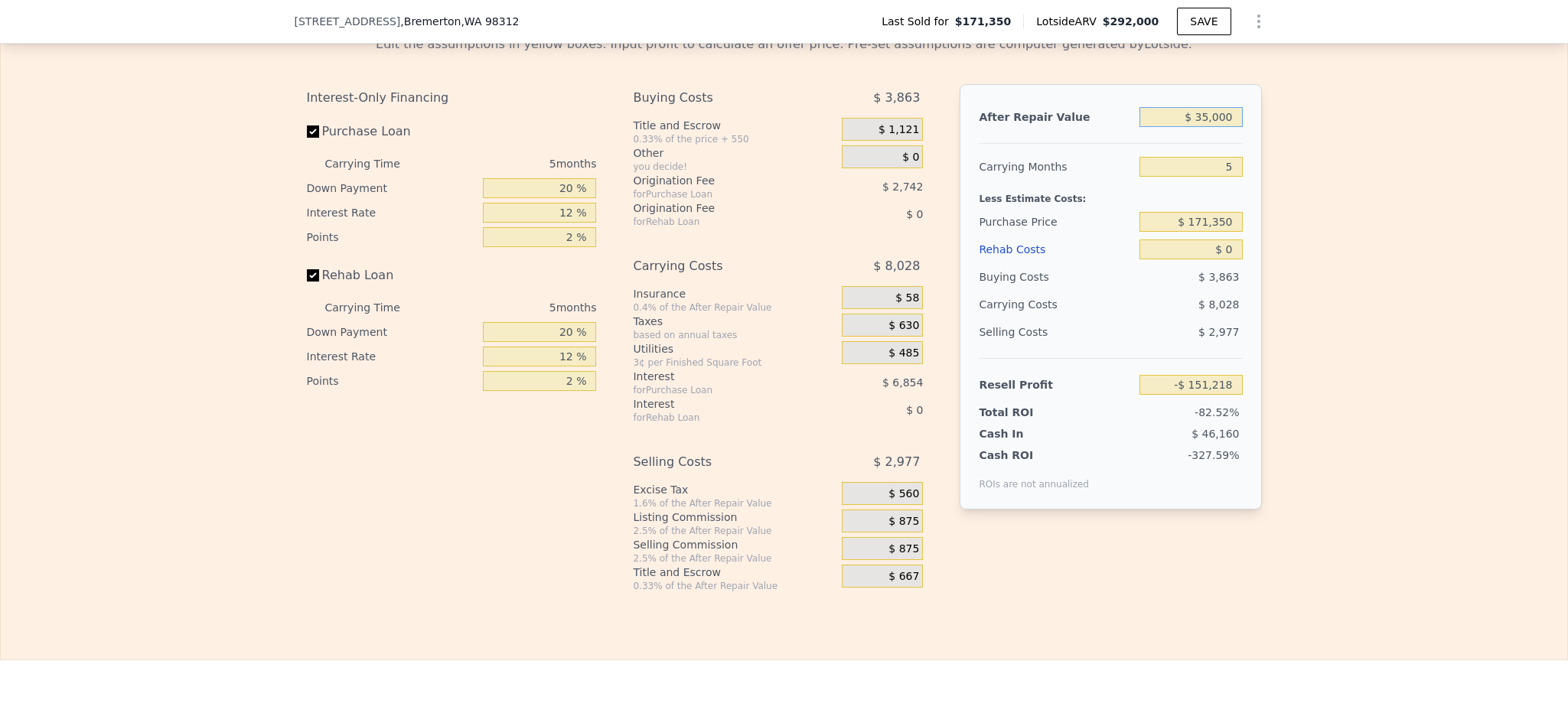
type input "$ 350,000"
type input "$ 141,418"
type input "$ 350,000"
click at [1299, 232] on div "Edit the assumptions in yellow boxes. Input profit to calculate an offer price.…" at bounding box center [784, 308] width 1566 height 569
click at [1206, 232] on input "$ 171,350" at bounding box center [1191, 222] width 102 height 20
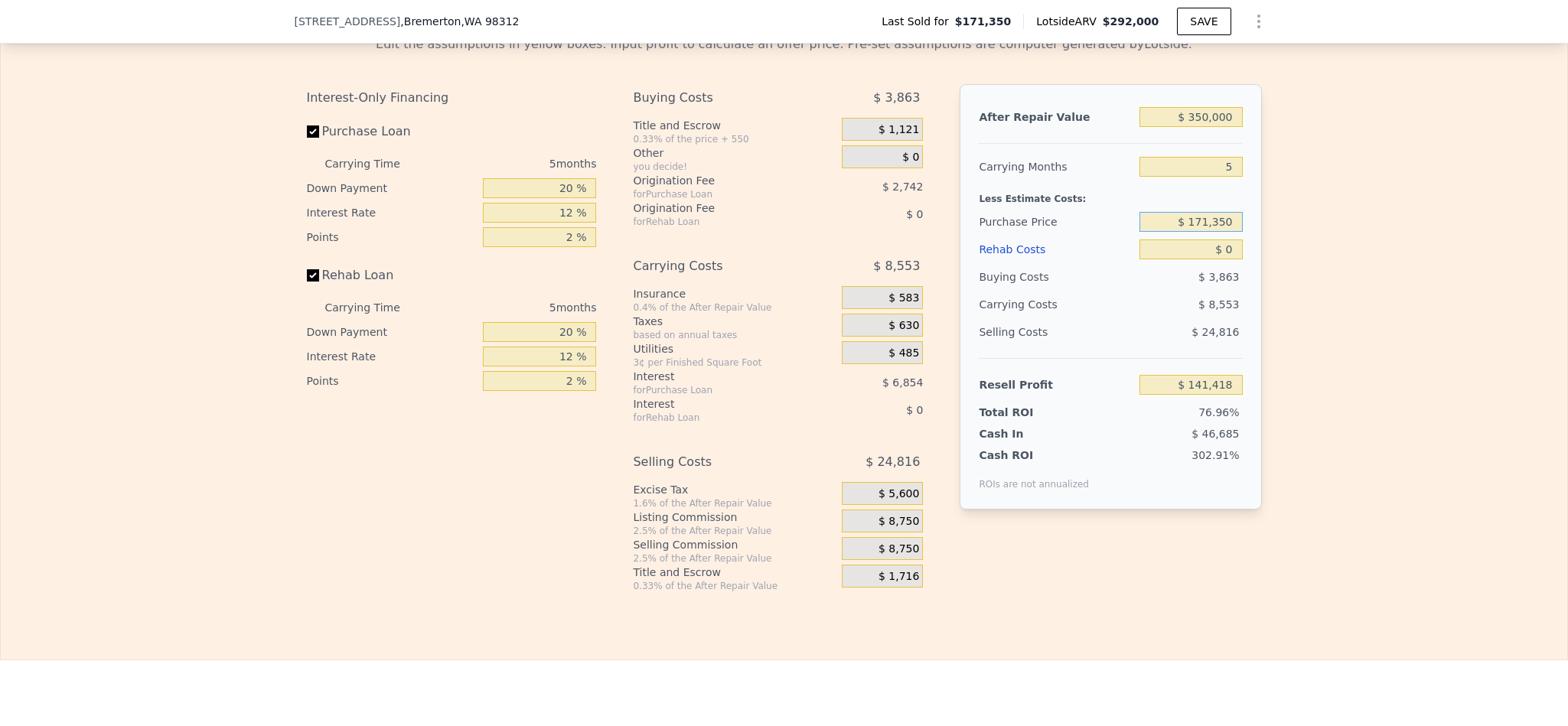
click at [1206, 232] on input "$ 171,350" at bounding box center [1191, 222] width 102 height 20
type input "$ 145,000"
click at [1357, 272] on div "Edit the assumptions in yellow boxes. Input profit to calculate an offer price.…" at bounding box center [784, 308] width 1566 height 569
type input "$ 169,333"
click at [1224, 259] on input "$ 0" at bounding box center [1191, 249] width 102 height 20
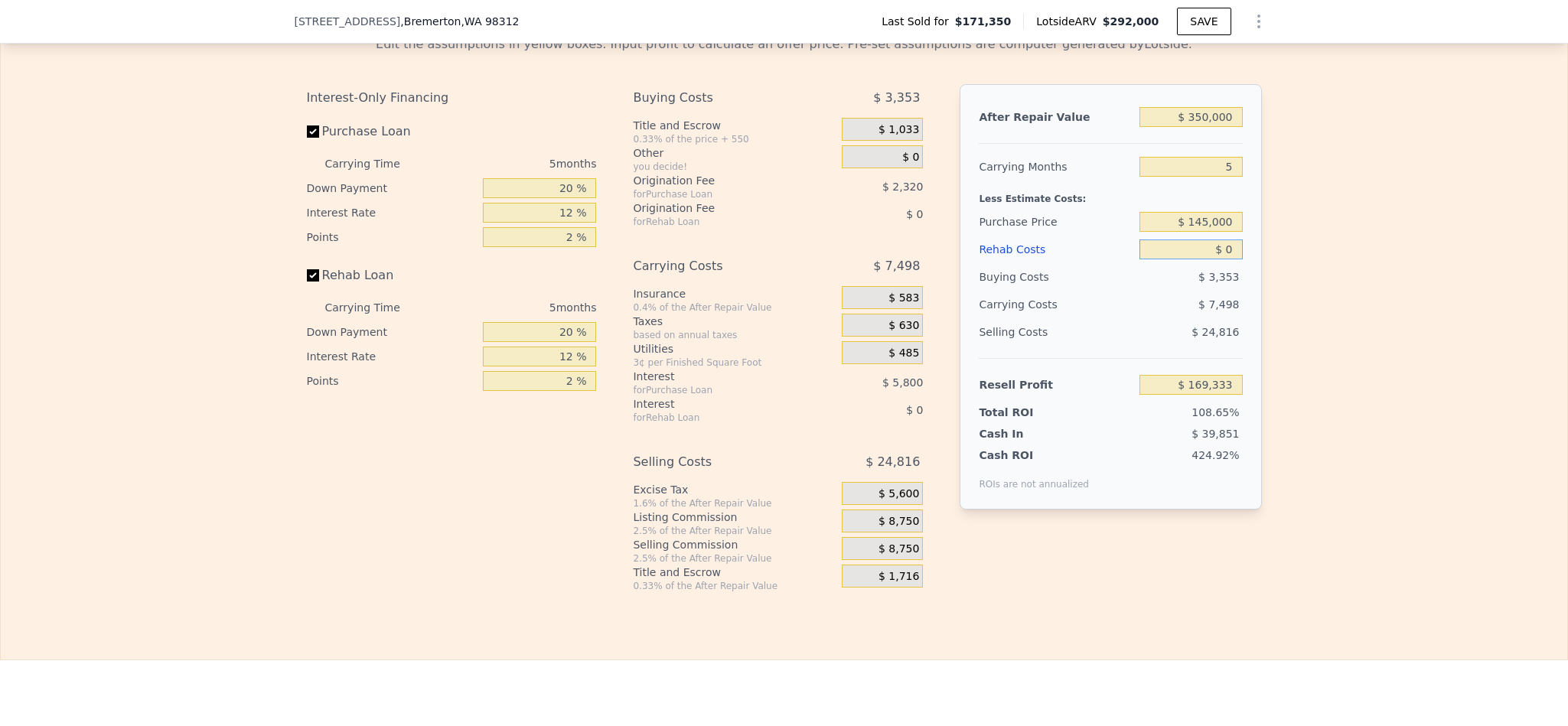
click at [1224, 259] on input "$ 0" at bounding box center [1191, 249] width 102 height 20
type input "$ 292,000"
type input "$ 87,536"
type input "$ 5"
type input "$ 87,531"
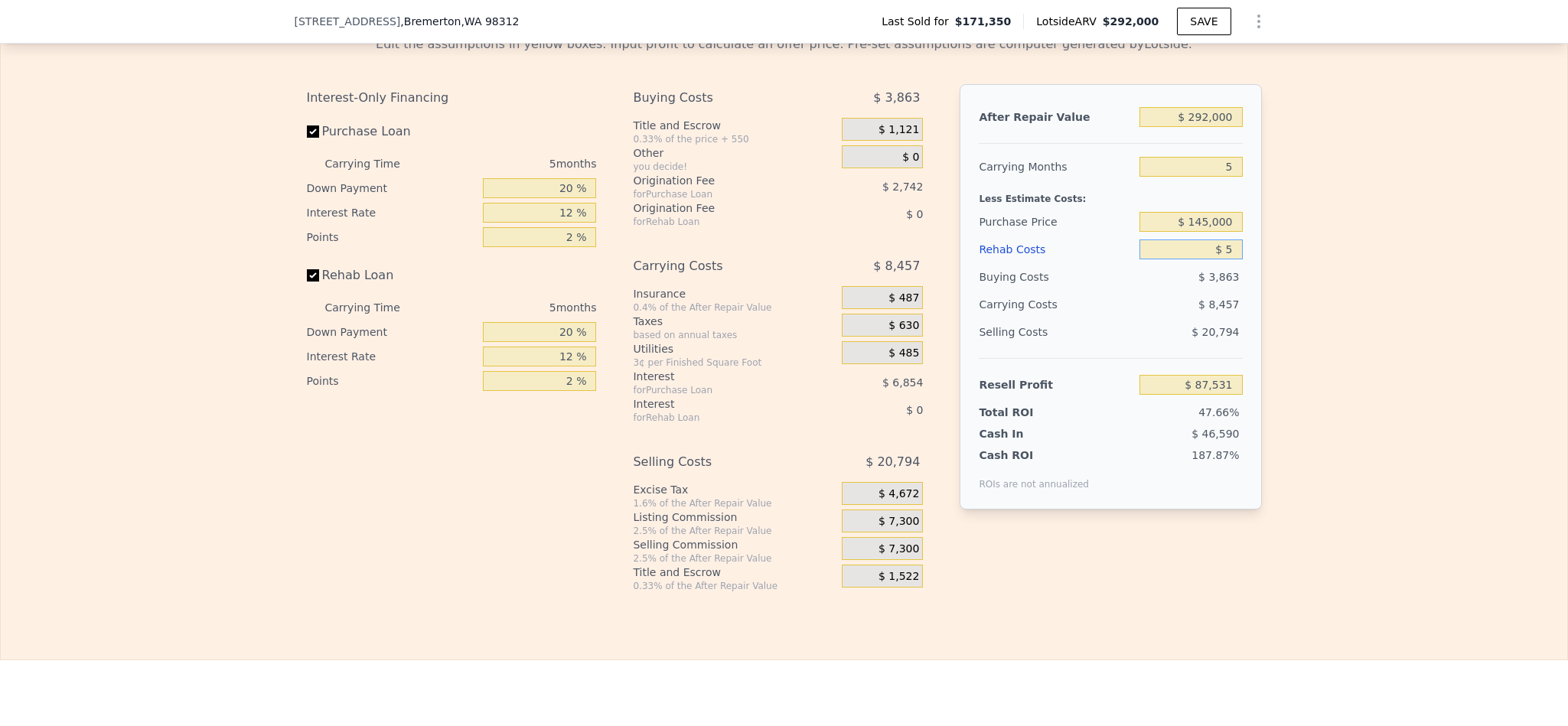
type input "$ 50"
type input "$ 87,485"
type input "$ 5"
type input "$ 87,531"
type input "$ 3"
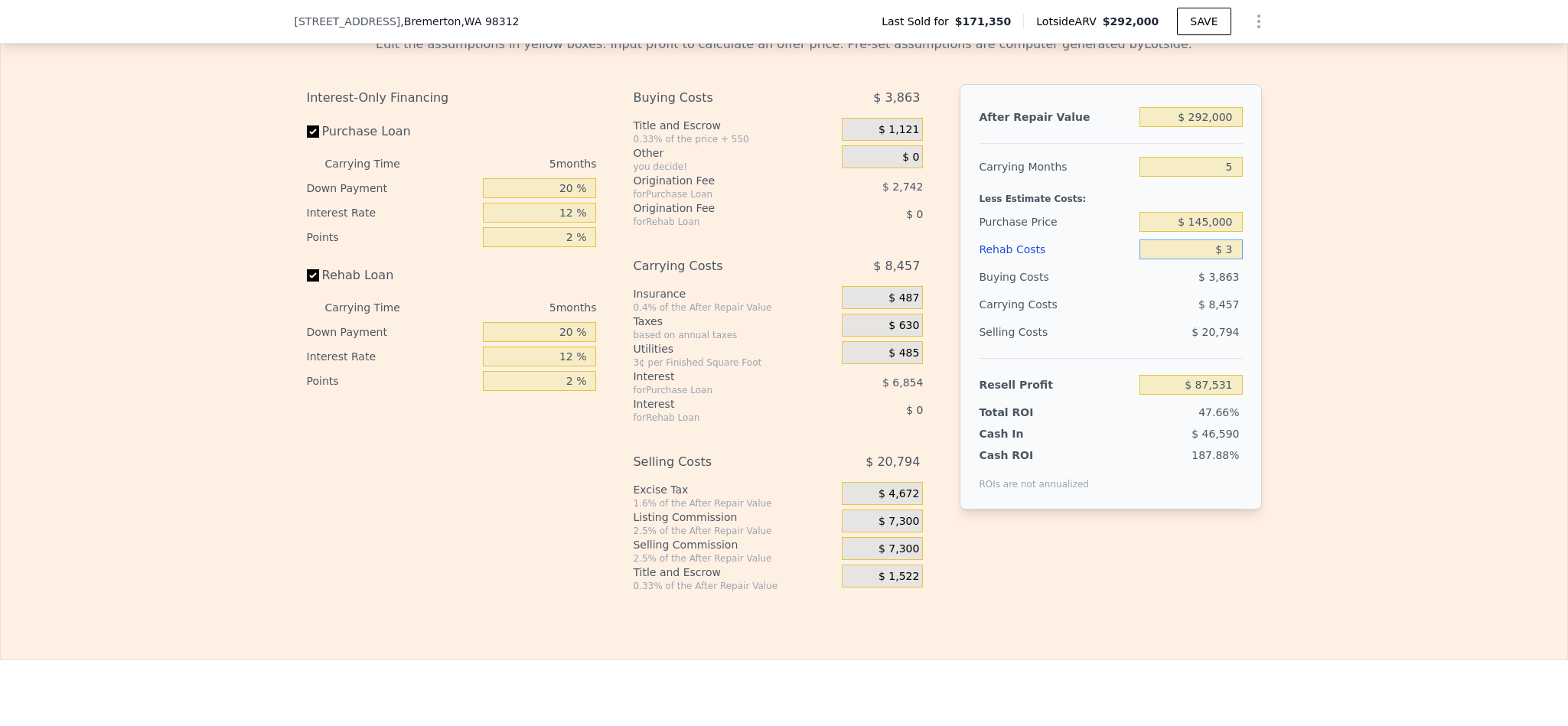
type input "$ 87,533"
type input "$ 30"
type input "$ 87,506"
type input "$ 300"
type input "$ 87,221"
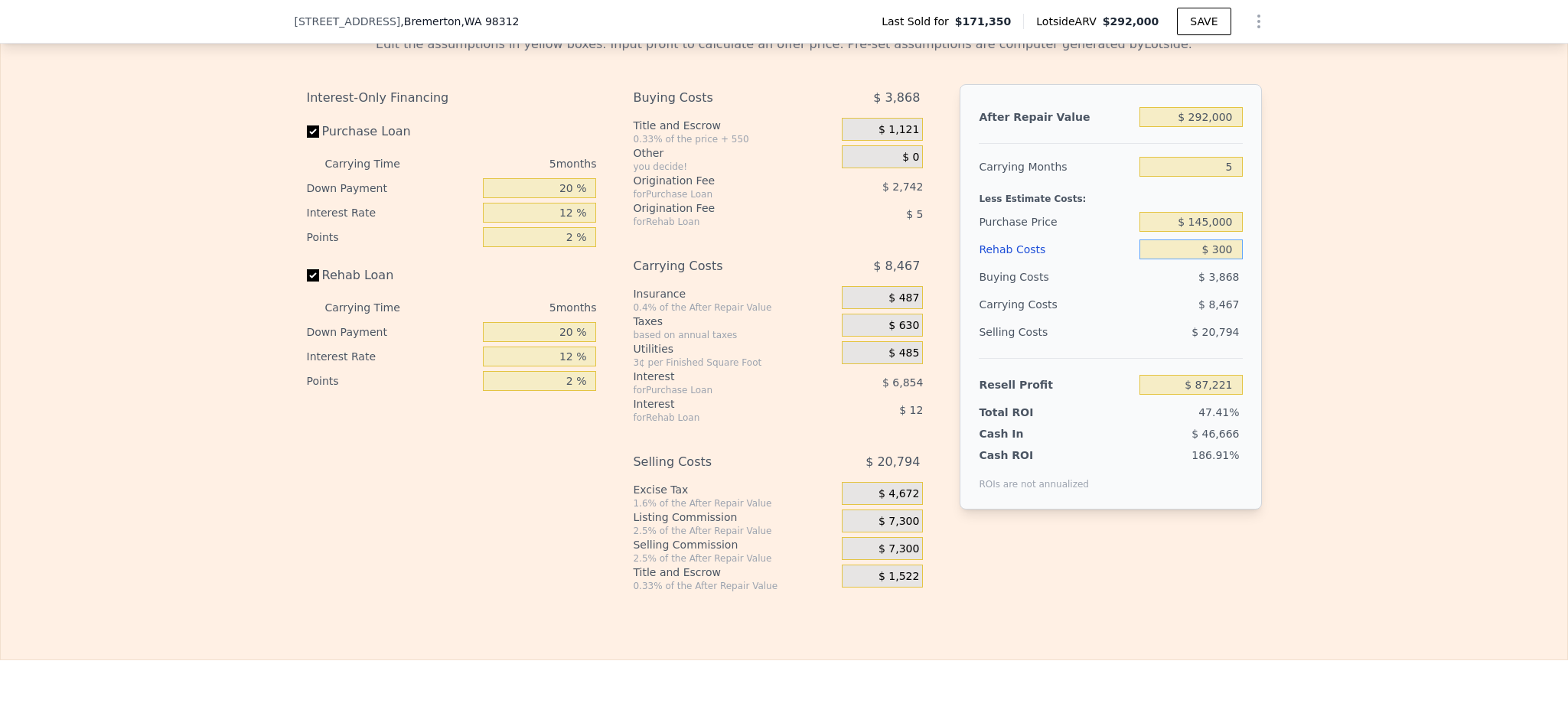
type input "$ 3,000"
type input "$ 84,368"
type input "$ 30,000"
type input "$ 55,856"
type input "$ 300,000"
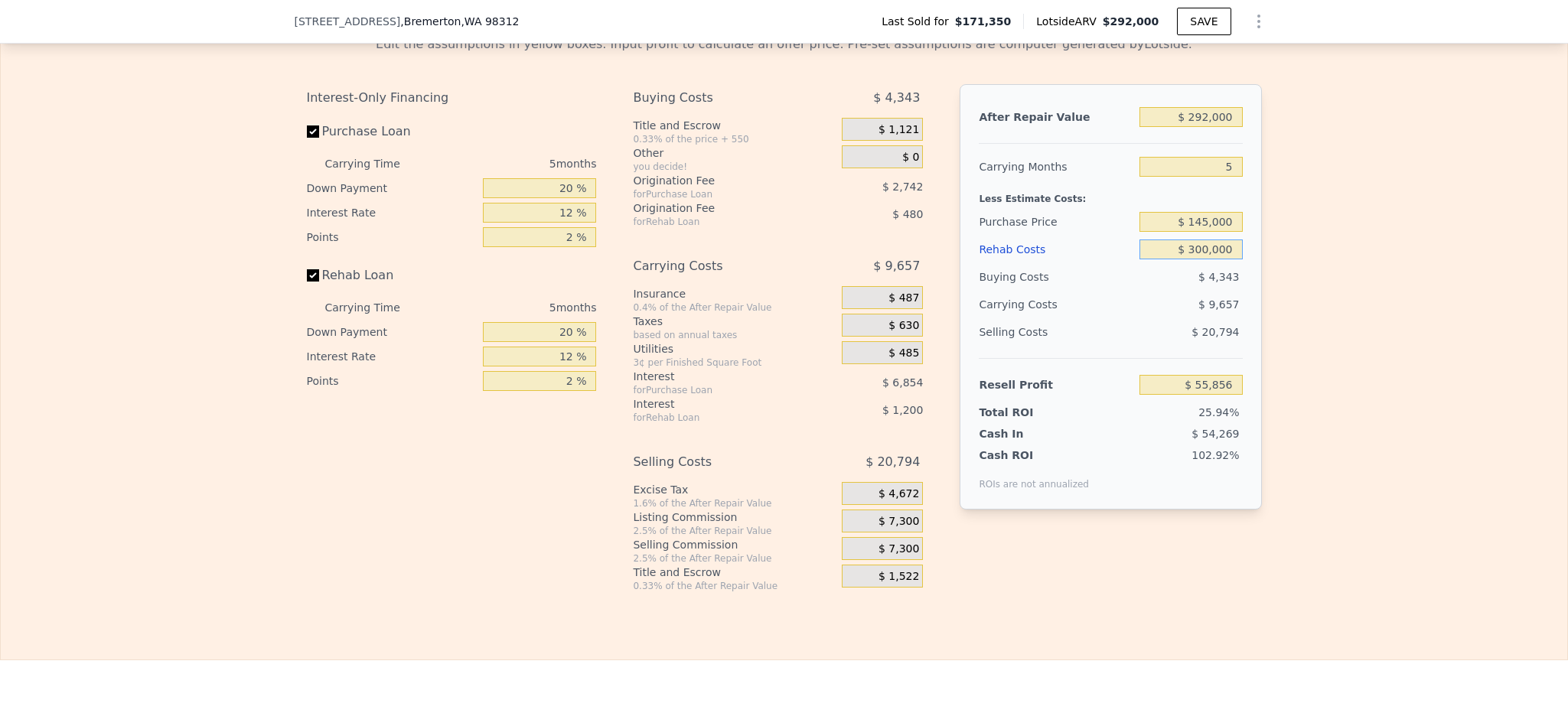
type input "-$ 229,264"
type input "$ 30,000"
type input "$ 55,856"
type input "$ 30,000"
click at [1445, 370] on div "Edit the assumptions in yellow boxes. Input profit to calculate an offer price.…" at bounding box center [784, 308] width 1566 height 569
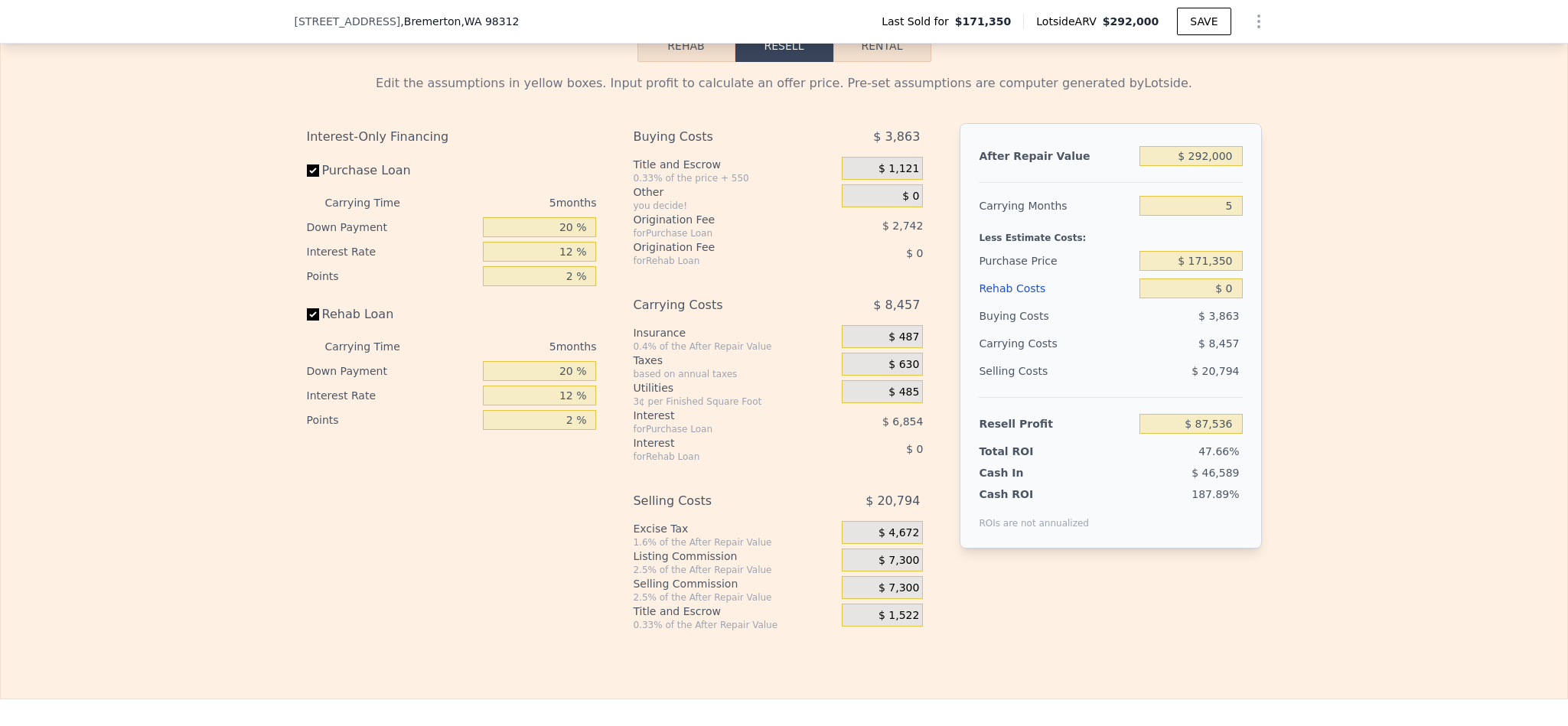
scroll to position [2175, 0]
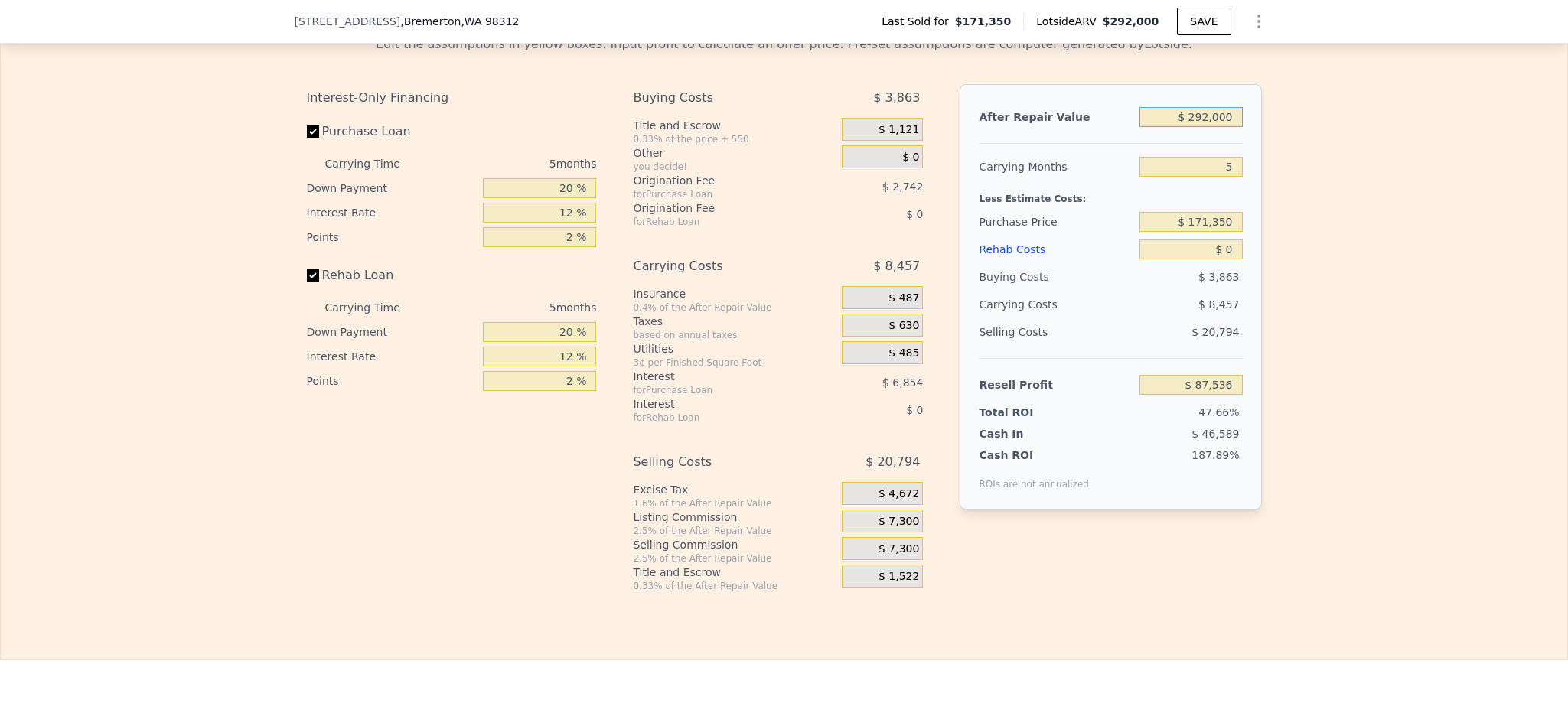
click at [1200, 127] on input "$ 292,000" at bounding box center [1191, 117] width 102 height 20
type input "$ 29"
type input "-$ 183,706"
type input "$ 29,002,000"
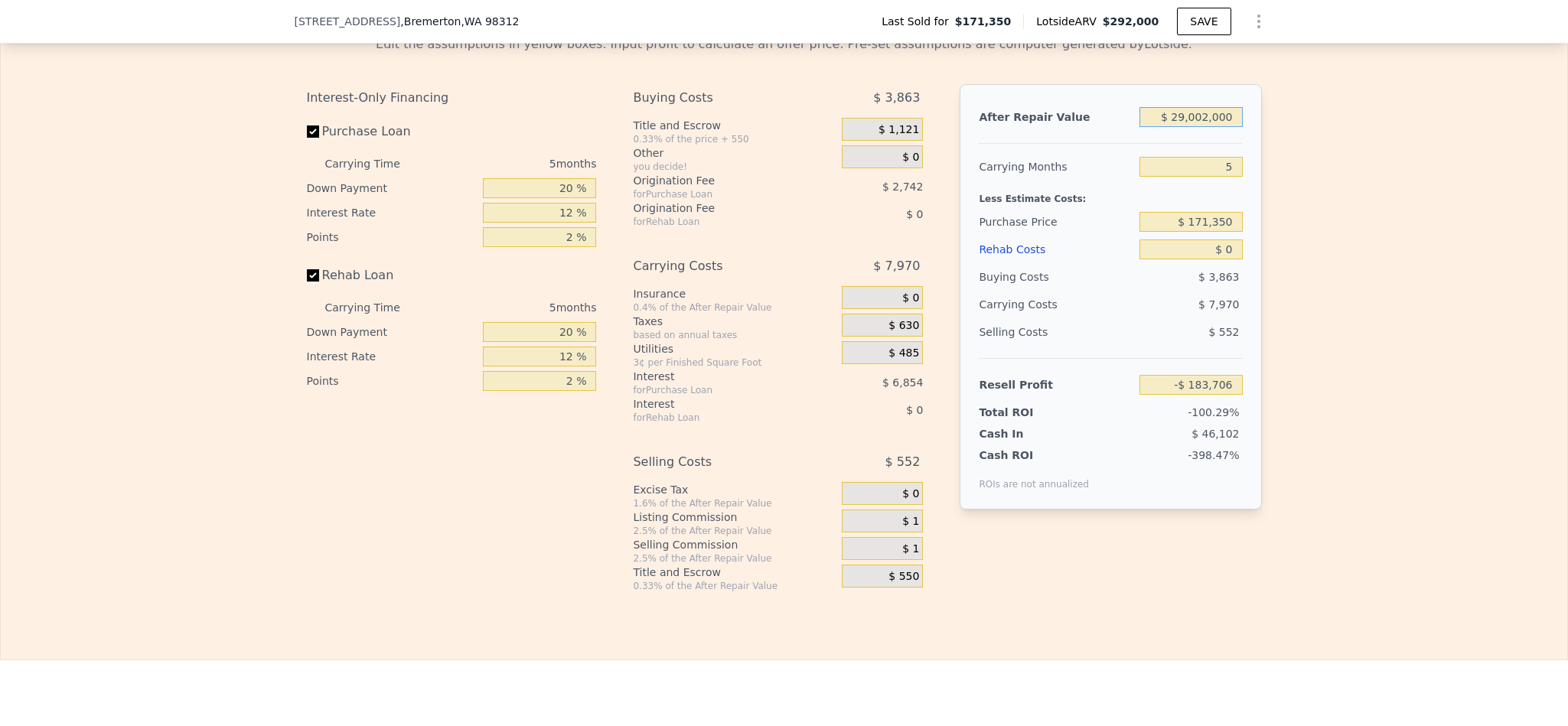
type input "$ 26,759,221"
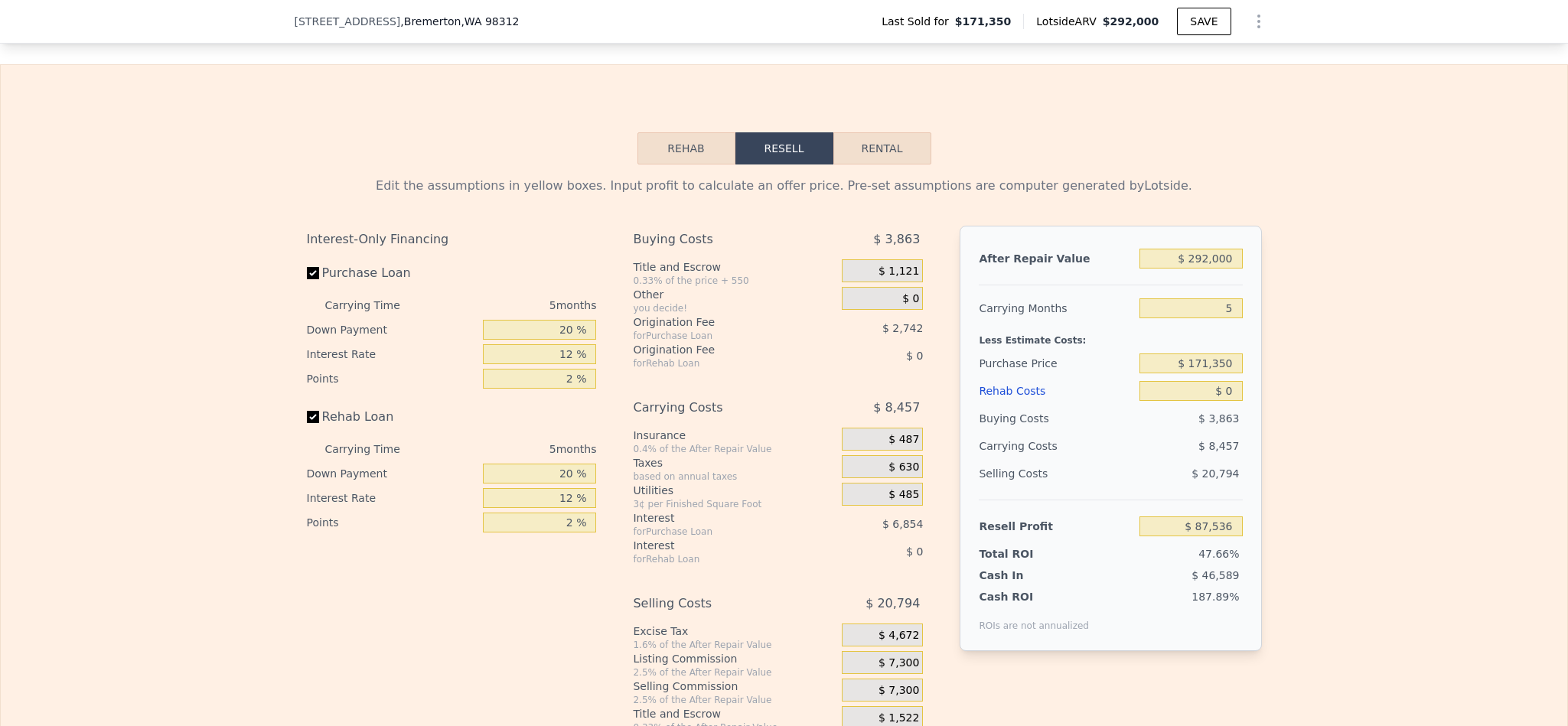
scroll to position [2180, 0]
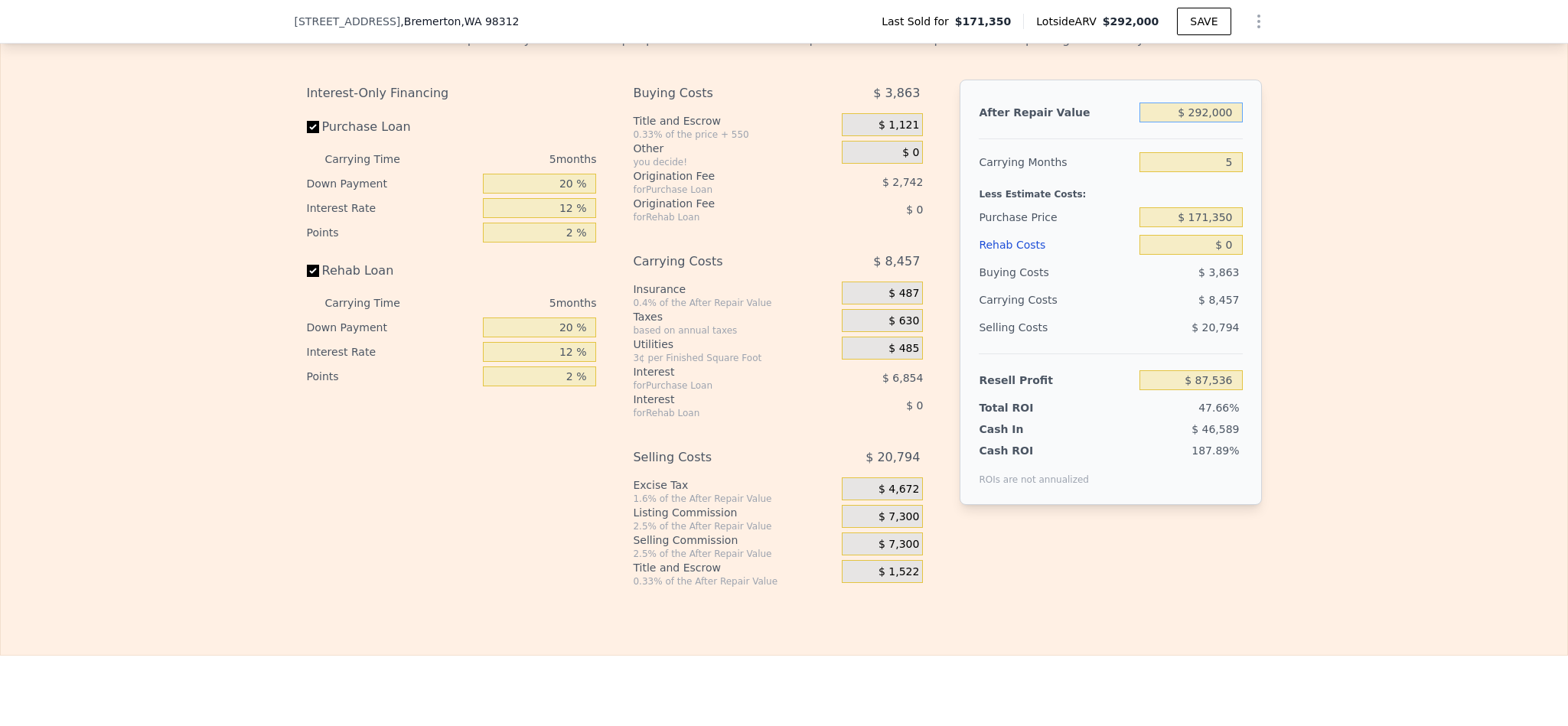
click at [1215, 123] on input "$ 292,000" at bounding box center [1191, 112] width 102 height 20
type input "$ 29"
type input "-$ 183,706"
type input "$ 290"
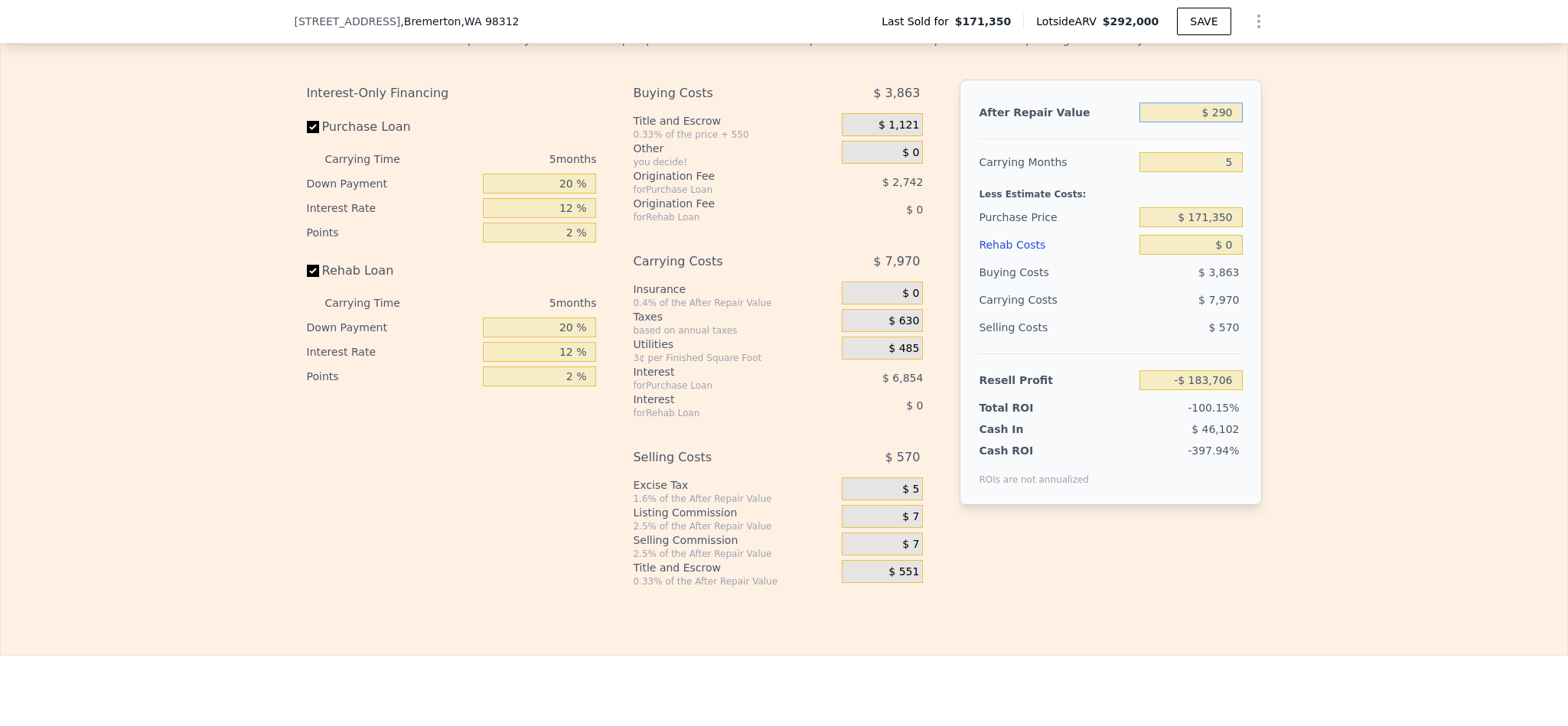
type input "-$ 183,463"
type input "$ 2,900"
type input "-$ 181,040"
type input "$ 29,000"
type input "-$ 156,792"
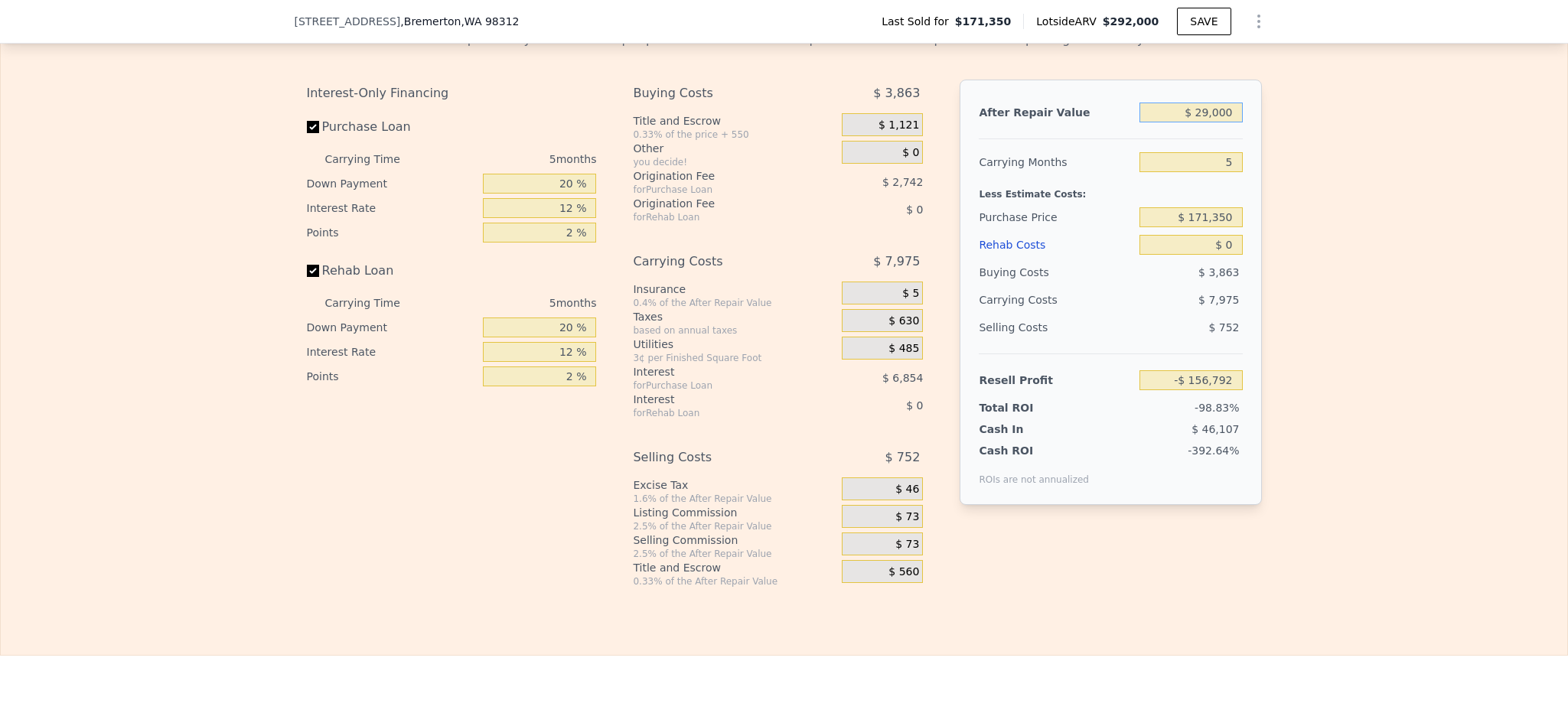
type input "$ 290,000"
type input "$ 85,678"
type input "$ 290,000"
type input "$ 145,000"
type input "$ 113,593"
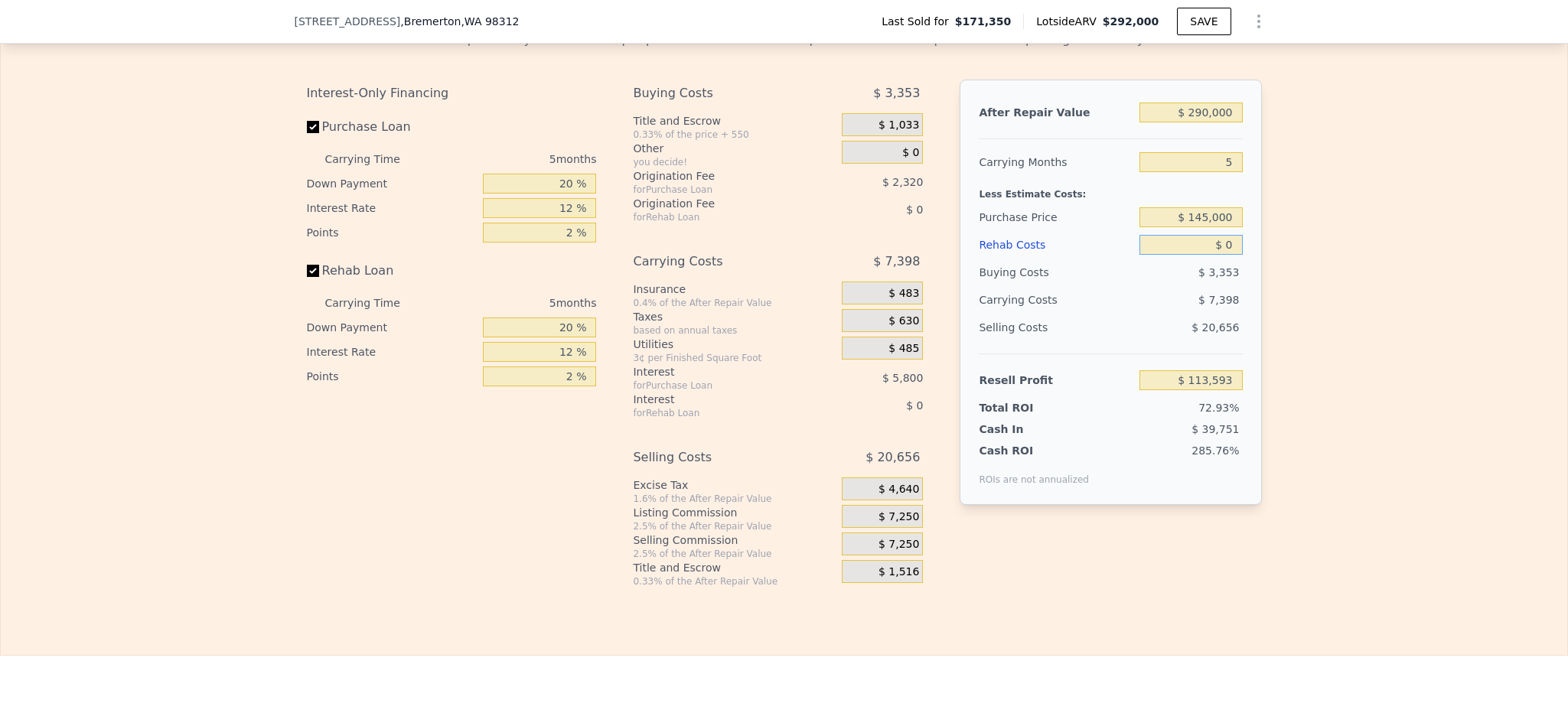
type input "$ 2"
type input "$ 113,591"
type input "$ 25"
type input "$ 113,568"
type input "$ 250"
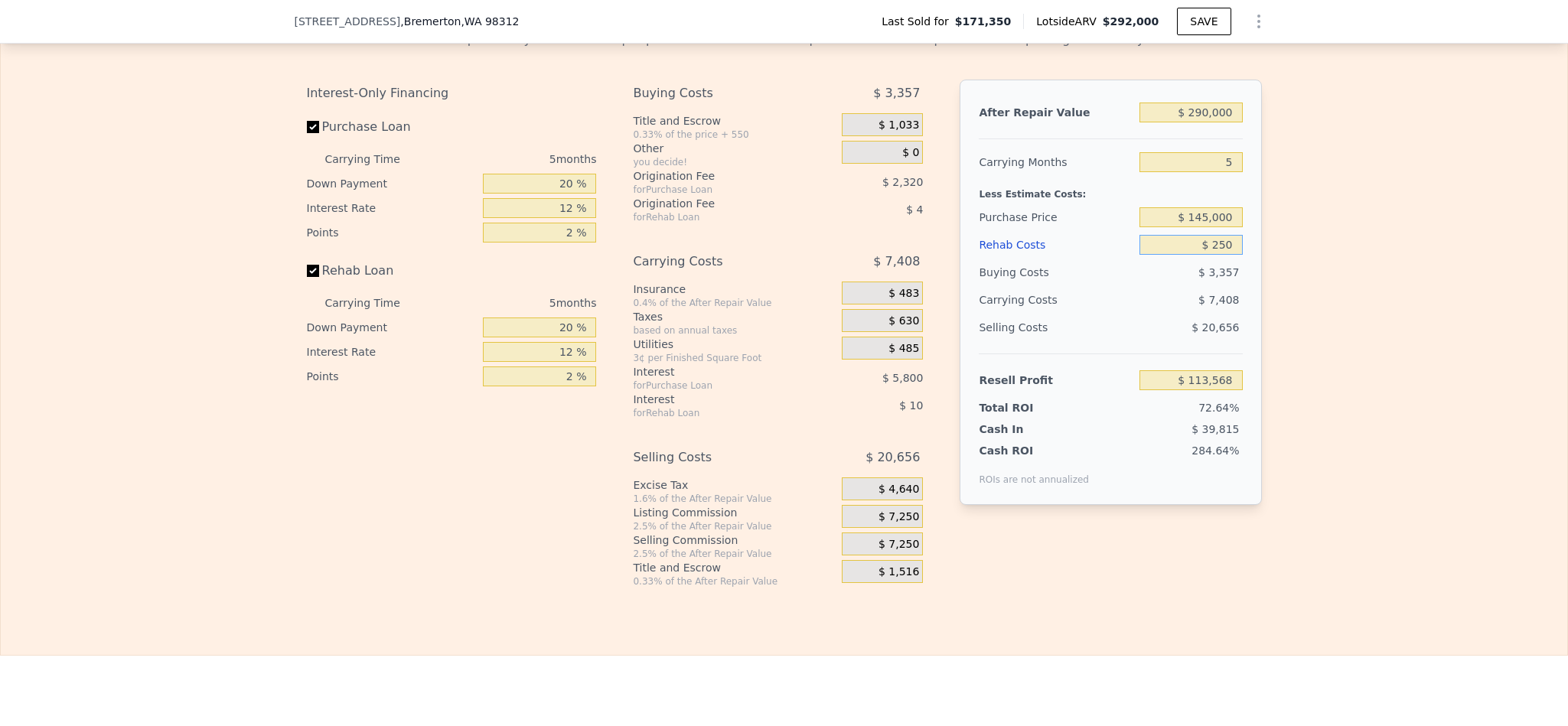
type input "$ 113,329"
type input "$ 2,500"
type input "$ 110,953"
type input "$ 25,000"
type input "$ 87,193"
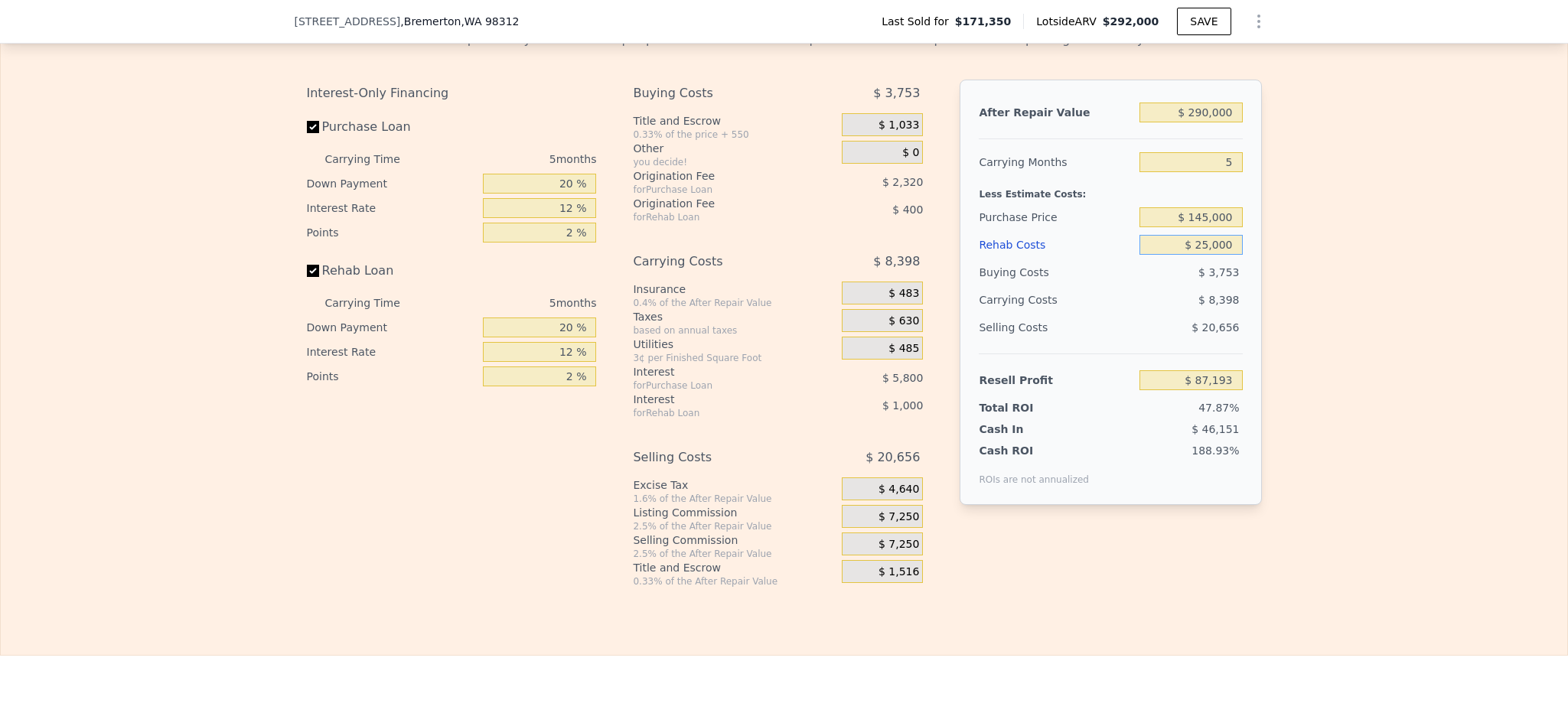
type input "$ 25,000"
drag, startPoint x: 552, startPoint y: 226, endPoint x: 527, endPoint y: 225, distance: 25.0
click at [527, 193] on input "20 %" at bounding box center [539, 183] width 113 height 20
type input "10 %"
type input "$ 86,178"
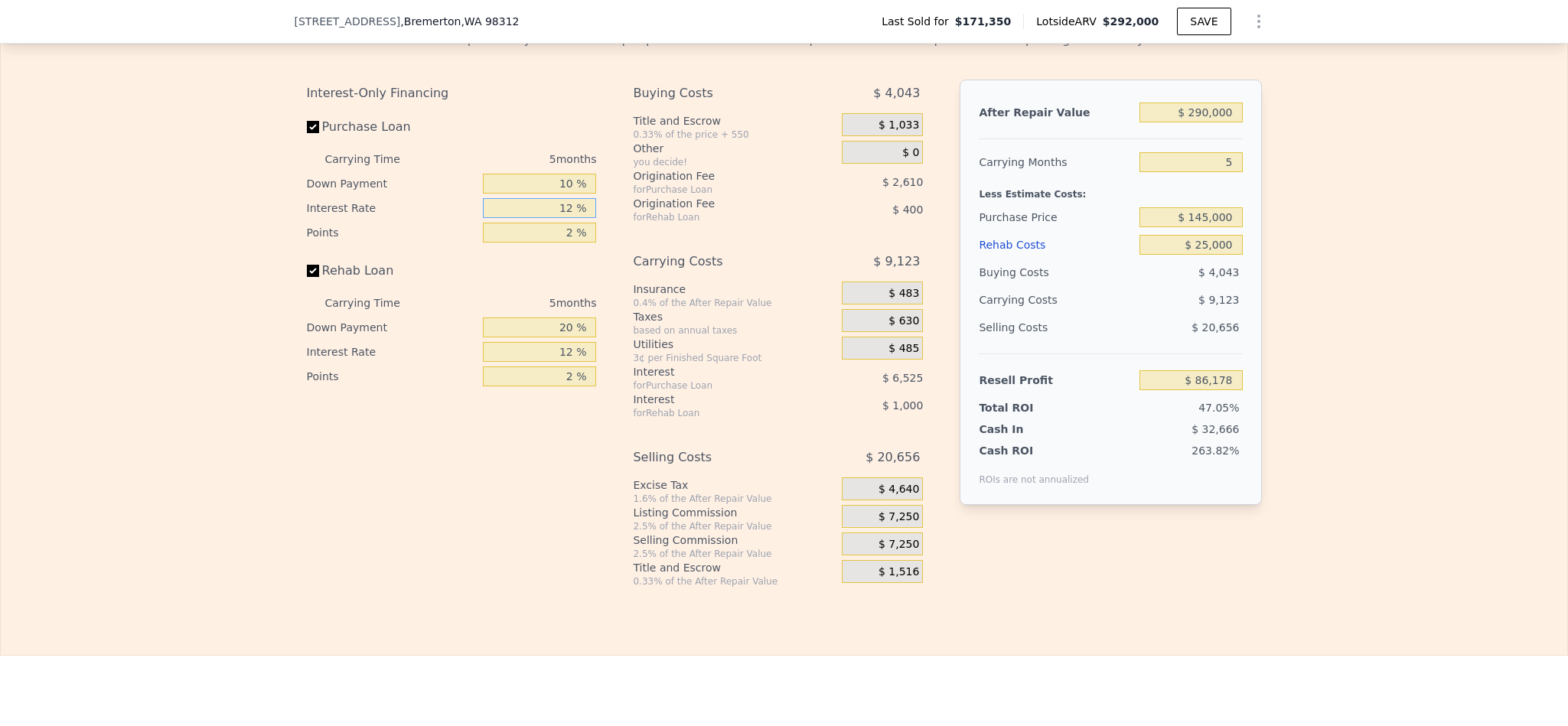
type input "1 %"
type input "$ 92,158"
type input "10 %"
type input "$ 87,263"
type input "10.5 %"
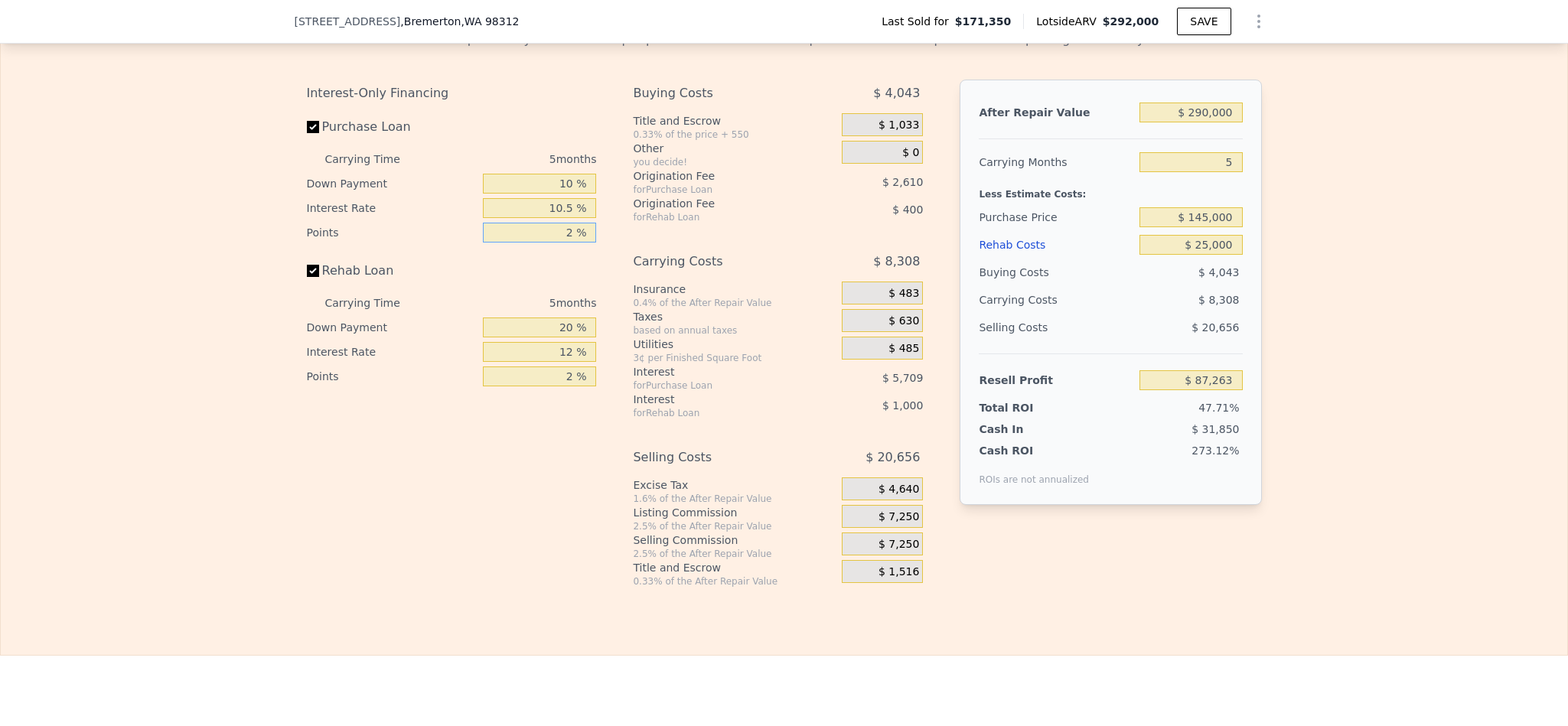
type input "$ 86,993"
type input "1 %"
type input "$ 88,298"
type input "1.5 %"
type input "$ 87,645"
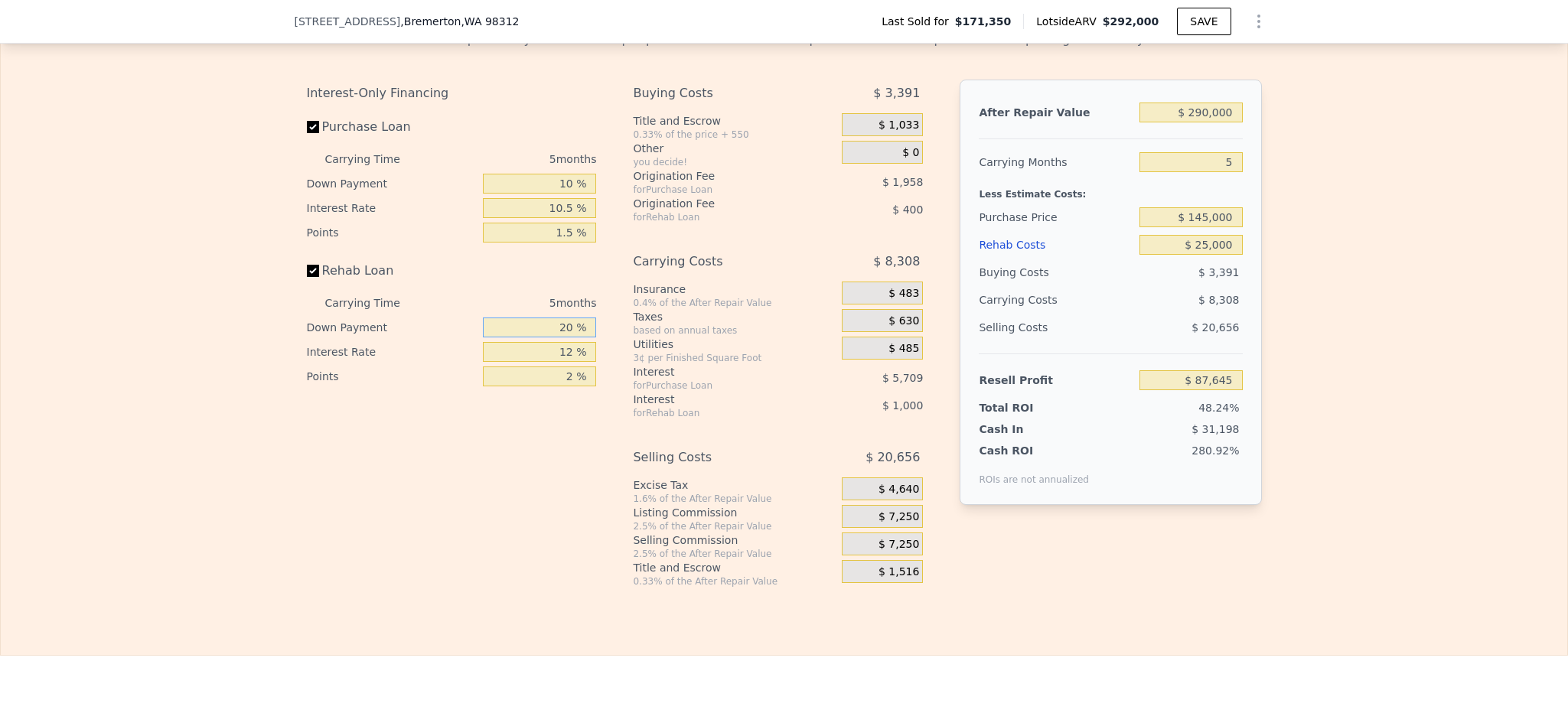
type input "1 %"
type input "$ 87,310"
type input "10 %"
type input "$ 87,470"
type input "1 %"
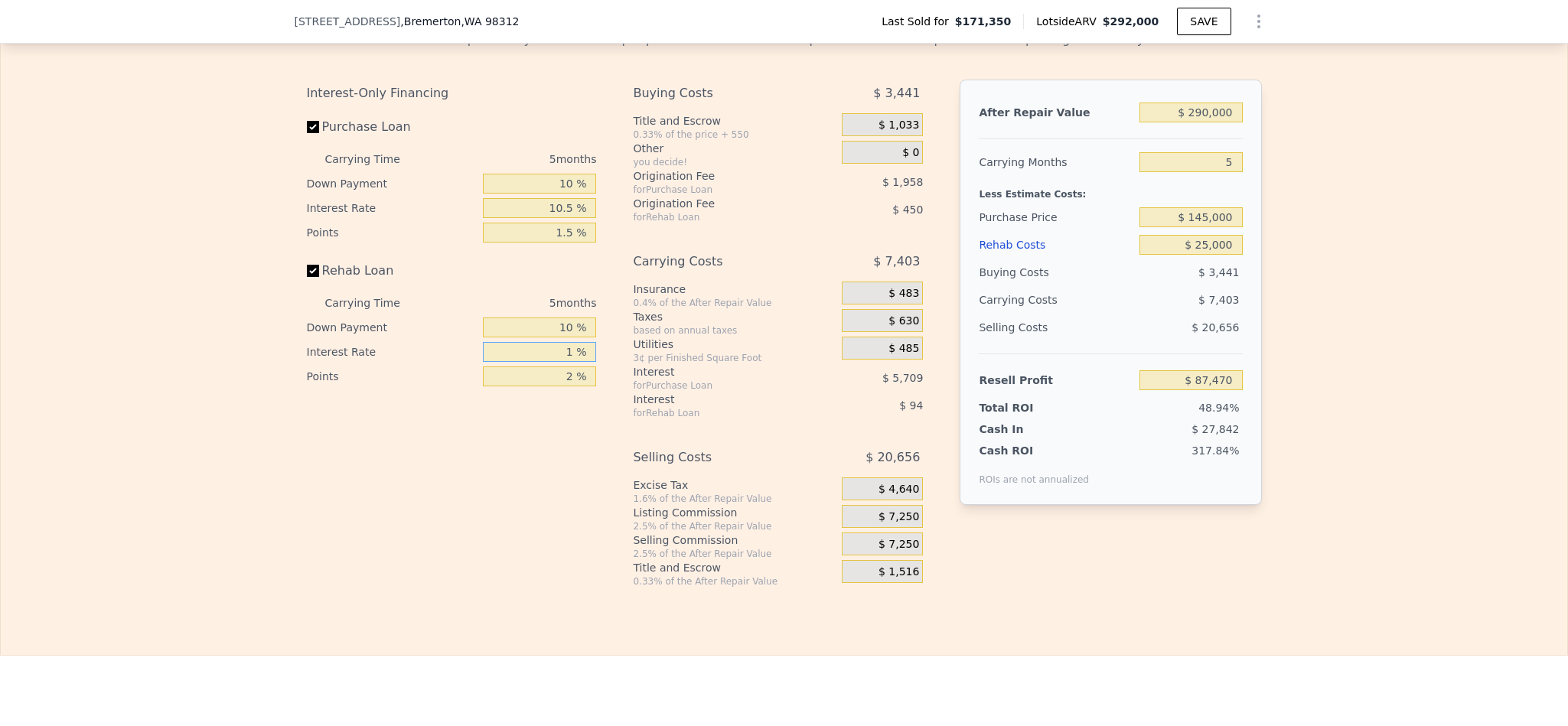
type input "$ 88,500"
type input "10 %"
type input "$ 87,655"
type input "10.5 %"
type input "$ 87,610"
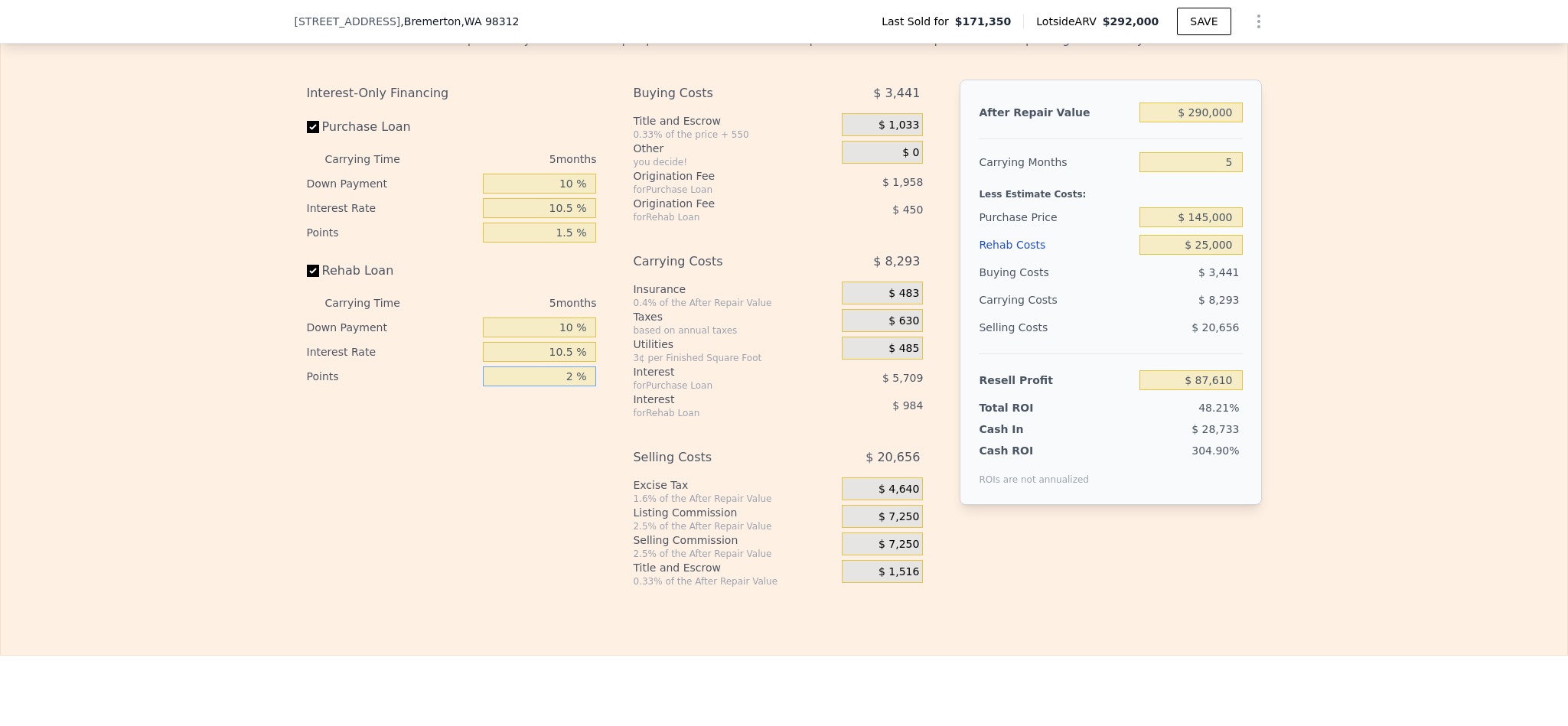
type input "1 %"
type input "$ 87,835"
type input "1.5 %"
type input "$ 87,722"
type input "1.5 %"
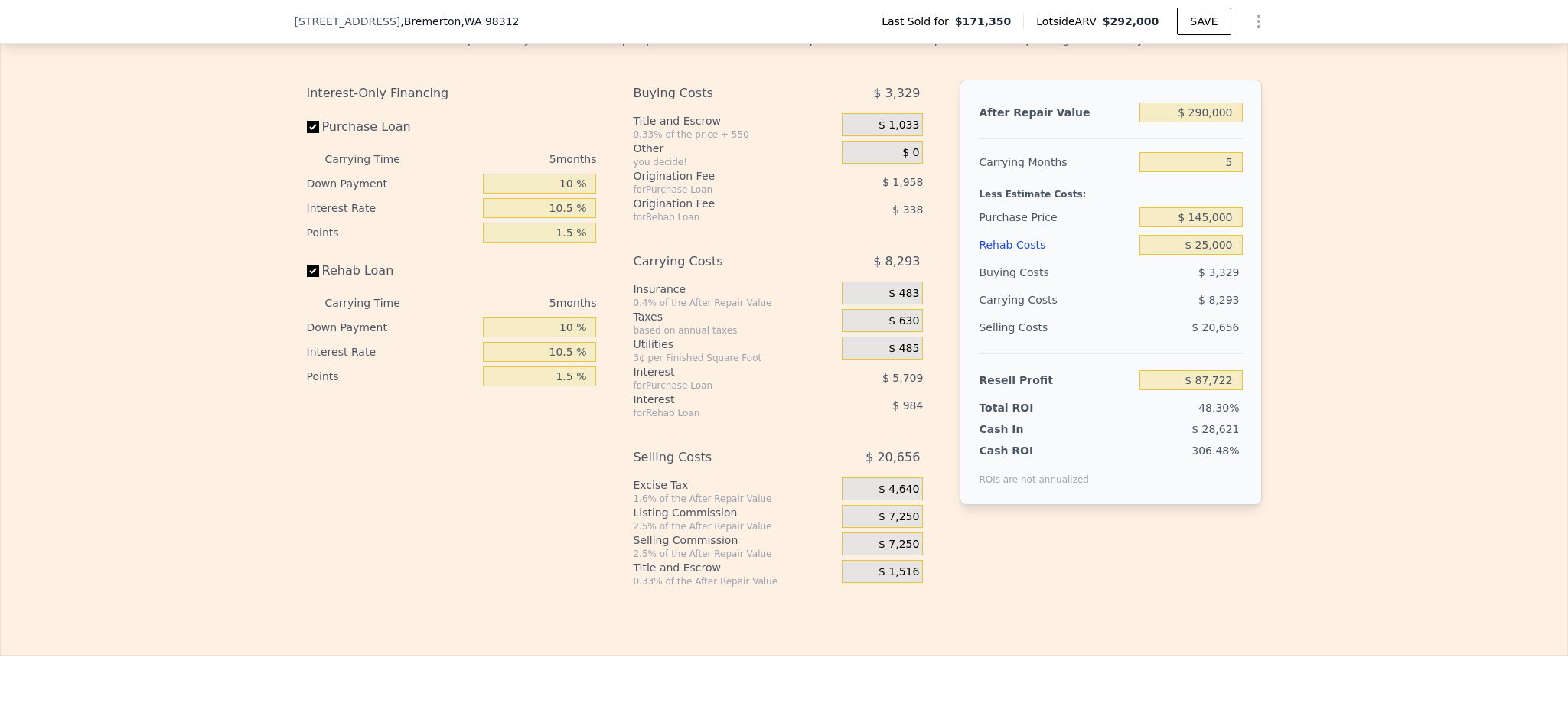
click at [903, 524] on span "$ 7,250" at bounding box center [899, 517] width 41 height 14
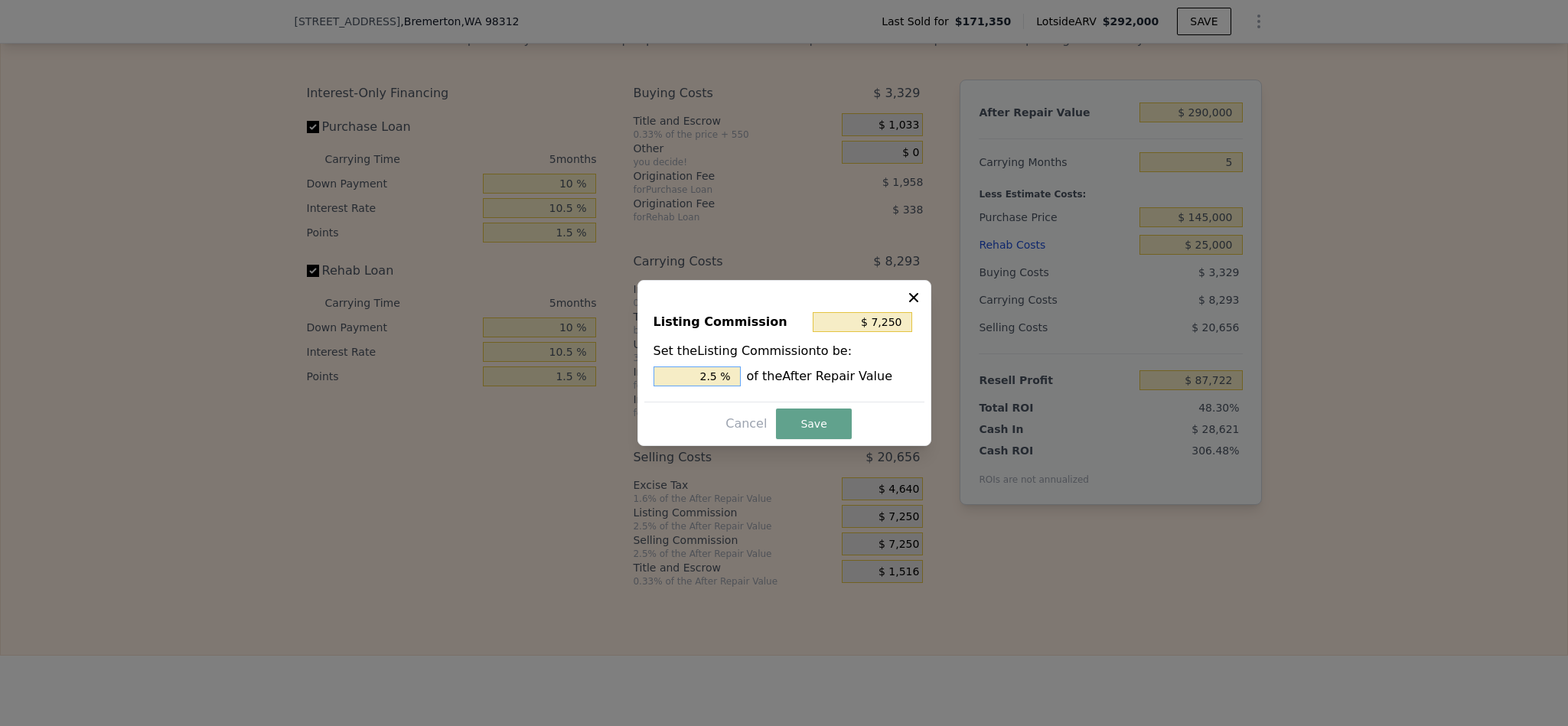
drag, startPoint x: 709, startPoint y: 374, endPoint x: 609, endPoint y: 375, distance: 100.0
click at [609, 375] on div "​ Listing Commission $ 7,250 Set the Listing Commission to be: 2.5 % of the Aft…" at bounding box center [784, 363] width 1568 height 726
type input "$ 4,350"
type input "1.5 %"
click at [813, 412] on button "Save" at bounding box center [813, 424] width 75 height 31
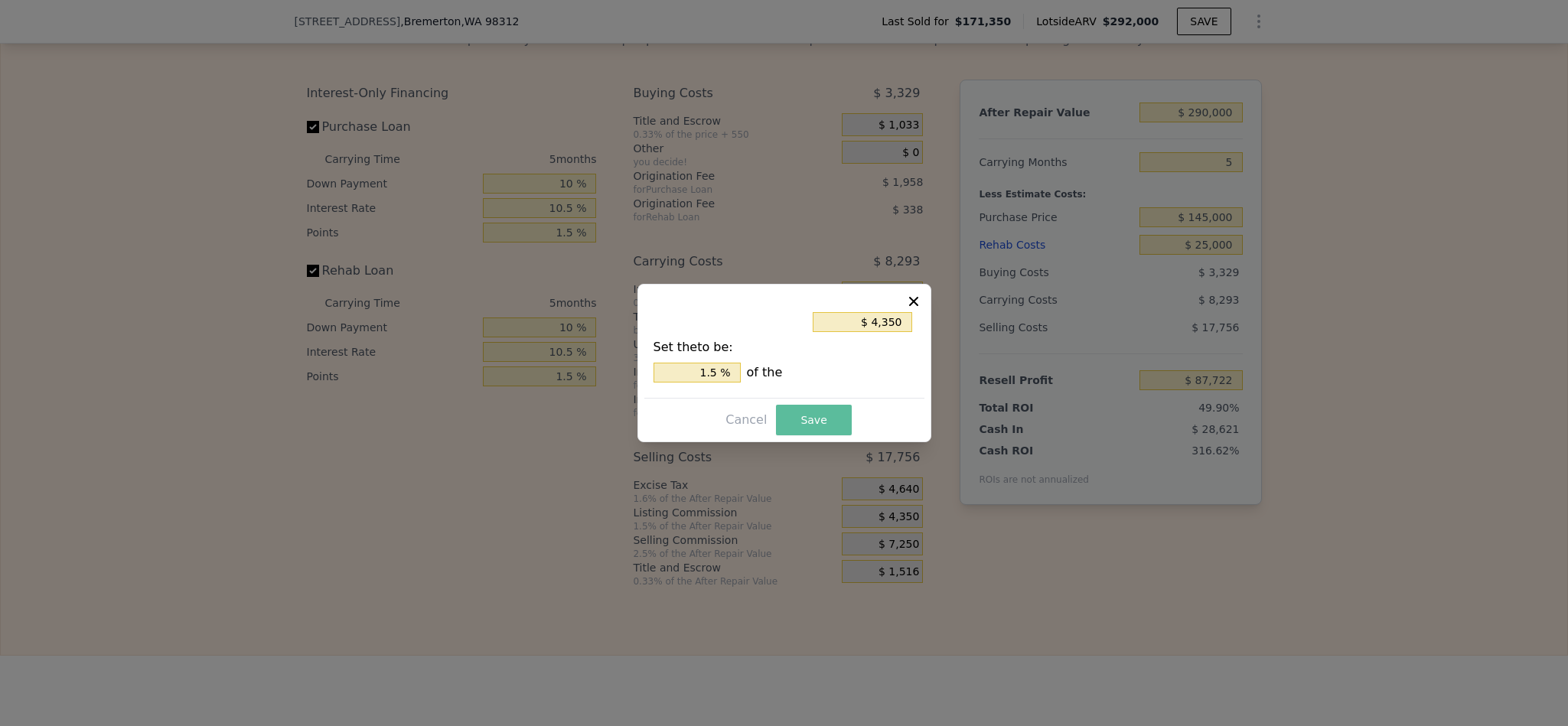
type input "$ 90,622"
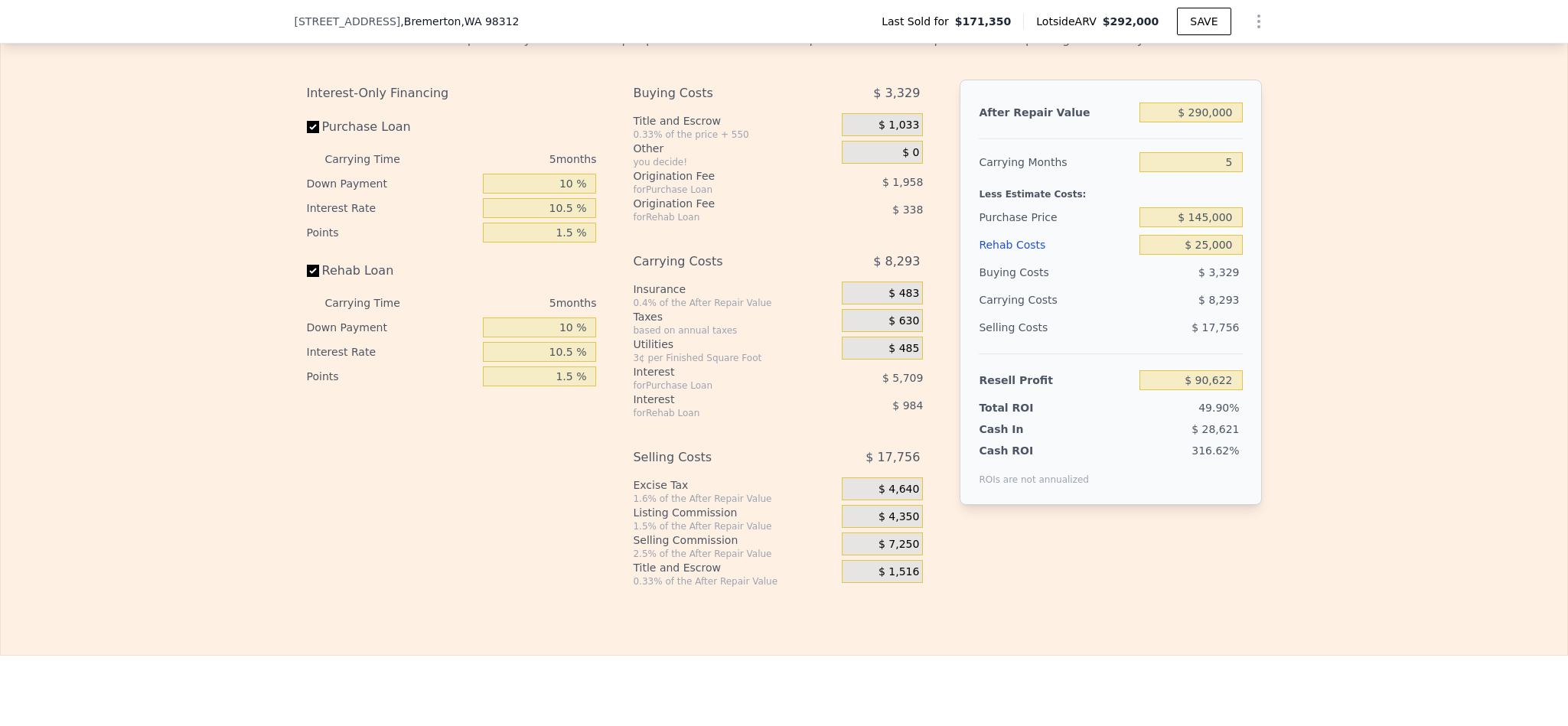
click at [1447, 570] on div "Edit the assumptions in yellow boxes. Input profit to calculate an offer price.…" at bounding box center [784, 303] width 1566 height 569
drag, startPoint x: 1220, startPoint y: 202, endPoint x: 1203, endPoint y: 199, distance: 17.3
click at [1203, 172] on input "5" at bounding box center [1191, 162] width 102 height 20
type input "6"
type input "$ 88,962"
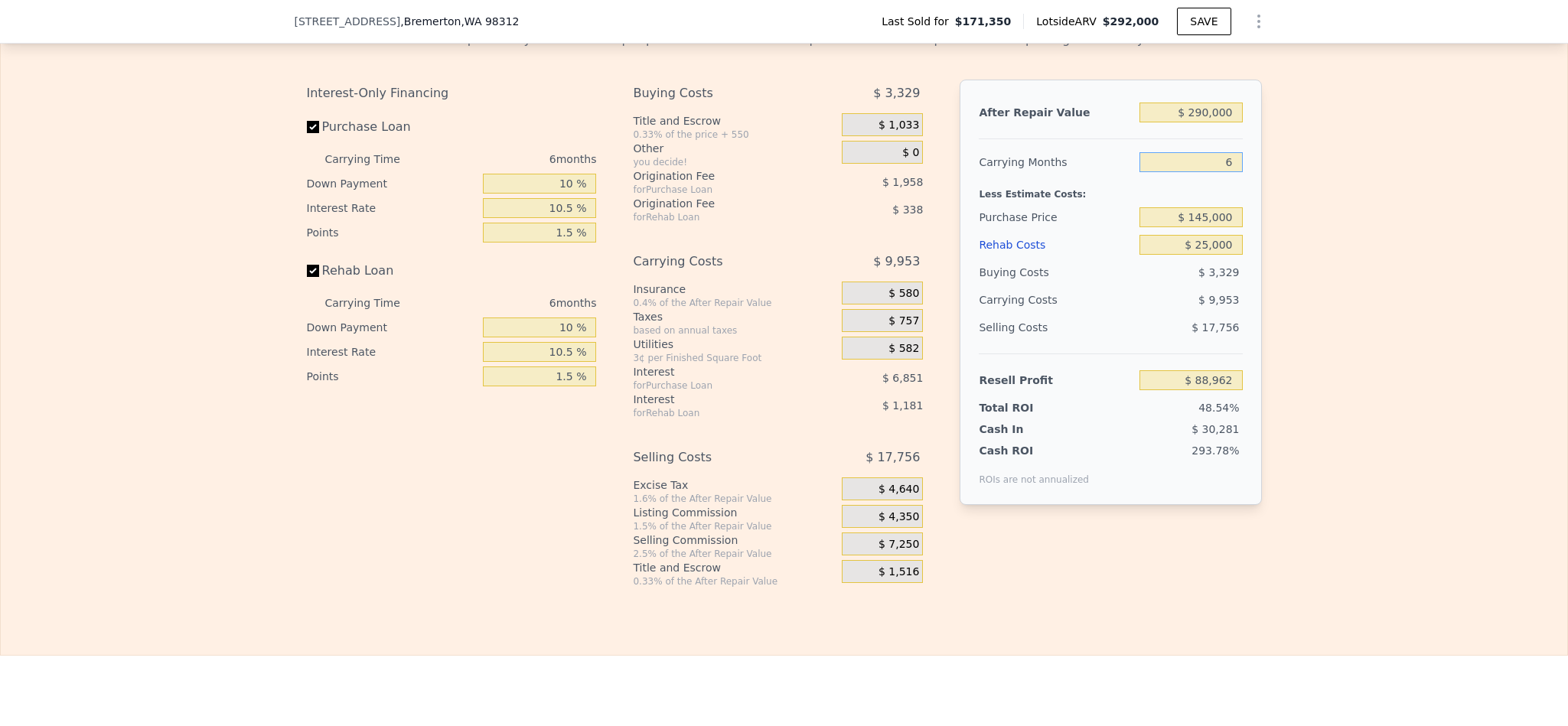
type input "6"
click at [1479, 312] on div "Edit the assumptions in yellow boxes. Input profit to calculate an offer price.…" at bounding box center [784, 303] width 1566 height 569
click at [1413, 397] on div "Edit the assumptions in yellow boxes. Input profit to calculate an offer price.…" at bounding box center [784, 303] width 1566 height 569
type input "$ 292,000"
type input "5"
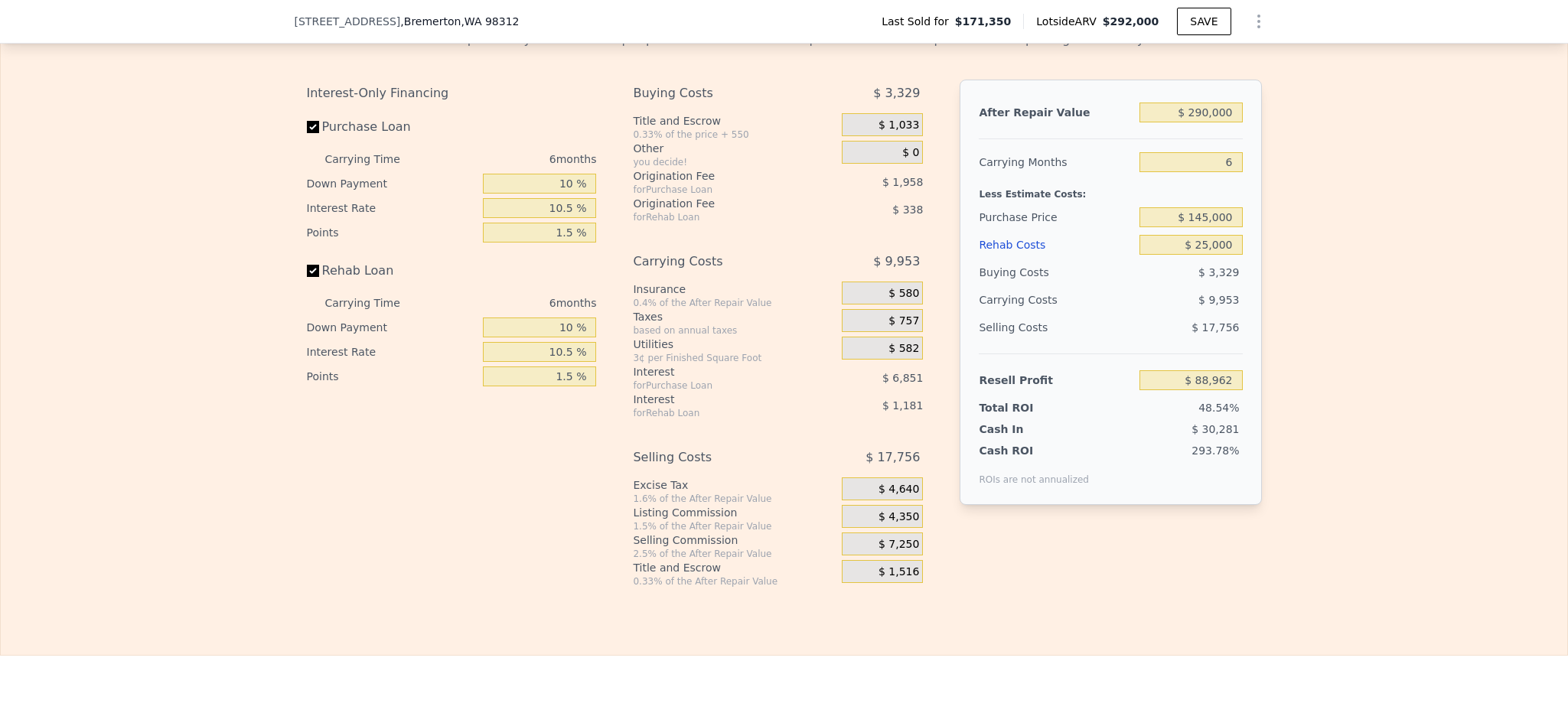
type input "$ 0"
type input "$ 87,536"
click at [1211, 123] on input "$ 292,000" at bounding box center [1191, 112] width 102 height 20
type input "$ 5"
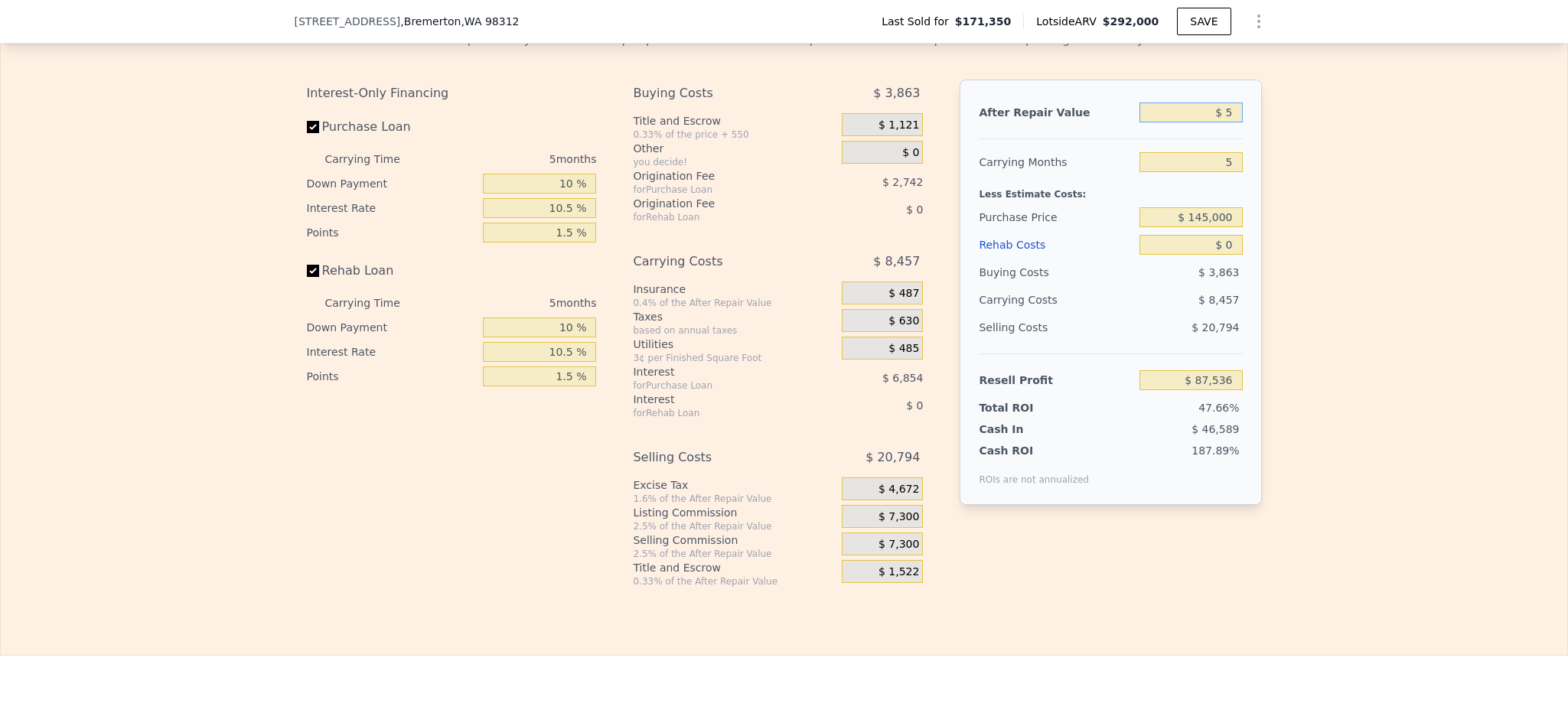
type input "-$ 183,728"
type input "$ 2"
type input "-$ 183,731"
type input "$ 29"
type input "-$ 183,706"
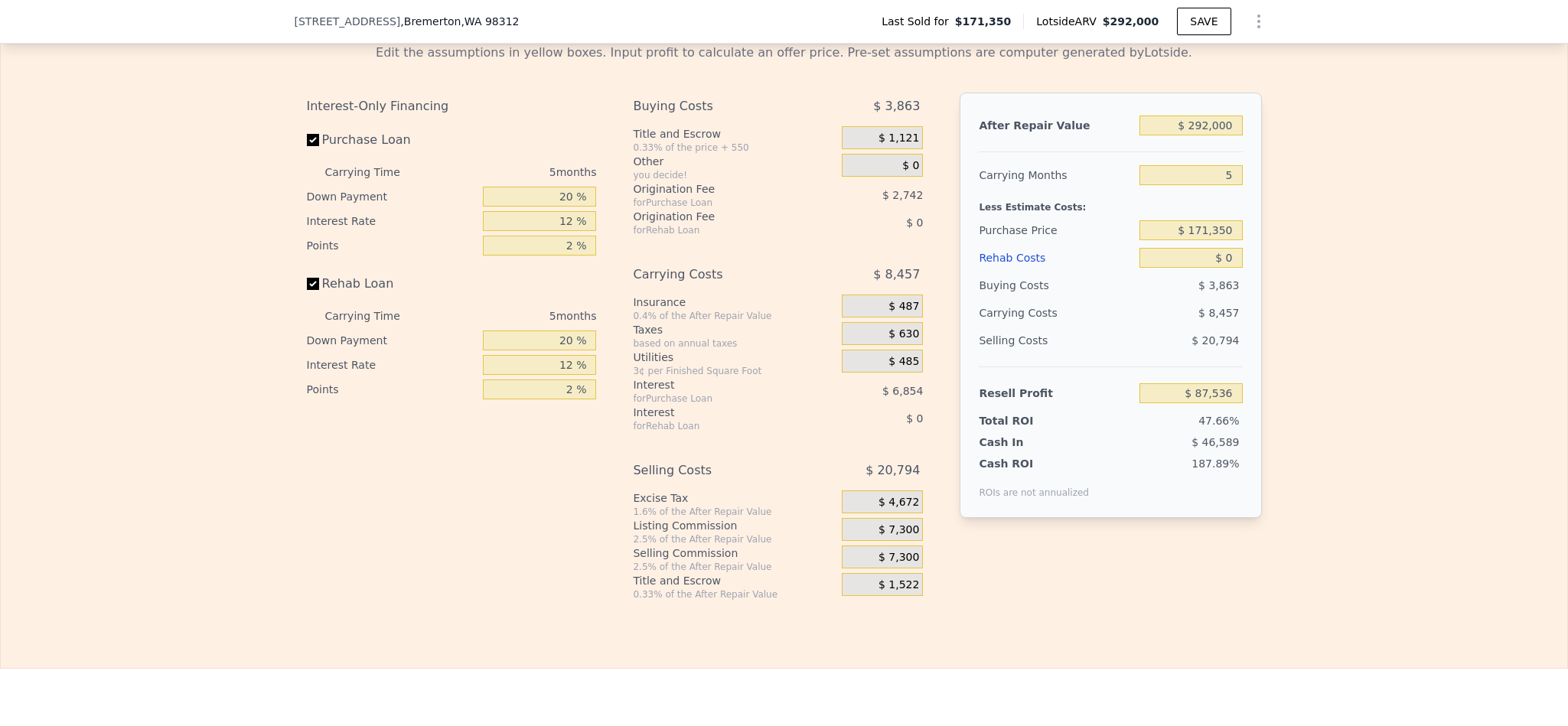
scroll to position [2175, 0]
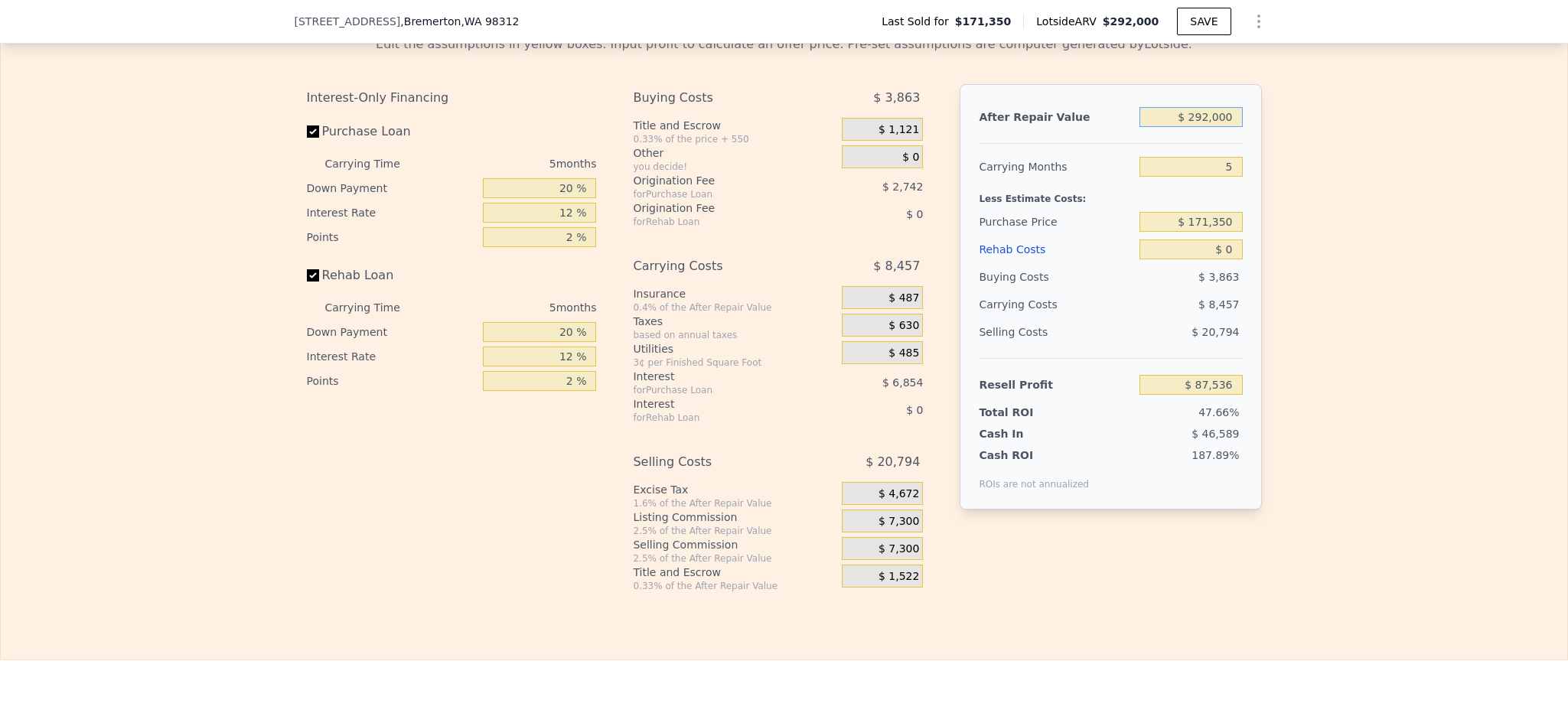
click at [1226, 127] on input "$ 292,000" at bounding box center [1191, 117] width 102 height 20
click at [1213, 127] on input "$ 292,000" at bounding box center [1191, 117] width 102 height 20
type input "$ 29"
type input "-$ 183,706"
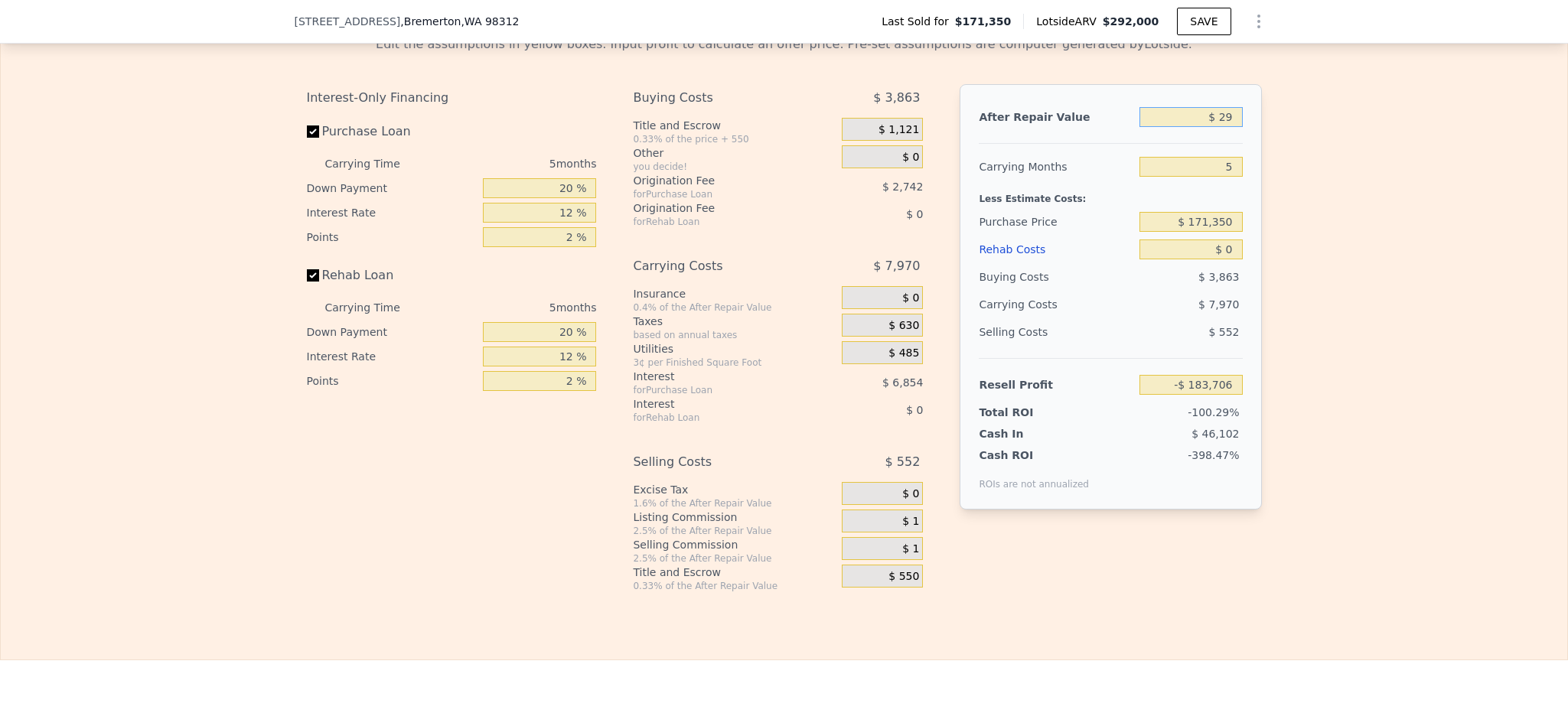
type input "$ 290"
type input "-$ 183,463"
type input "$ 29,000"
type input "-$ 156,792"
type input "$ 290,000"
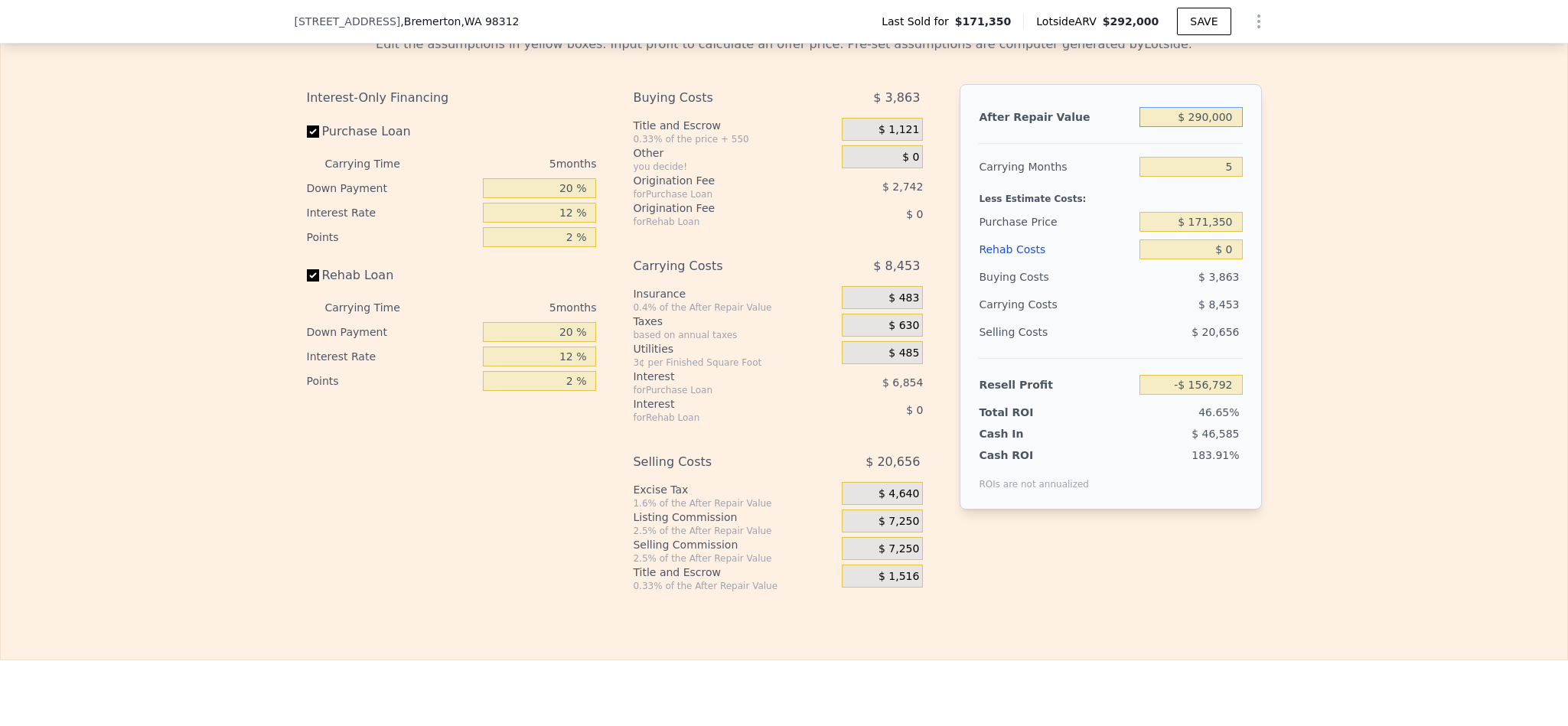
type input "$ 85,678"
type input "$ 290,000"
type input "6"
type input "$ 83,986"
type input "6"
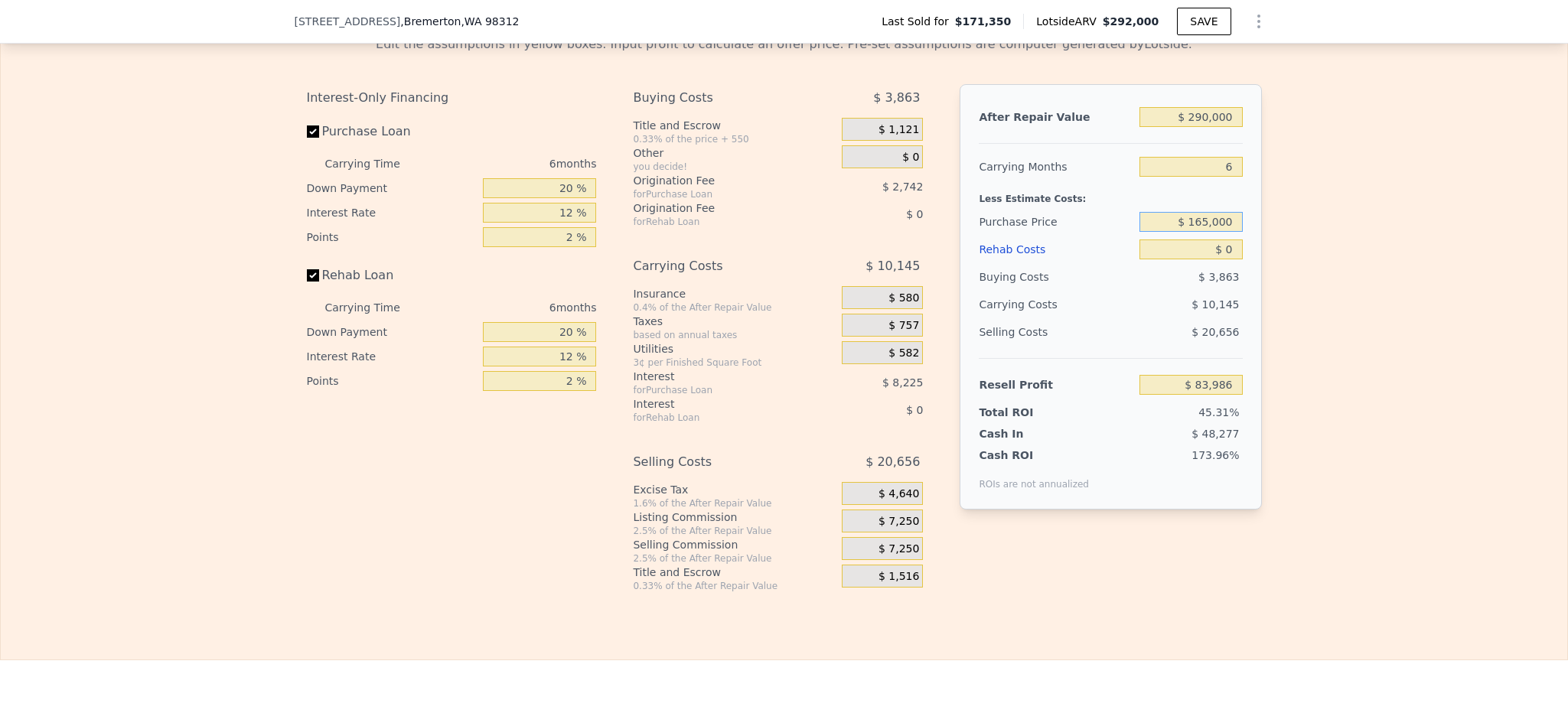
type input "$ 165,000"
type input "$ 90,766"
type input "$ 2"
type input "$ 90,764"
type input "$ 25"
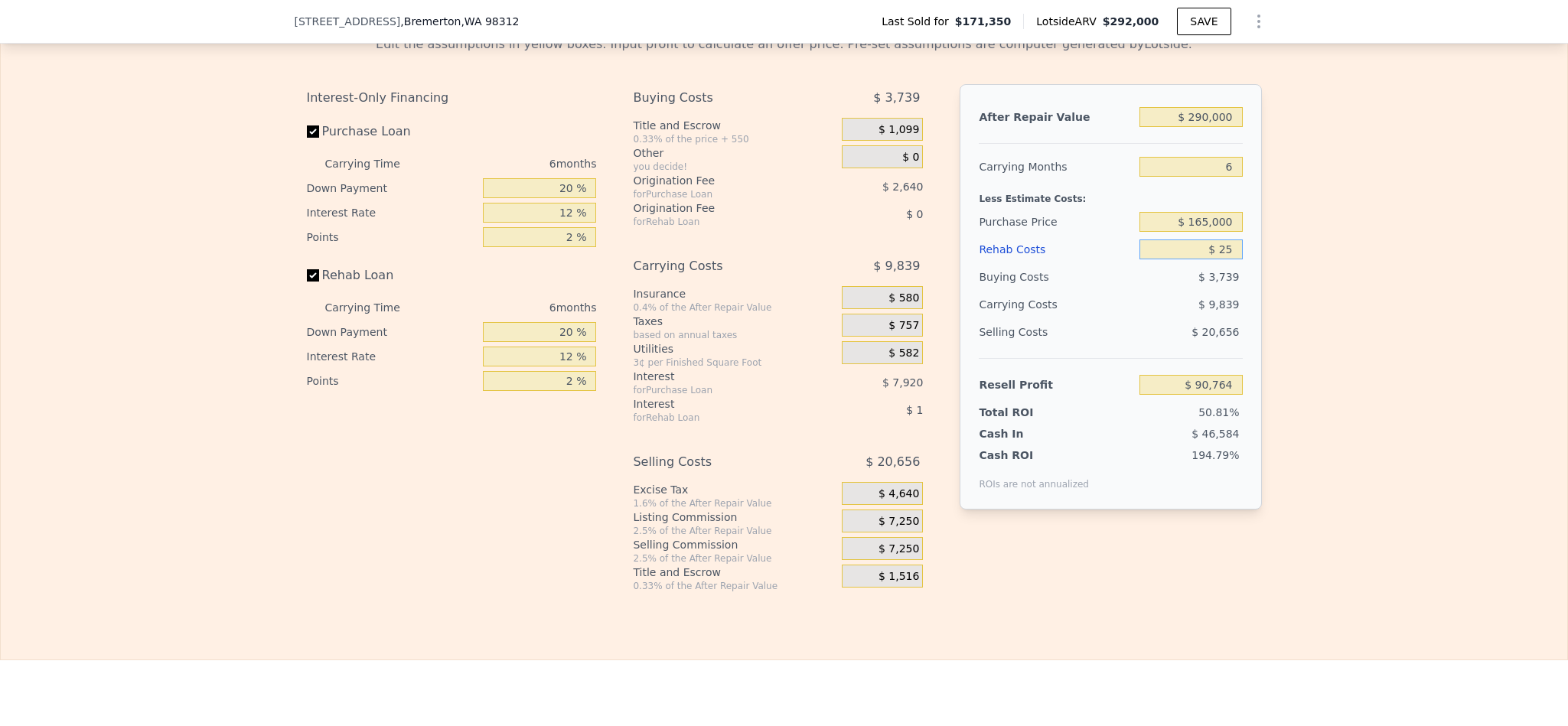
type input "$ 90,741"
type input "$ 250"
type input "$ 90,500"
type input "$ 2,500"
type input "$ 88,106"
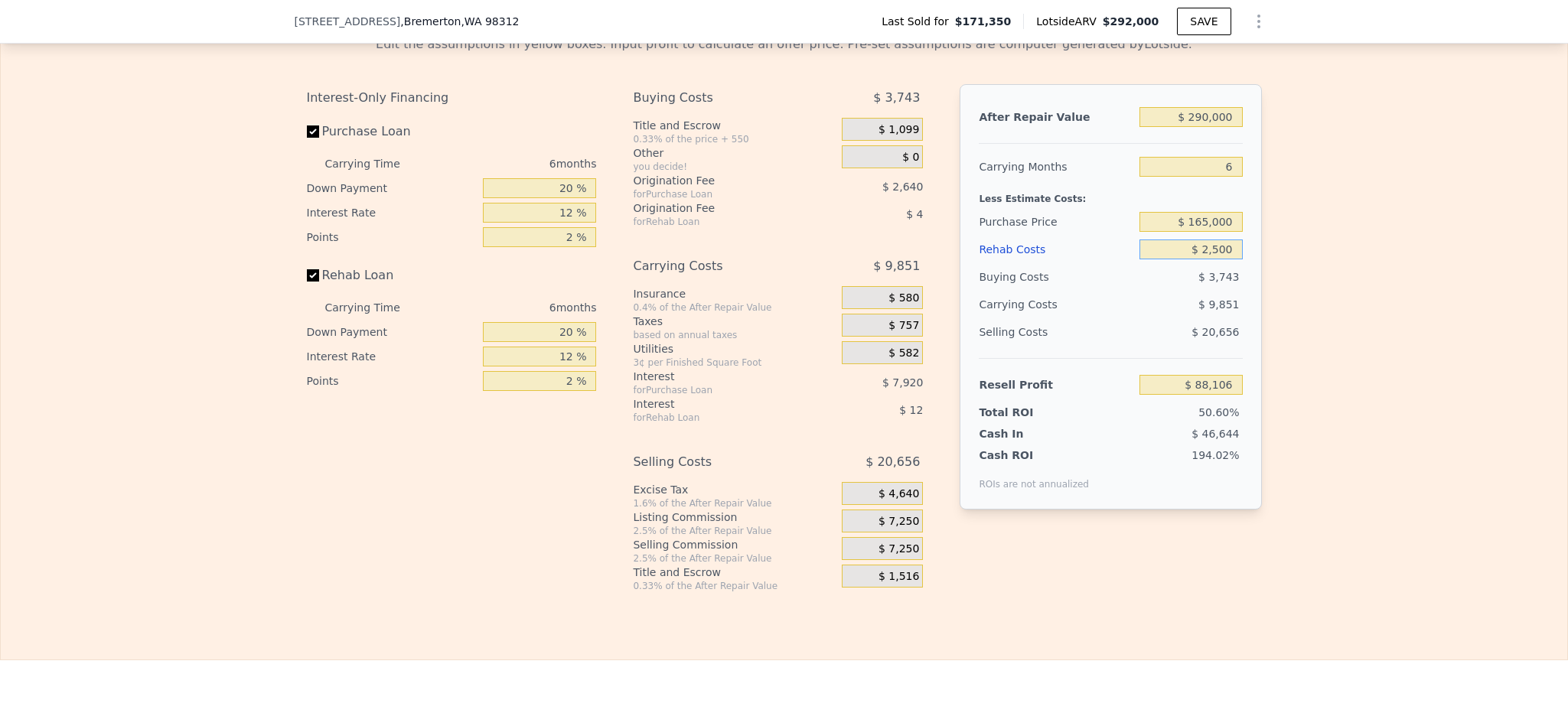
type input "$ 25,000"
type input "$ 64,166"
type input "$ 25,000"
drag, startPoint x: 561, startPoint y: 225, endPoint x: 483, endPoint y: 223, distance: 78.0
click at [483, 198] on input "20 %" at bounding box center [539, 187] width 113 height 20
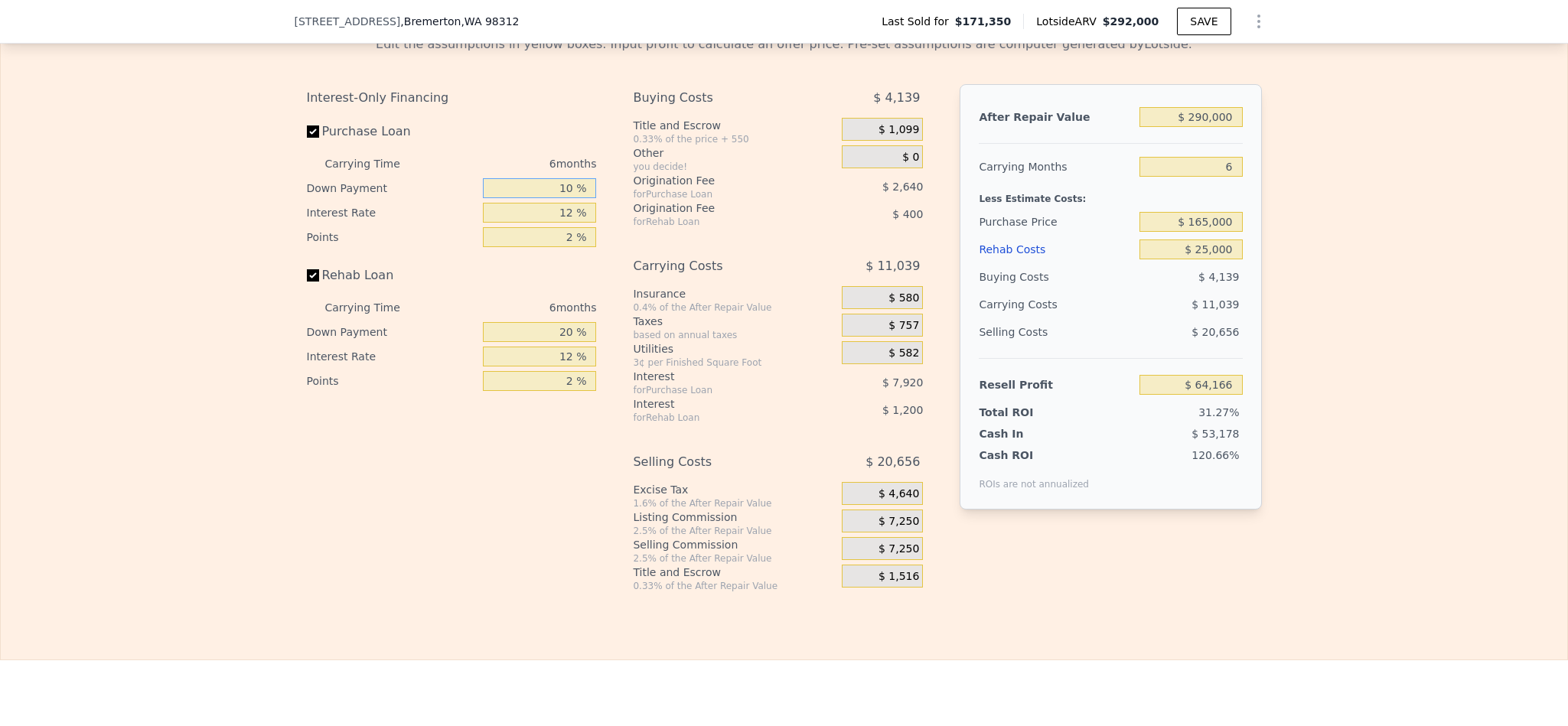
type input "10 %"
type input "$ 62,846"
type input "1 %"
type input "$ 71,012"
type input "10 %"
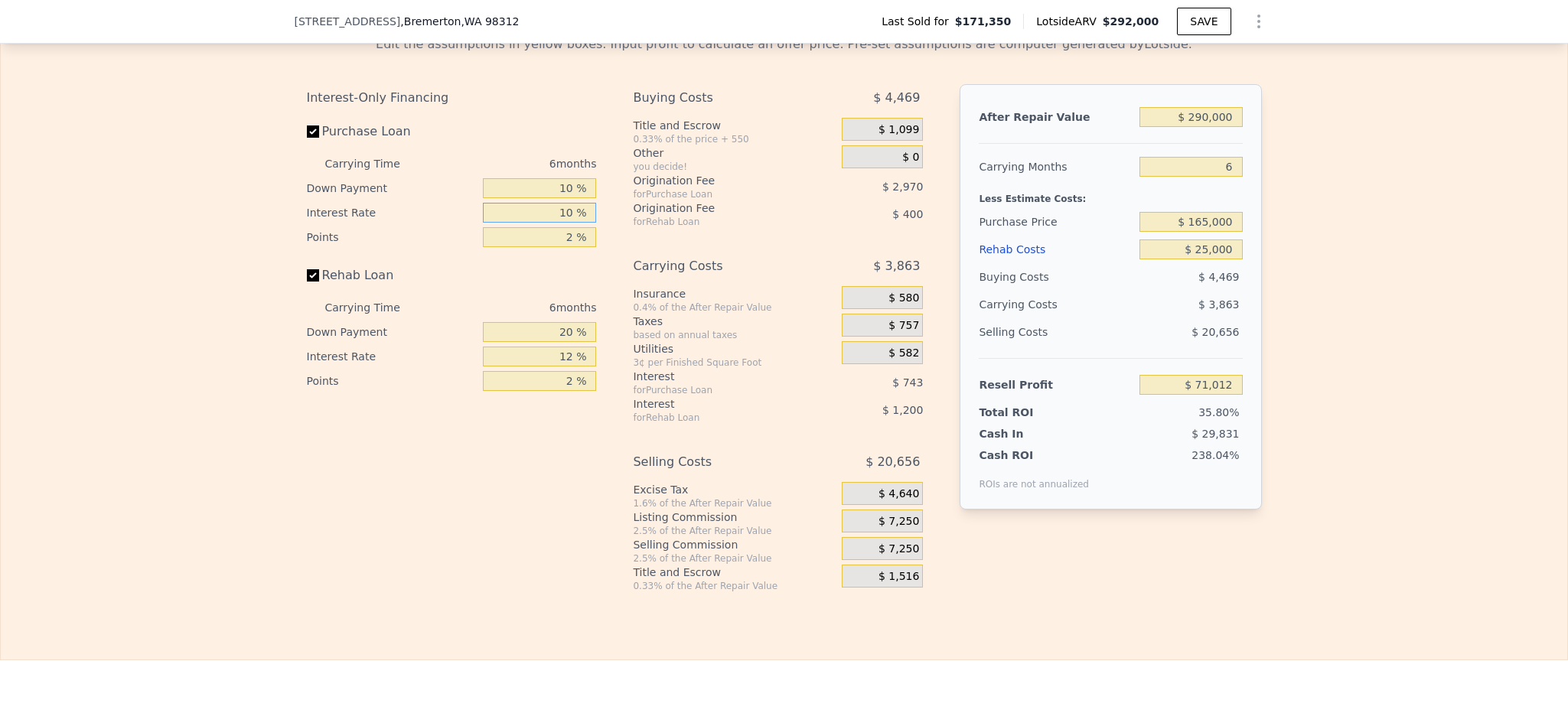
type input "$ 64,328"
type input "10.5 %"
type input "$ 63,962"
type input "1 %"
type input "$ 65,447"
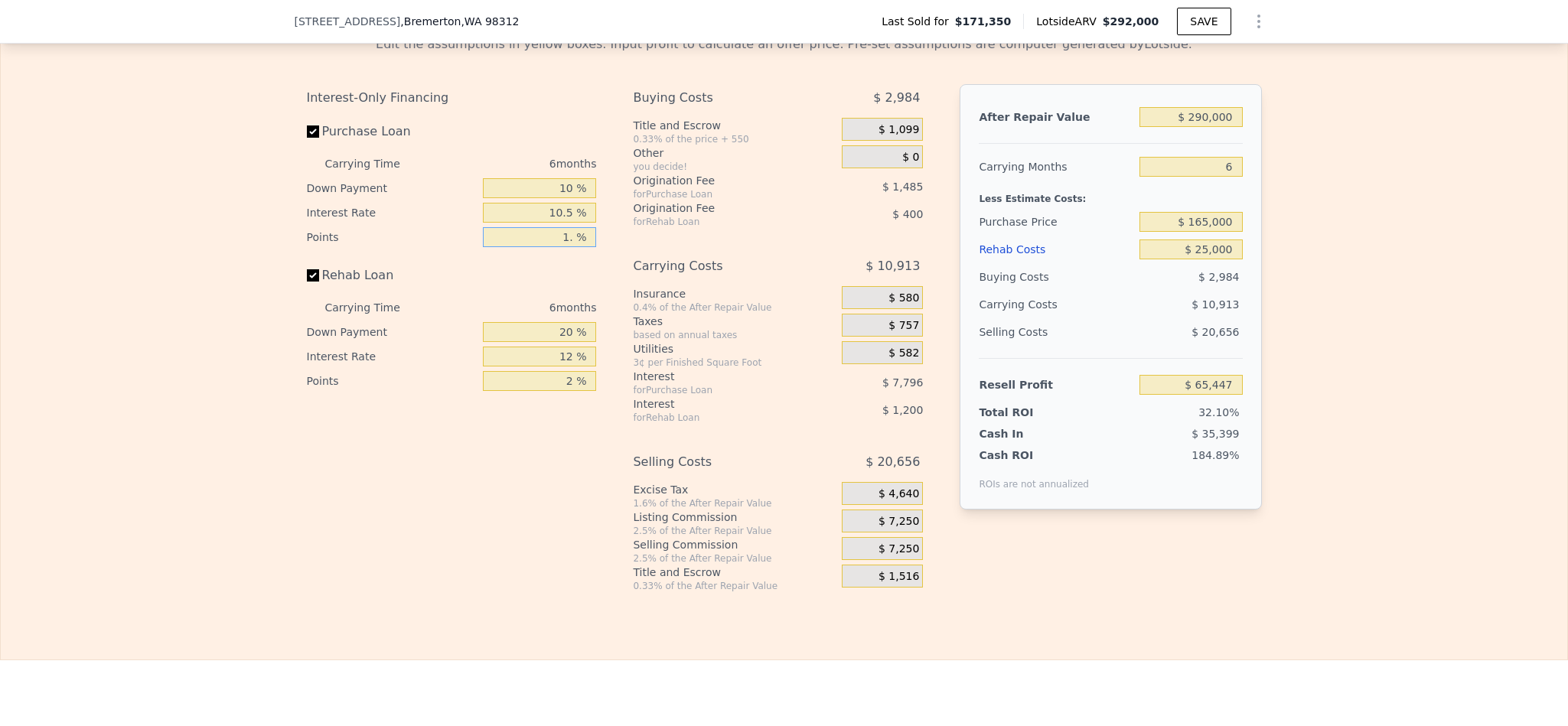
type input "1.5 %"
type input "$ 64,704"
type input "1.5 %"
type input "1 %"
type input "$ 64,321"
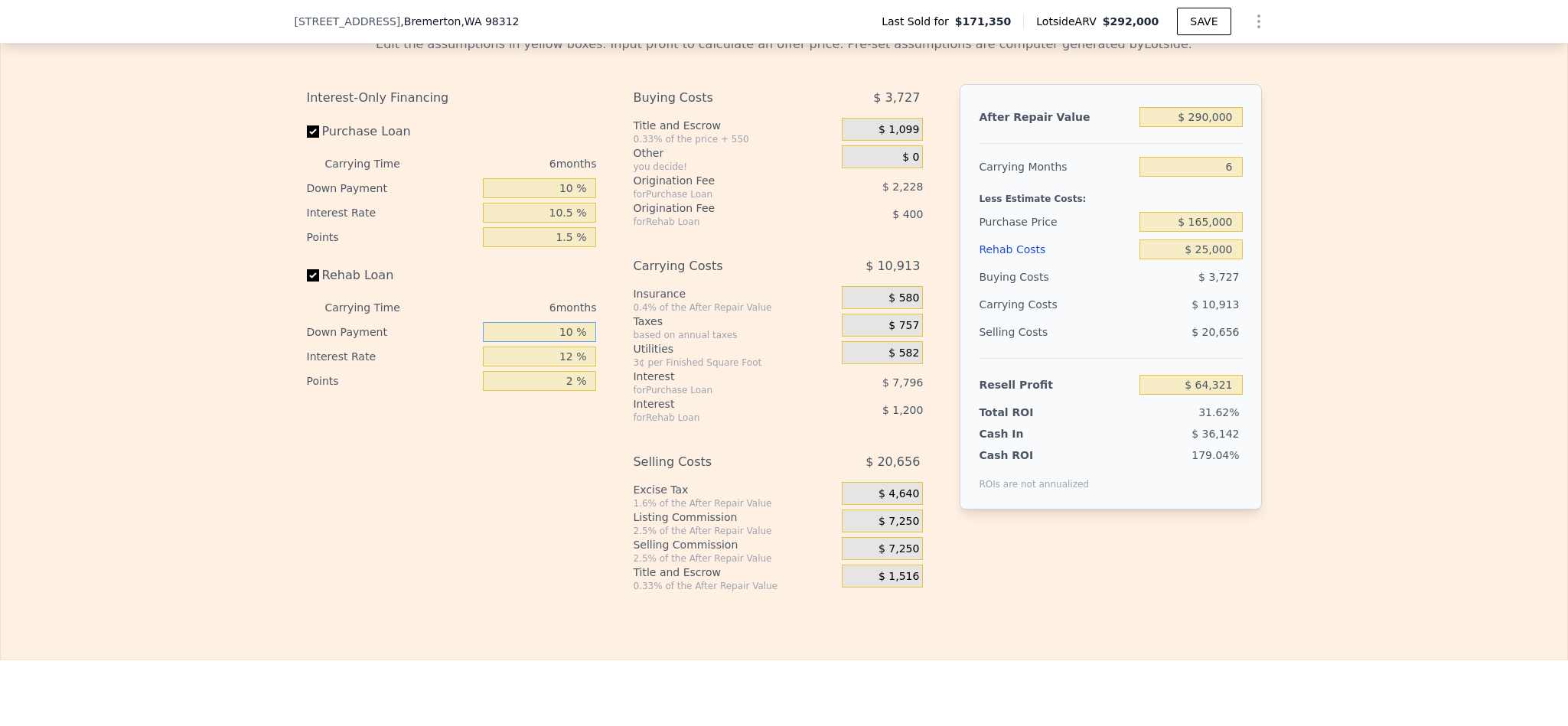
type input "10 %"
type input "$ 64,504"
type input "1 %"
type input "$ 65,740"
type input "10 %"
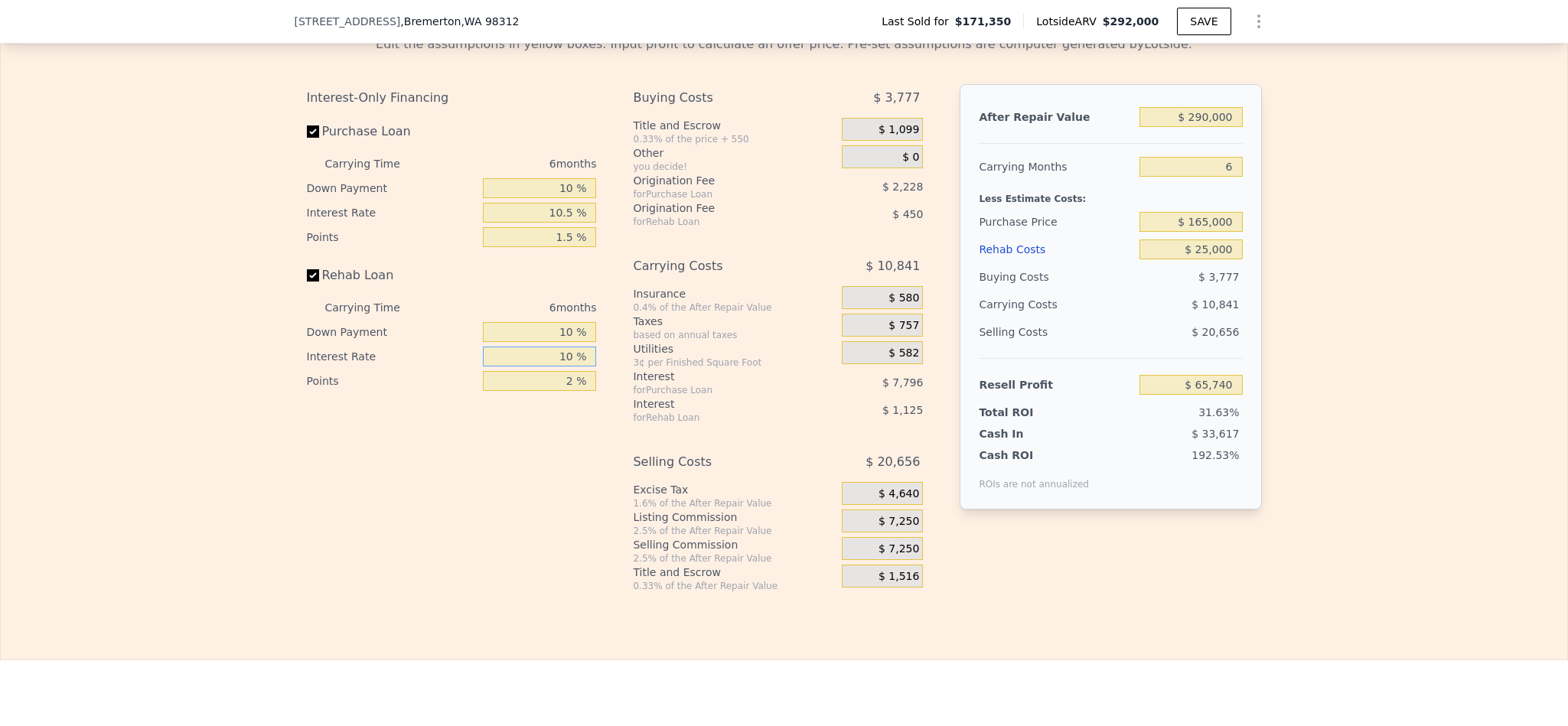
type input "$ 64,726"
type input "100 %"
type input "$ 54,604"
type input "10 %"
type input "$ 64,726"
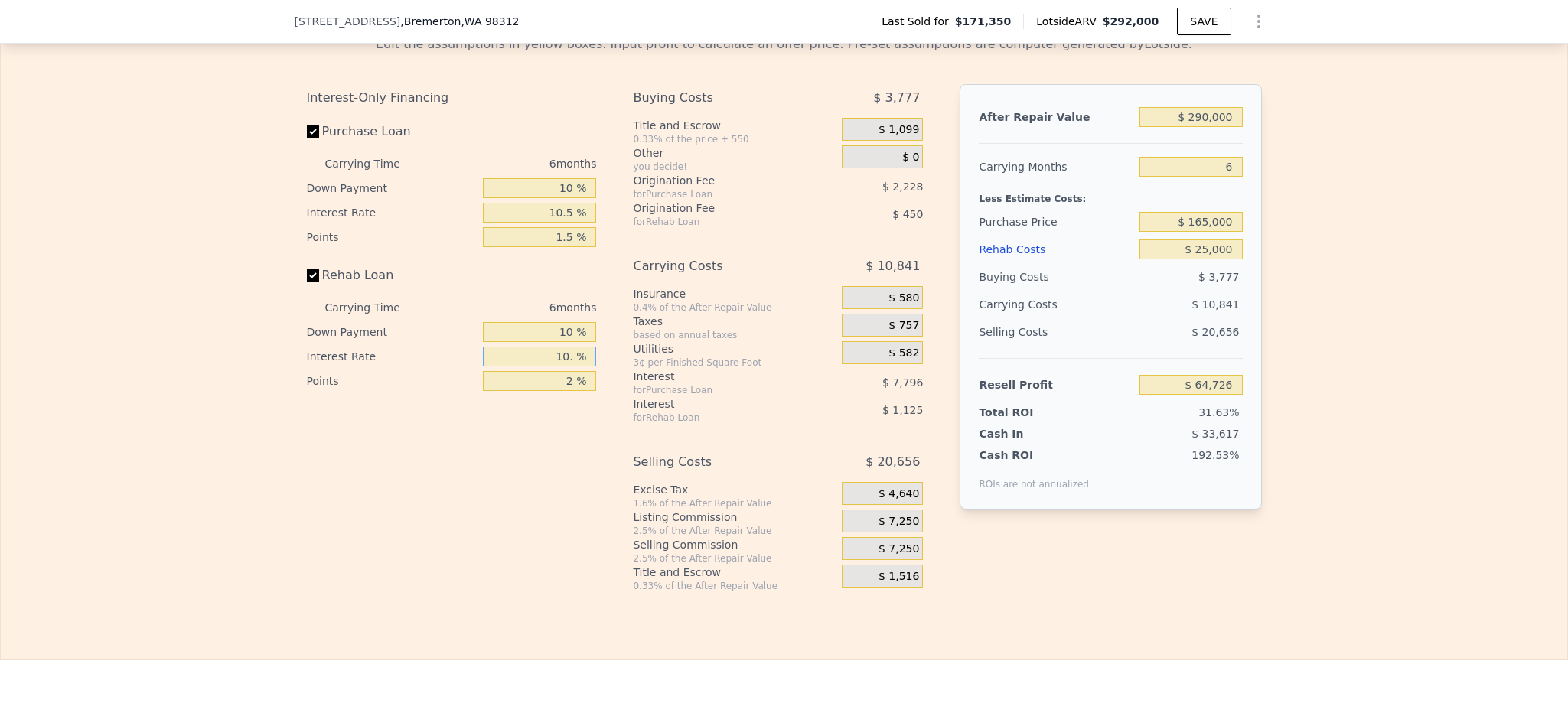
type input "10.5 %"
type input "$ 64,672"
type input "10.5 %"
type input "1 %"
type input "$ 64,897"
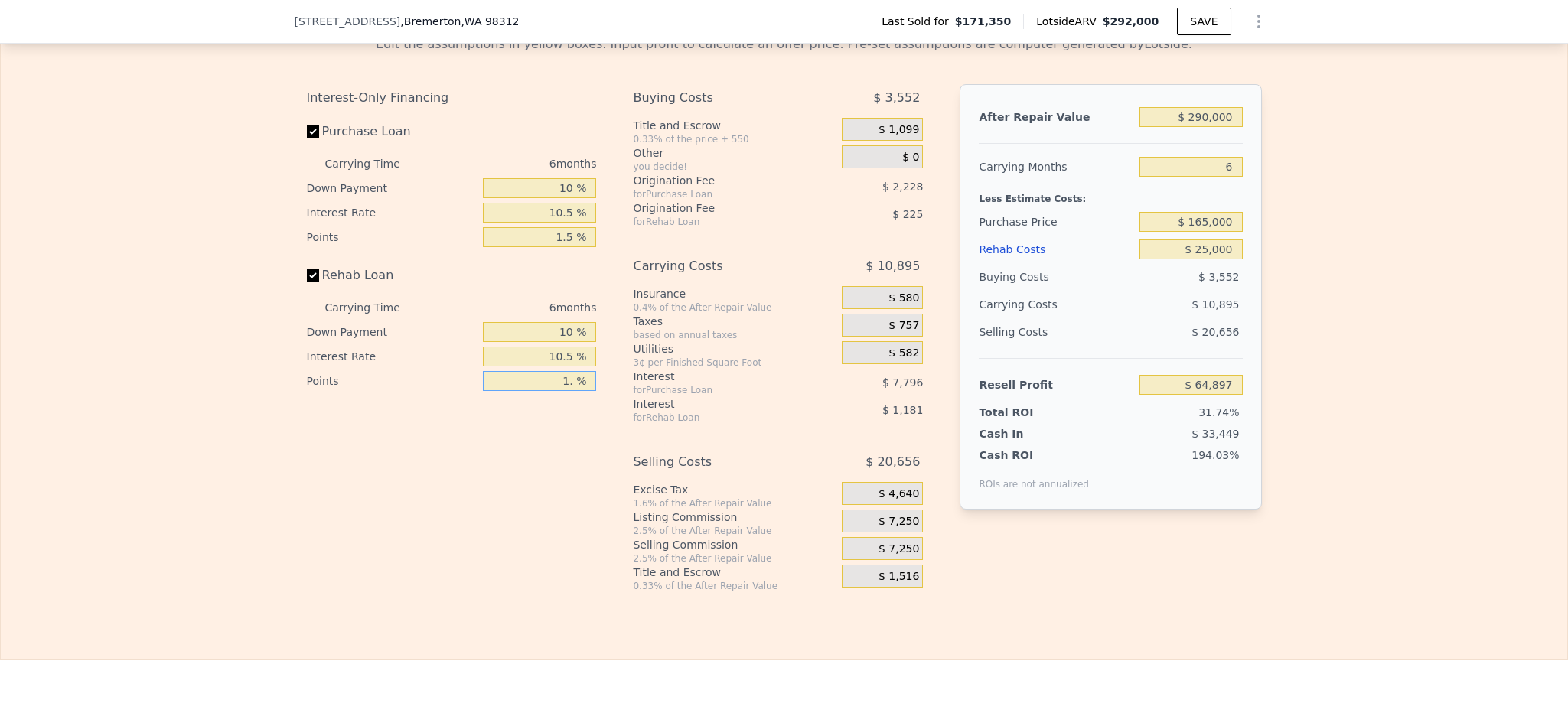
type input "1.5 %"
type input "$ 64,784"
type input "1.5 %"
click at [885, 528] on span "$ 7,250" at bounding box center [899, 521] width 41 height 14
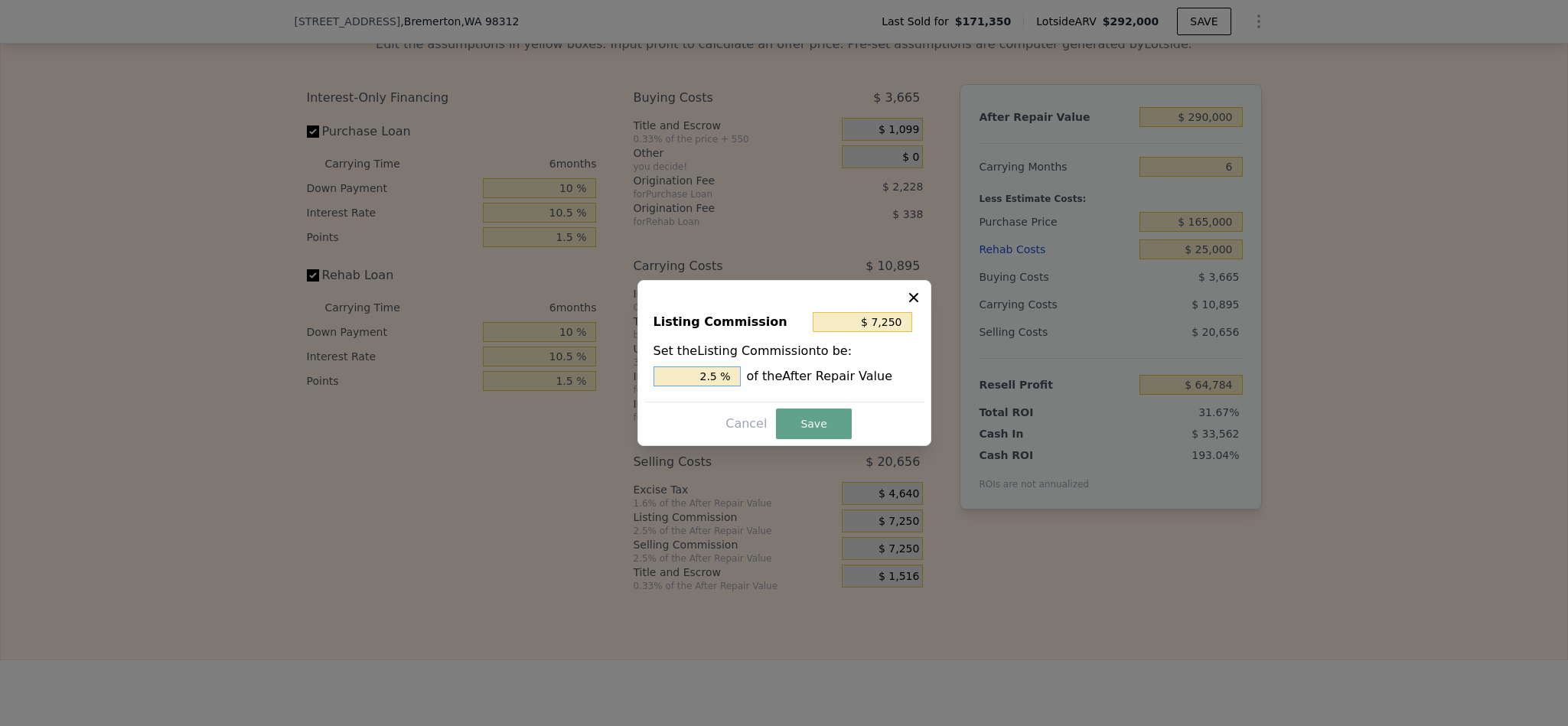
drag, startPoint x: 708, startPoint y: 368, endPoint x: 693, endPoint y: 368, distance: 15.0
click at [698, 368] on input "2.5 %" at bounding box center [697, 376] width 87 height 20
type input "$ 4,350"
type input "1.5 %"
click at [830, 416] on button "Save" at bounding box center [813, 424] width 75 height 31
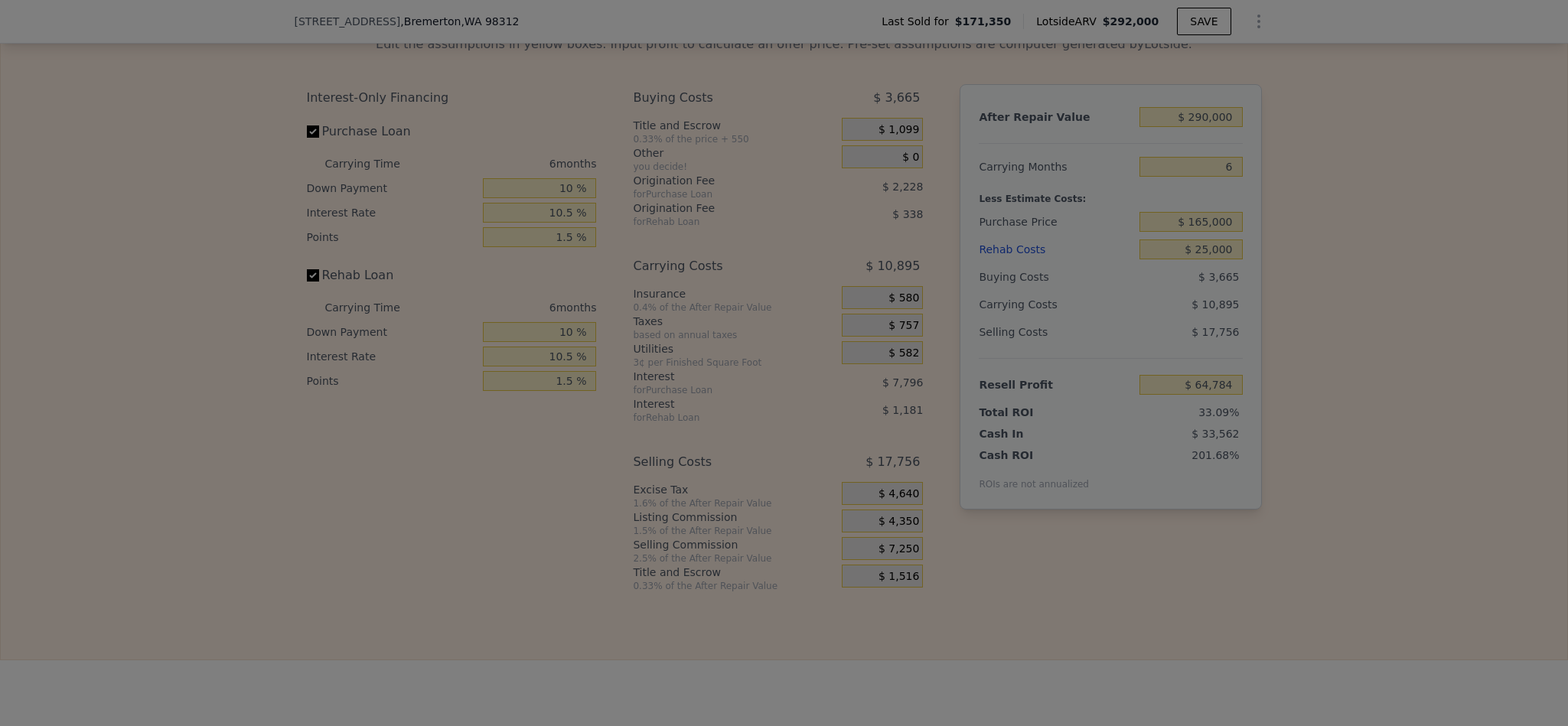
type input "$ 67,684"
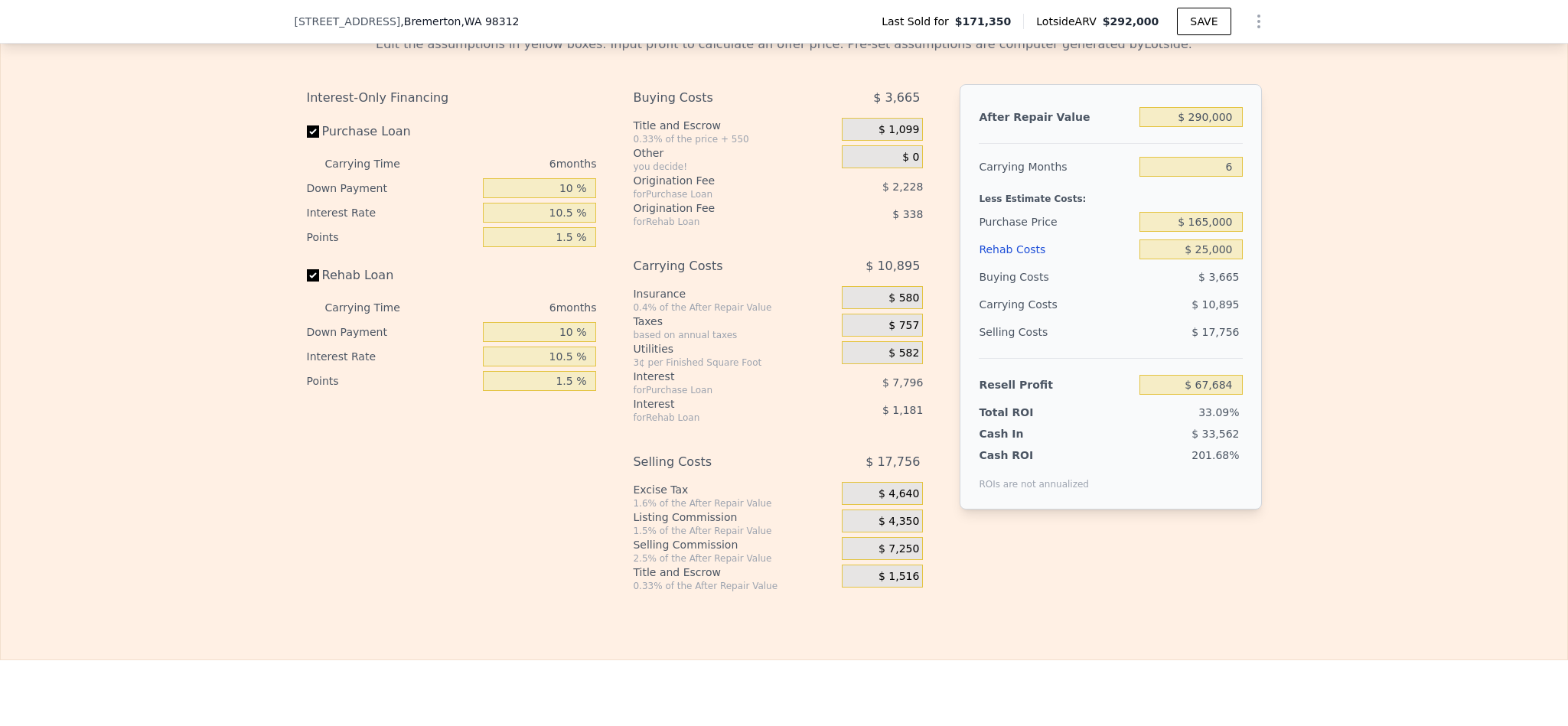
type input "$ 292,000"
type input "5"
type input "$ 0"
type input "$ 87,536"
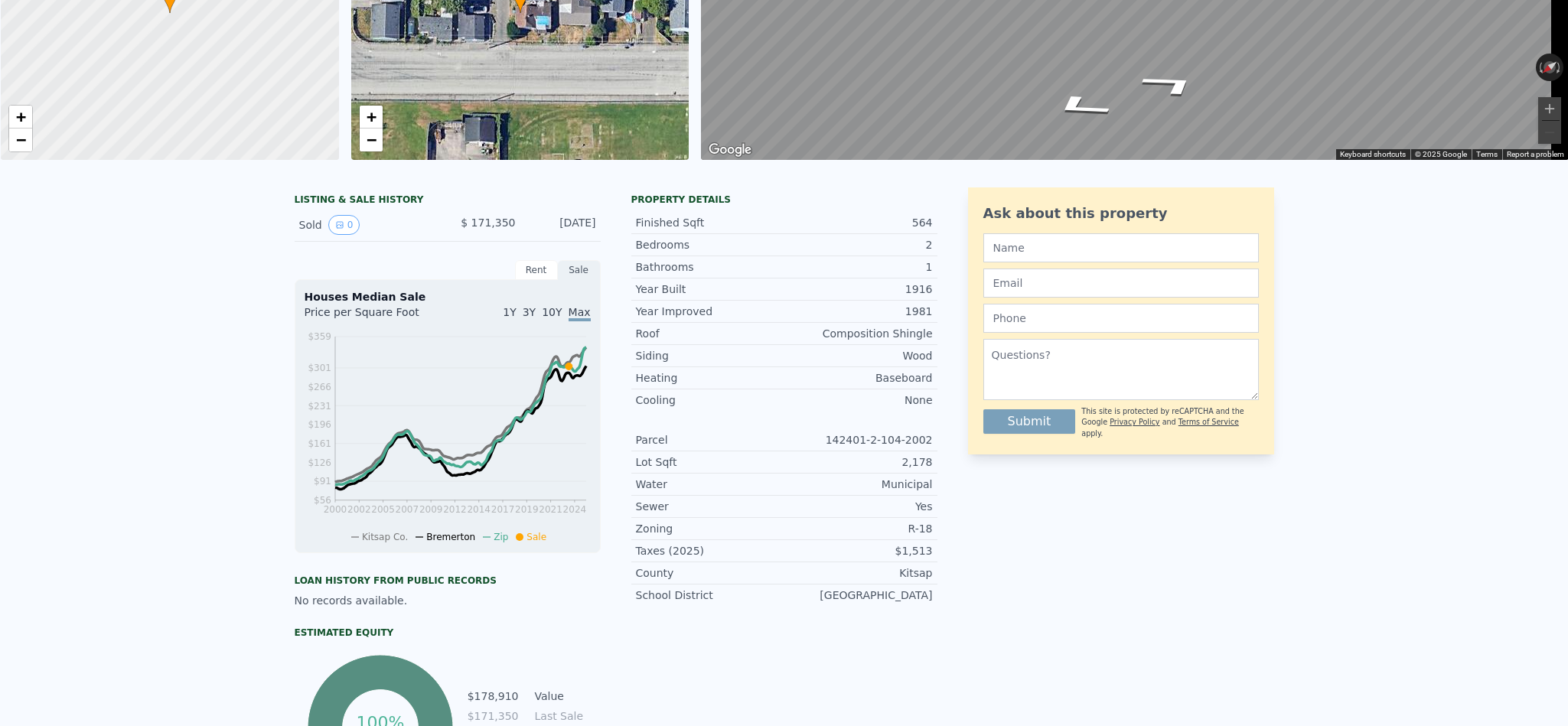
scroll to position [0, 0]
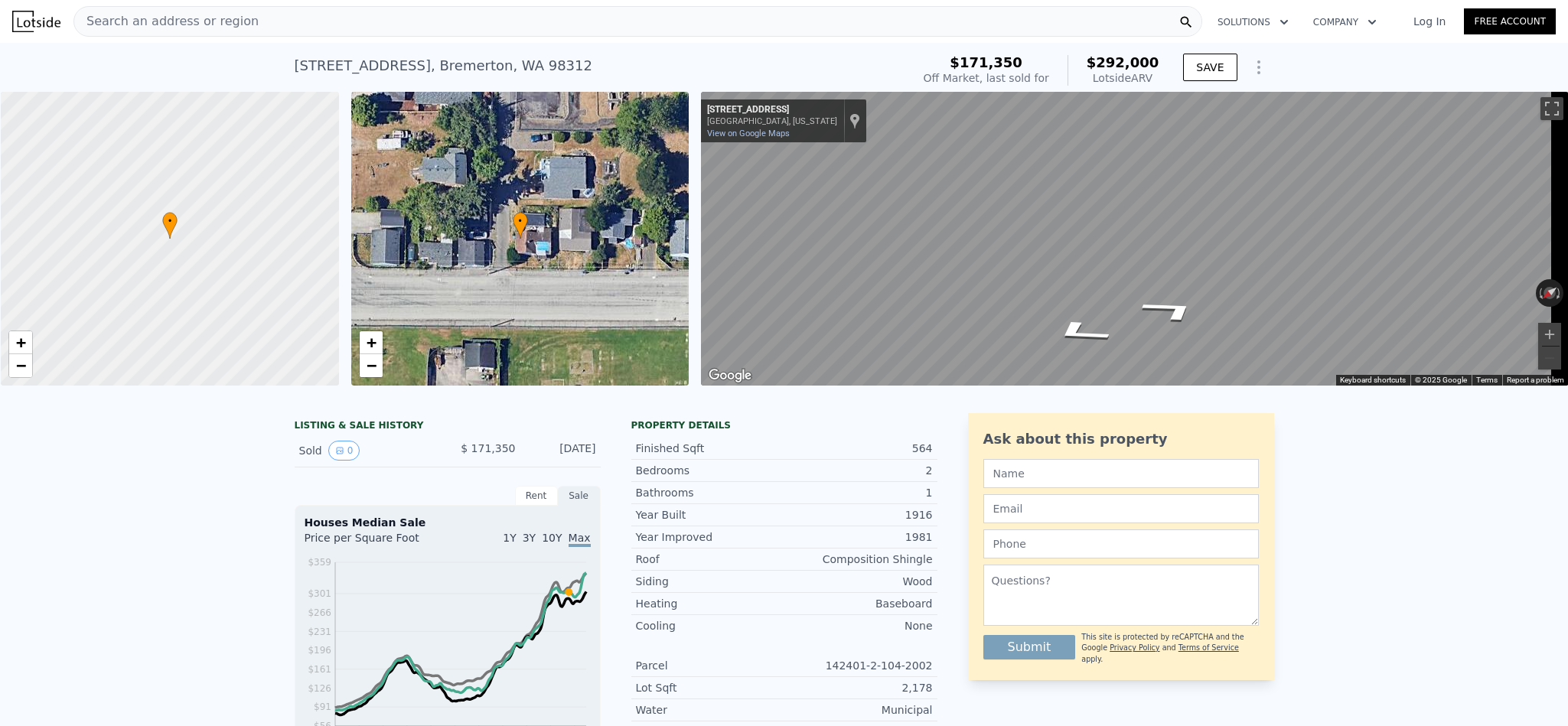
click at [319, 19] on div "Search an address or region" at bounding box center [638, 21] width 1129 height 31
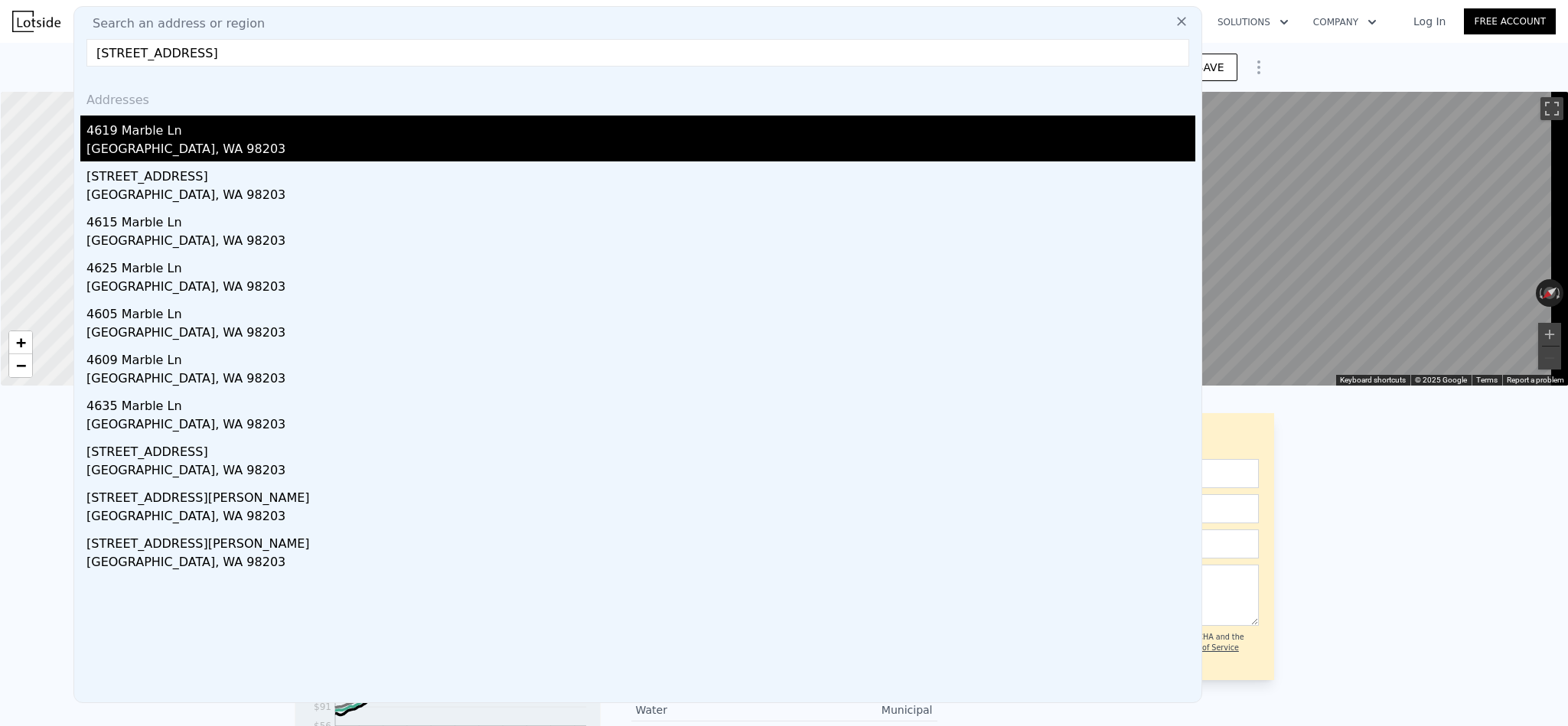
type input "4619 Marble Ln, Everett, WA 98203"
click at [264, 141] on div "Everett, WA 98203" at bounding box center [640, 150] width 1109 height 21
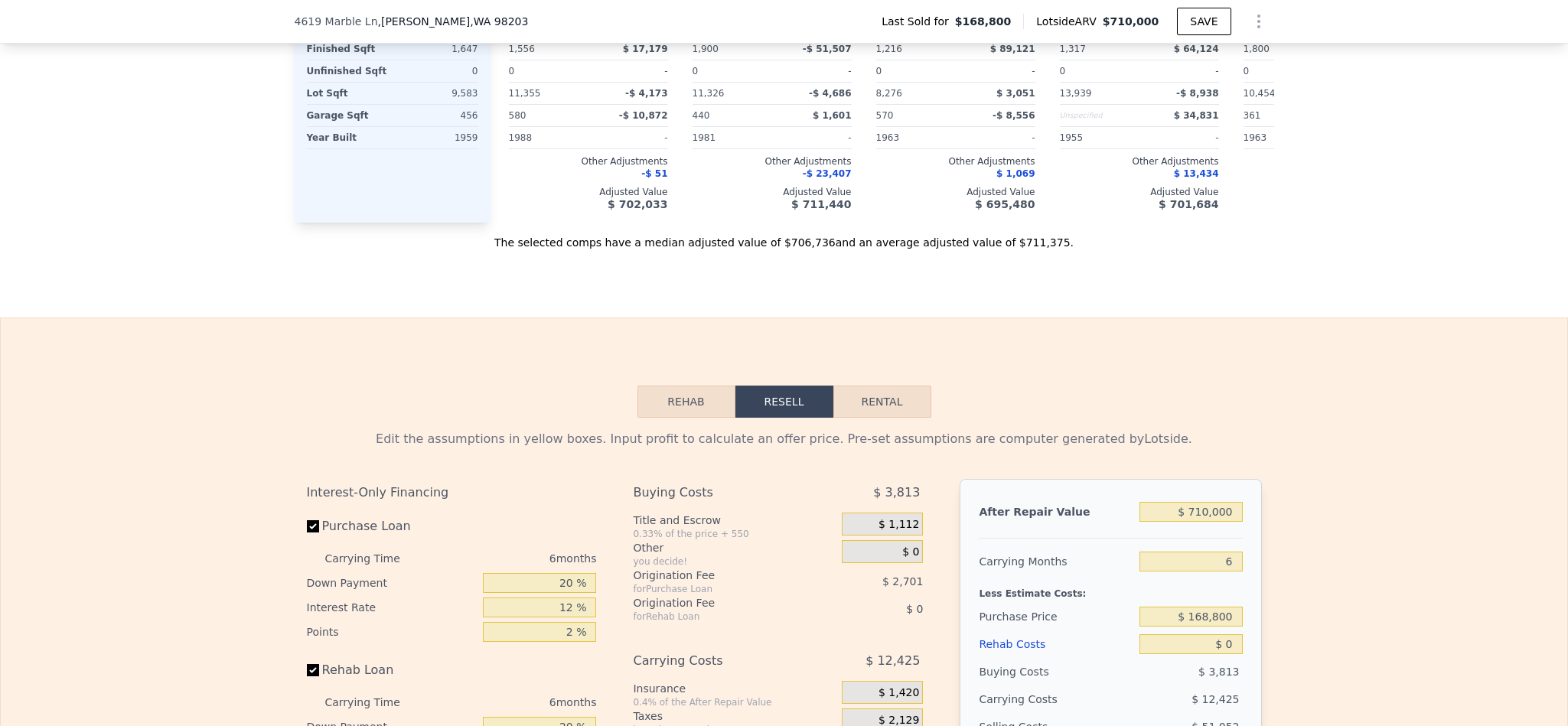
scroll to position [2175, 0]
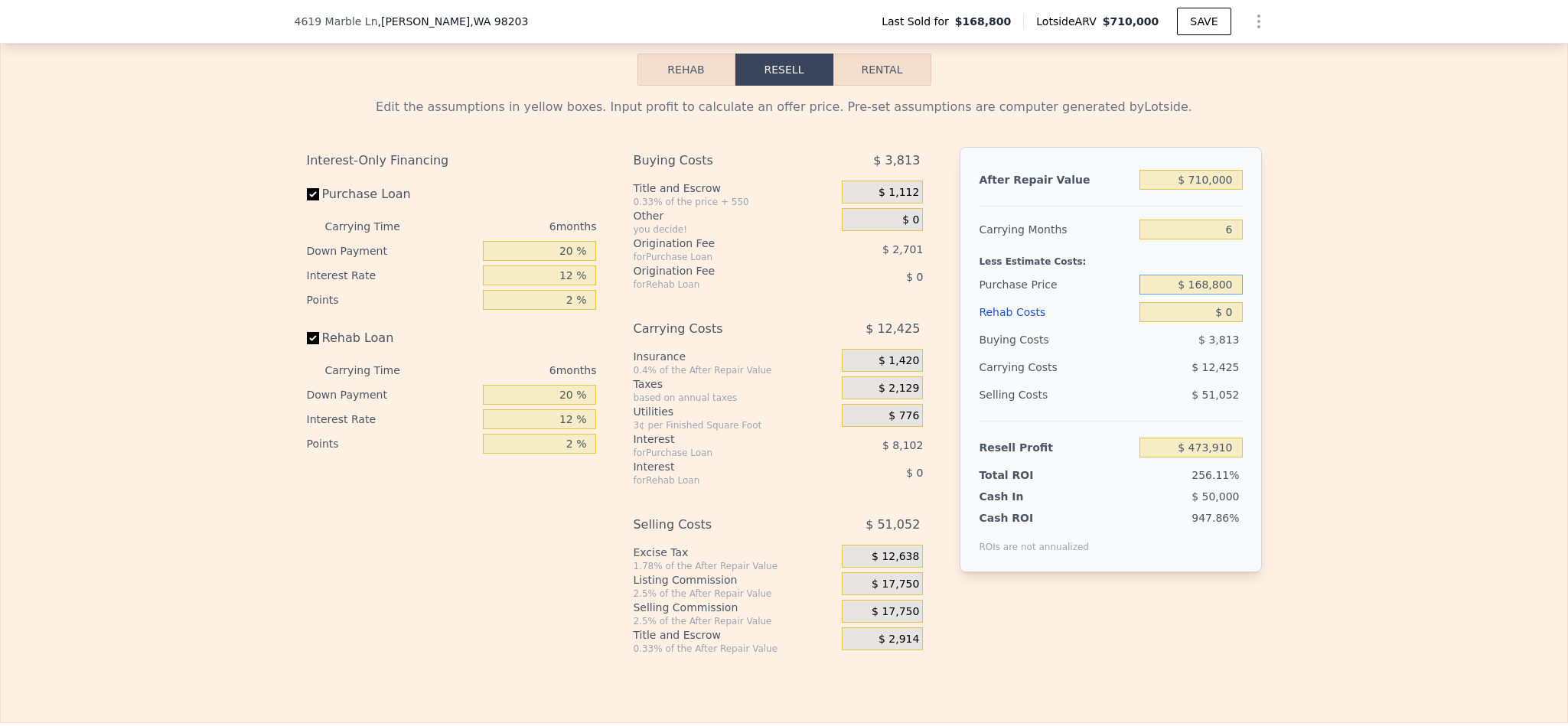
click at [1207, 295] on input "$ 168,800" at bounding box center [1191, 284] width 102 height 20
type input "$ 495,000"
click at [1420, 501] on div "Edit the assumptions in yellow boxes. Input profit to calculate an offer price.…" at bounding box center [784, 371] width 1566 height 569
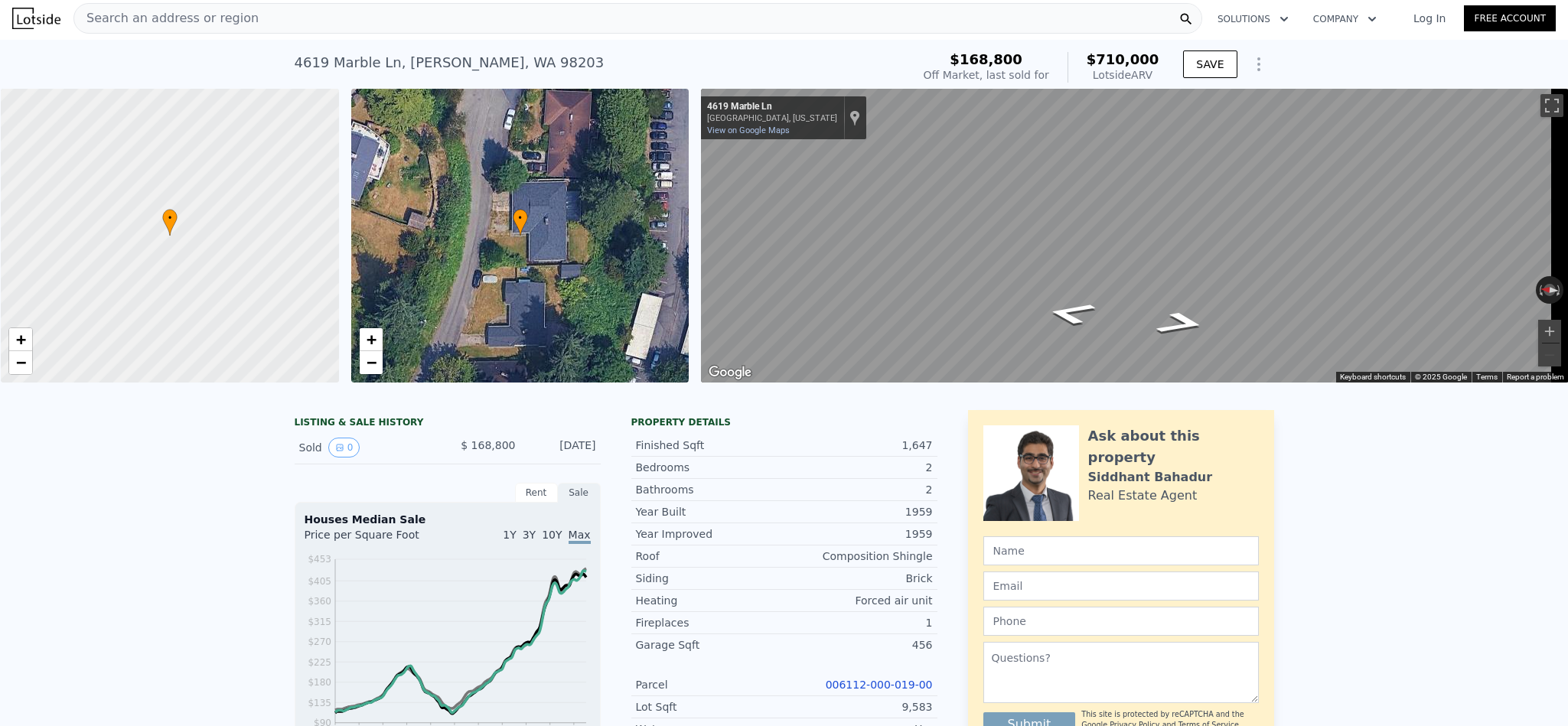
scroll to position [0, 0]
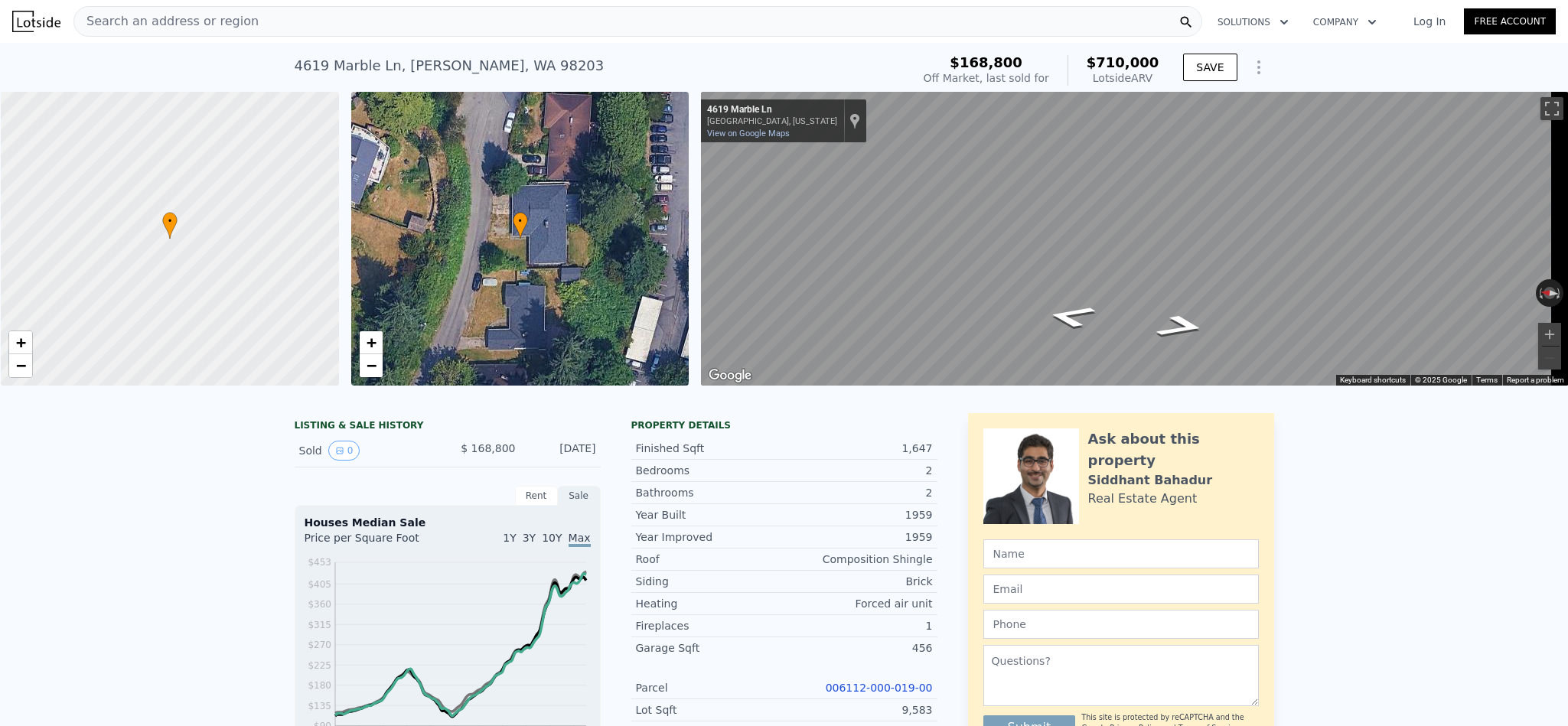
type input "$ 473,910"
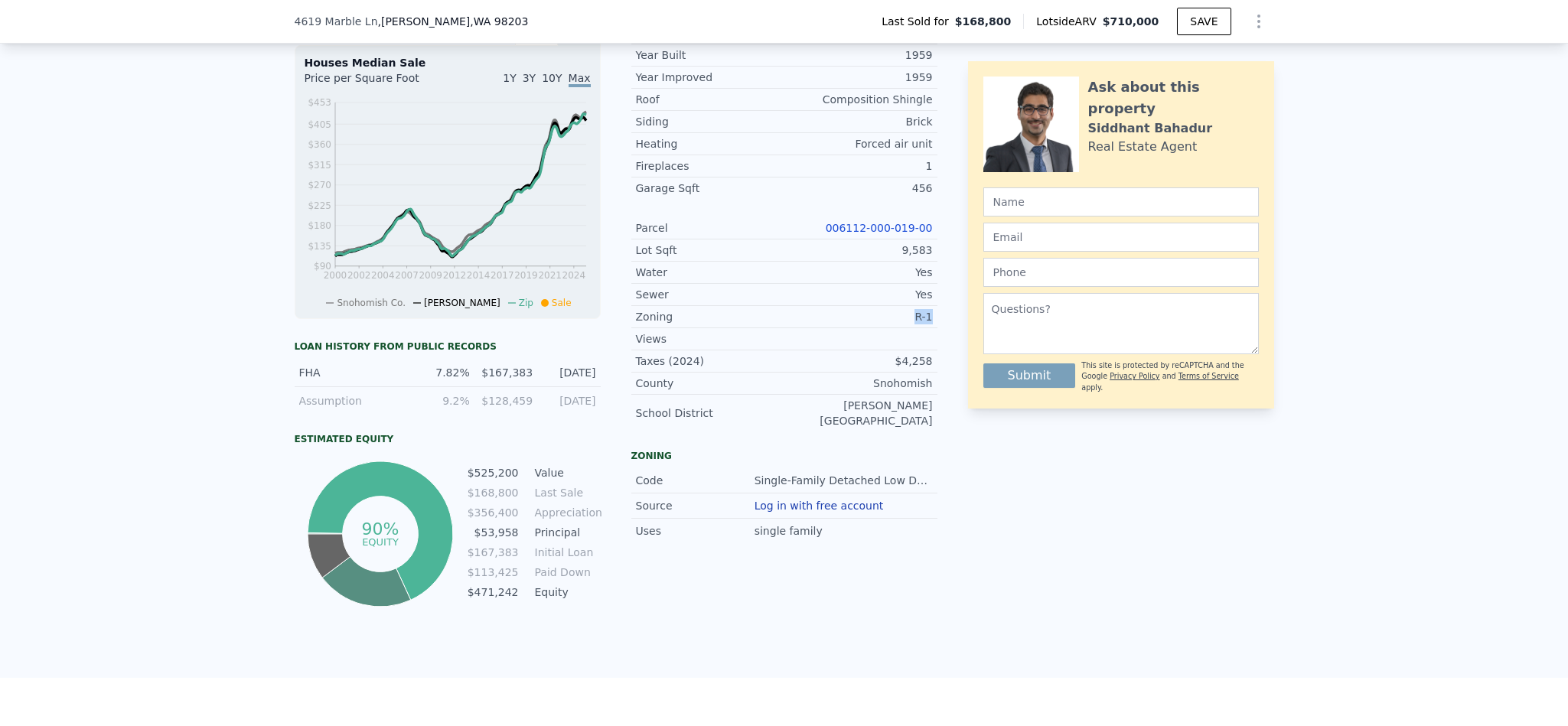
drag, startPoint x: 930, startPoint y: 340, endPoint x: 899, endPoint y: 337, distance: 31.1
click at [899, 337] on div "LISTING & SALE HISTORY Sold 0 $ 168,800 Dec 16, 1999 Rent Sale Rent over time P…" at bounding box center [784, 281] width 980 height 657
copy div "R-1"
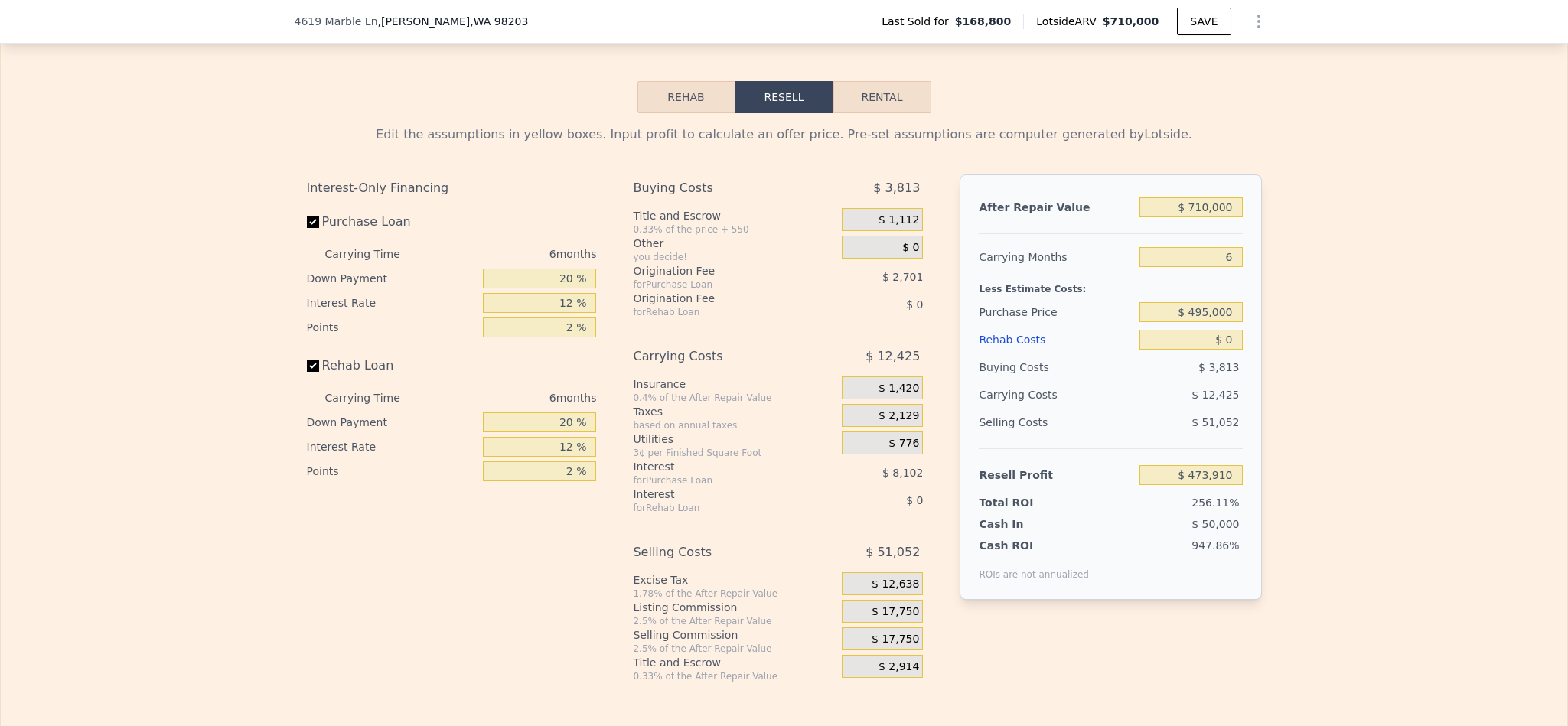
scroll to position [2175, 0]
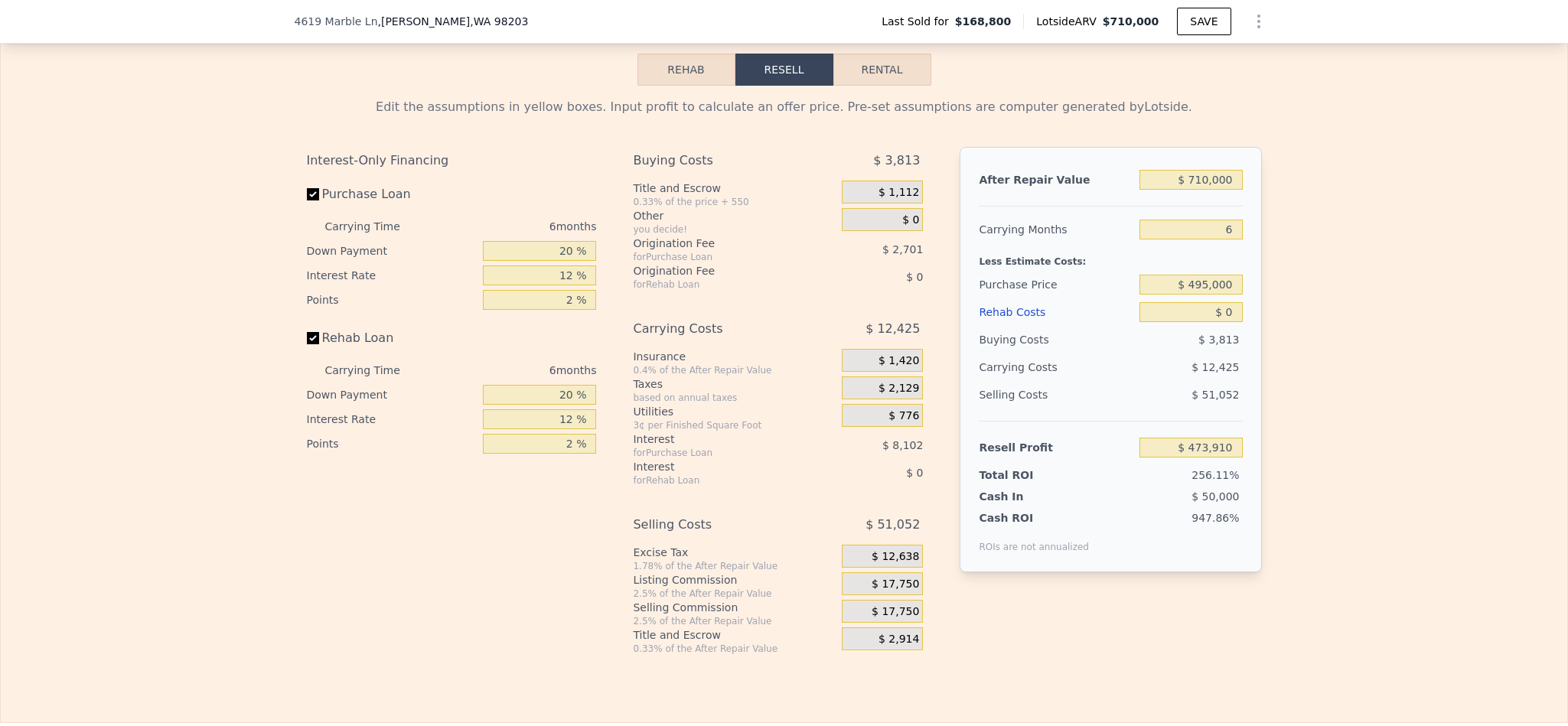
click at [292, 69] on div "Rehab Resell Rental Edit the assumptions in yellow boxes. Input profit to calcu…" at bounding box center [784, 354] width 1568 height 737
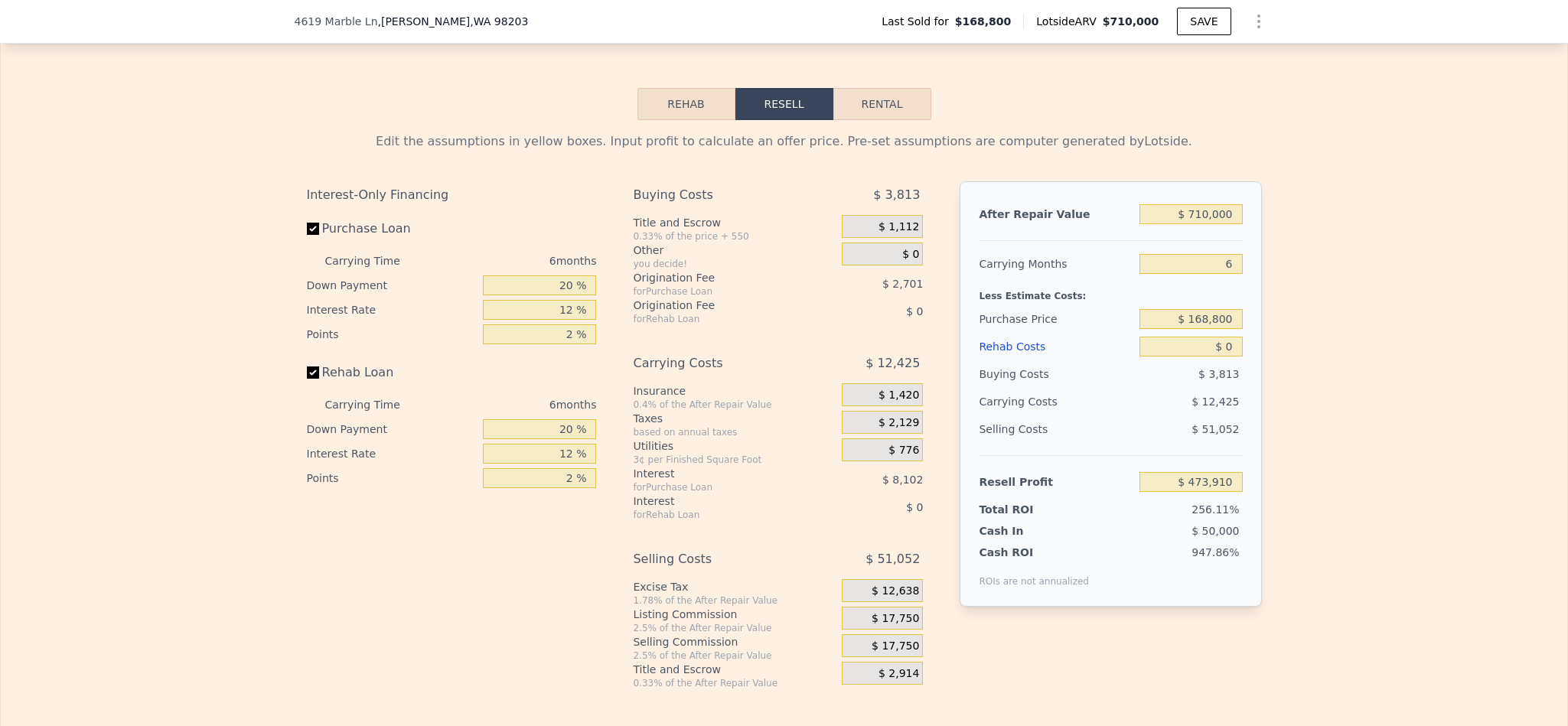
scroll to position [2175, 0]
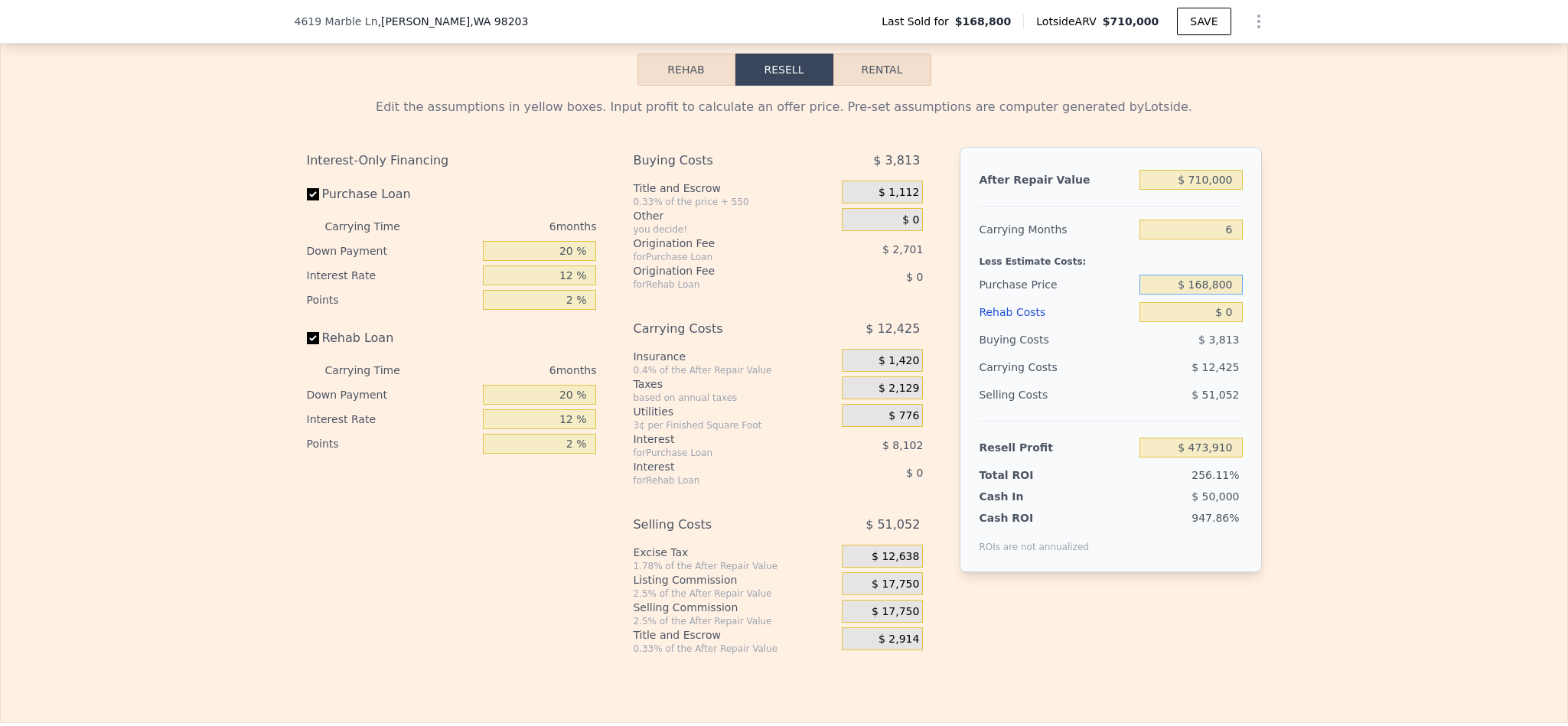
click at [1210, 295] on input "$ 168,800" at bounding box center [1191, 284] width 102 height 20
click at [1207, 295] on input "$ 168,800" at bounding box center [1191, 284] width 102 height 20
click at [1369, 581] on div "Edit the assumptions in yellow boxes. Input profit to calculate an offer price.…" at bounding box center [784, 371] width 1566 height 569
click at [1201, 295] on input "$ 168,800" at bounding box center [1191, 284] width 102 height 20
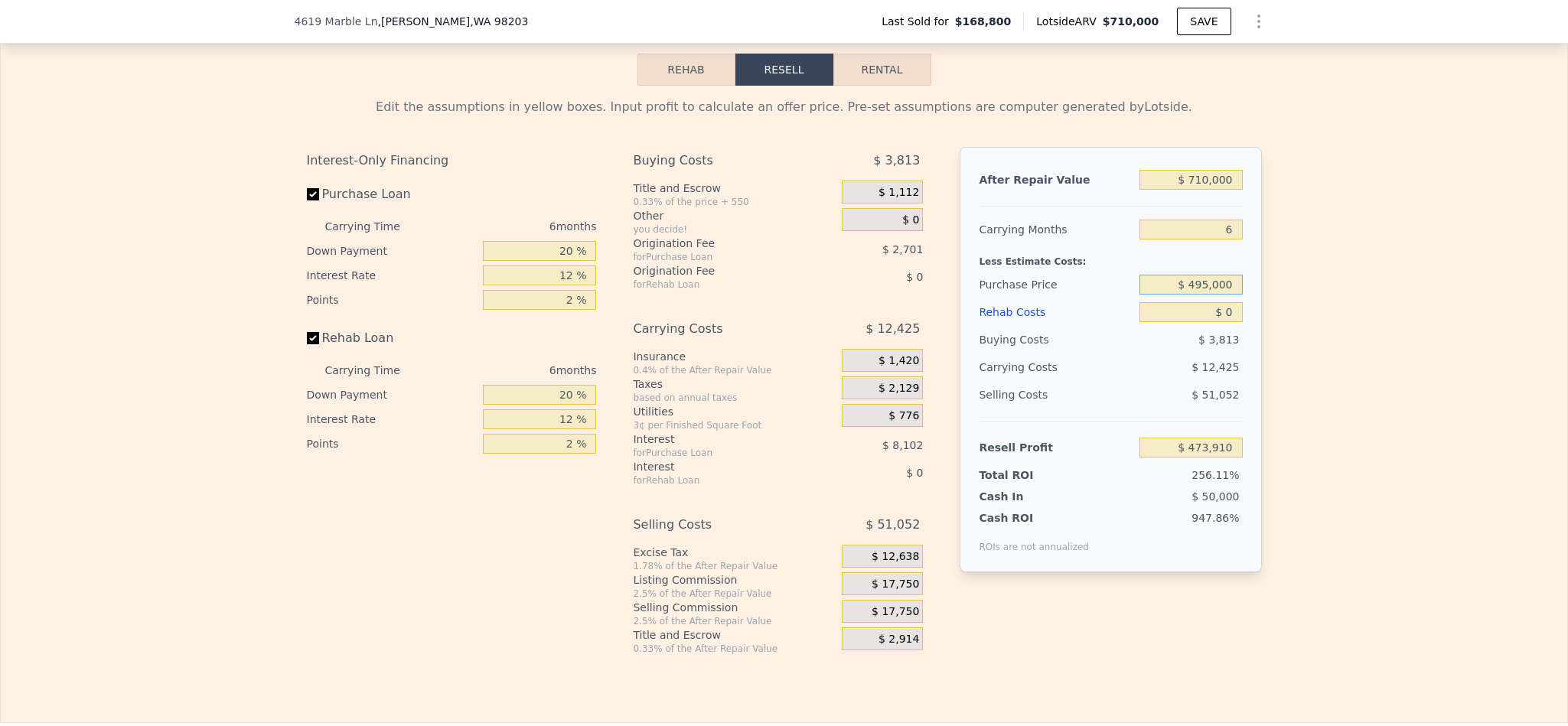
type input "$ 495,000"
click at [1415, 519] on div "Edit the assumptions in yellow boxes. Input profit to calculate an offer price.…" at bounding box center [784, 371] width 1566 height 569
click at [1355, 385] on div "Edit the assumptions in yellow boxes. Input profit to calculate an offer price.…" at bounding box center [784, 371] width 1566 height 569
click at [1230, 322] on input "$ 0" at bounding box center [1191, 312] width 102 height 20
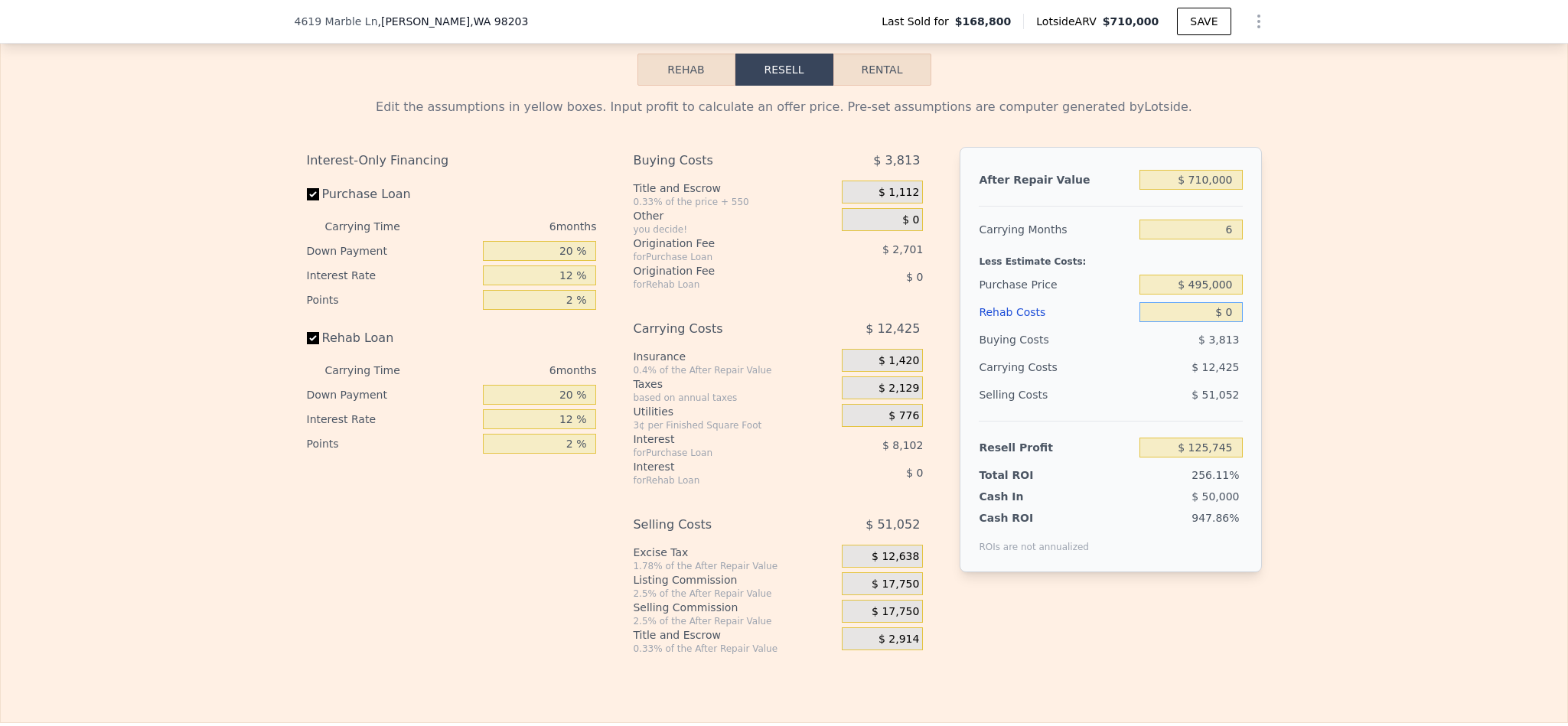
type input "$ 473,910"
type input "$ 75"
type input "$ 473,828"
type input "$ 750"
type input "$ 473,112"
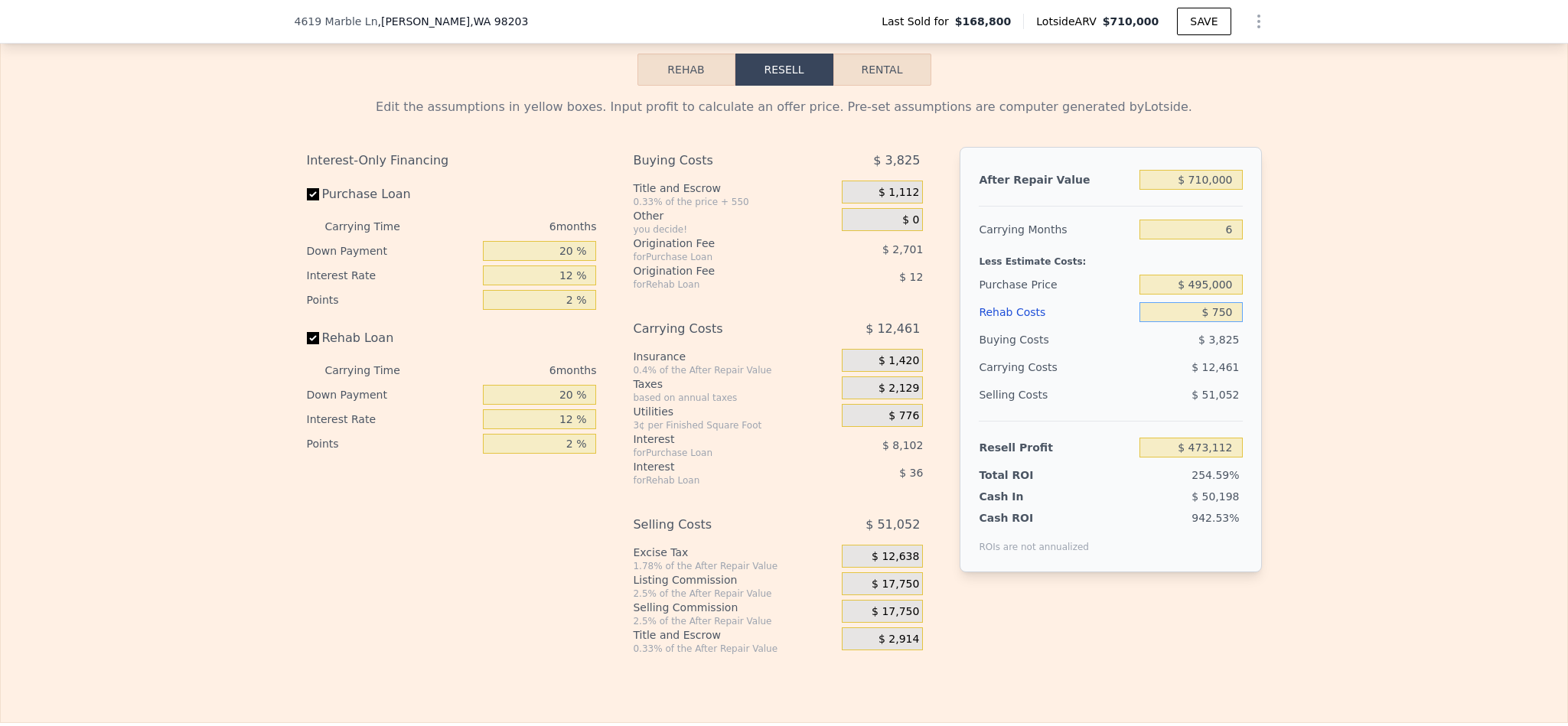
type input "$ 7,500"
type input "$ 465,930"
type input "$ 75,000"
type input "$ 394,110"
type input "$ 75,000"
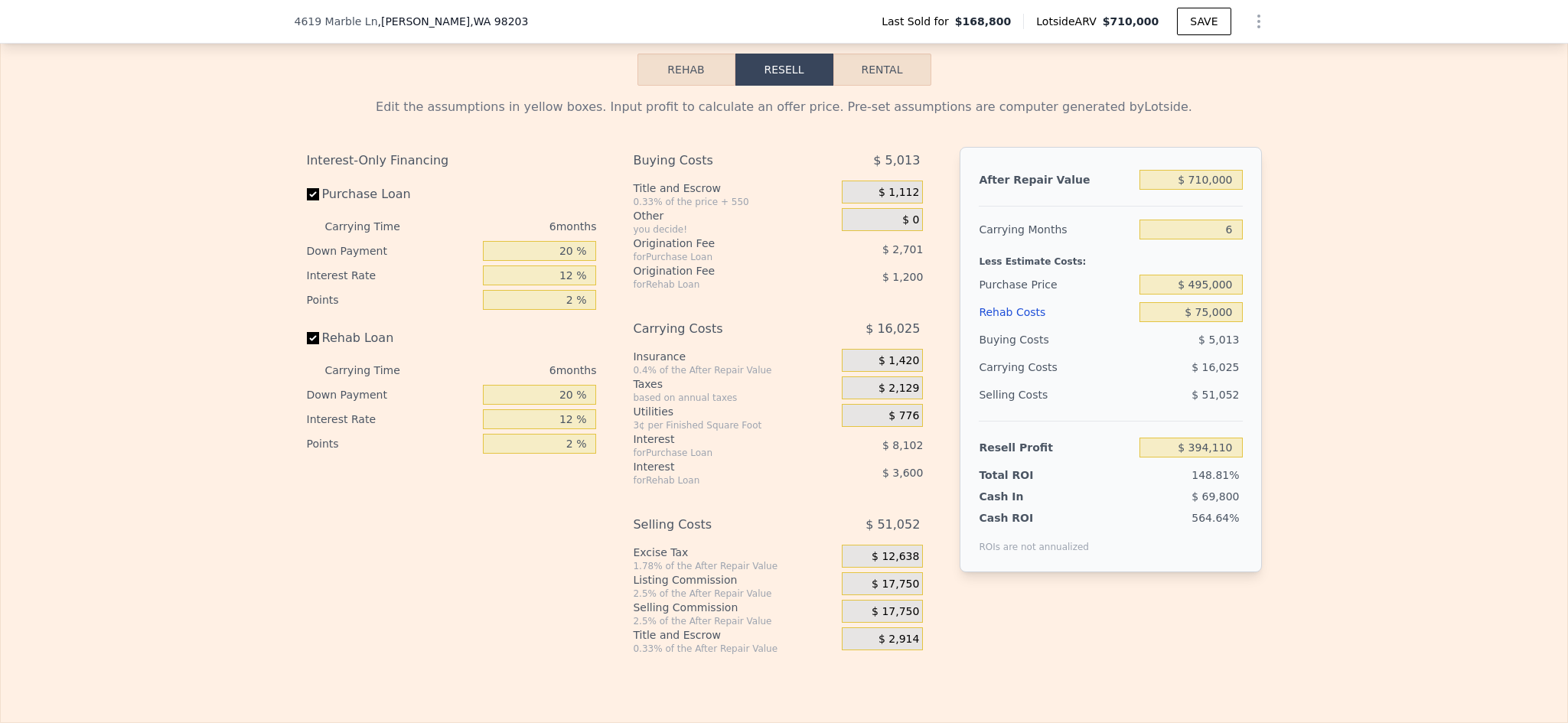
click at [1405, 313] on div "Edit the assumptions in yellow boxes. Input profit to calculate an offer price.…" at bounding box center [784, 371] width 1566 height 569
click at [1210, 295] on input "$ 168,800" at bounding box center [1191, 284] width 102 height 20
type input "$ 495,000"
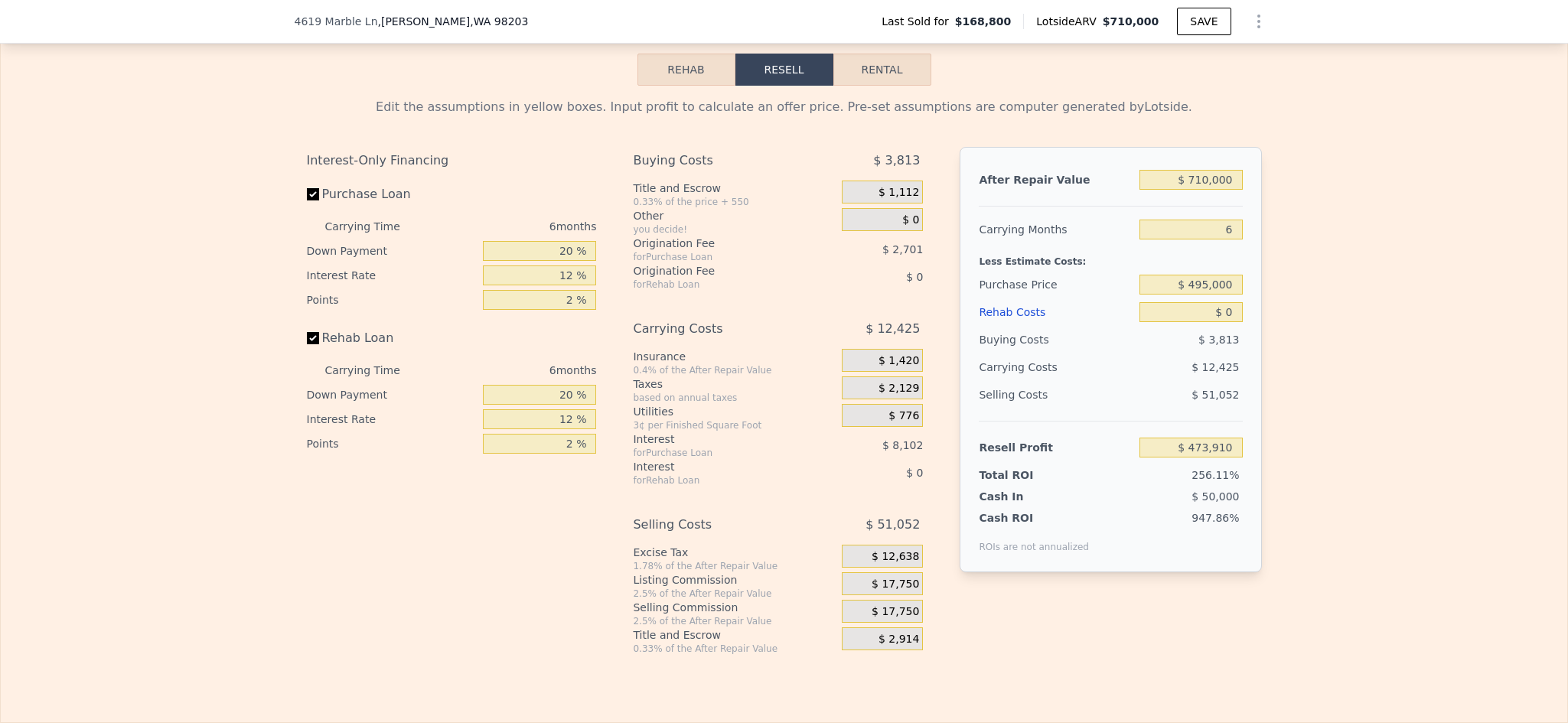
click at [1428, 216] on div "Edit the assumptions in yellow boxes. Input profit to calculate an offer price.…" at bounding box center [784, 371] width 1566 height 569
type input "$ 125,745"
click at [1222, 322] on input "$ 0" at bounding box center [1191, 312] width 102 height 20
type input "$ 75"
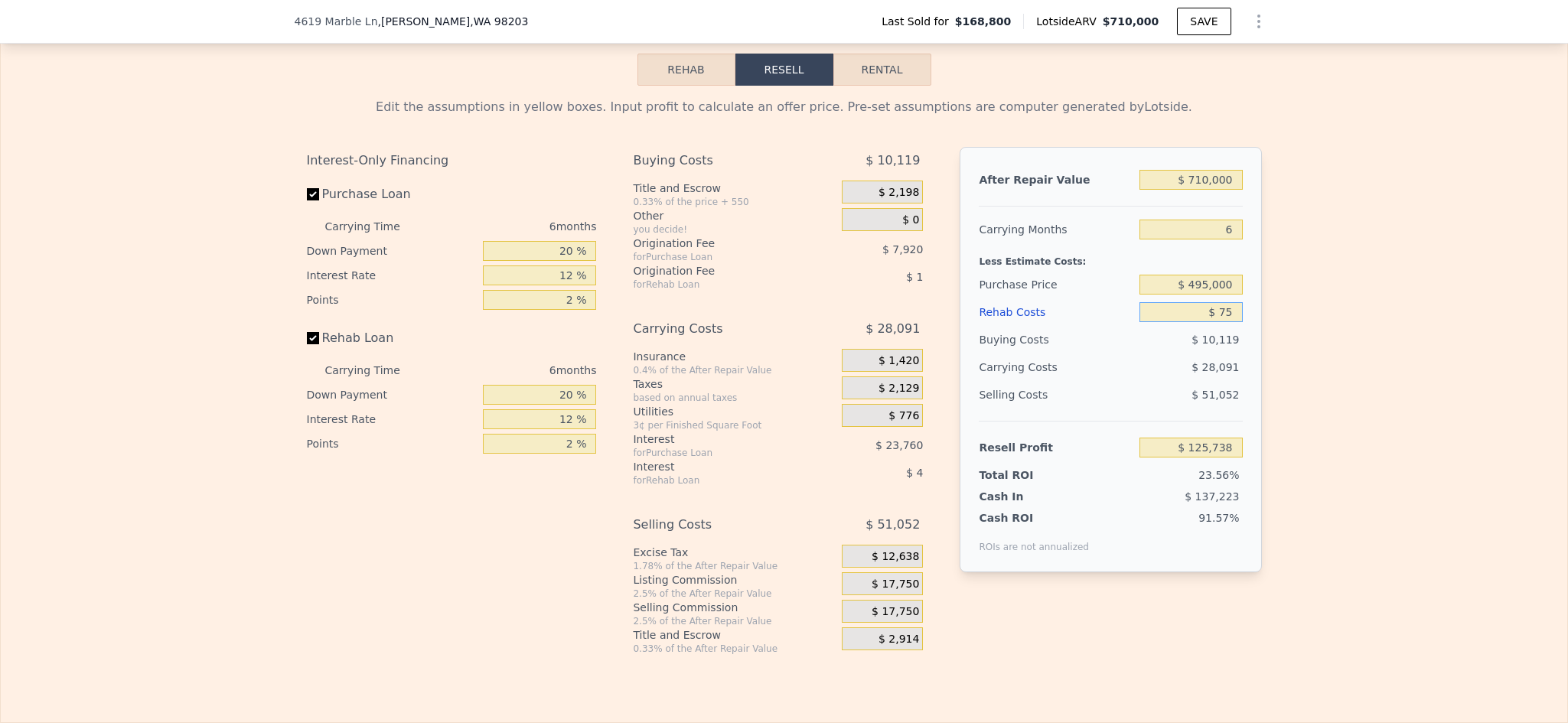
type input "$ 125,663"
type input "$ 750"
type input "$ 124,947"
type input "$ 7,500"
type input "$ 117,765"
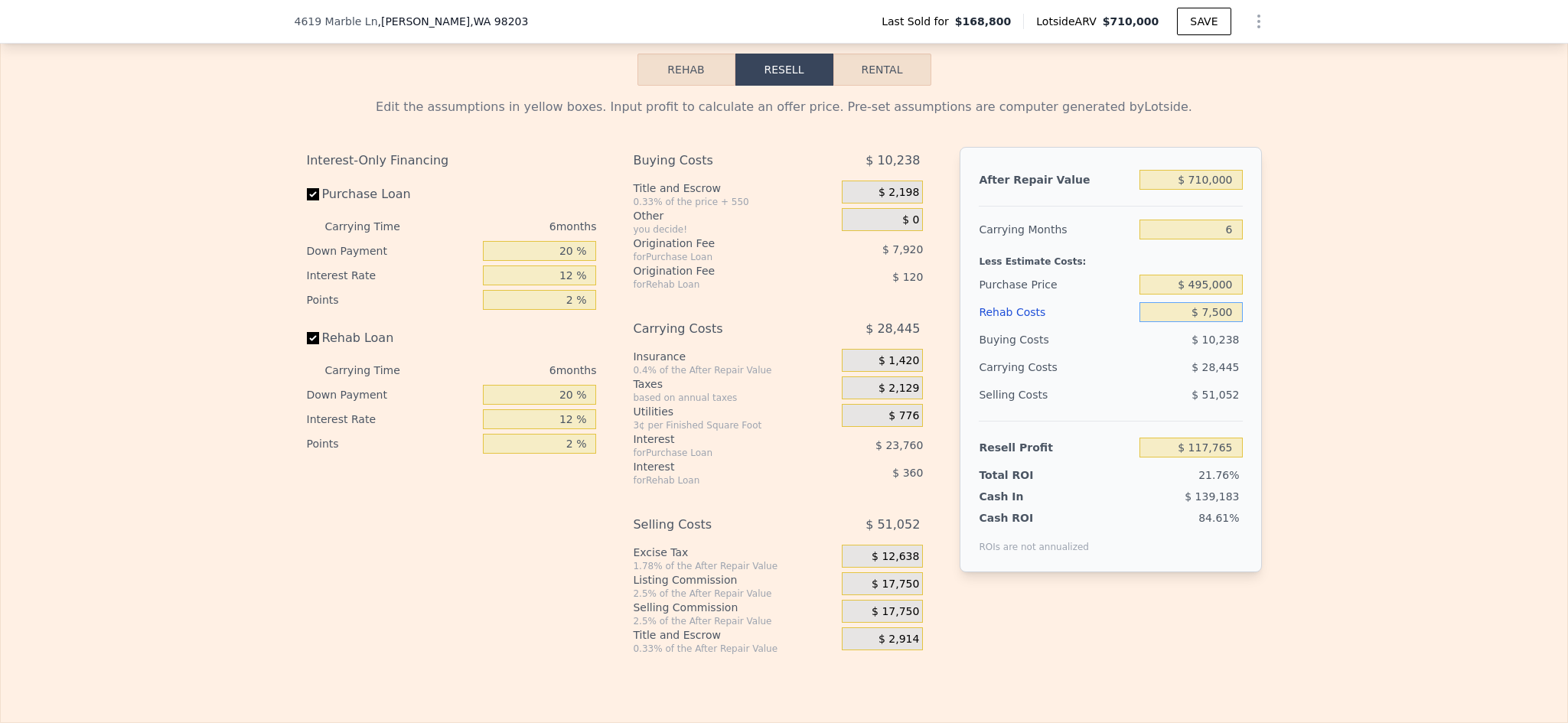
type input "$ 75,000"
type input "$ 45,945"
type input "$ 75,000"
click at [1353, 315] on div "Edit the assumptions in yellow boxes. Input profit to calculate an offer price.…" at bounding box center [784, 371] width 1566 height 569
drag, startPoint x: 568, startPoint y: 288, endPoint x: 547, endPoint y: 288, distance: 21.0
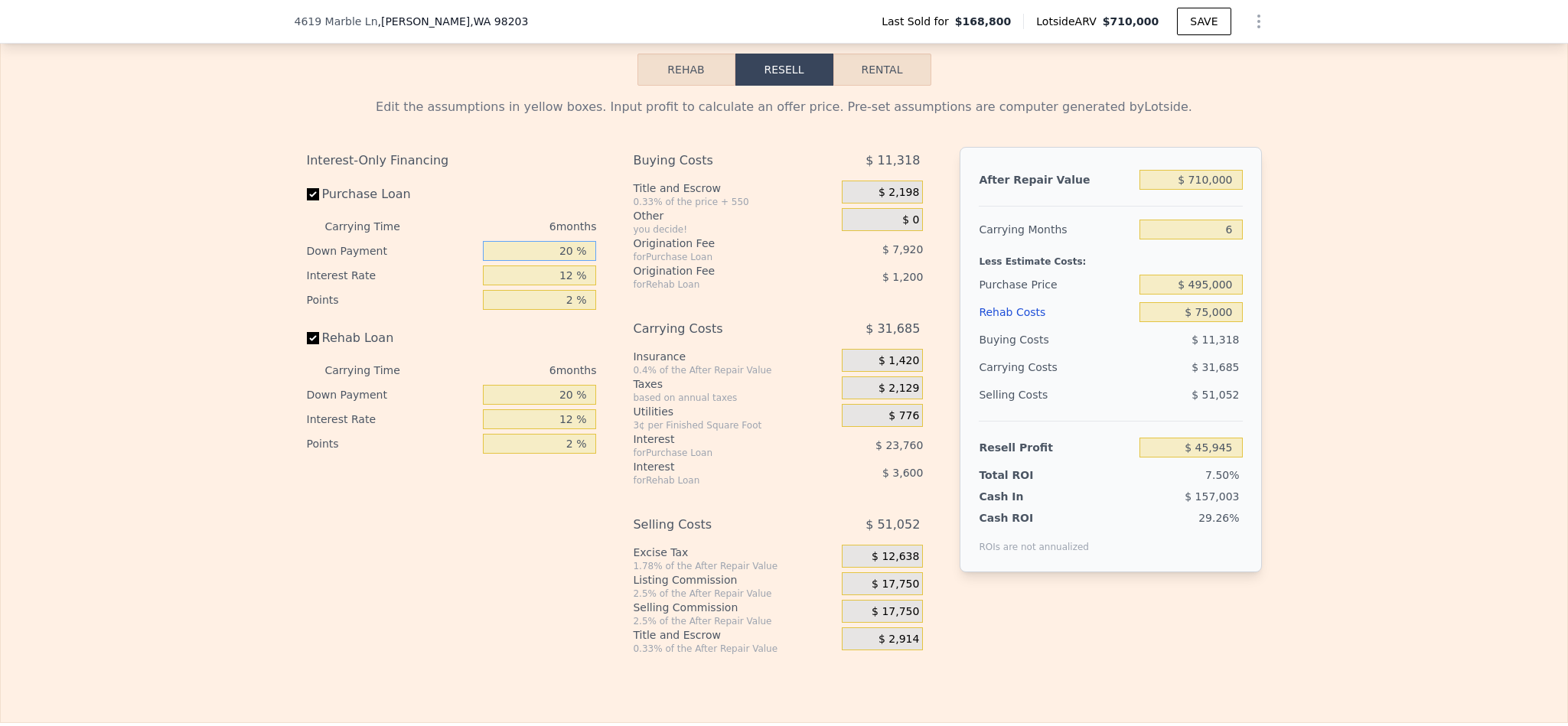
click at [547, 261] on input "20 %" at bounding box center [539, 251] width 113 height 20
click at [1372, 544] on div "Edit the assumptions in yellow boxes. Input profit to calculate an offer price.…" at bounding box center [784, 371] width 1566 height 569
drag, startPoint x: 558, startPoint y: 294, endPoint x: 464, endPoint y: 294, distance: 94.0
click at [464, 263] on div "Down Payment 20 %" at bounding box center [452, 251] width 290 height 25
type input "10 %"
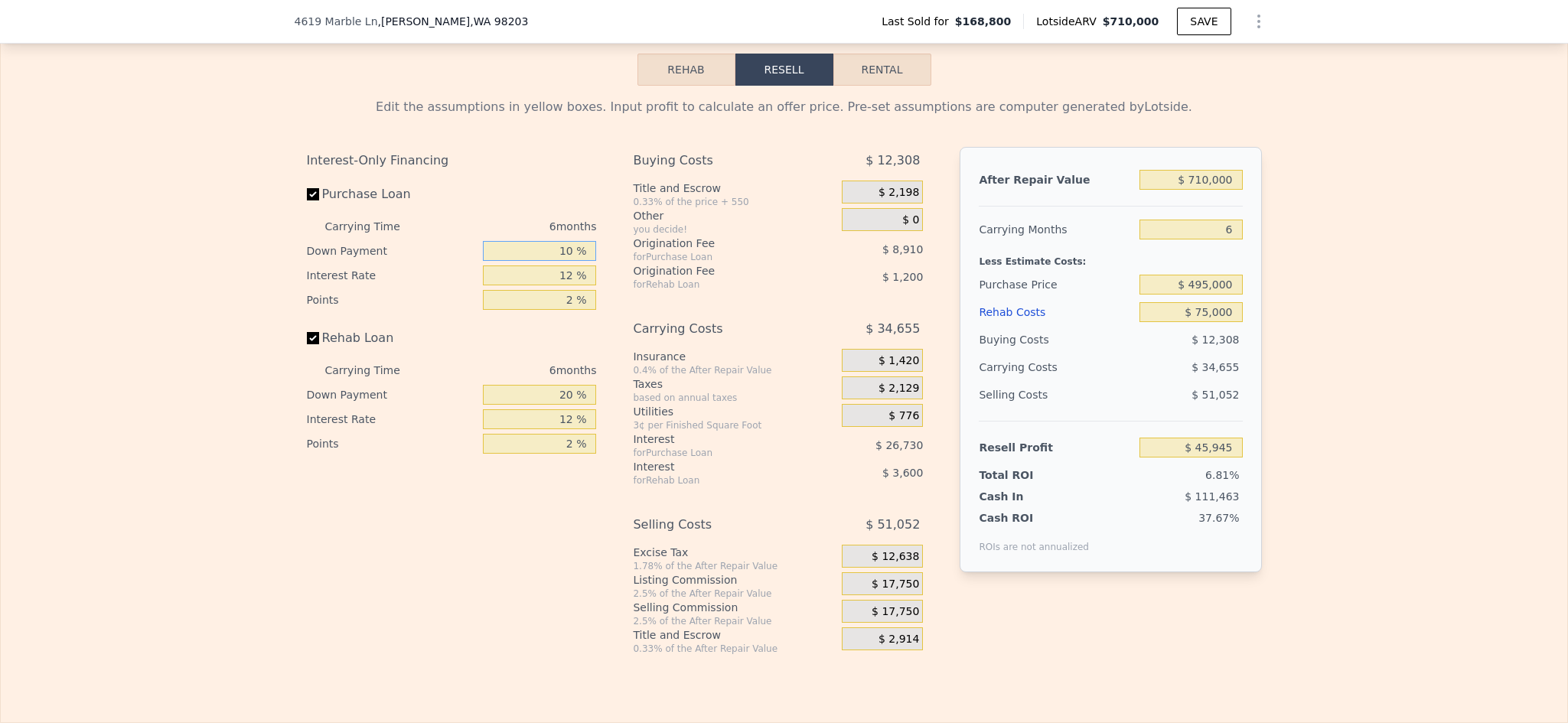
type input "$ 41,985"
type input "10 %"
type input "1 %"
type input "$ 66,489"
type input "10 %"
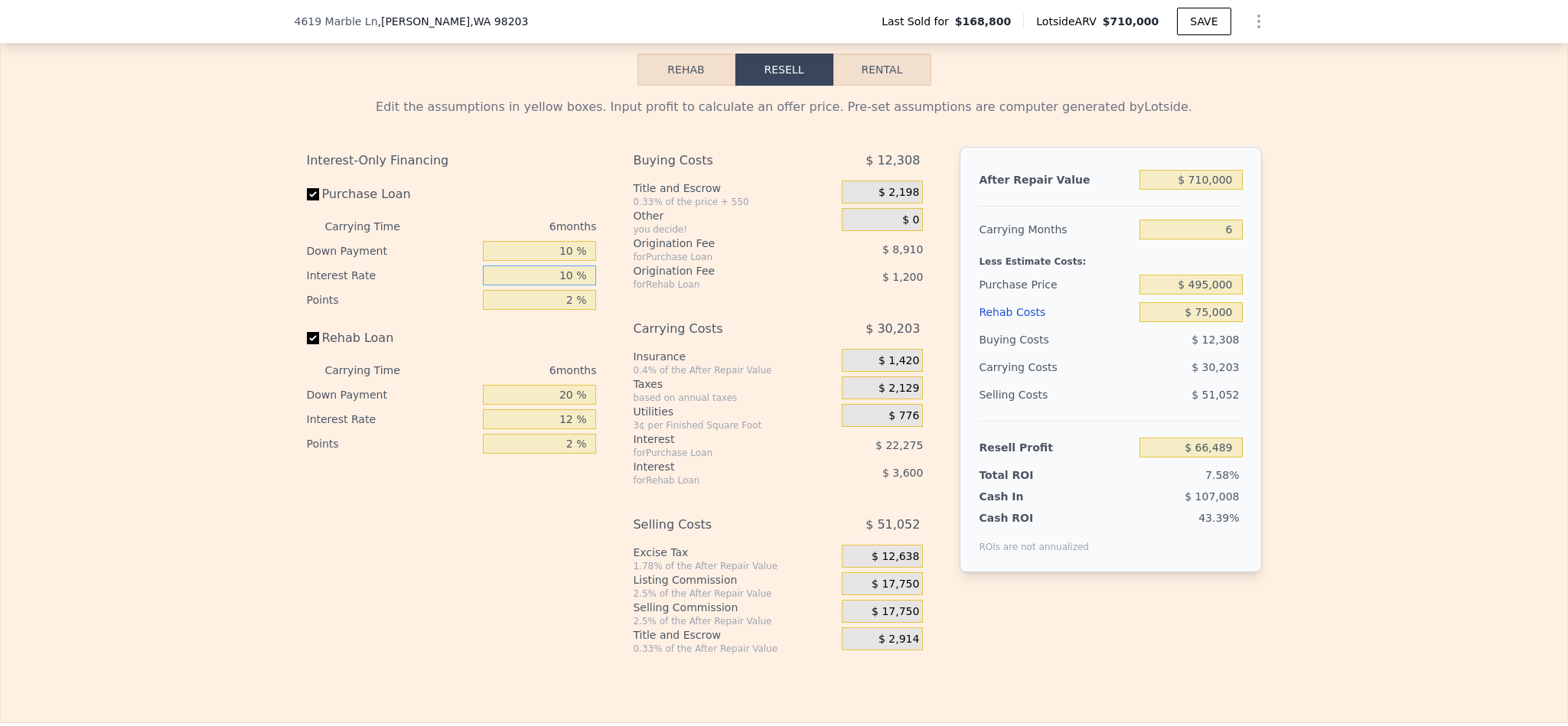
type input "$ 46,437"
type input "10.5 %"
type input "$ 45,327"
type input "10.5 %"
type input "1 %"
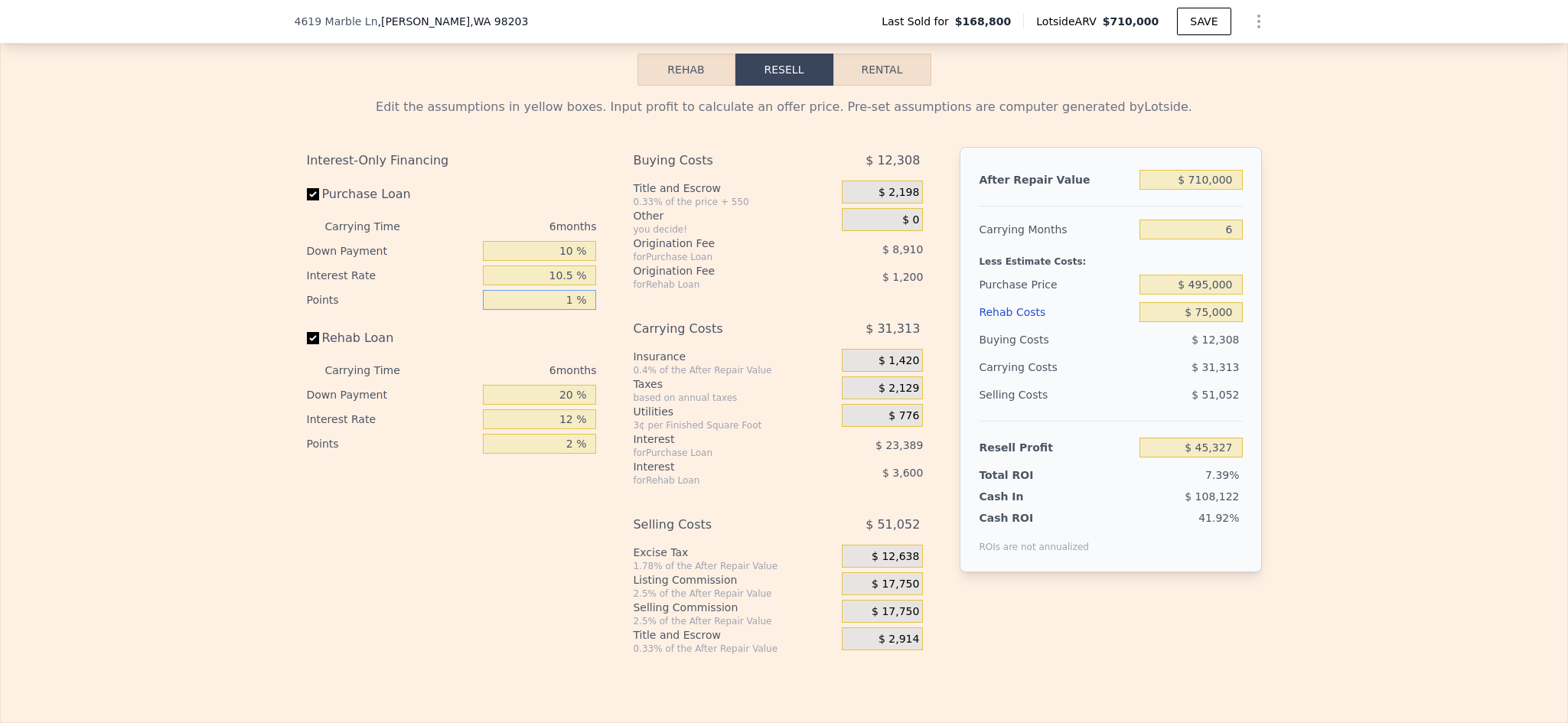
type input "$ 49,782"
type input "10 %"
type input "$ 9,687"
type input "10.5 %"
type input "$ 7,459"
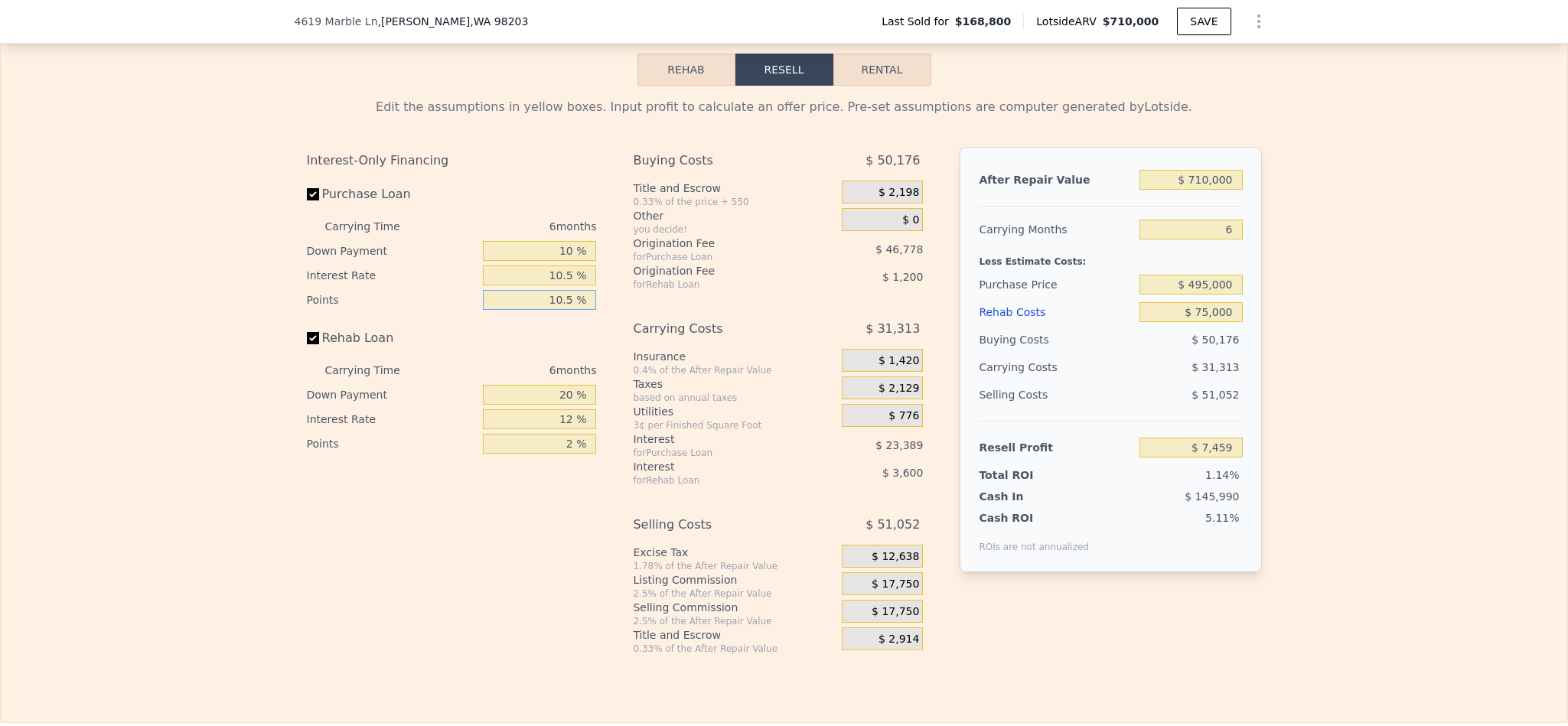
type input "10. %"
type input "$ 9,687"
type input "1 %"
type input "$ 49,782"
type input "1.5 %"
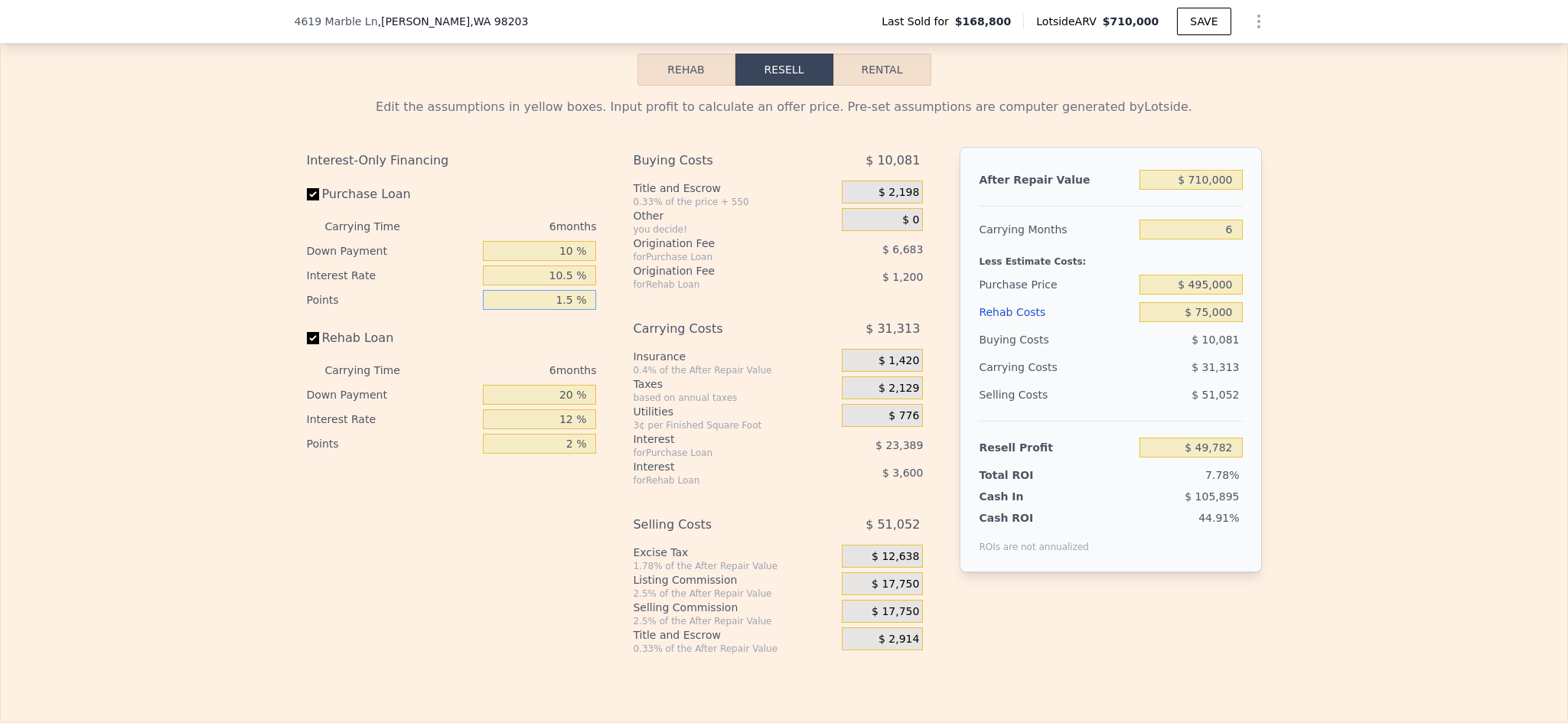
type input "$ 47,554"
type input "1.5 %"
type input "1 %"
type input "$ 46,411"
type input "10 %"
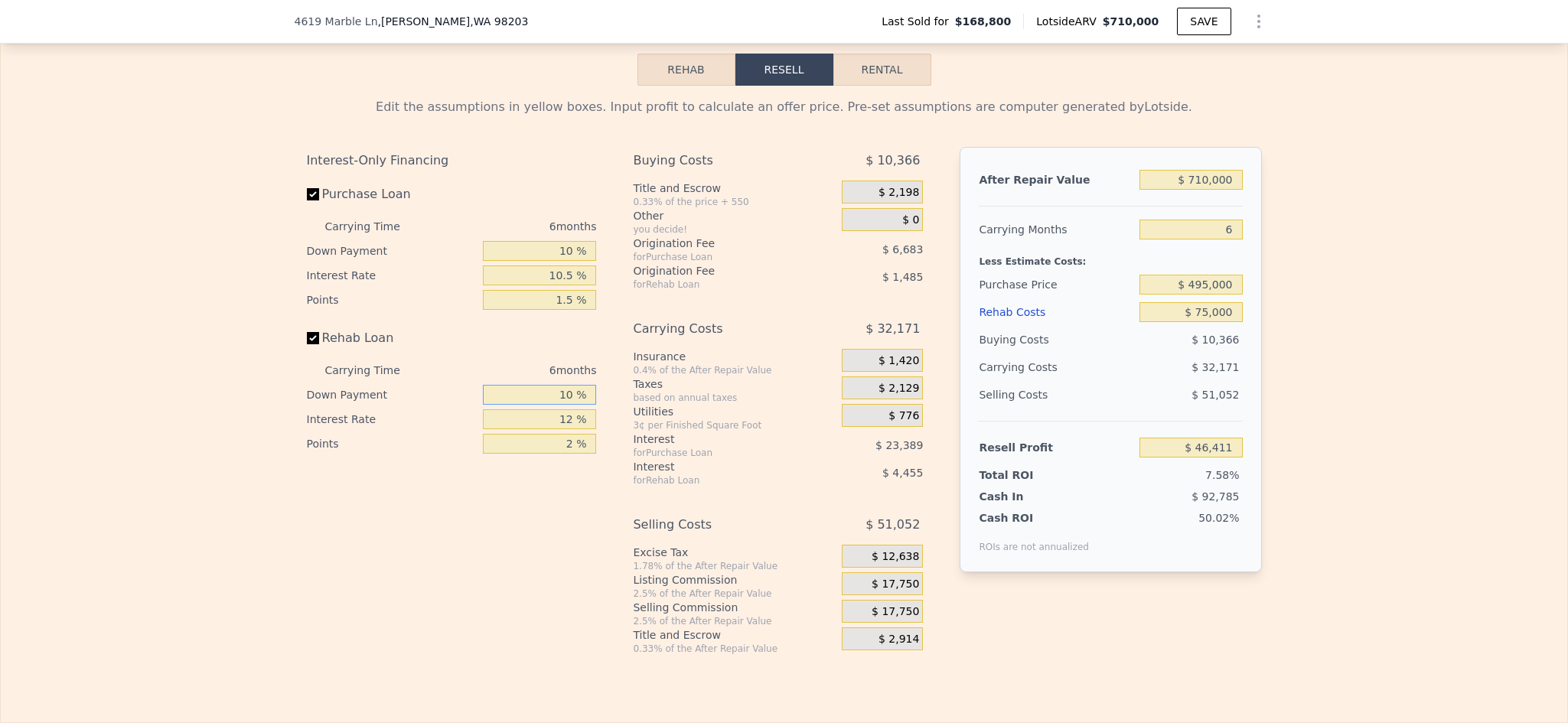
type input "$ 46,954"
type input "10 %"
type input "1 %"
type input "$ 50,668"
type input "10 %"
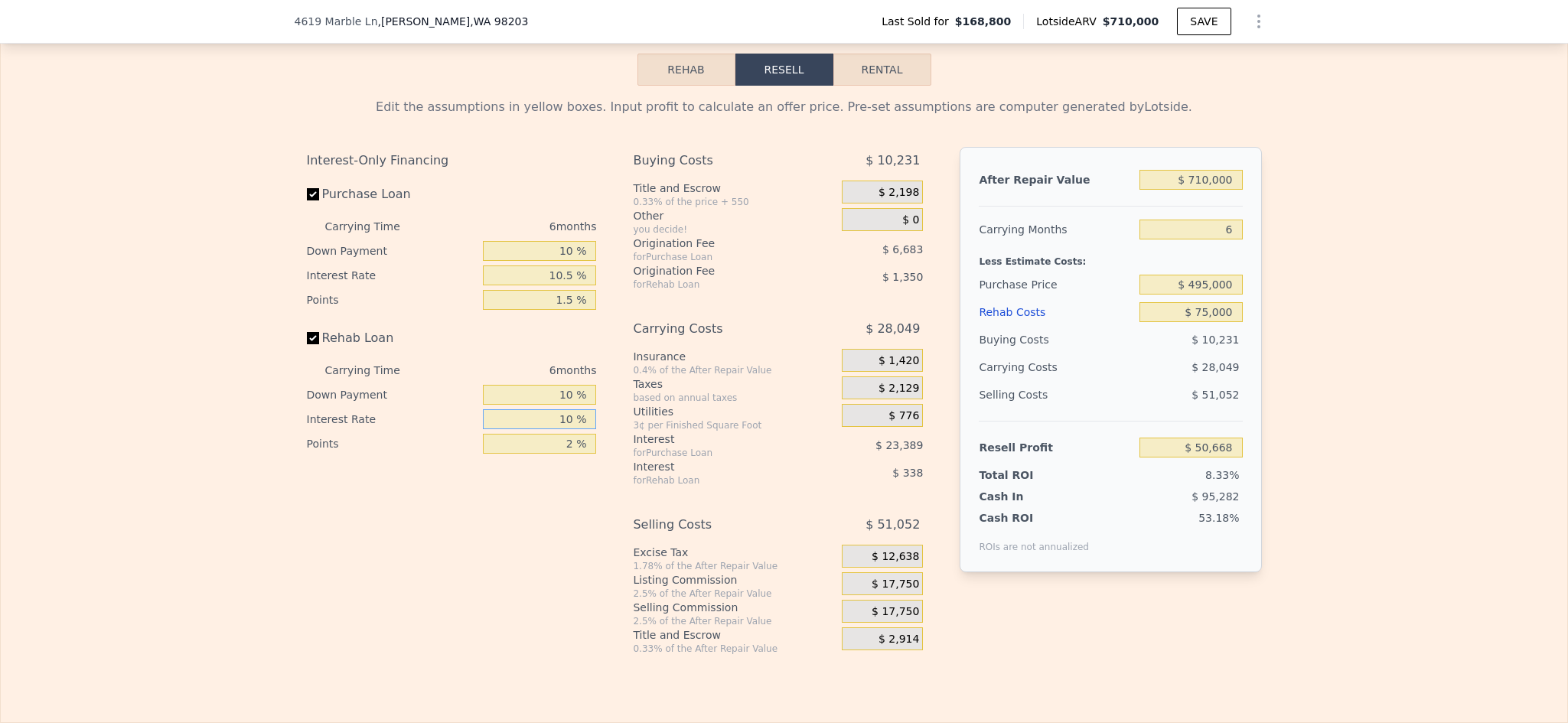
type input "$ 47,626"
type input "10.5 %"
type input "$ 47,458"
type input "10.5 %"
type input "1 %"
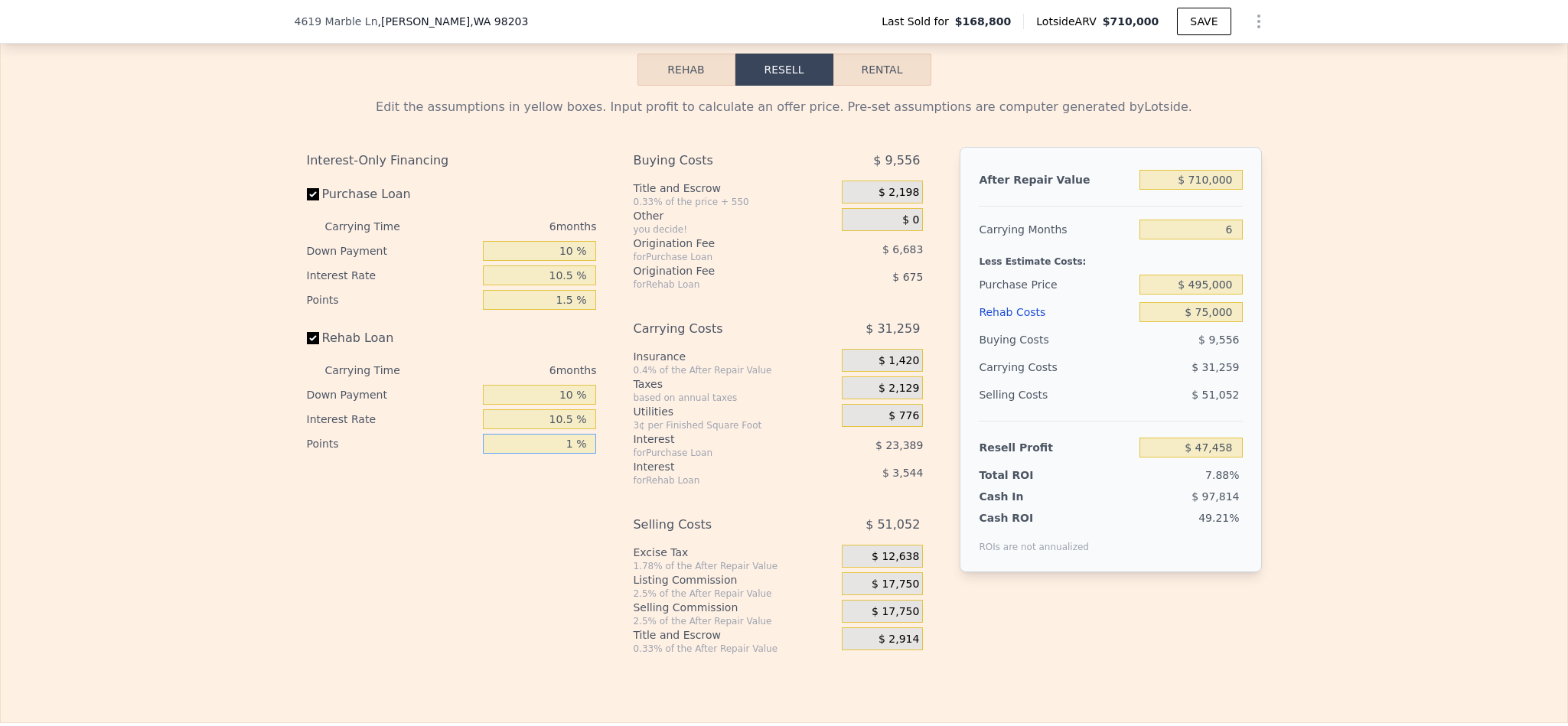
type input "$ 48,133"
type input "1.5 %"
type input "$ 47,795"
type input "1.5 %"
click at [878, 591] on span "$ 17,750" at bounding box center [895, 585] width 48 height 14
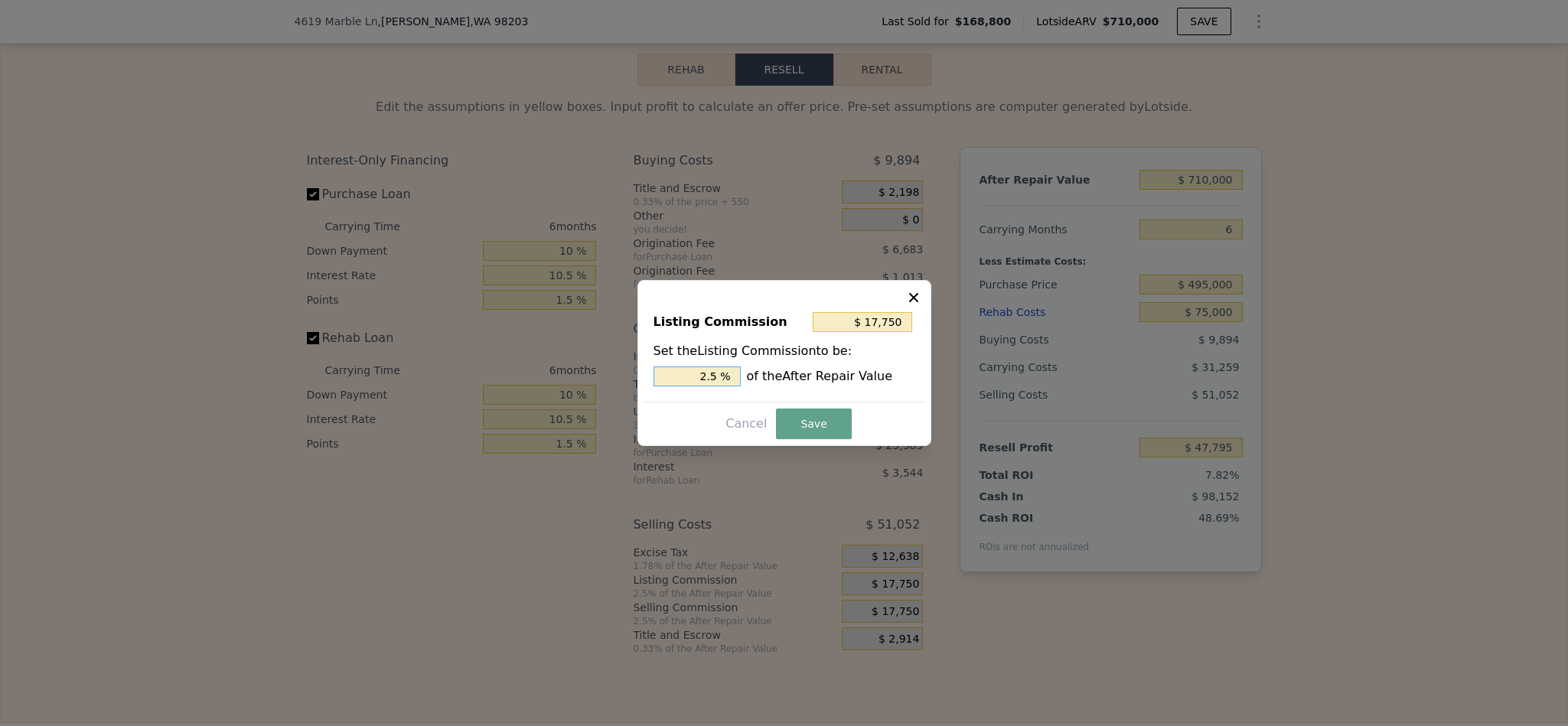
drag, startPoint x: 708, startPoint y: 370, endPoint x: 690, endPoint y: 368, distance: 18.1
click at [690, 368] on input "2.5 %" at bounding box center [697, 376] width 87 height 20
type input "1.5 %"
type input "$ 10,650"
type input "1.5 %"
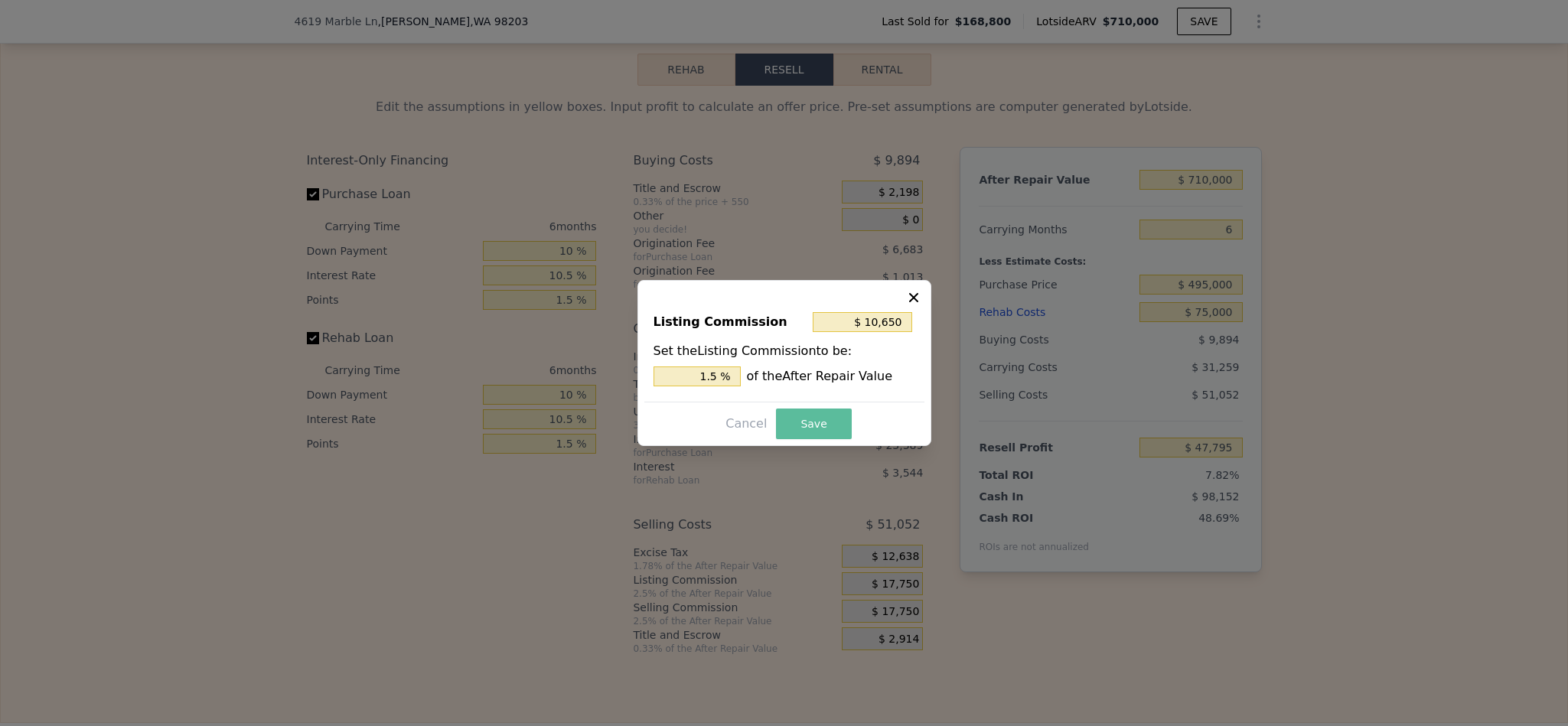
click at [811, 418] on button "Save" at bounding box center [813, 424] width 75 height 31
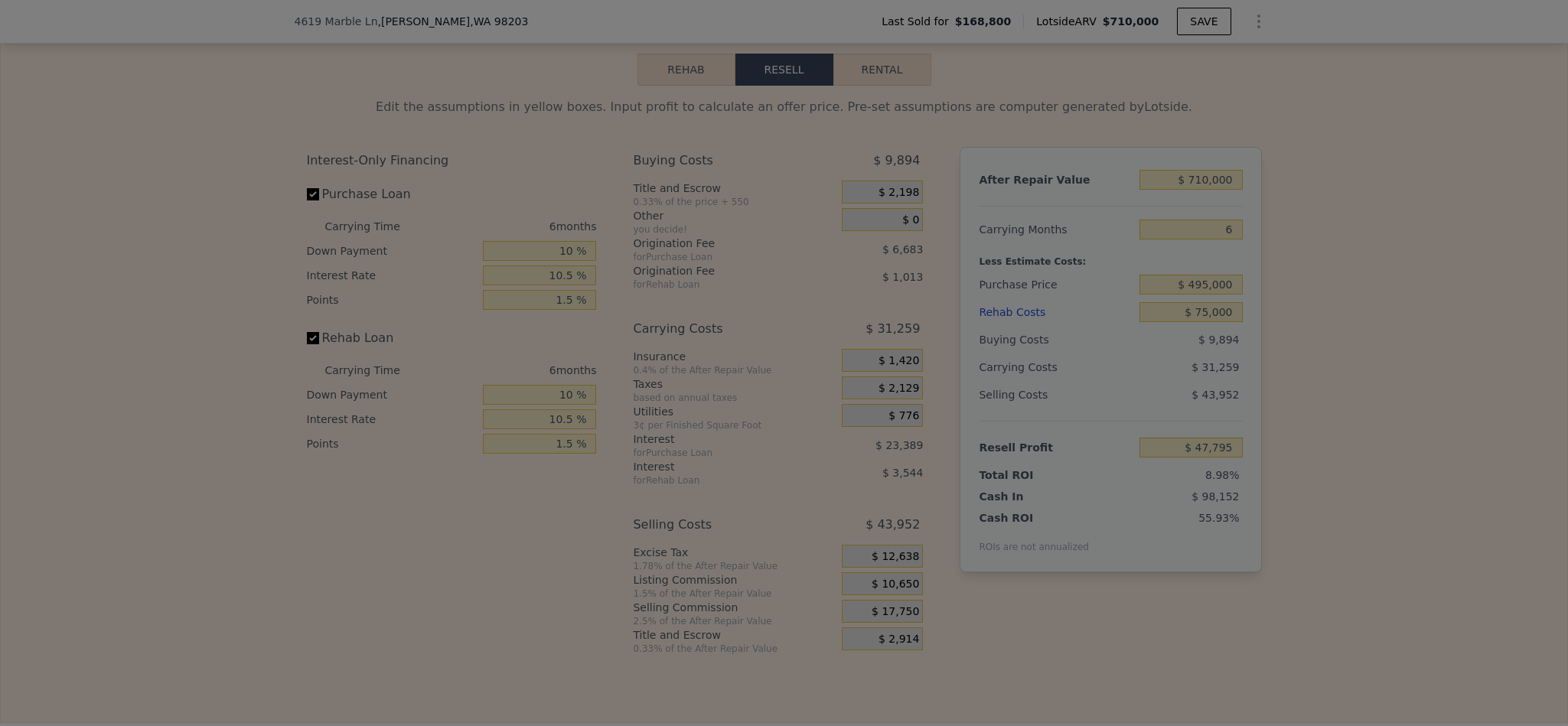
type input "$ 54,895"
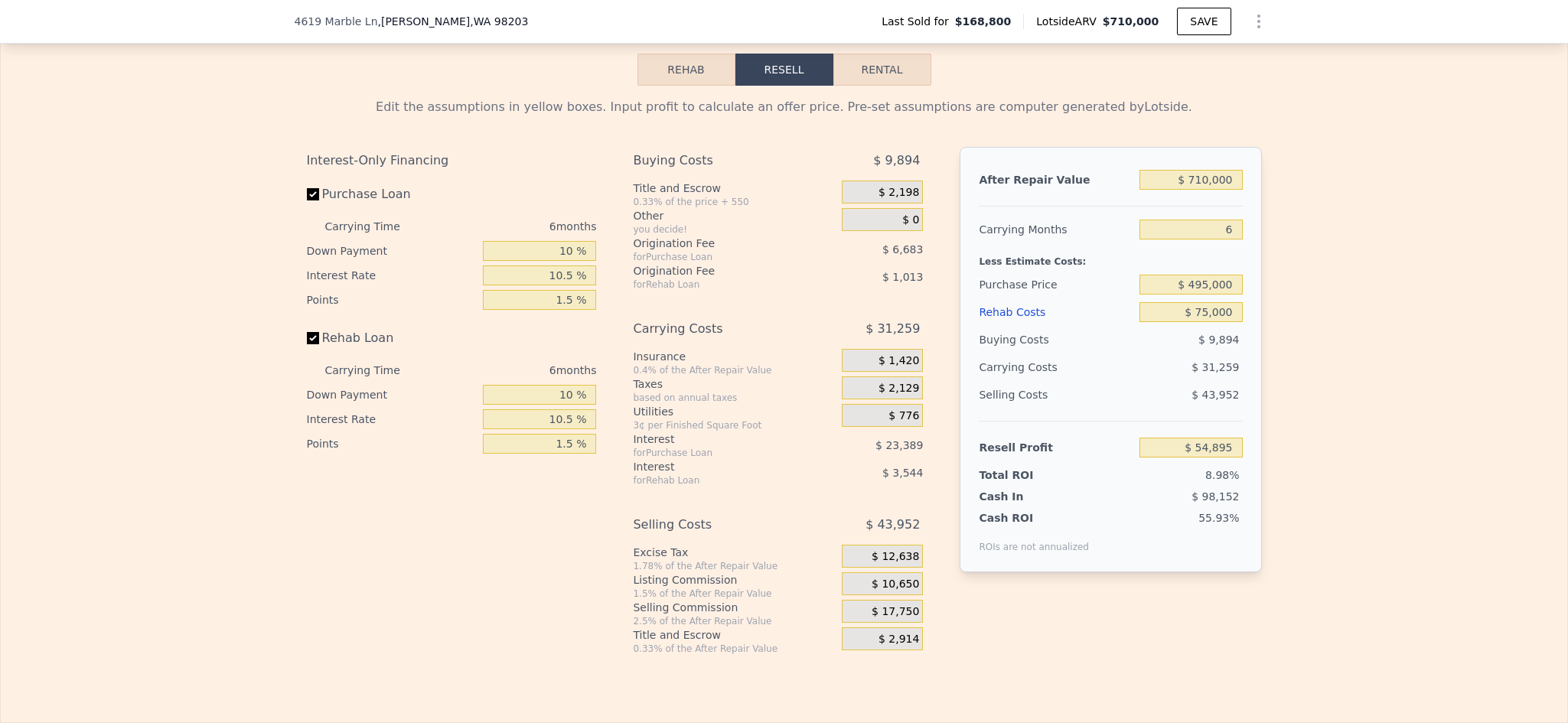
click at [1382, 481] on div "Edit the assumptions in yellow boxes. Input profit to calculate an offer price.…" at bounding box center [784, 371] width 1566 height 569
type input "$ 0"
type input "$ 473,910"
